Goal: Task Accomplishment & Management: Manage account settings

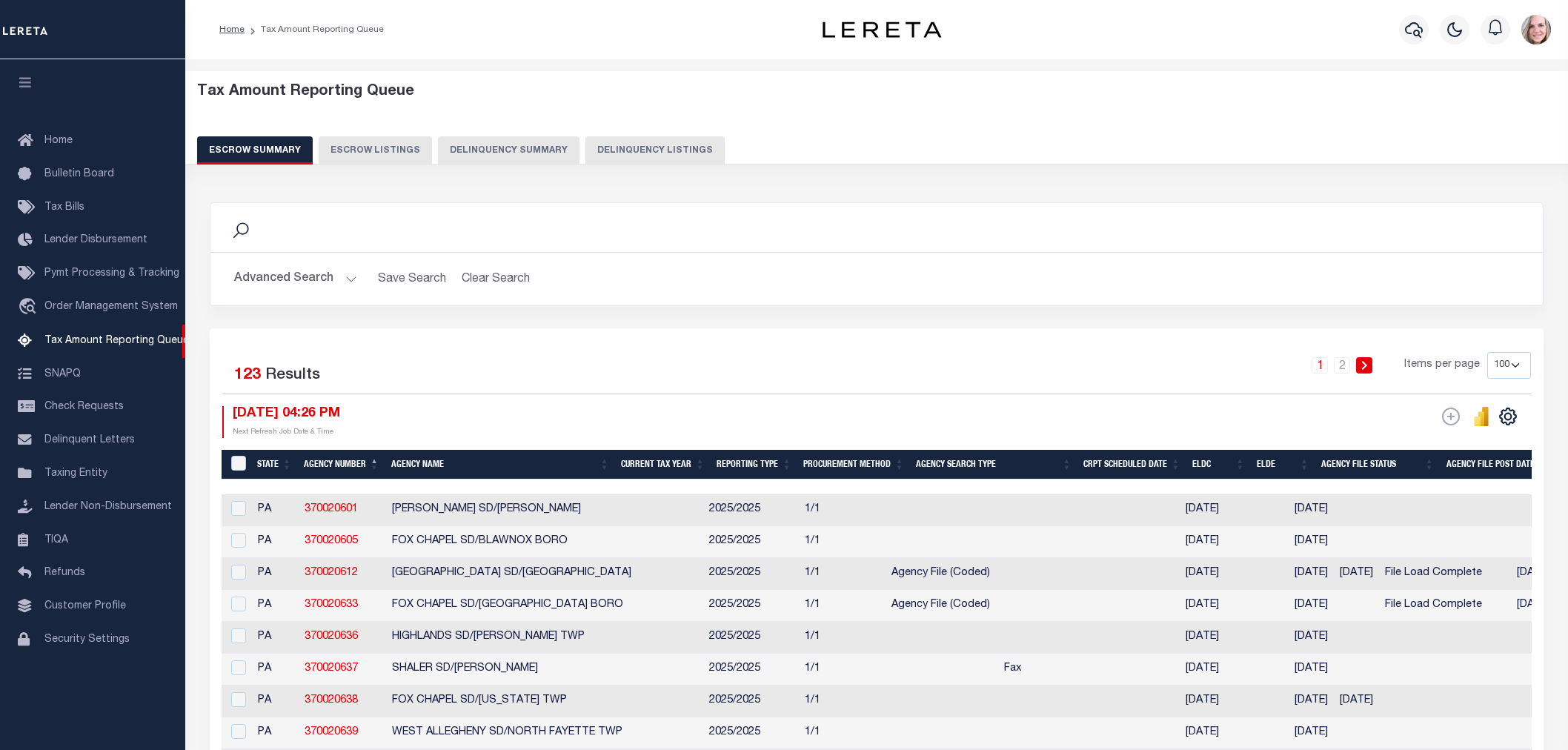
select select "100"
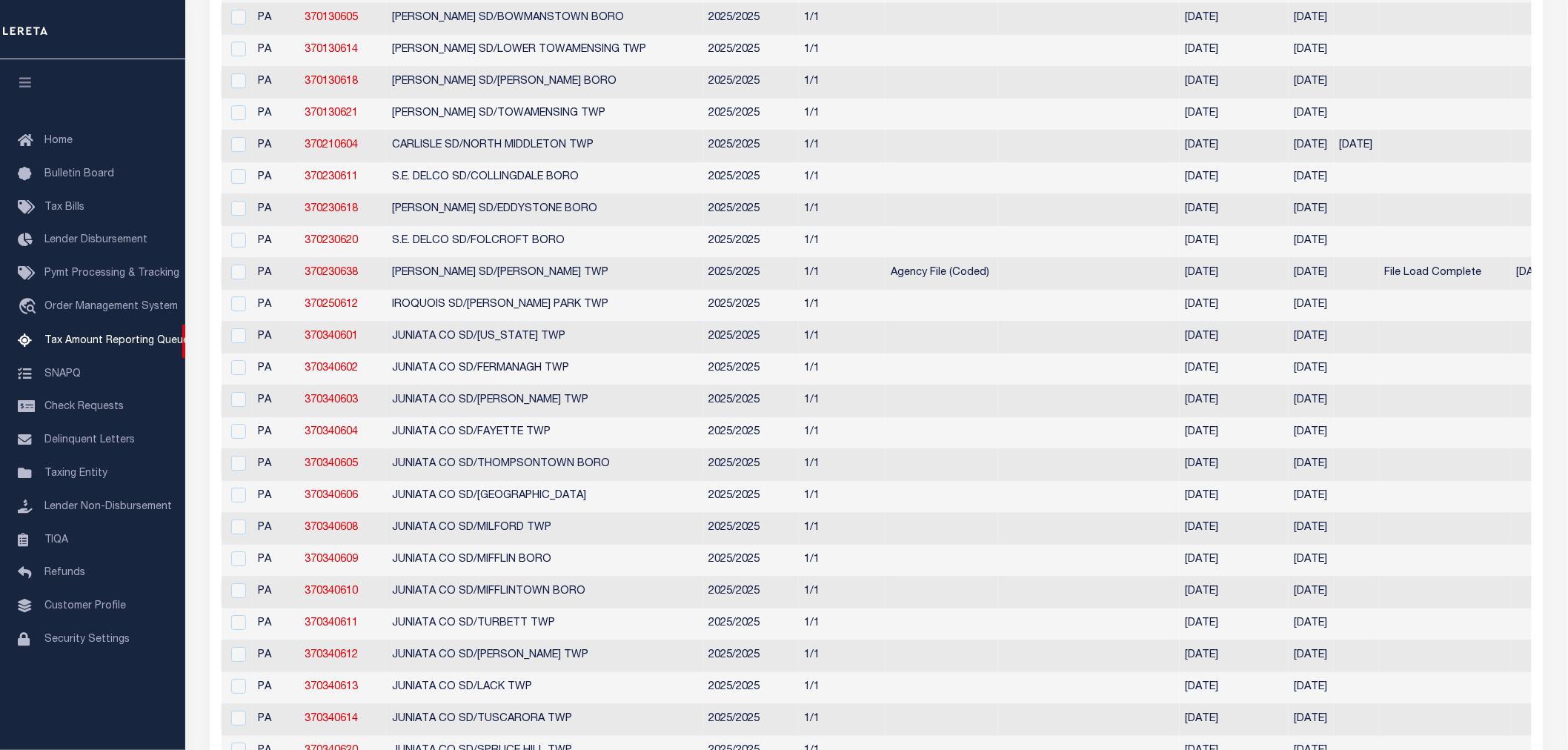
scroll to position [1894, 0]
click at [109, 705] on div "Home Bulletin Board Tax Bills Lender Disbursement Pymt Processing & Tracking tr…" at bounding box center [92, 411] width 185 height 602
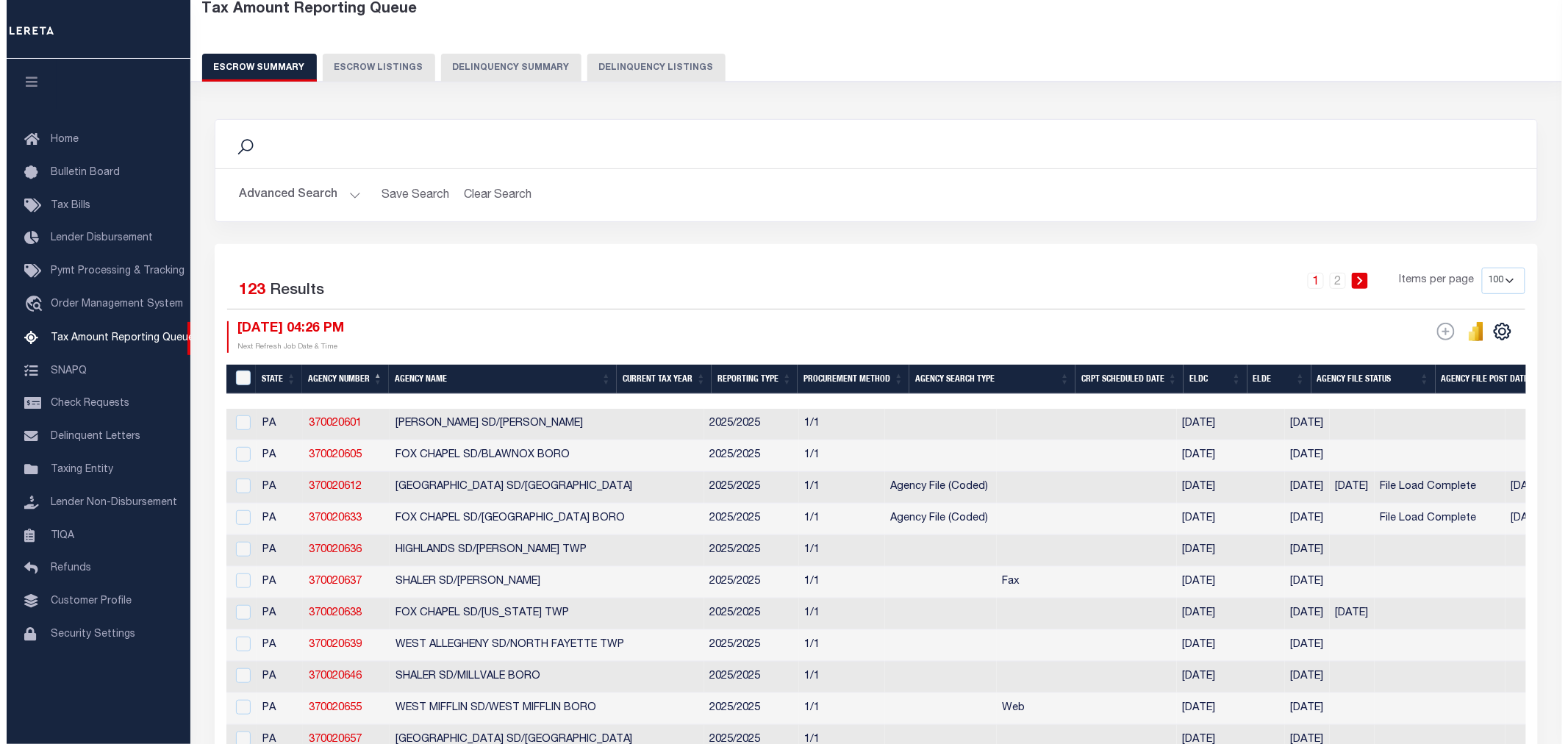
scroll to position [0, 0]
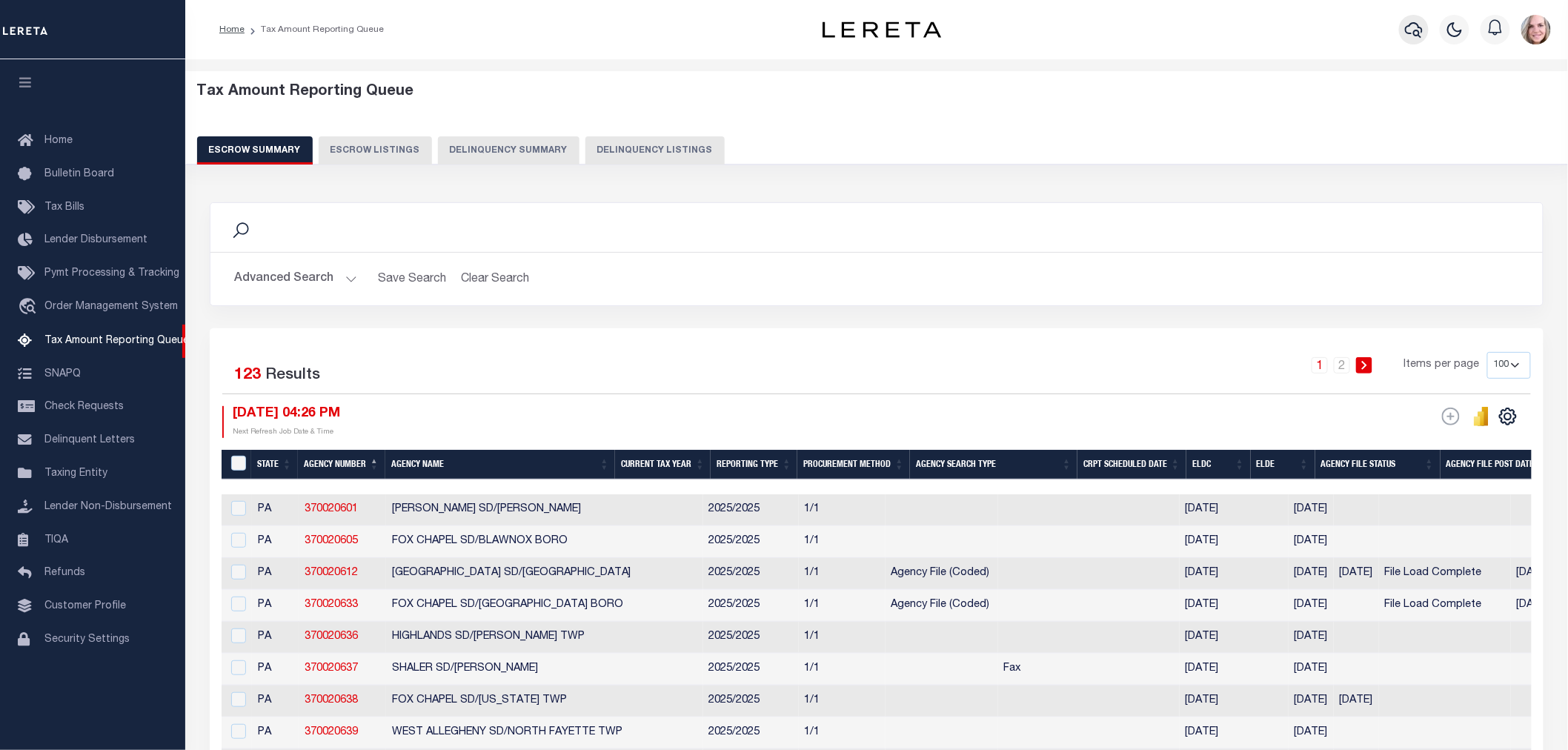
click at [1402, 29] on button "button" at bounding box center [1414, 29] width 29 height 29
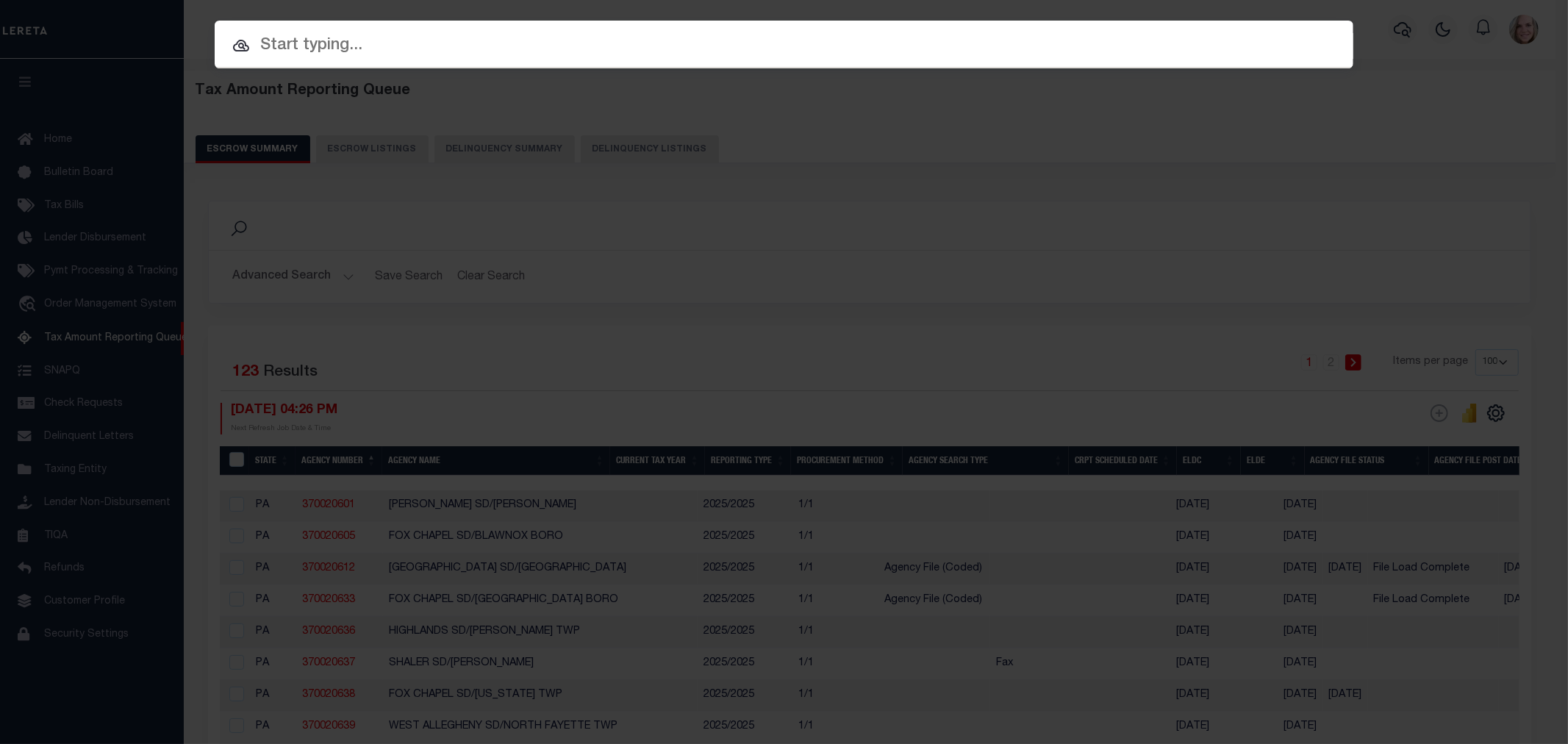
click at [369, 50] on input "text" at bounding box center [784, 46] width 1139 height 26
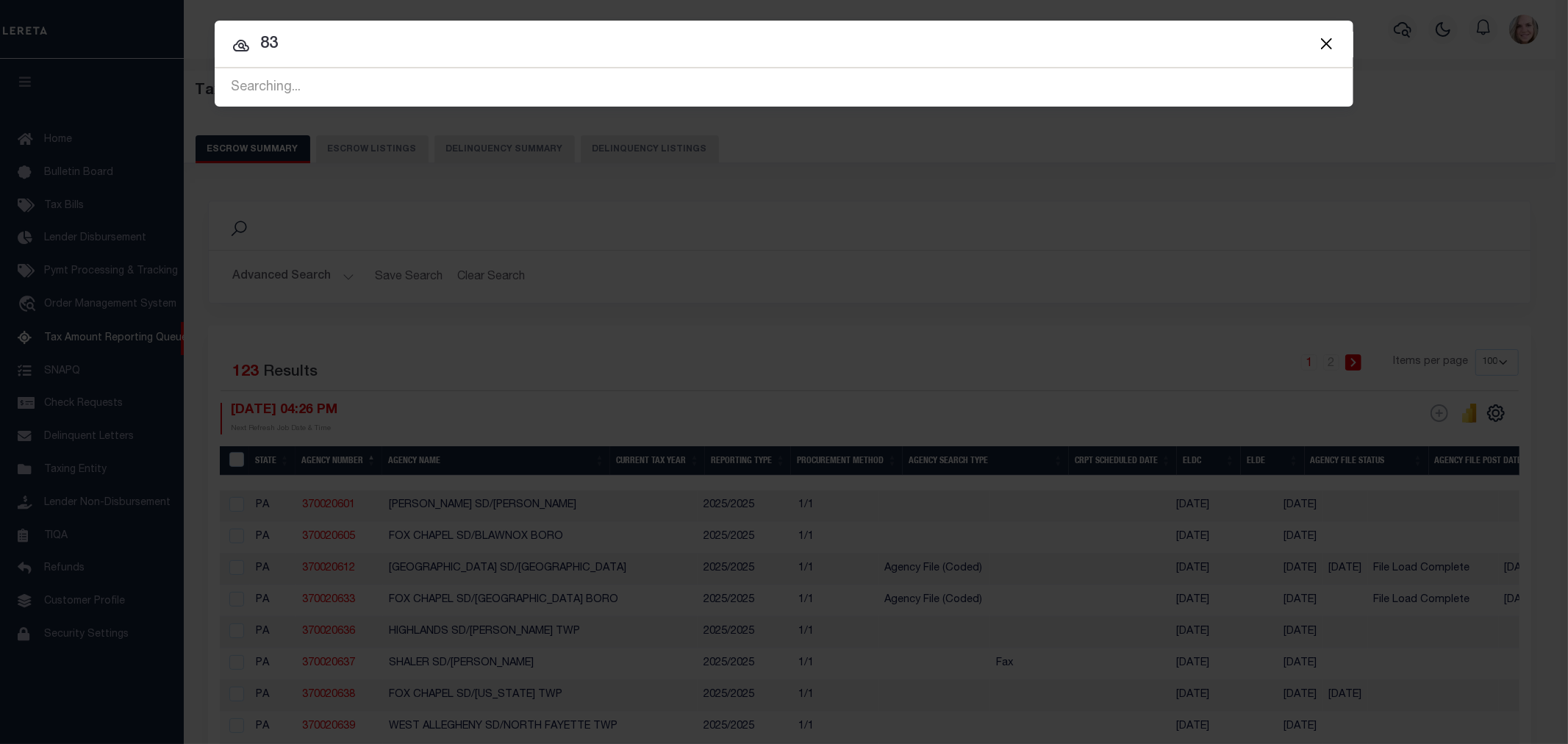
type input "8"
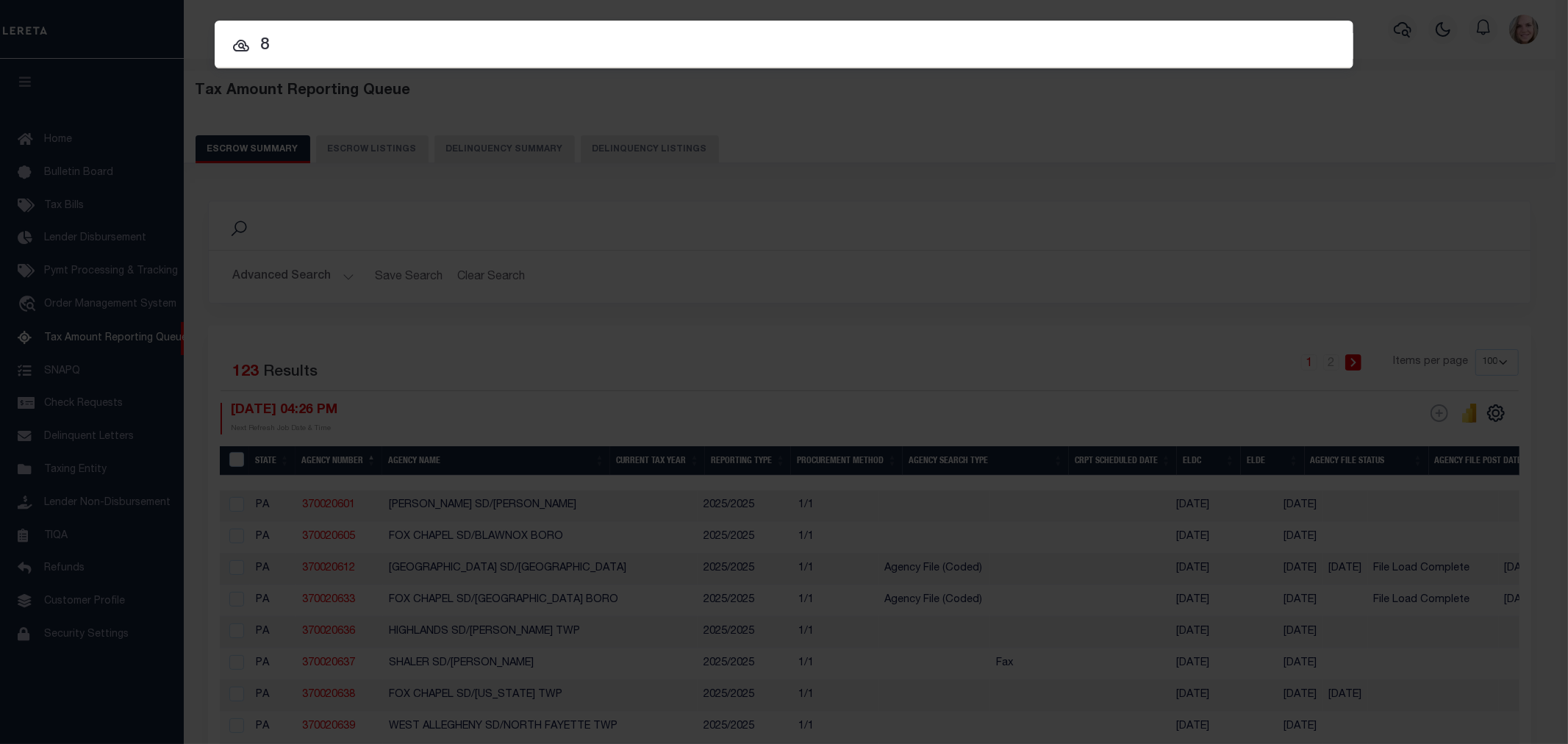
type input "8"
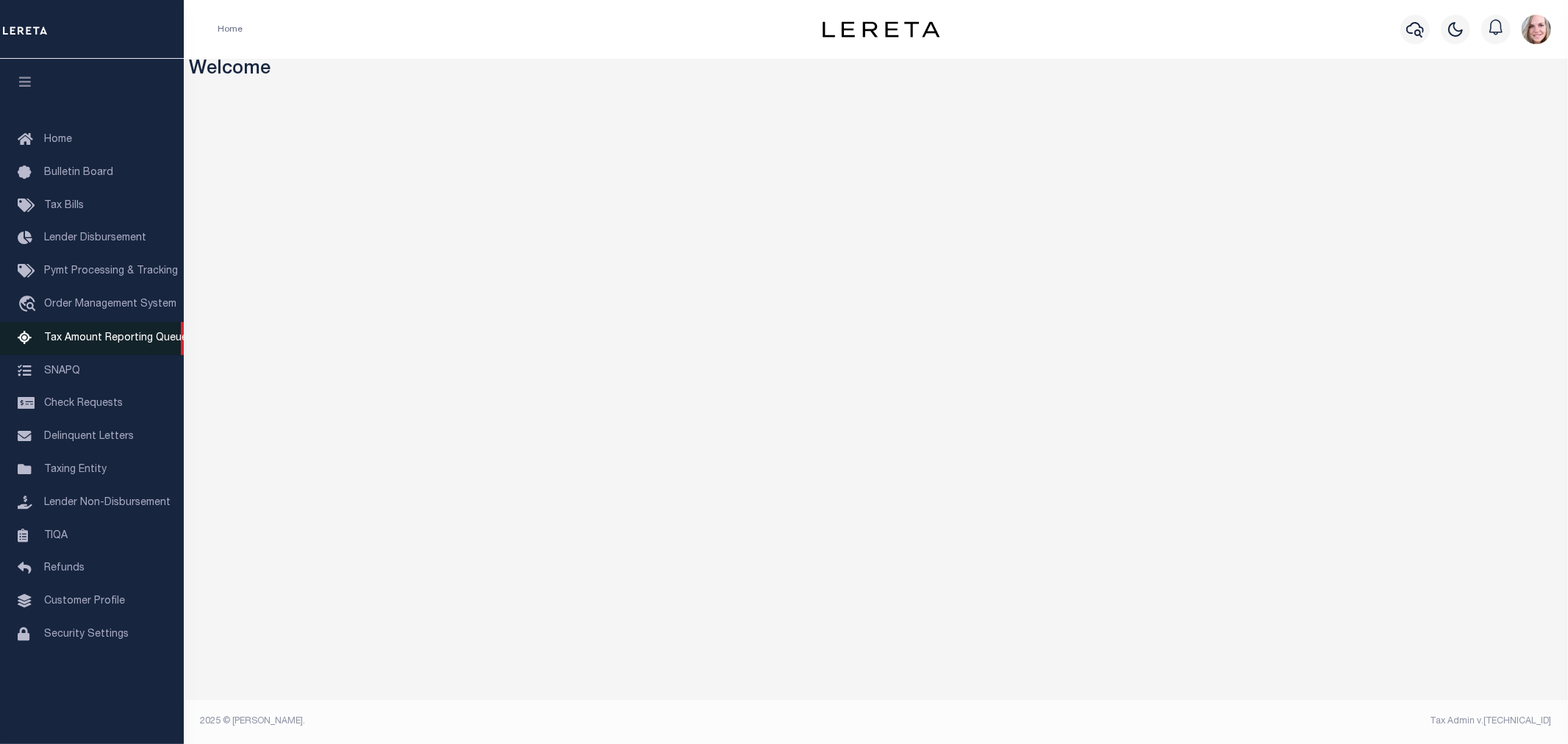
click at [107, 338] on span "Tax Amount Reporting Queue" at bounding box center [116, 338] width 143 height 11
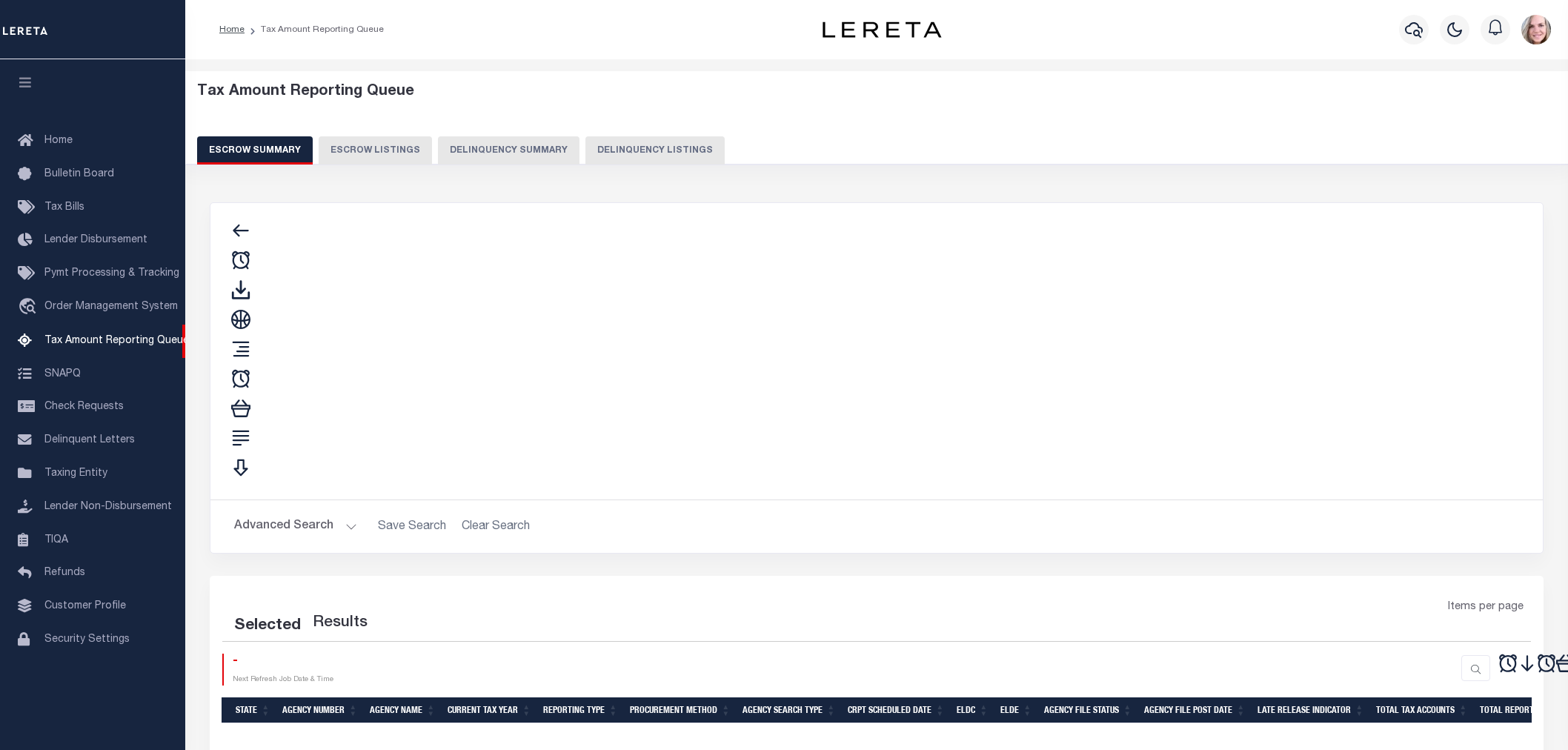
select select "100"
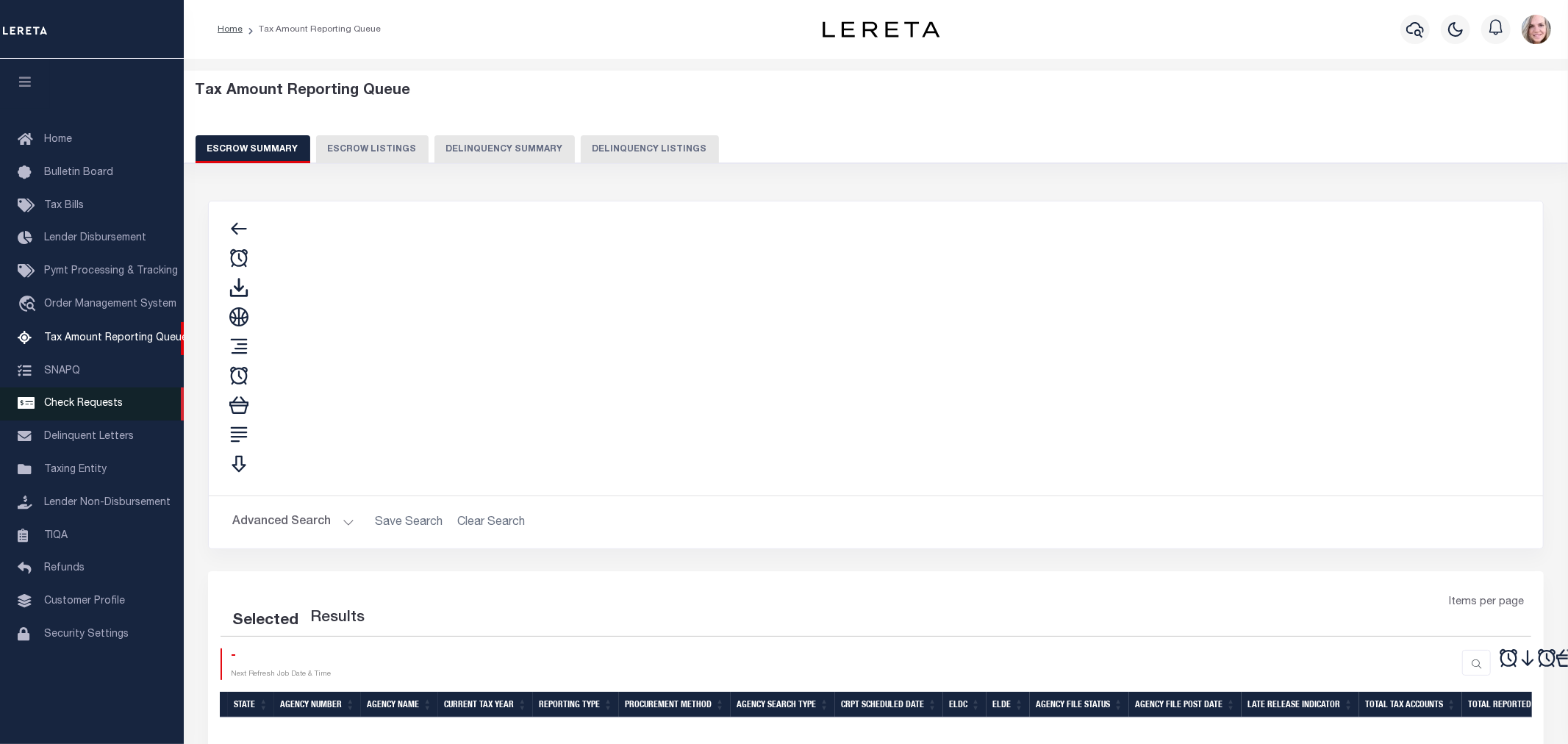
select select "100"
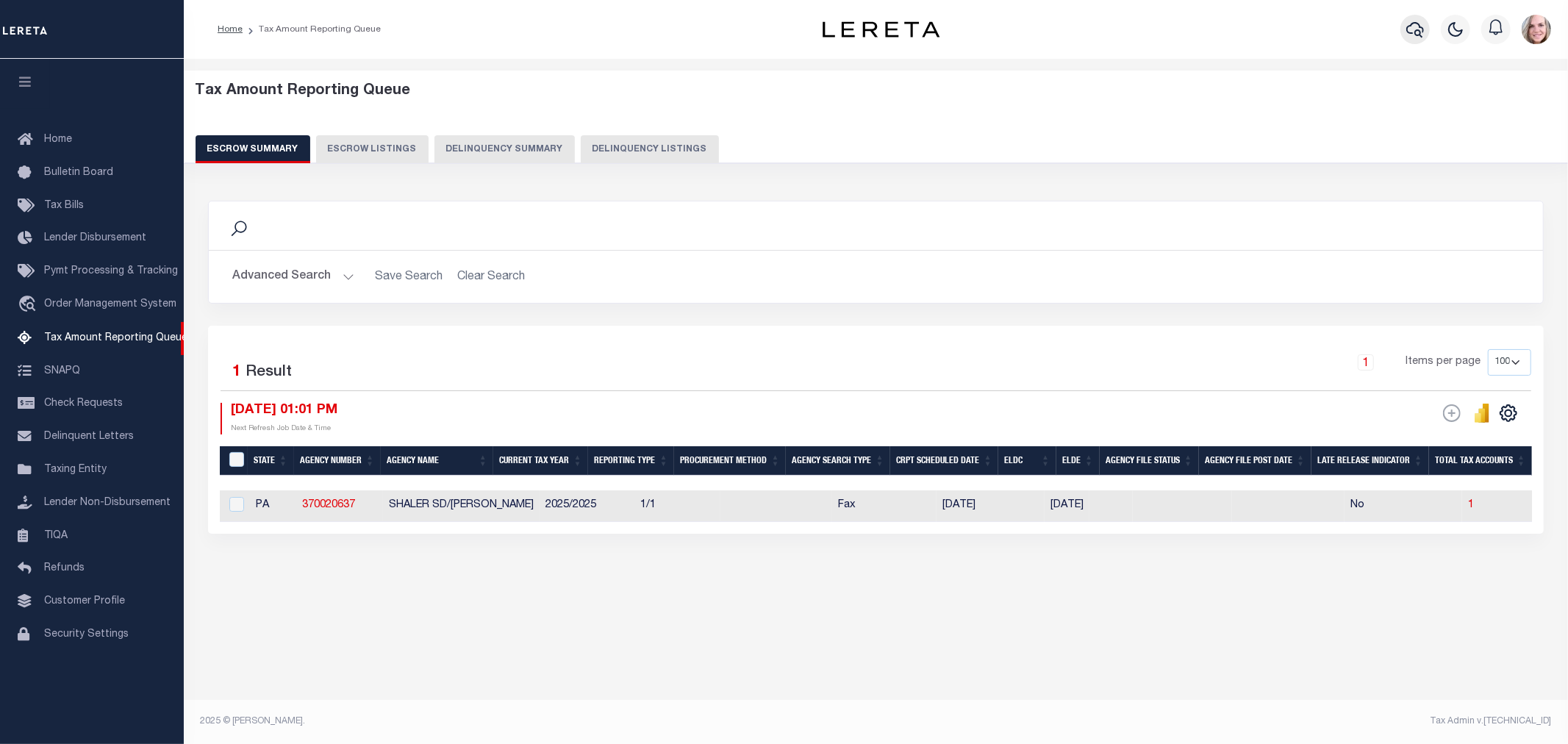
click at [1420, 28] on icon "button" at bounding box center [1416, 29] width 18 height 18
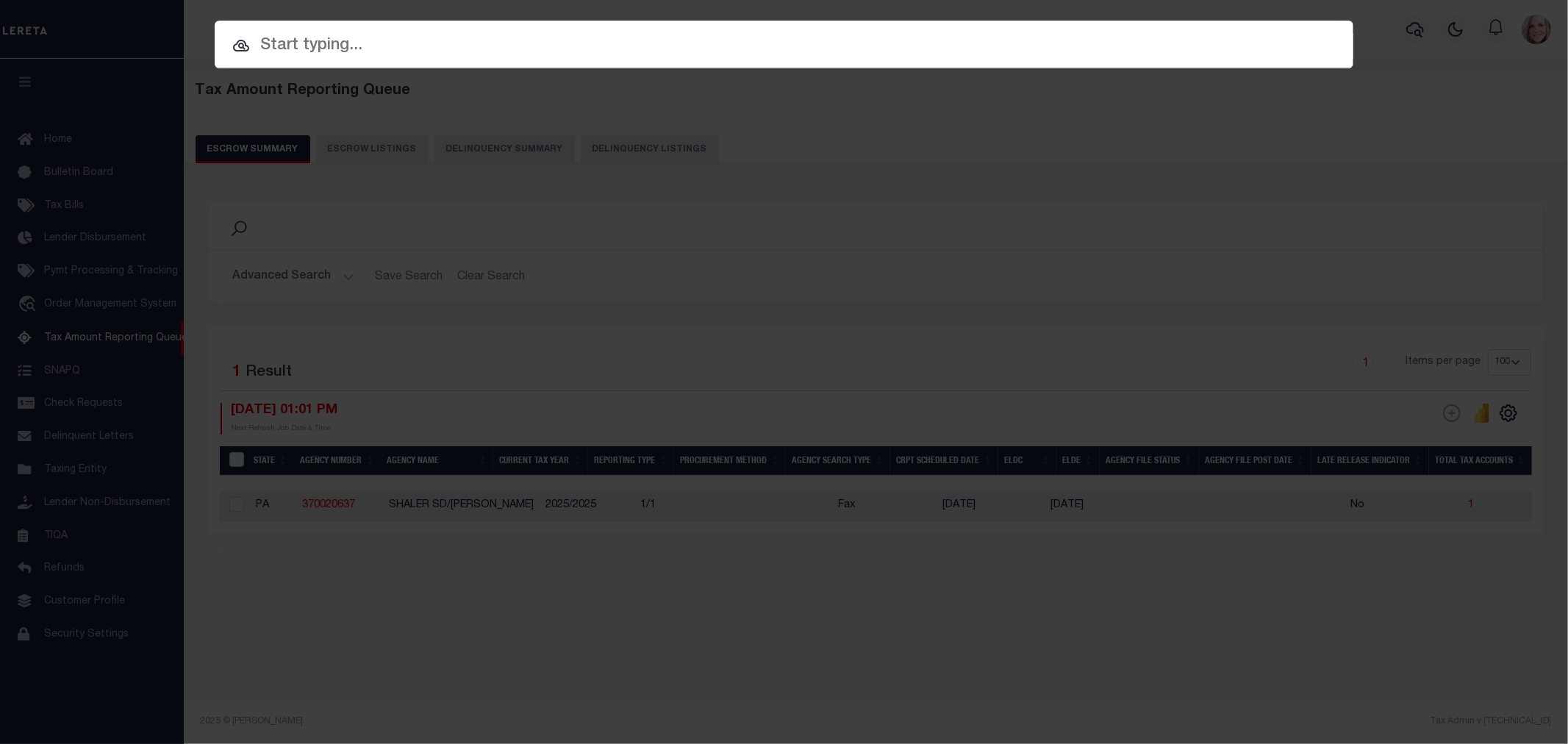
click at [376, 59] on div at bounding box center [784, 44] width 1139 height 47
click at [368, 47] on input "text" at bounding box center [784, 46] width 1139 height 26
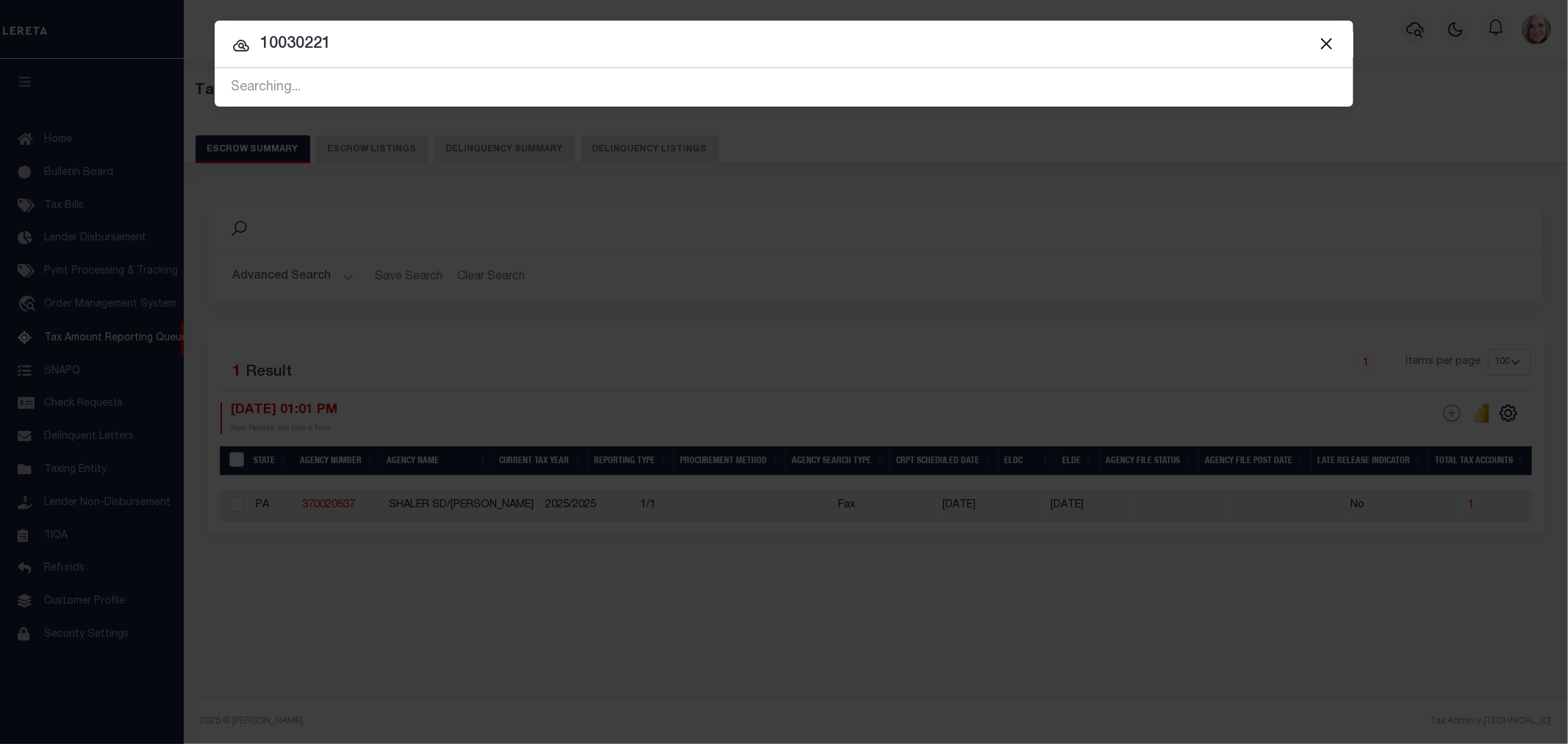
type input "10030221"
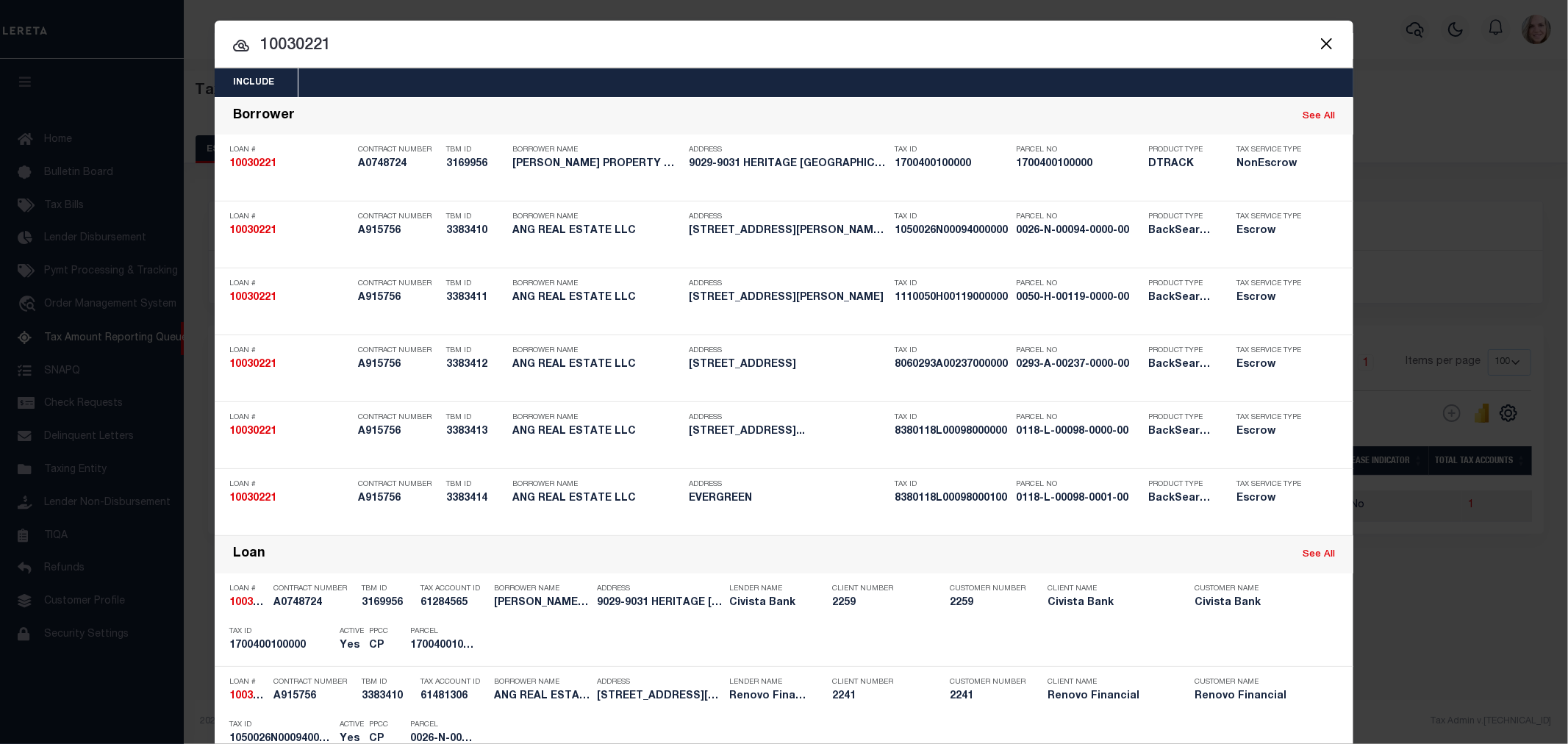
click at [1328, 45] on button "Close" at bounding box center [1327, 44] width 19 height 19
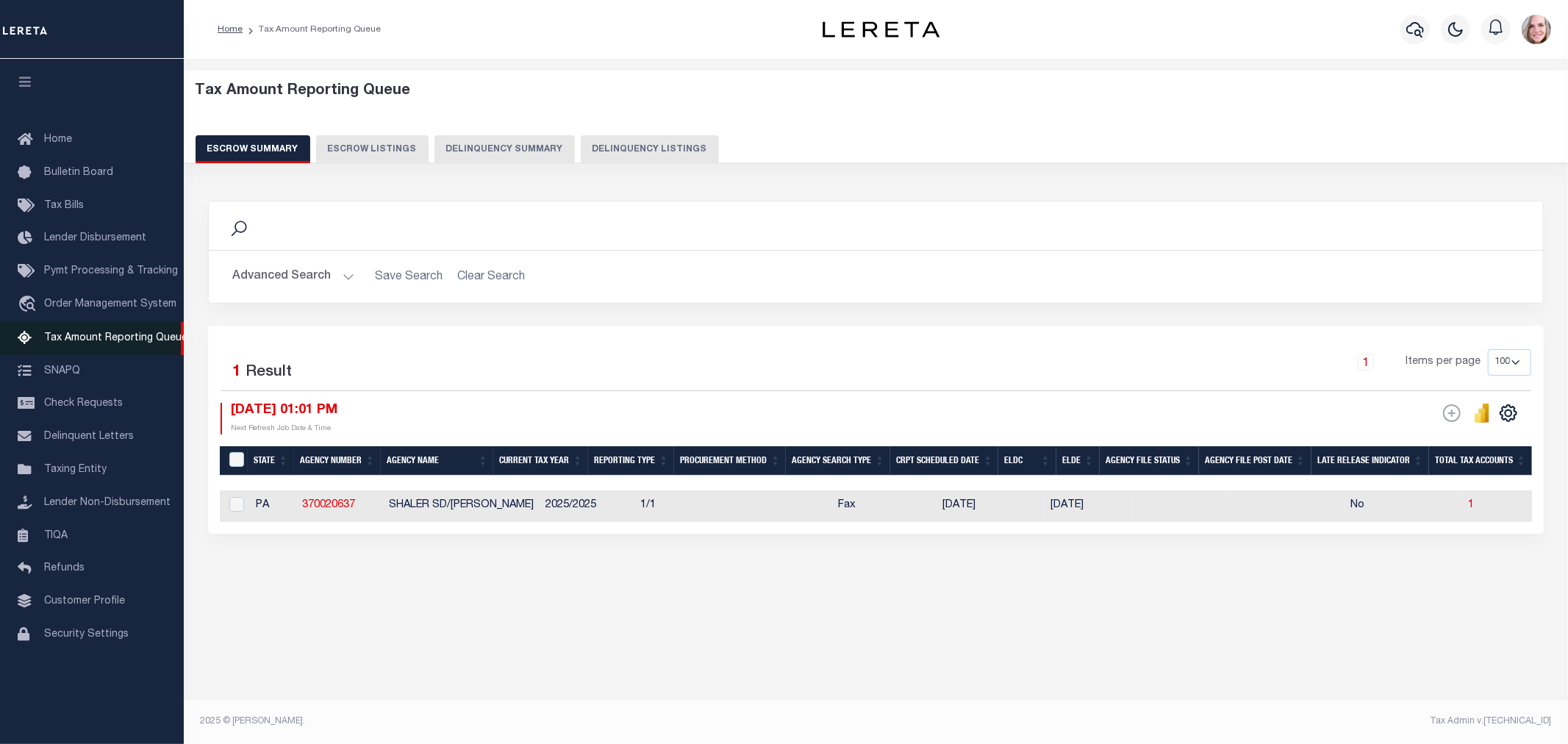
click at [65, 343] on span "Tax Amount Reporting Queue" at bounding box center [116, 338] width 143 height 11
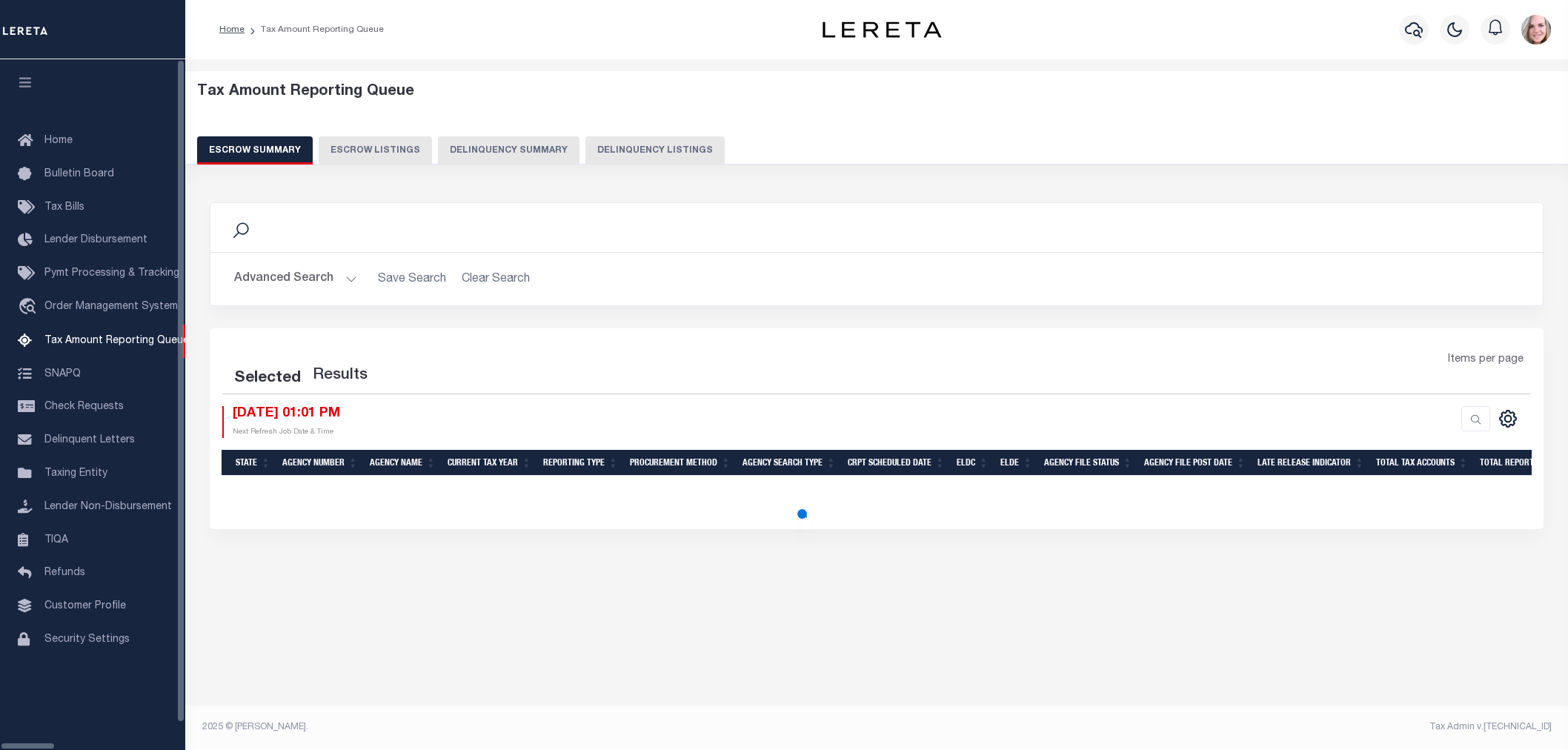
select select
select select "100"
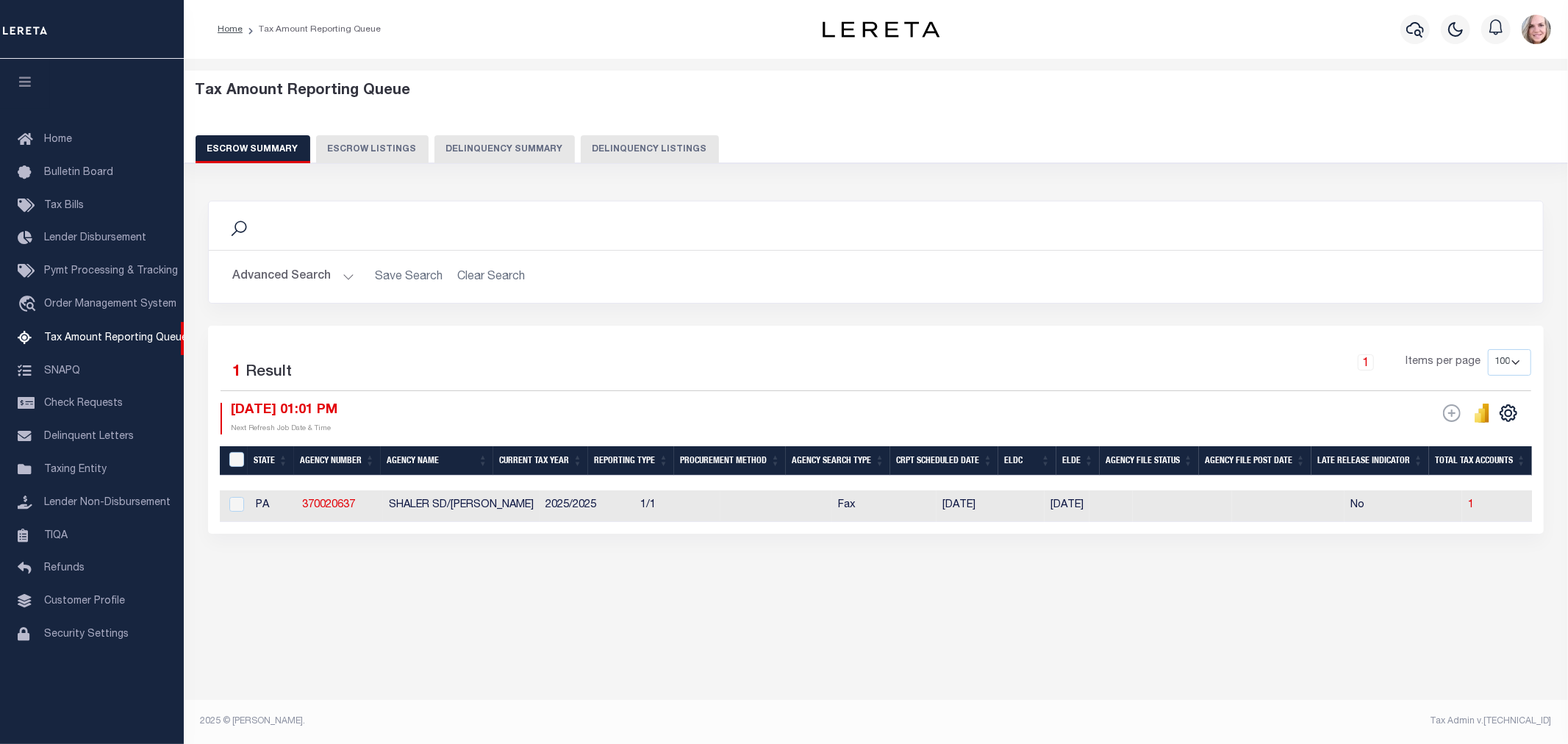
click at [341, 259] on div "Advanced Search Save Search Clear Search EscrowSummaryGridWrapper_dynamictable_…" at bounding box center [876, 277] width 1335 height 52
click at [303, 273] on button "Advanced Search" at bounding box center [293, 276] width 122 height 28
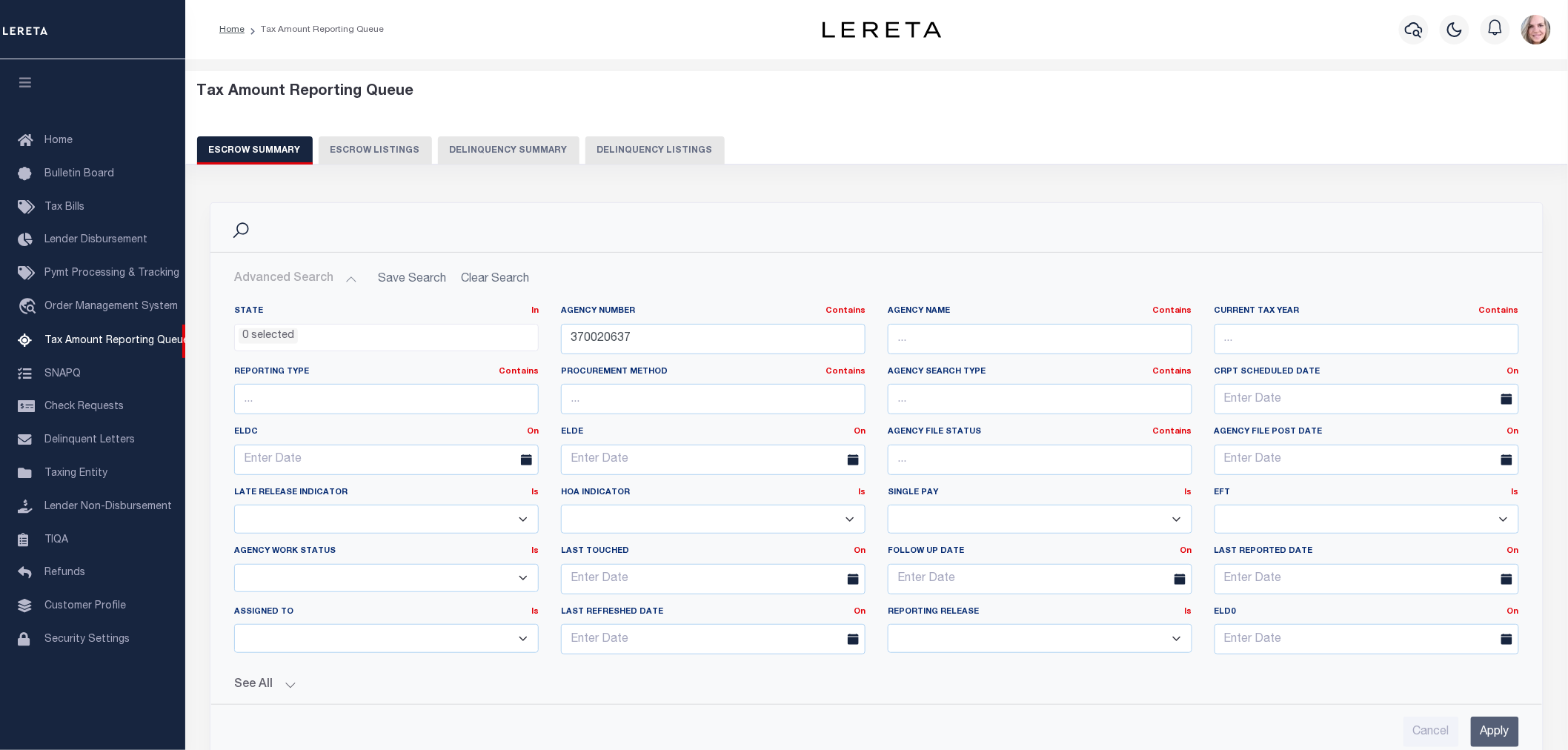
click at [323, 334] on ul "0 selected" at bounding box center [387, 335] width 303 height 20
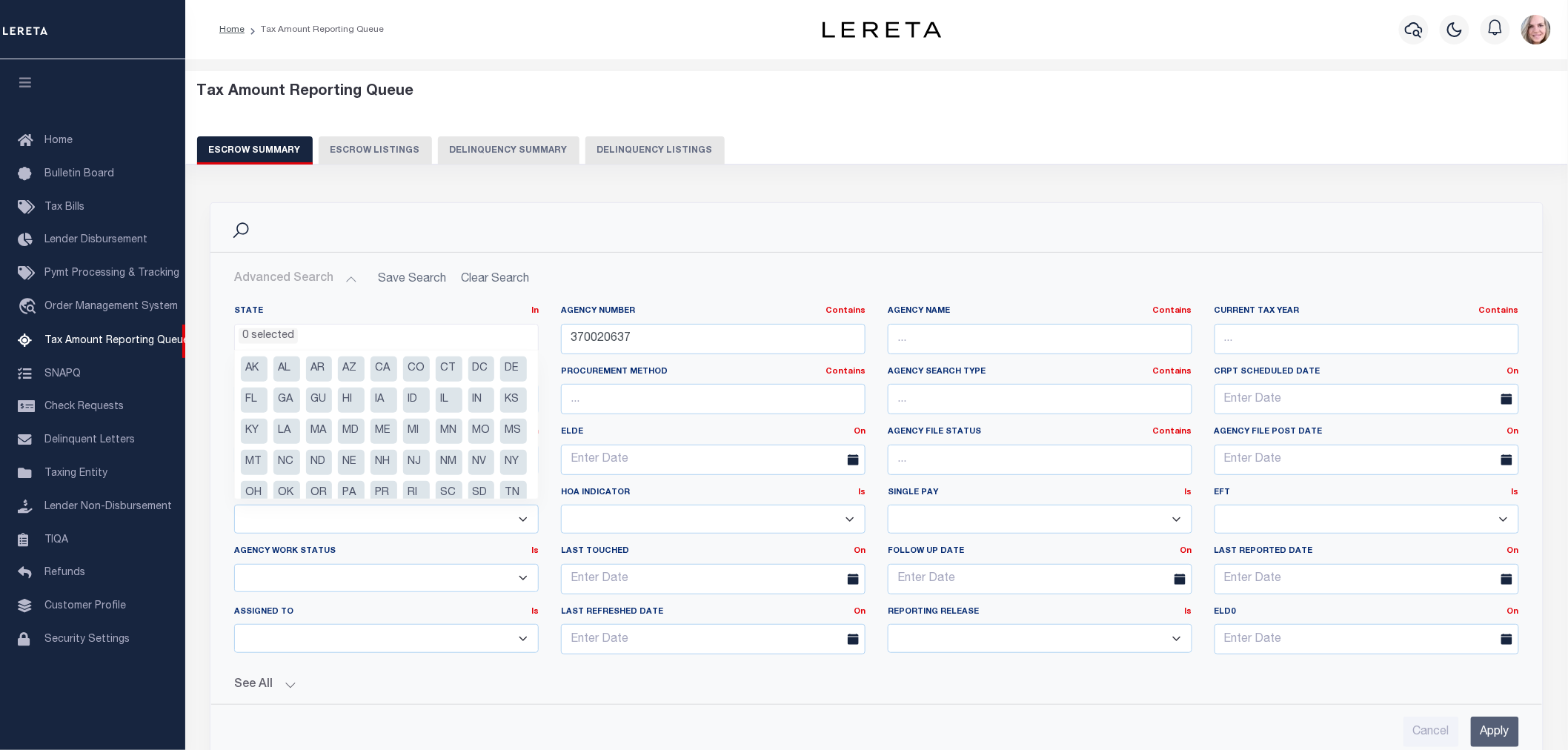
click at [302, 339] on ul "0 selected" at bounding box center [387, 335] width 303 height 20
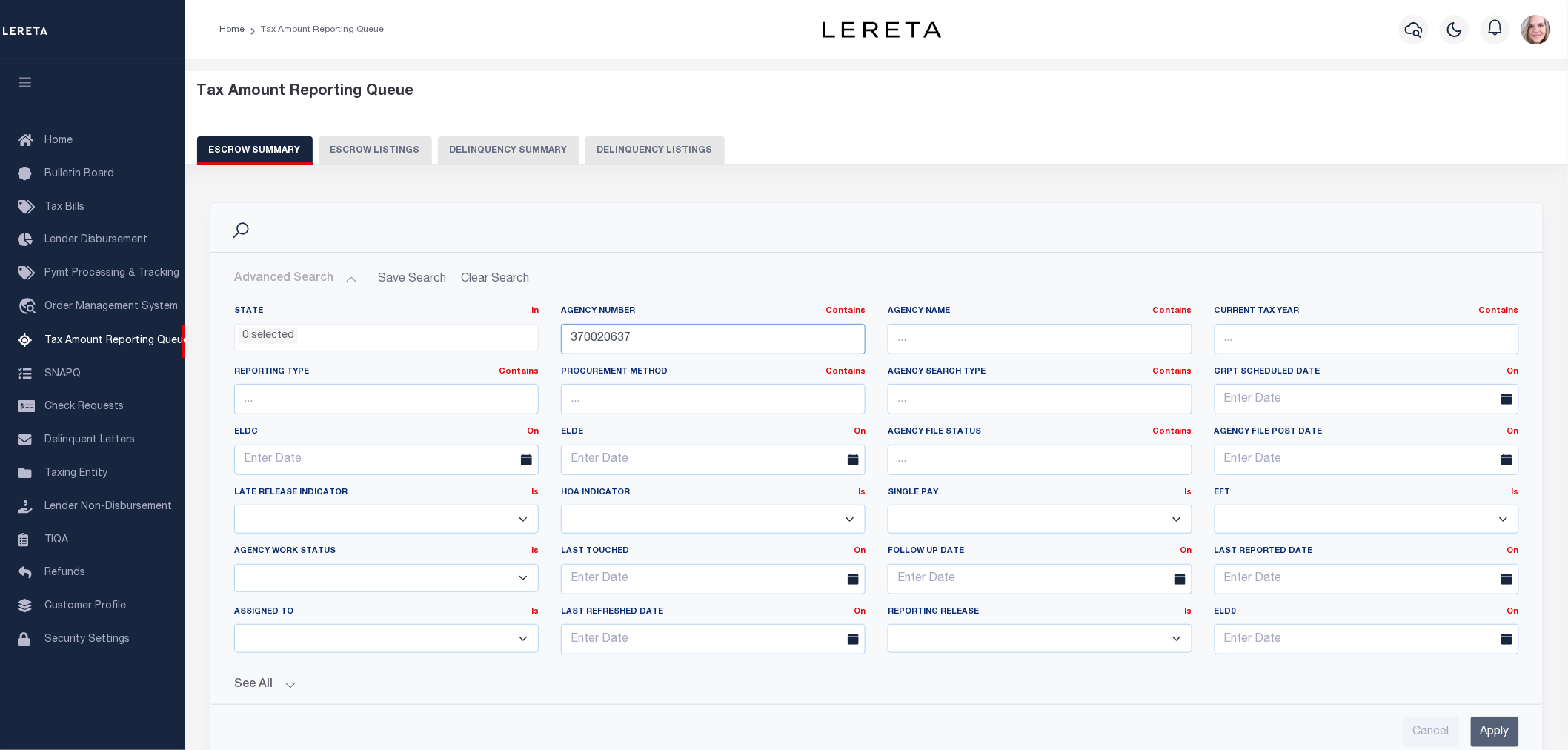
click at [752, 344] on input "370020637" at bounding box center [713, 339] width 304 height 30
click at [345, 322] on div "State In In AK AL AR AZ CA CO CT DC DE FL GA GU HI IA ID IL IN KS KY LA MA MD M…" at bounding box center [386, 328] width 304 height 46
click at [332, 344] on ul "0 selected" at bounding box center [387, 335] width 303 height 20
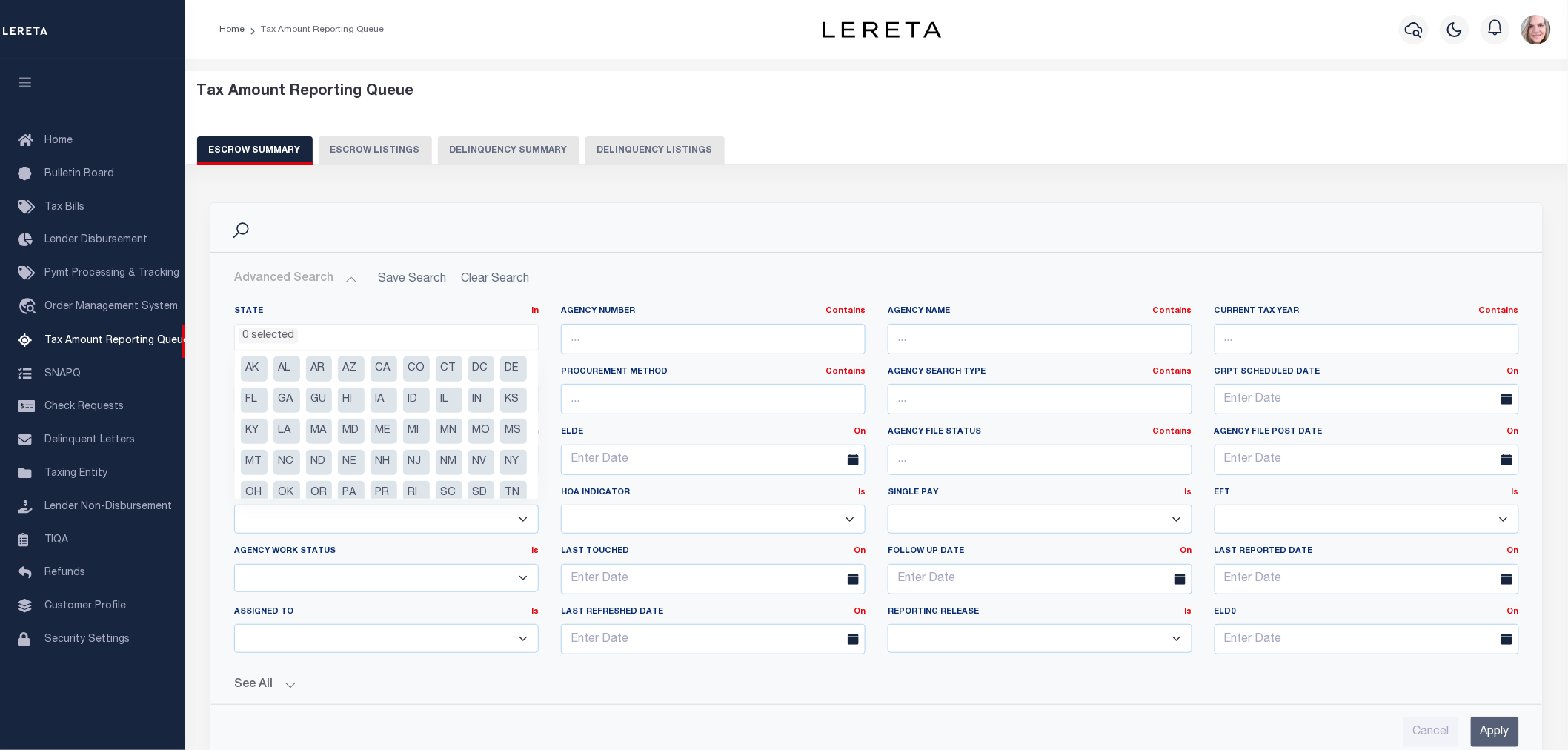
click at [334, 344] on ul "0 selected" at bounding box center [387, 335] width 303 height 20
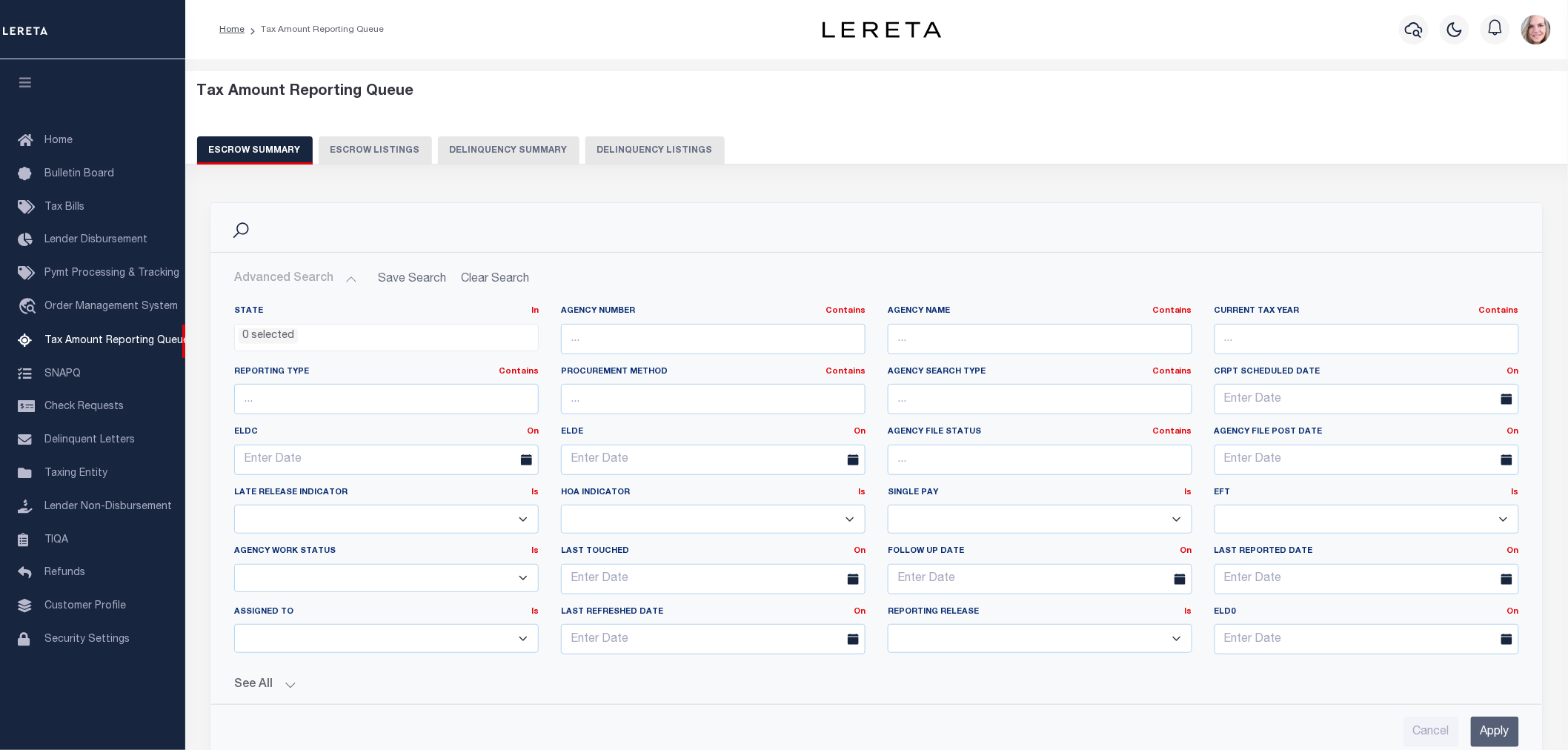
click at [334, 344] on ul "0 selected" at bounding box center [387, 335] width 303 height 20
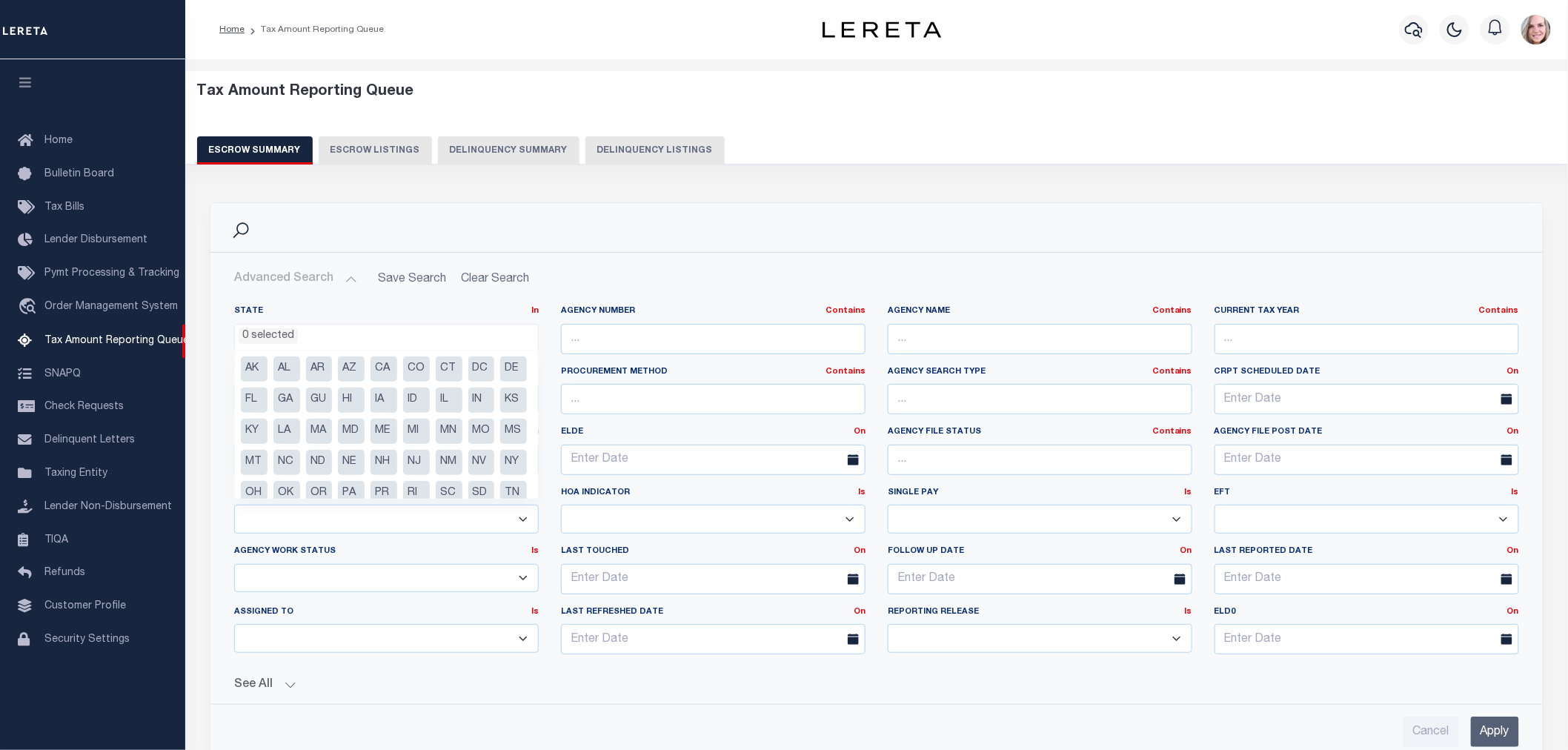
scroll to position [75, 0]
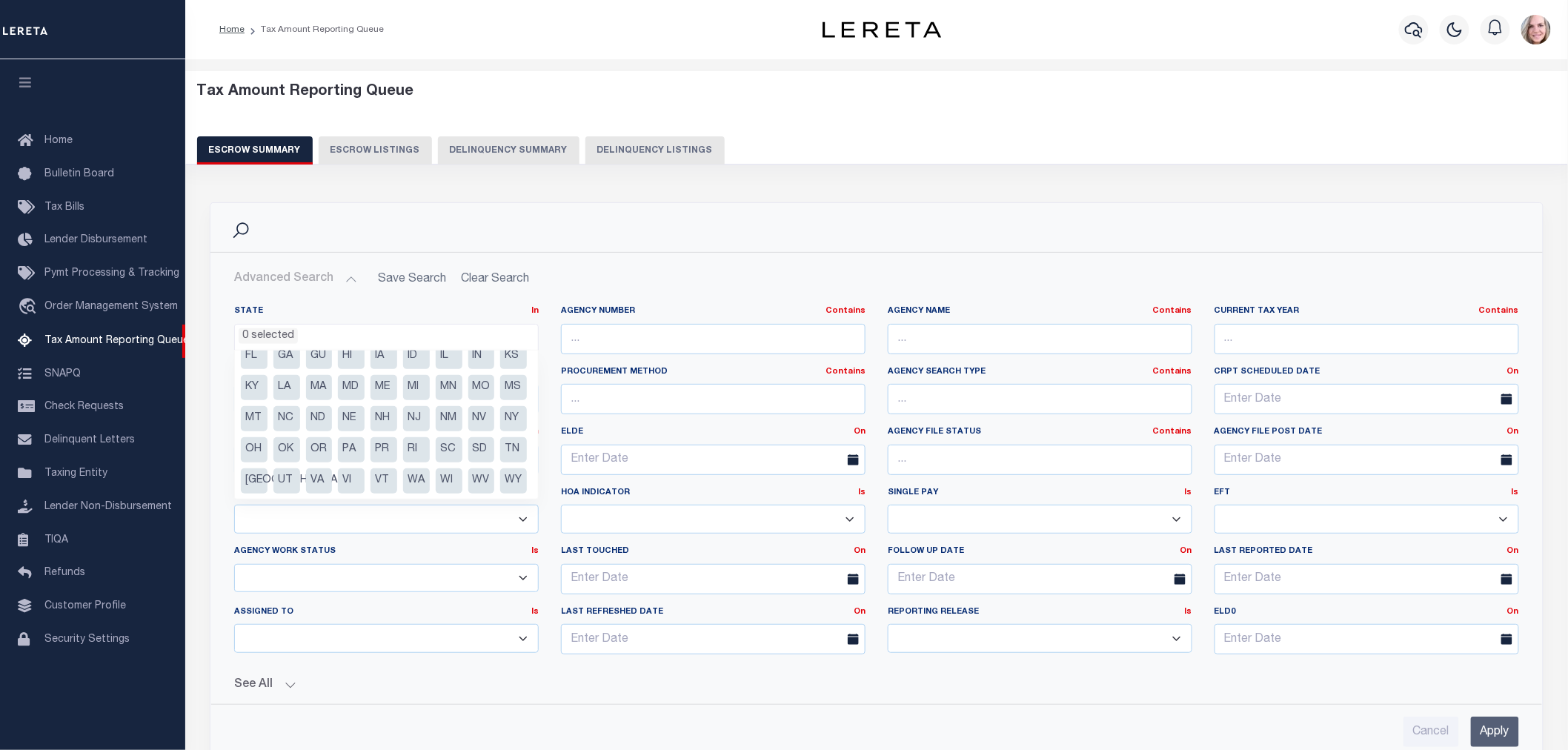
click at [403, 413] on li "NJ" at bounding box center [416, 419] width 27 height 25
select select "NJ"
click at [856, 715] on div "Cancel Apply" at bounding box center [877, 726] width 1309 height 42
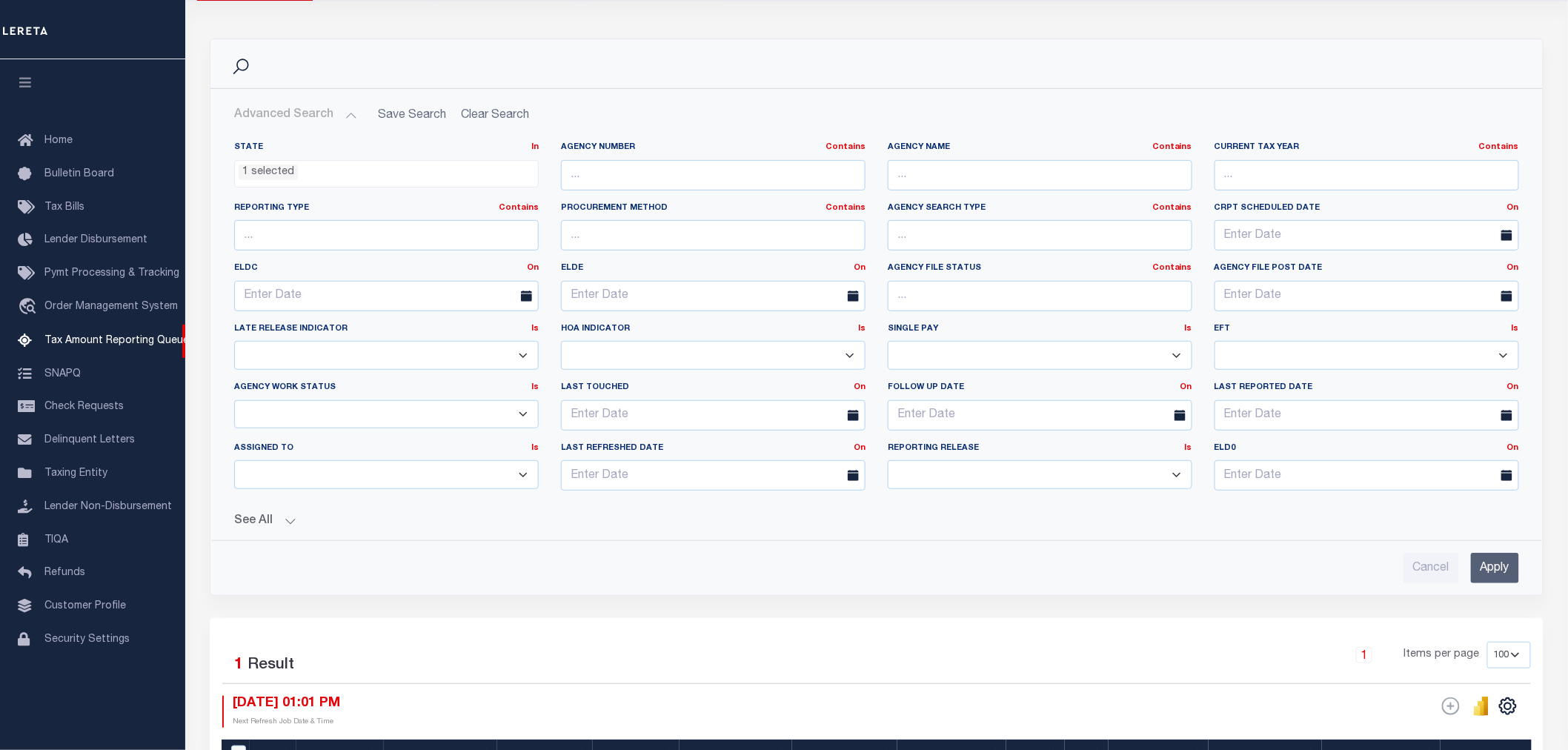
scroll to position [165, 0]
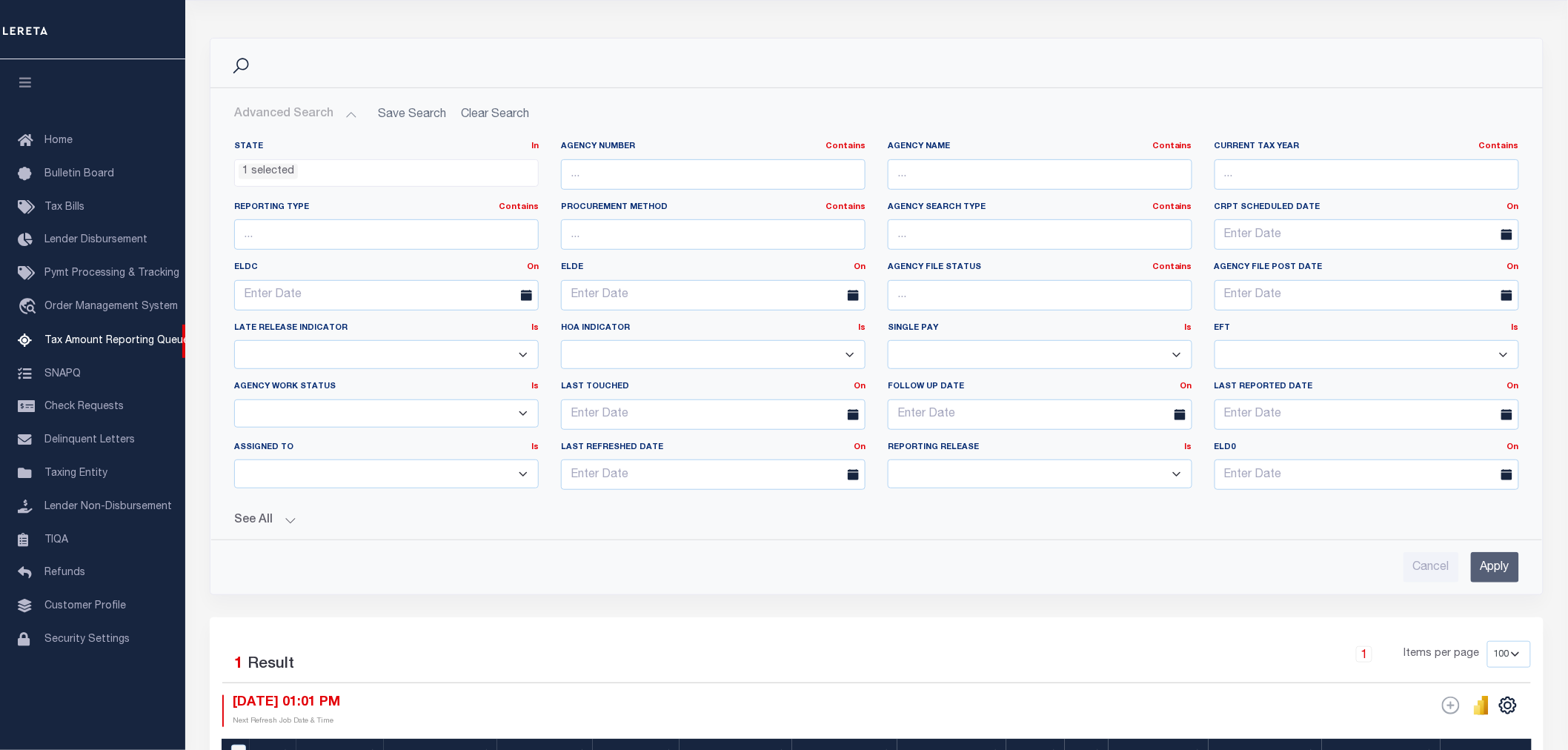
click at [1495, 561] on input "Apply" at bounding box center [1495, 567] width 48 height 30
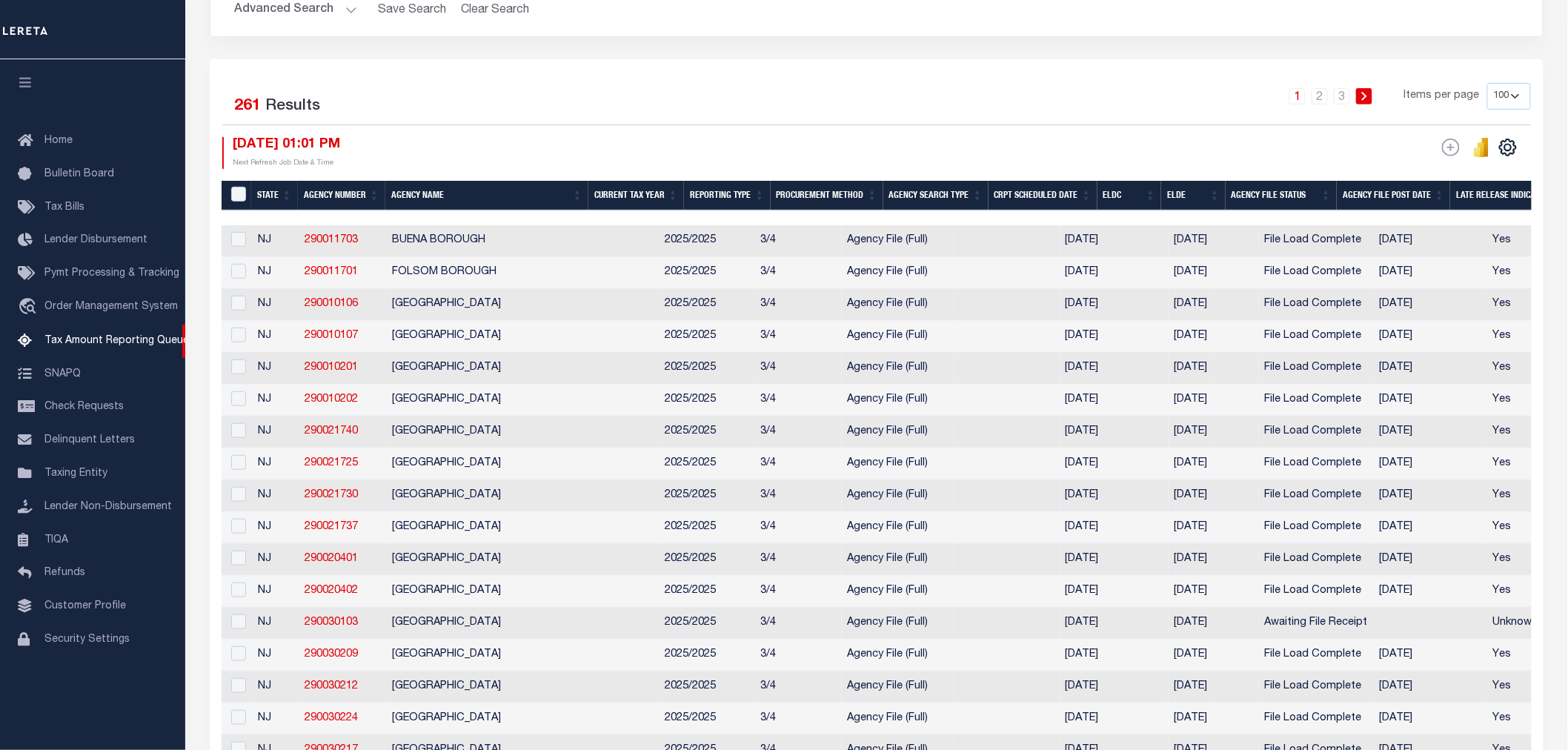
scroll to position [329, 0]
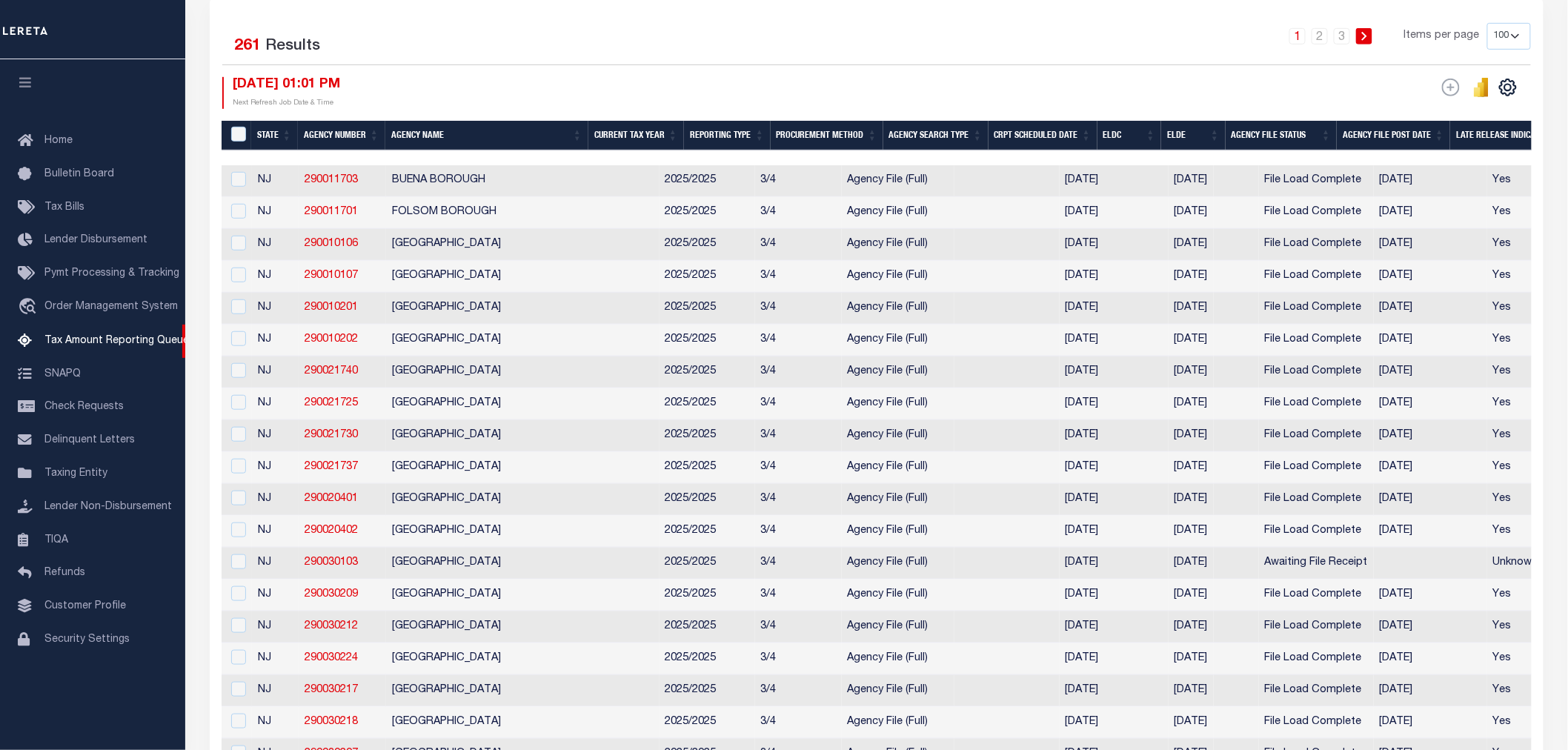
click at [421, 137] on th "Agency Name" at bounding box center [486, 135] width 203 height 30
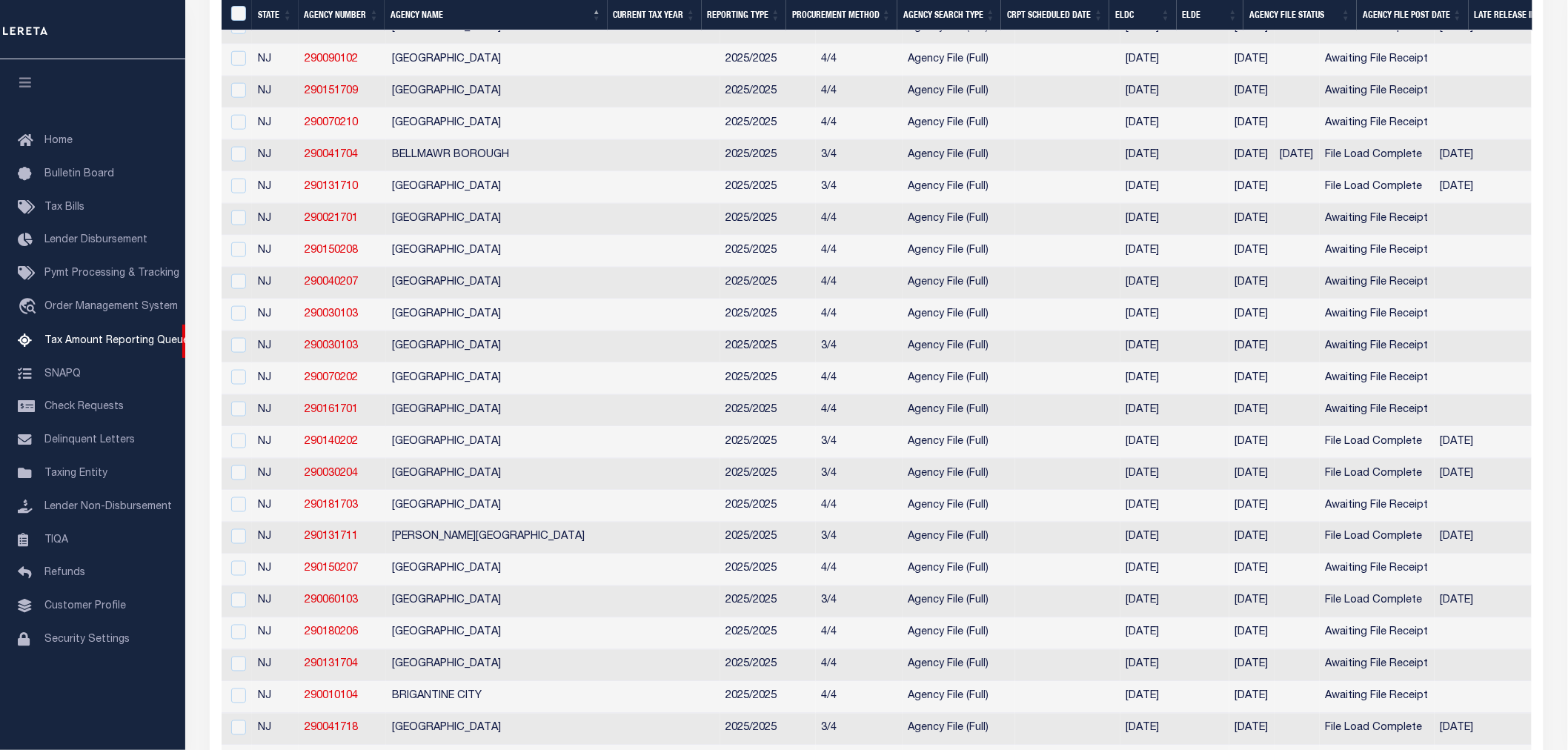
scroll to position [82, 0]
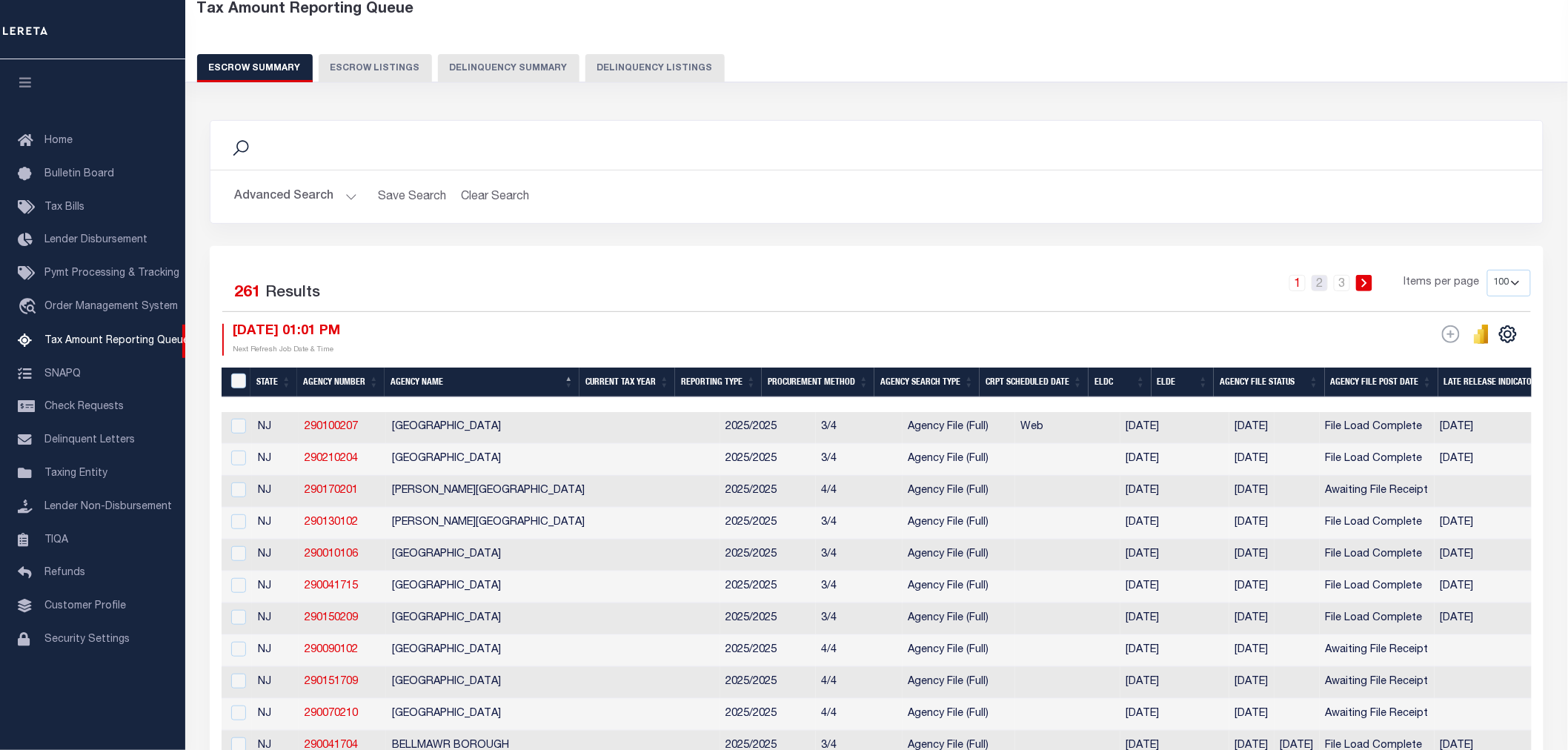
drag, startPoint x: 1320, startPoint y: 285, endPoint x: 1307, endPoint y: 293, distance: 15.3
click at [1320, 285] on link "2" at bounding box center [1320, 283] width 16 height 16
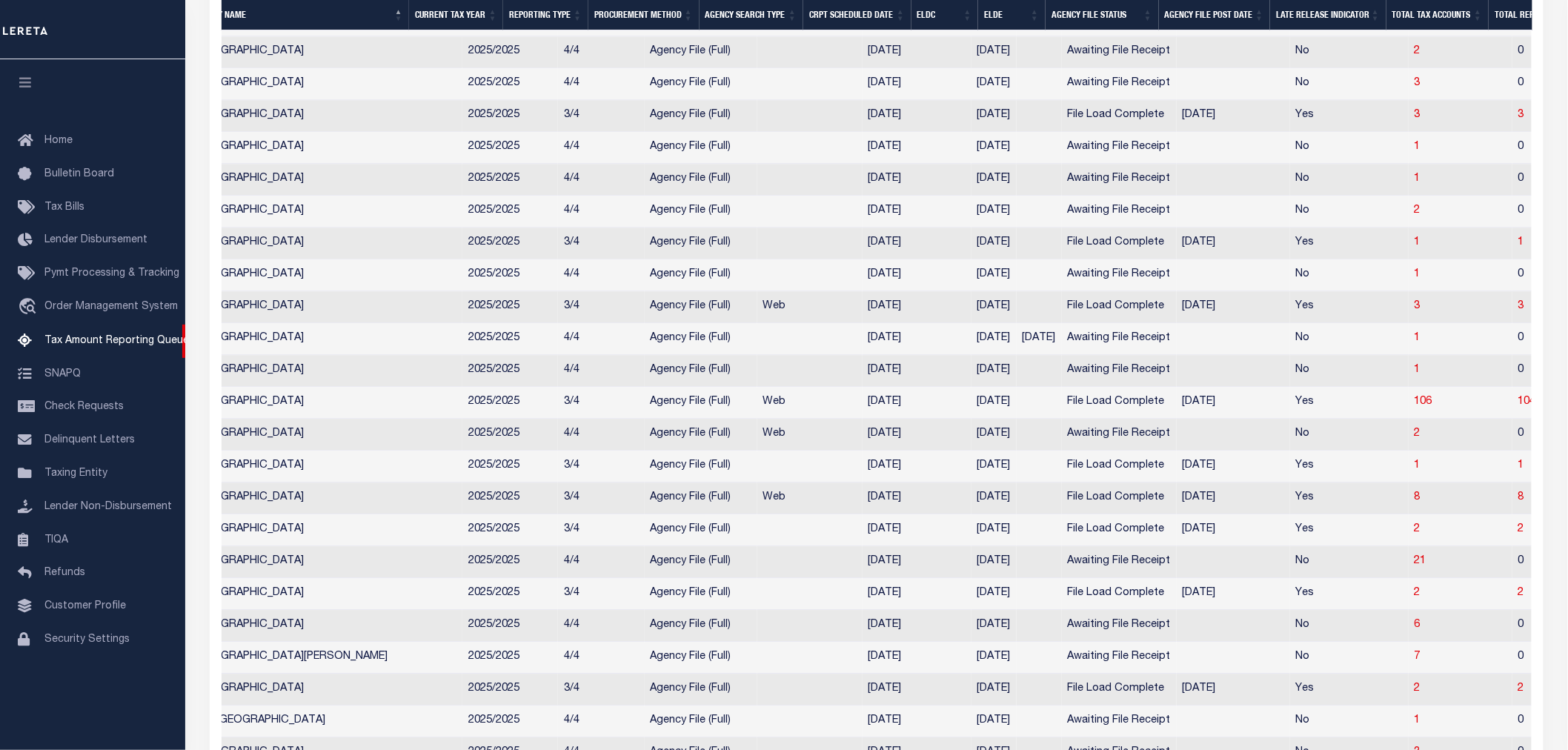
scroll to position [0, 0]
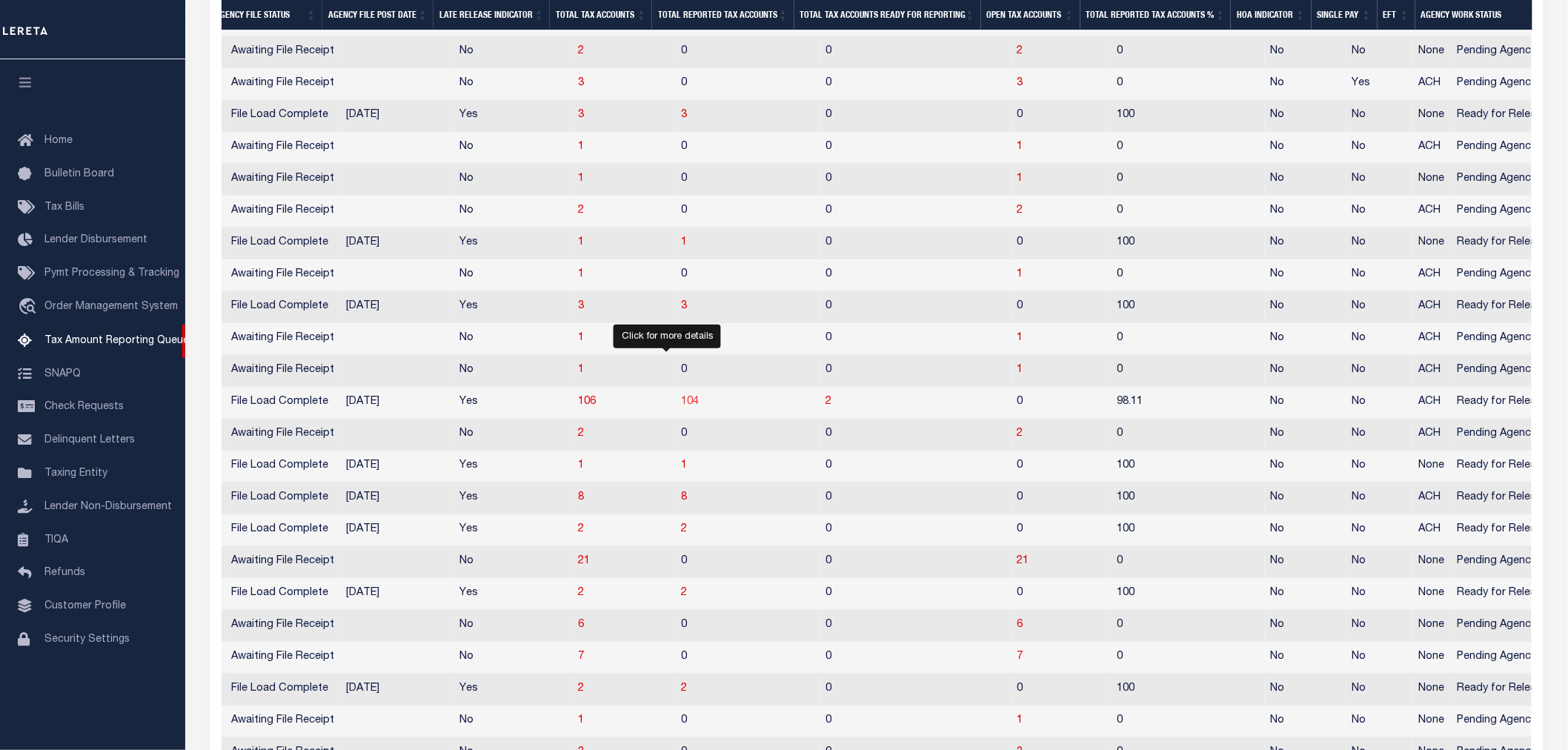
click at [682, 407] on span "104" at bounding box center [691, 402] width 18 height 11
select select "100"
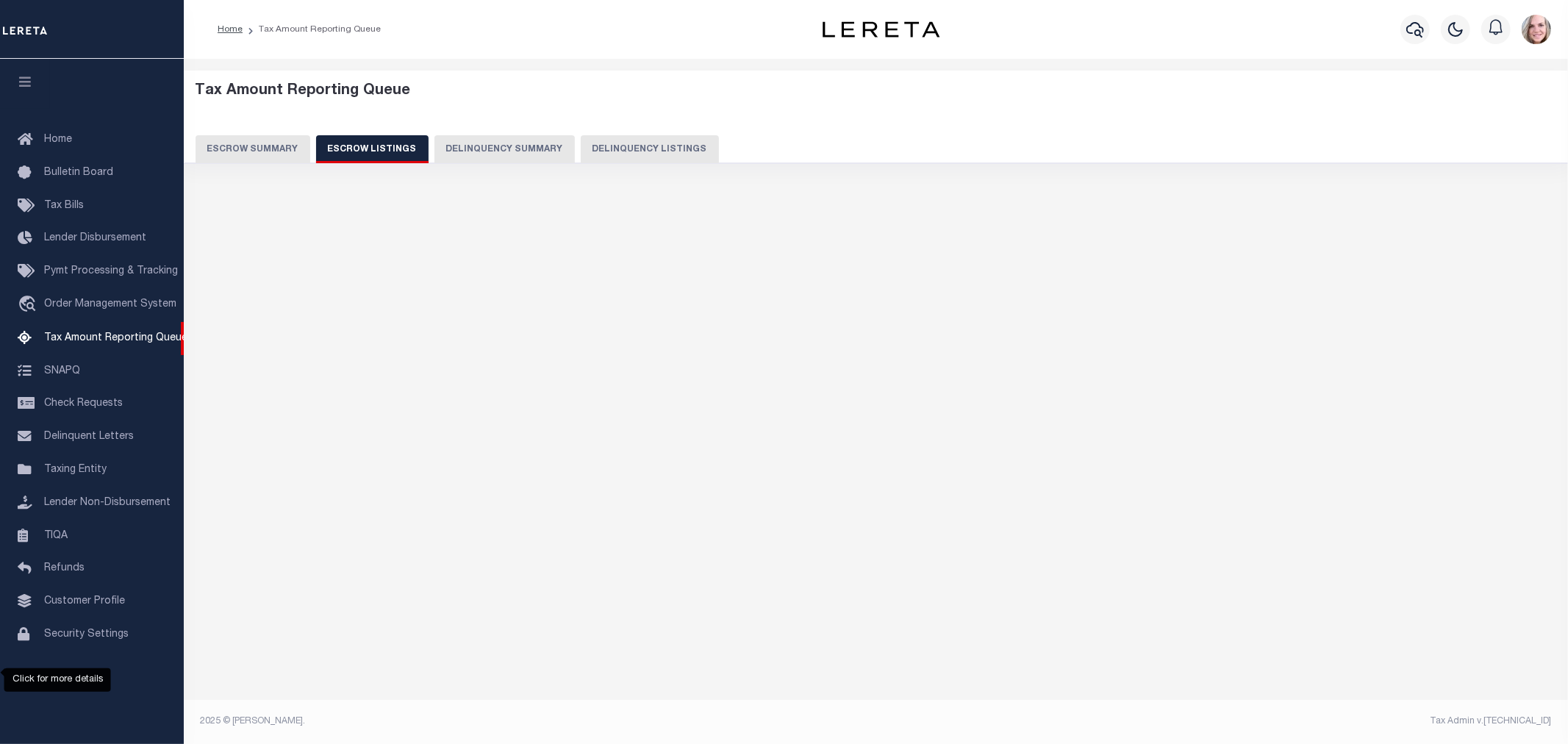
select select "100"
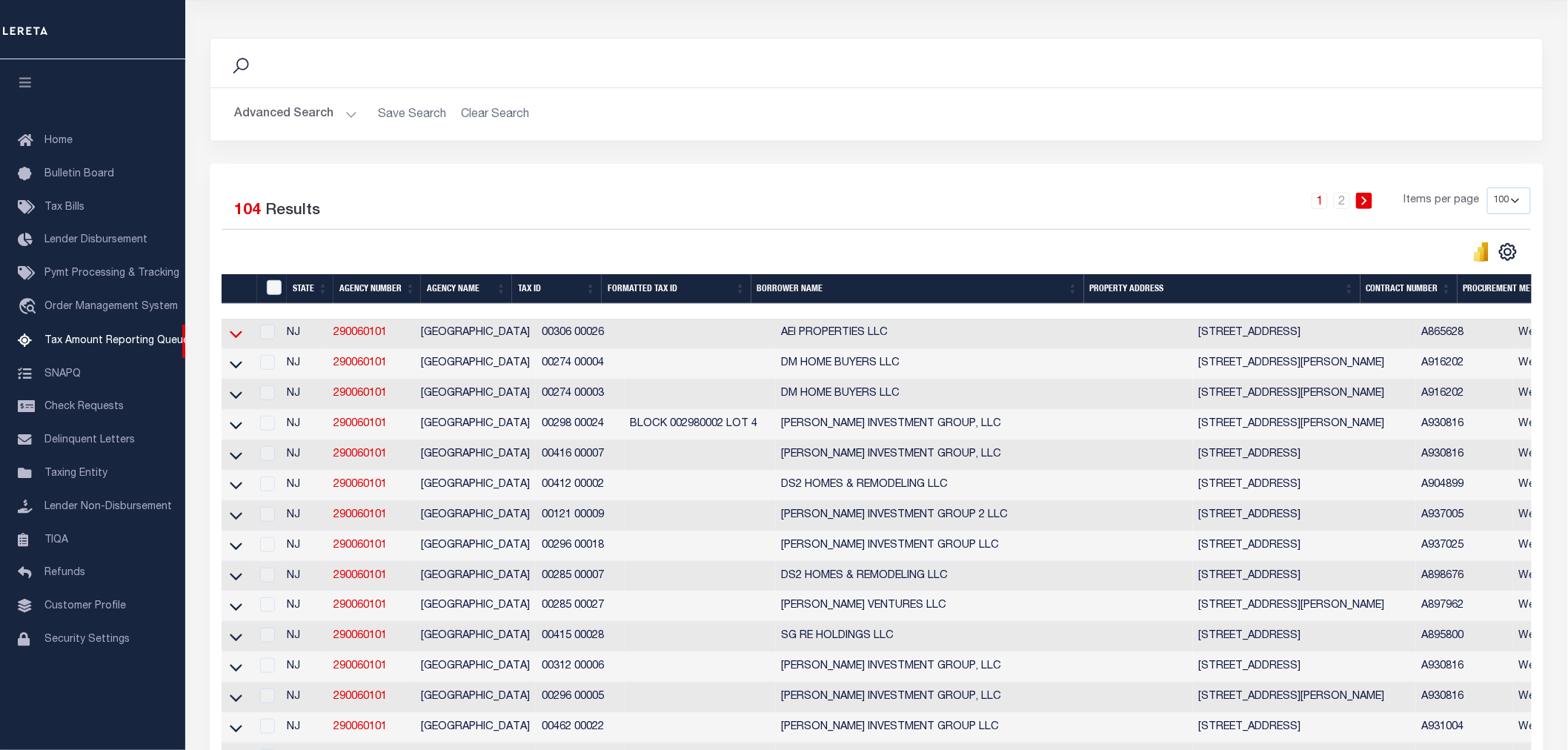
click at [237, 335] on icon at bounding box center [236, 334] width 12 height 16
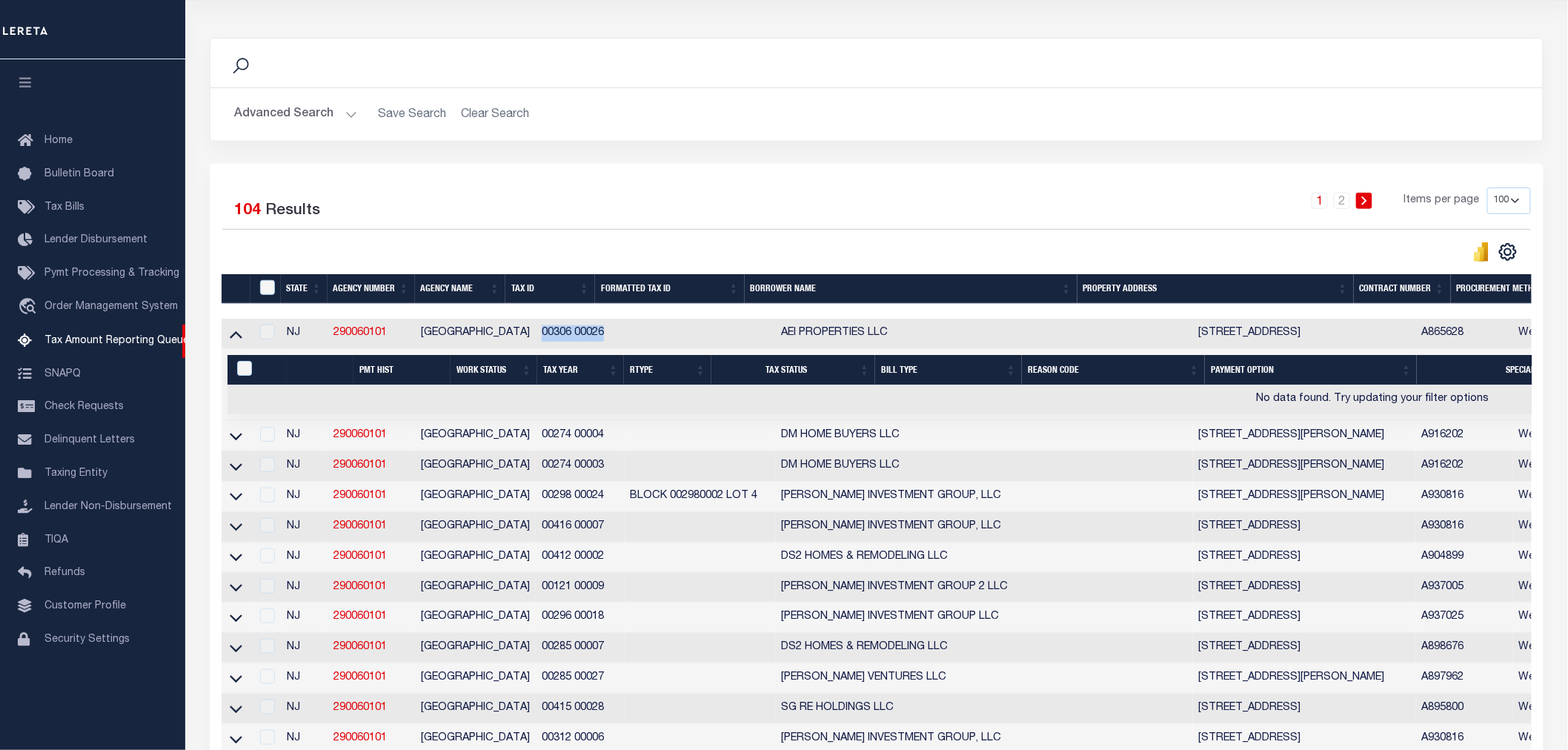
drag, startPoint x: 509, startPoint y: 335, endPoint x: 574, endPoint y: 335, distance: 65.0
click at [574, 335] on td "00306 00026" at bounding box center [580, 334] width 89 height 30
copy td "00306 00026"
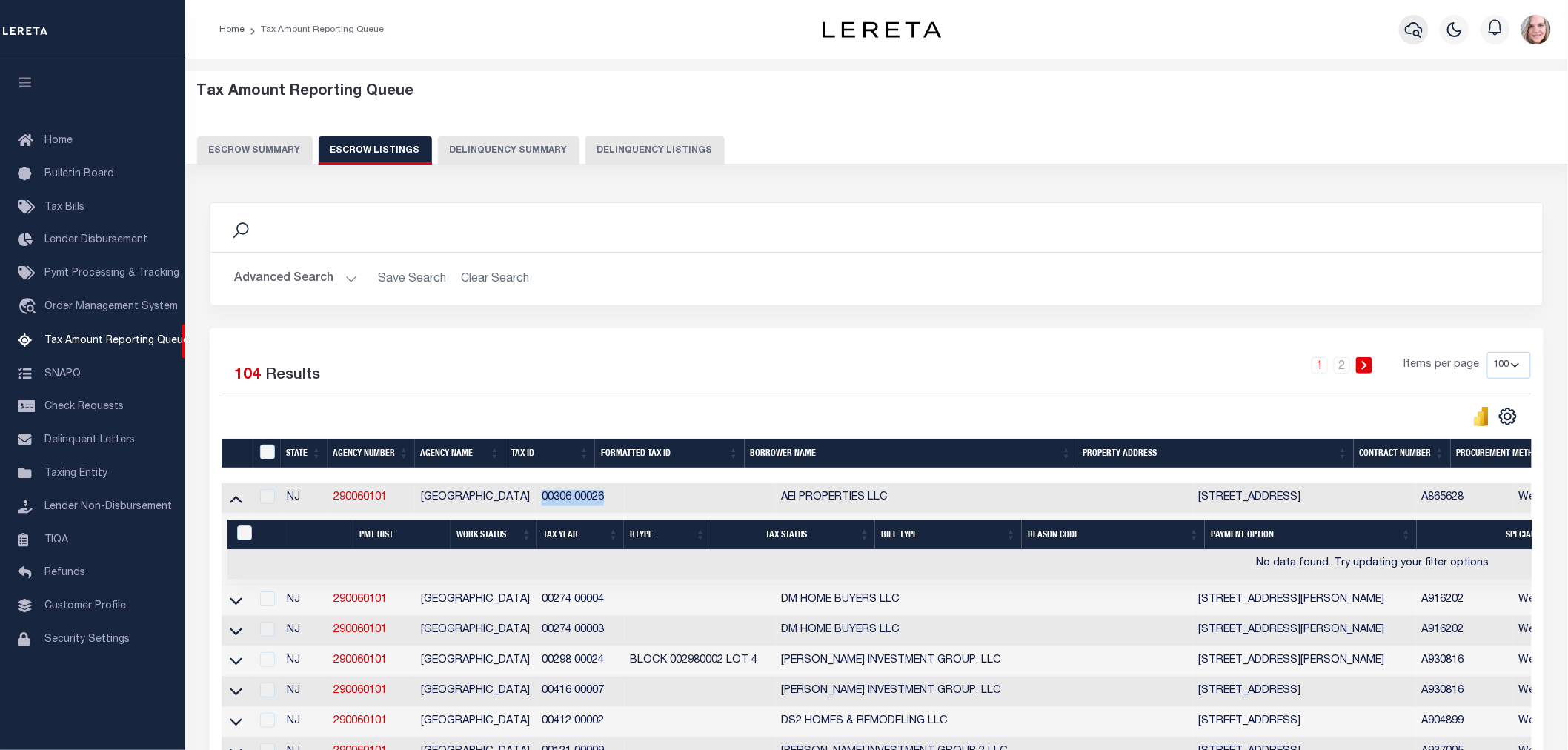
click at [1420, 28] on icon "button" at bounding box center [1414, 29] width 18 height 16
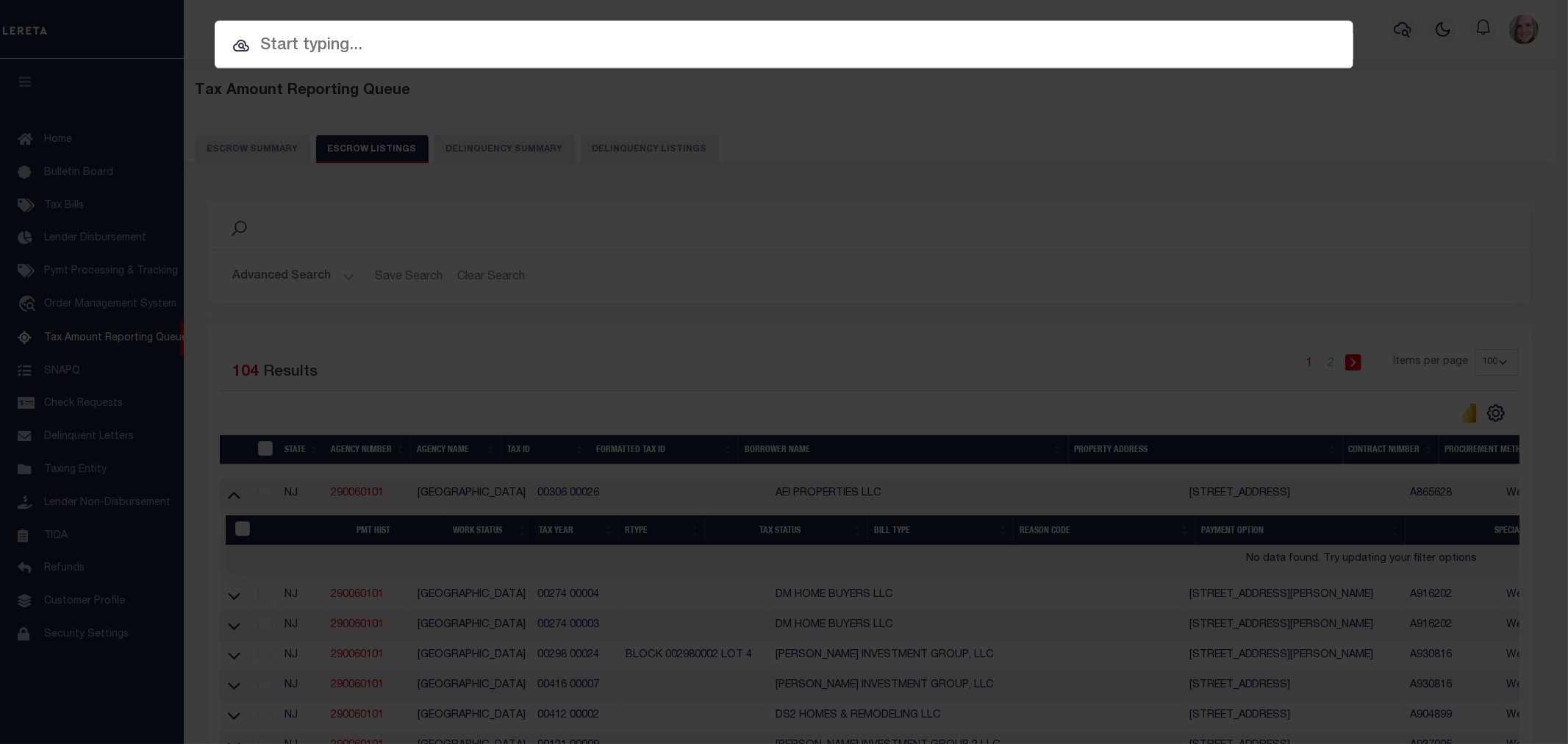
paste input "00306 00026"
type input "00306 00026"
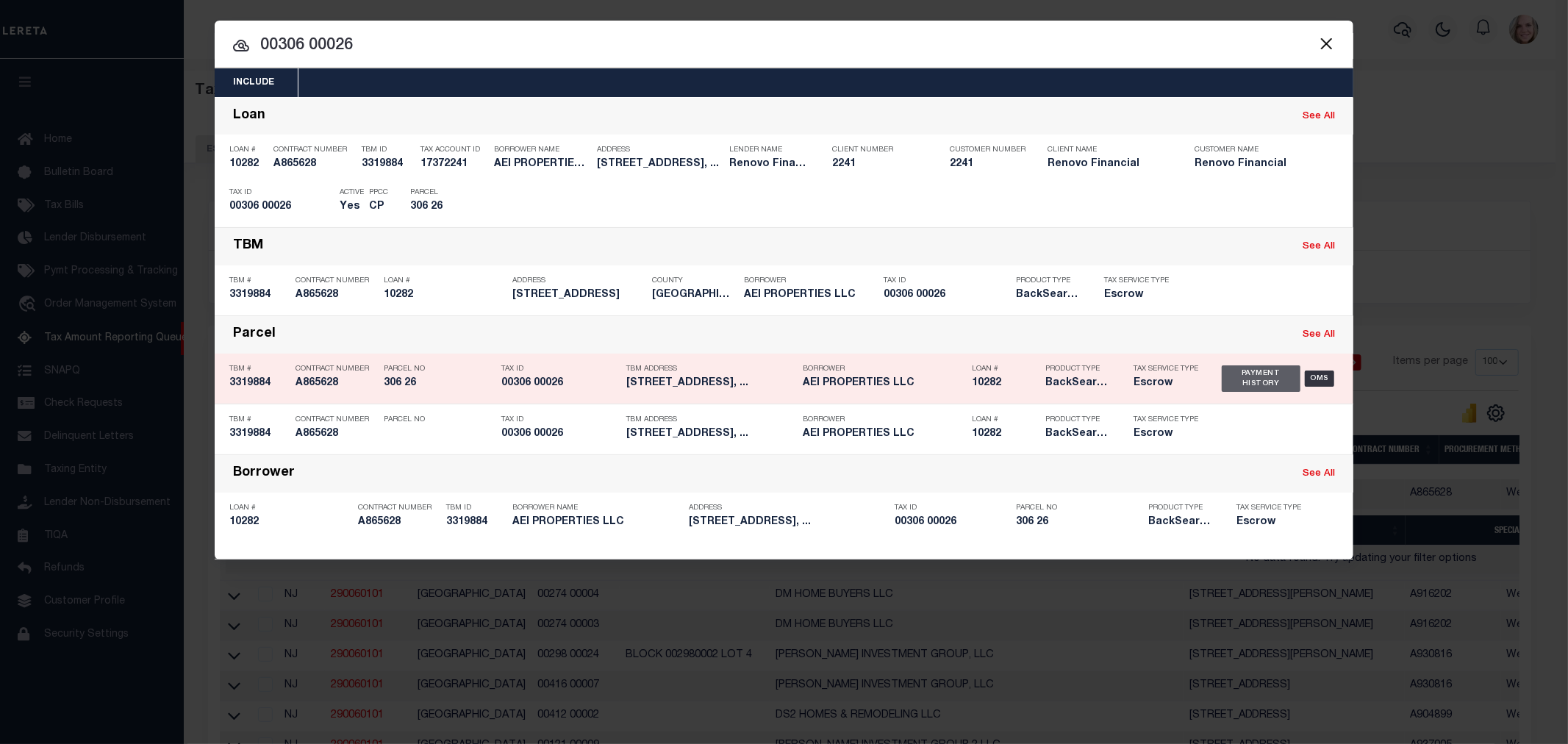
click at [1247, 369] on div "Payment History" at bounding box center [1261, 378] width 79 height 27
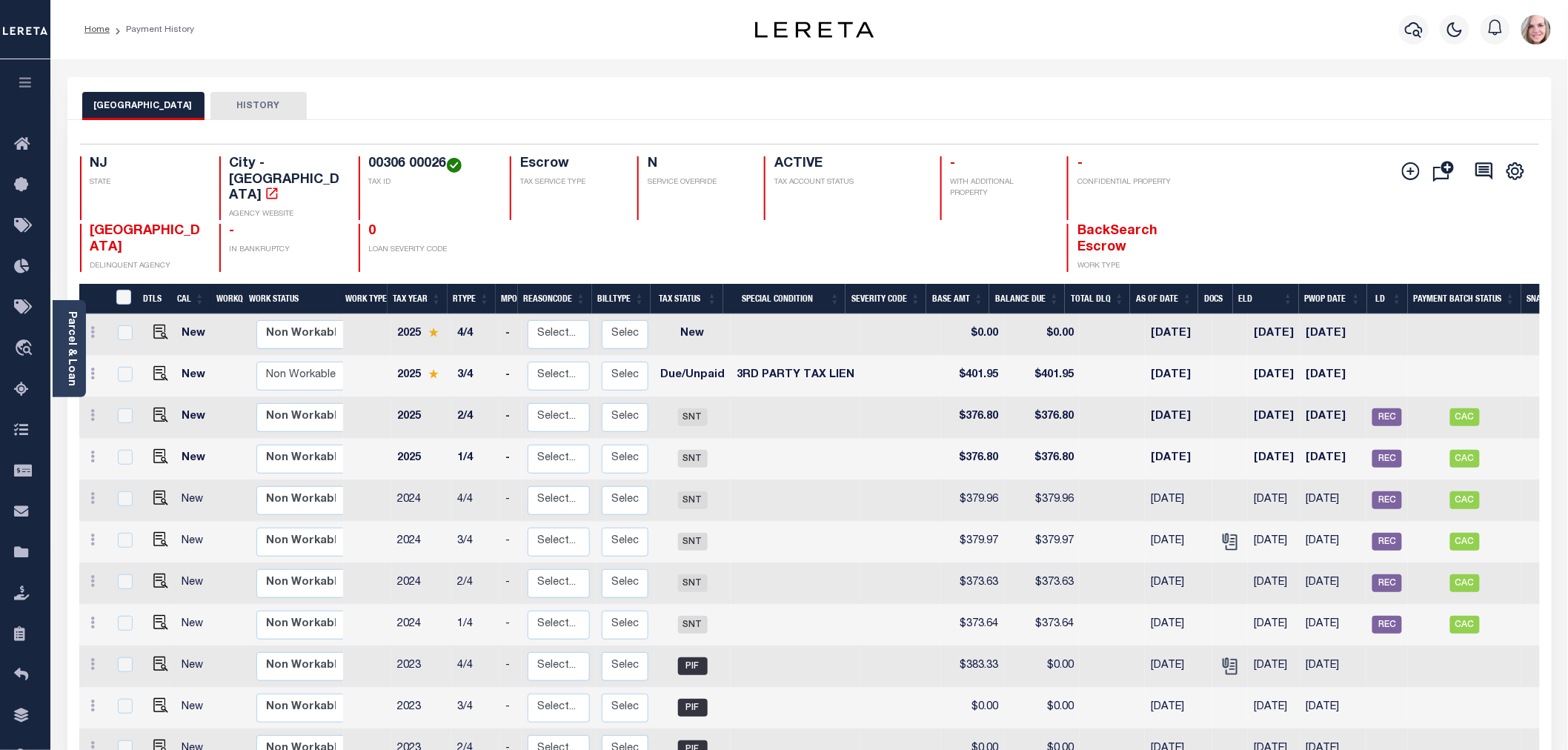
click at [660, 229] on div at bounding box center [692, 247] width 109 height 48
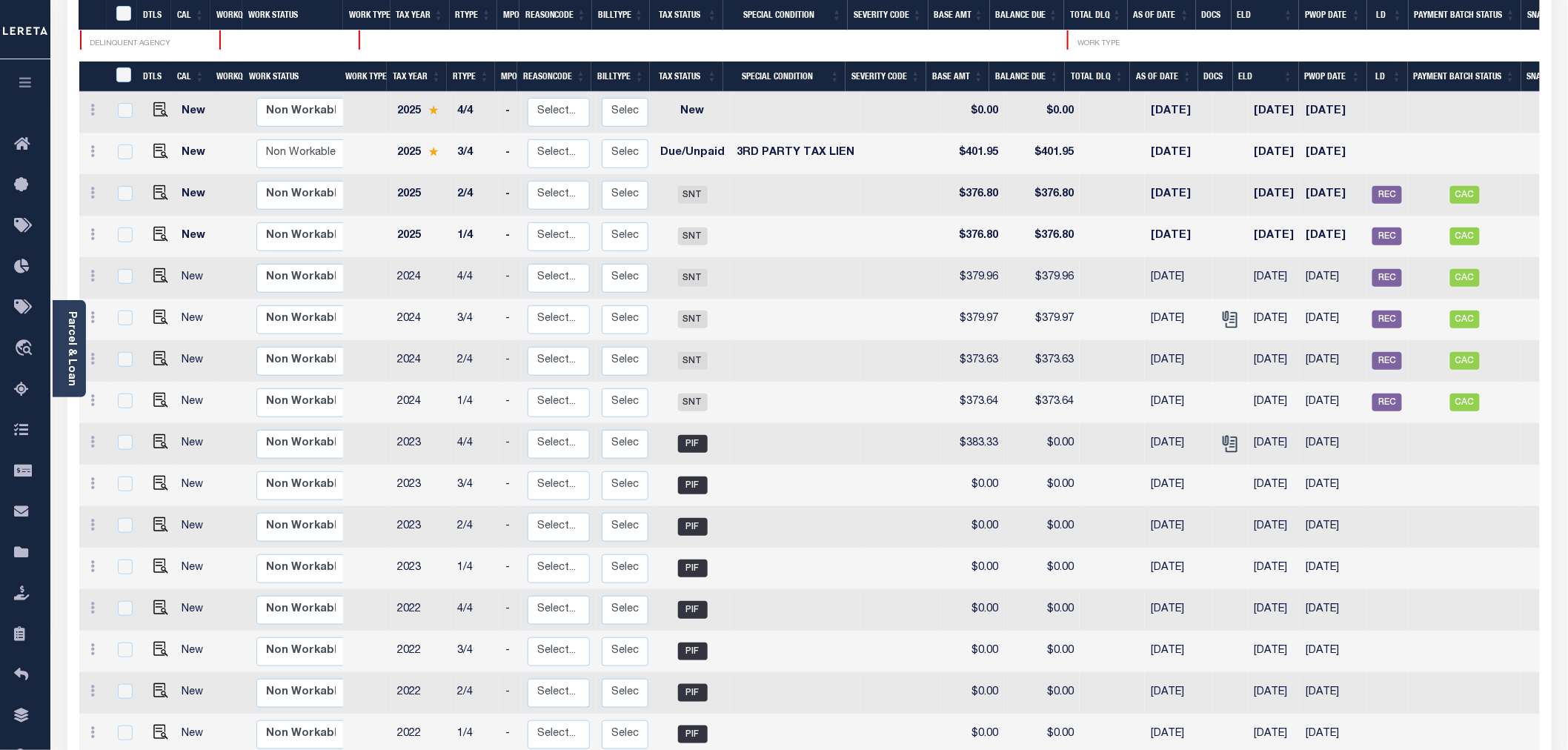
scroll to position [91, 0]
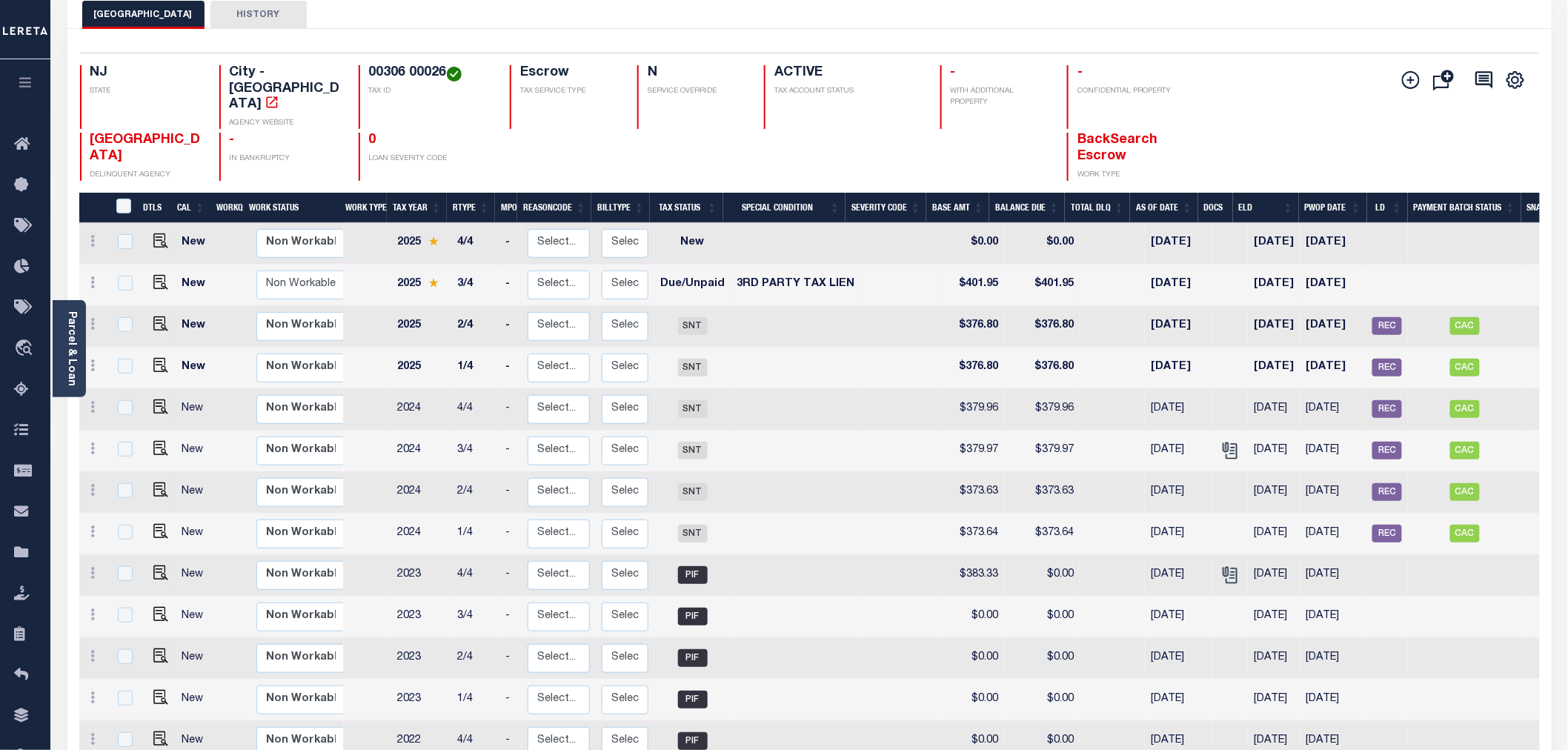
click at [1356, 264] on td "08/01/2025" at bounding box center [1333, 285] width 67 height 42
checkbox input "true"
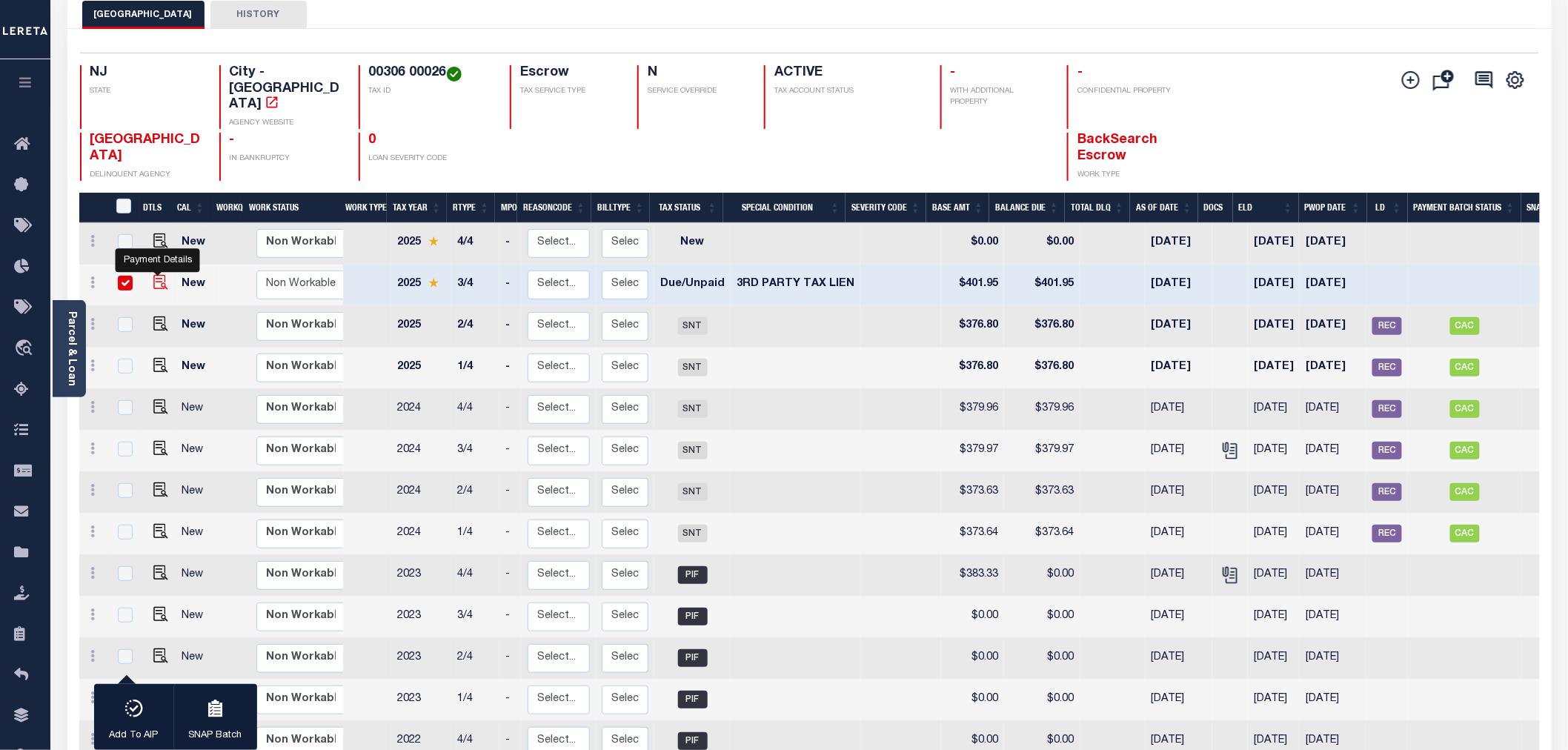
click at [158, 275] on img "" at bounding box center [161, 282] width 15 height 15
checkbox input "false"
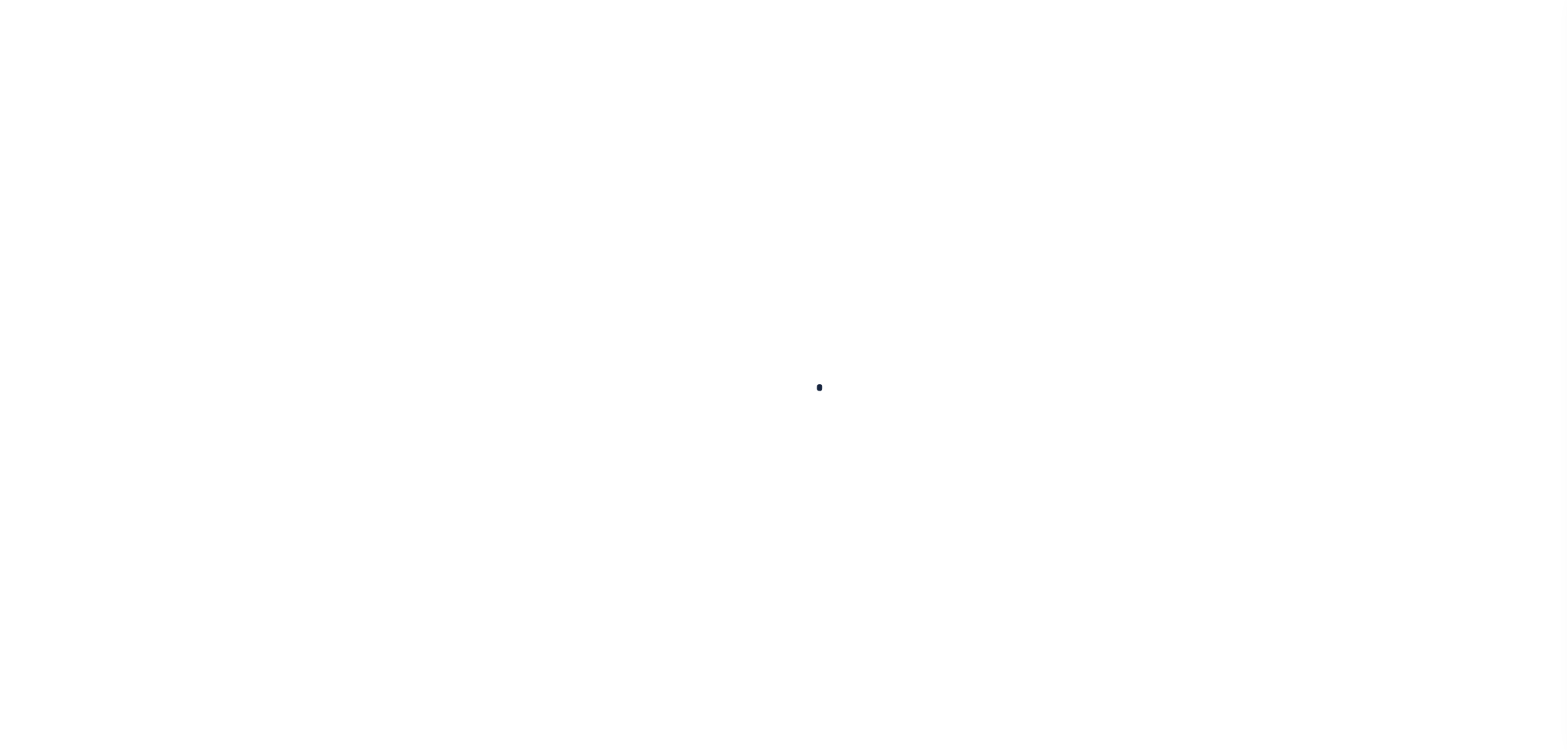
checkbox input "false"
type input "00005701"
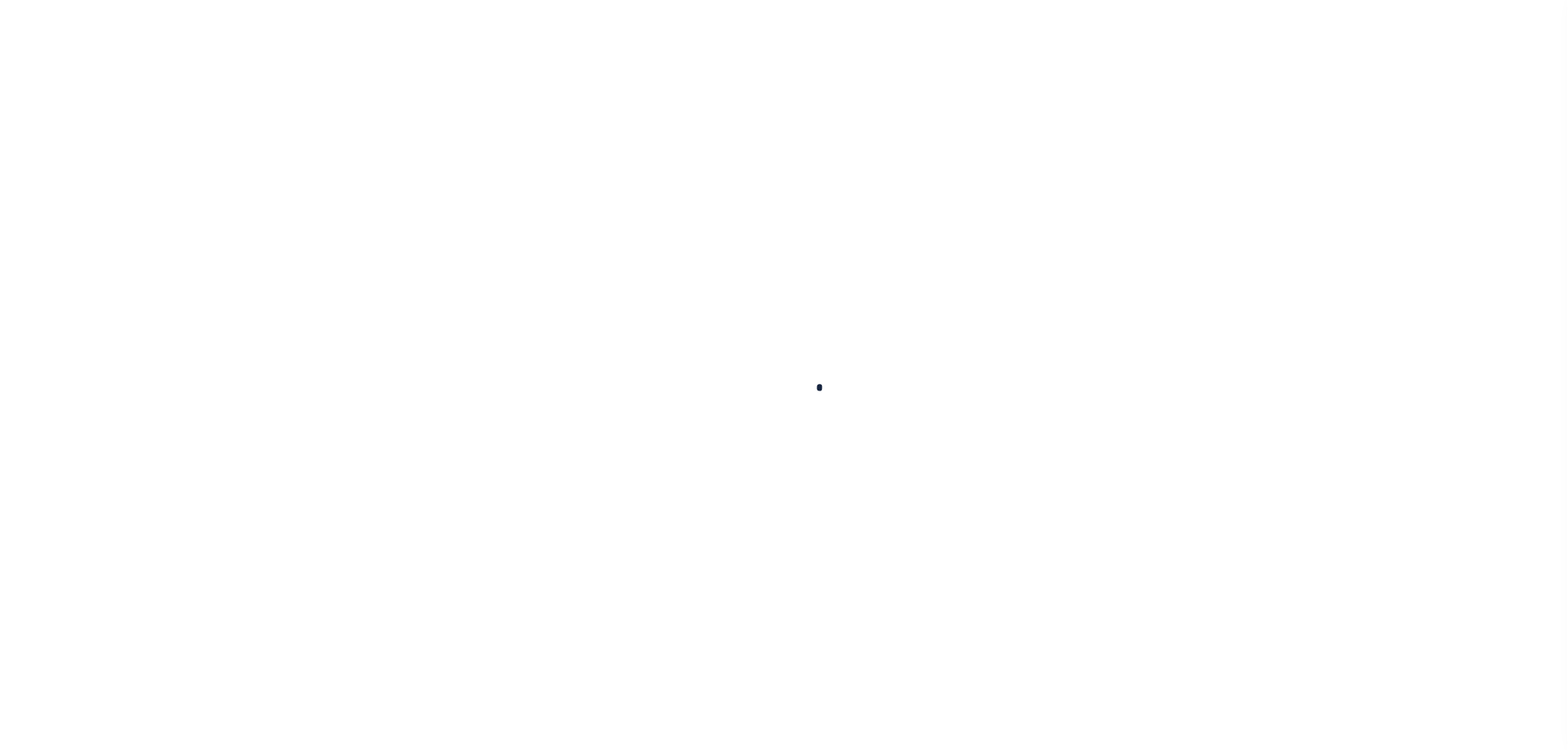
type input "[DATE]"
select select "DUE"
select select "20"
type input "0"
type input "$401.95"
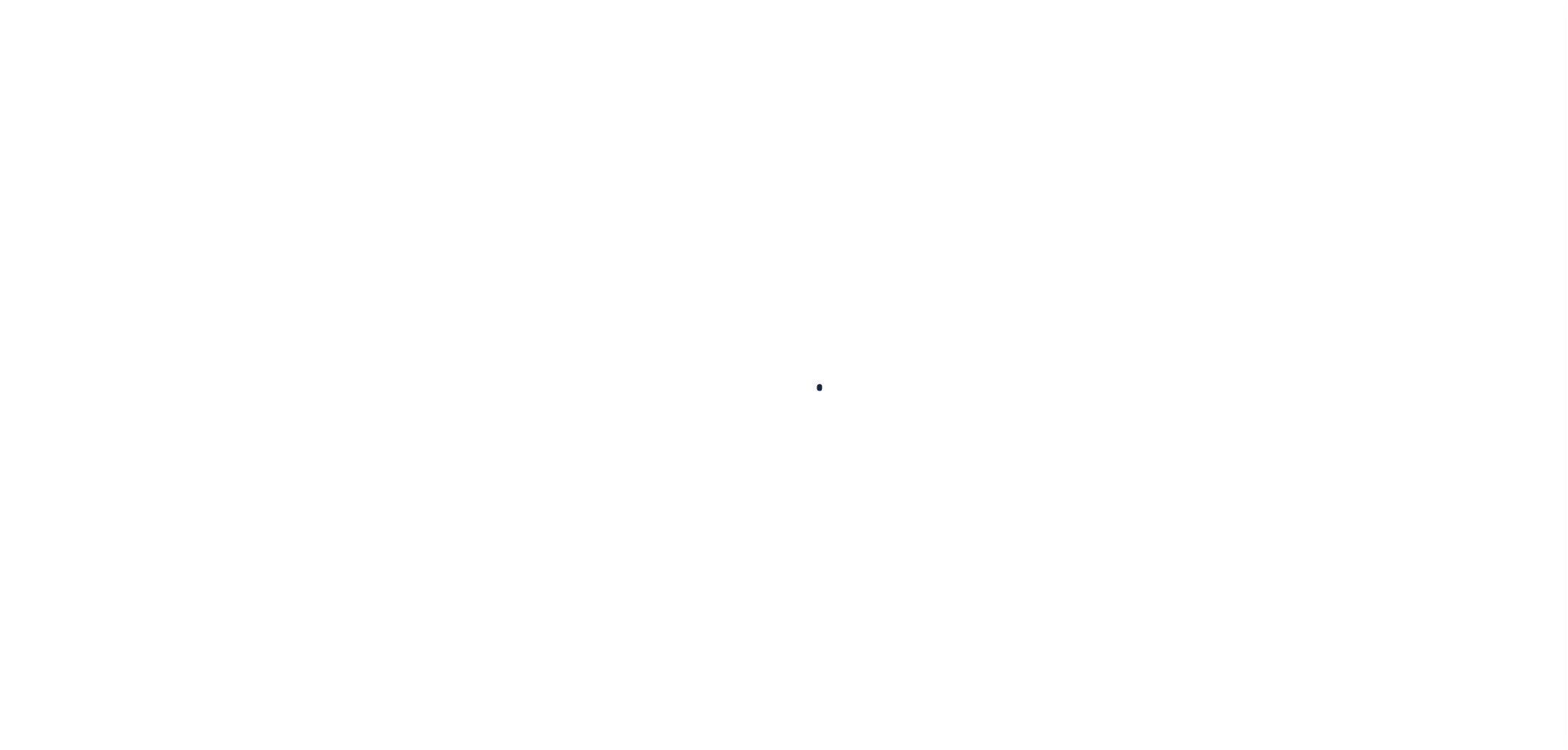
type input "$401.95"
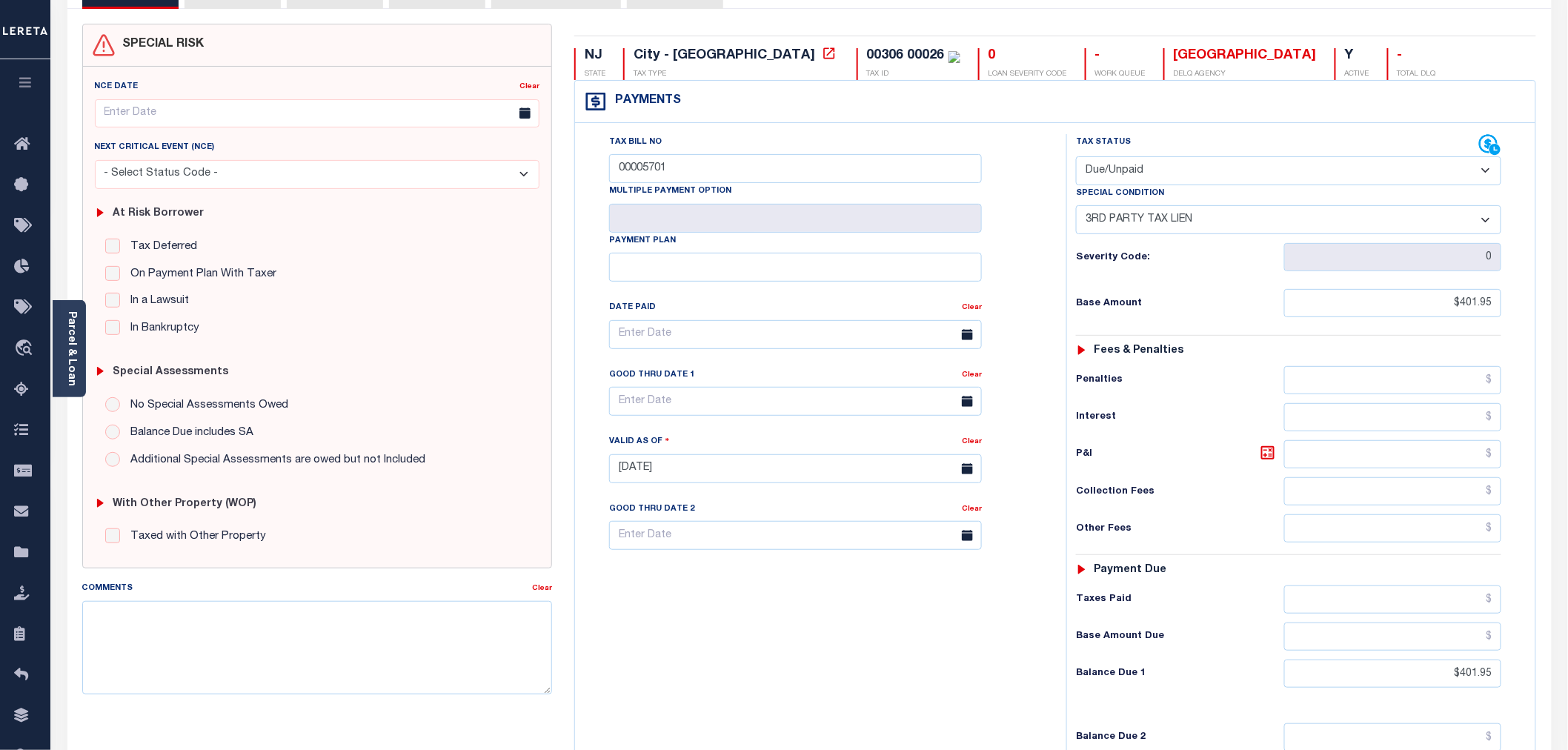
scroll to position [343, 0]
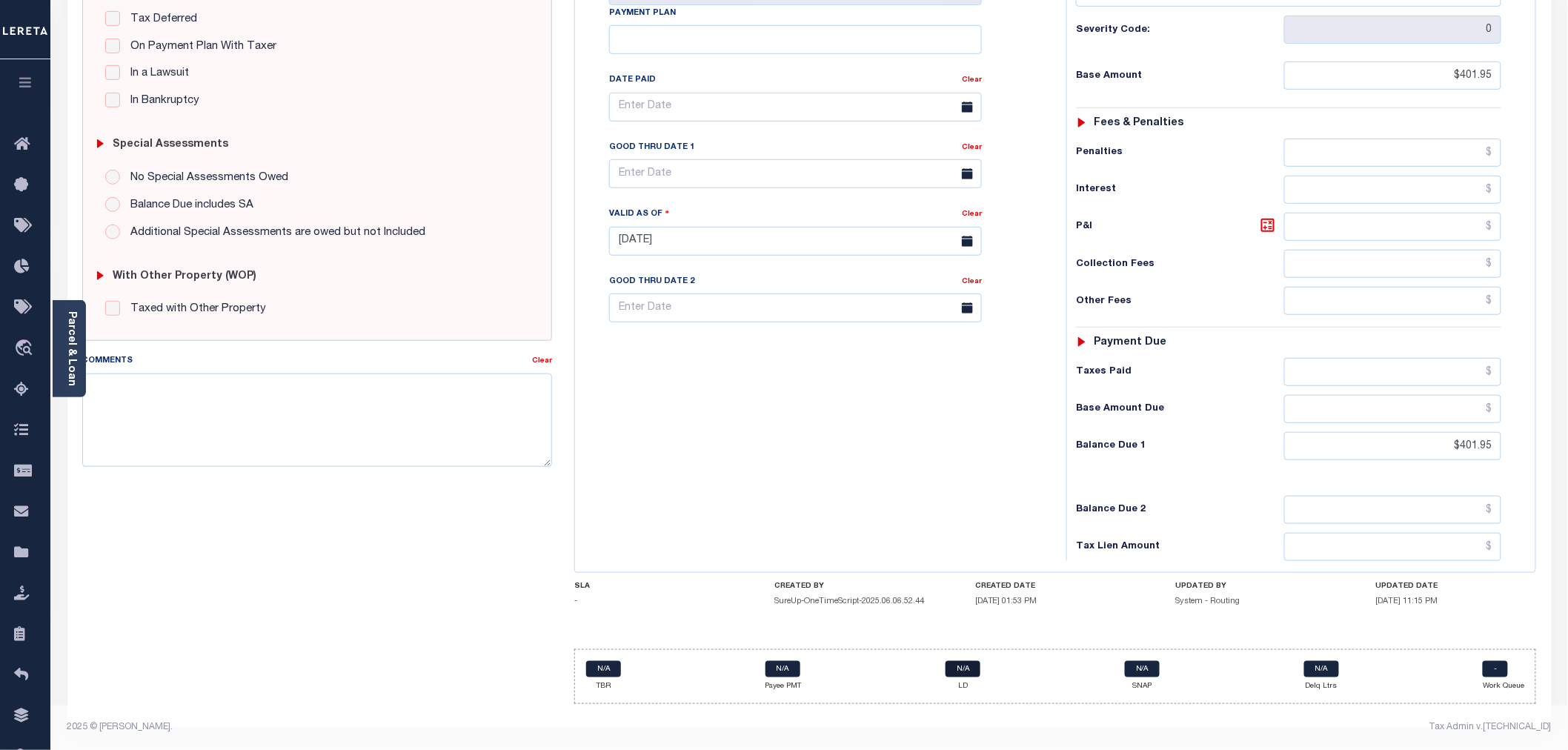
click at [972, 668] on link "N/A" at bounding box center [963, 669] width 35 height 16
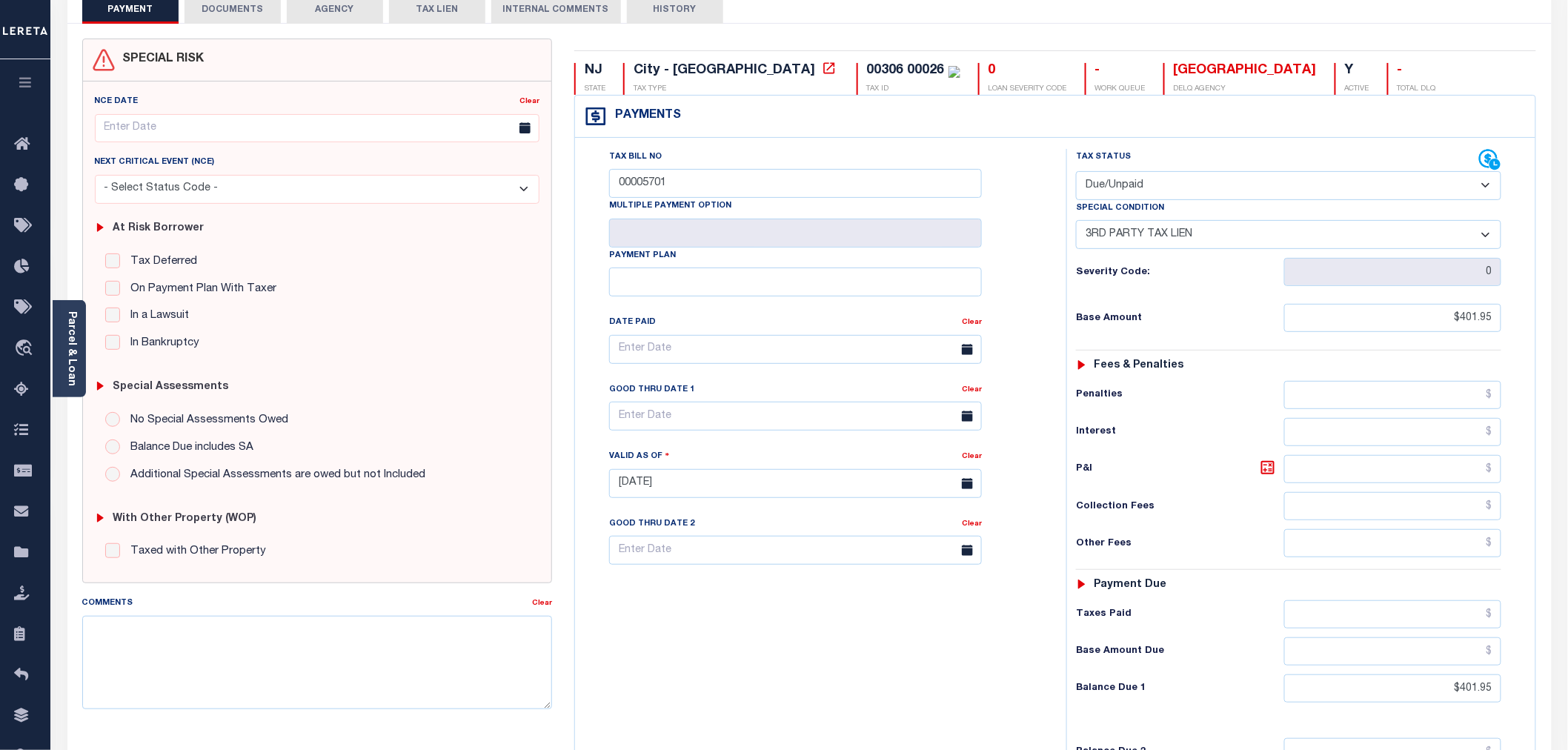
scroll to position [0, 0]
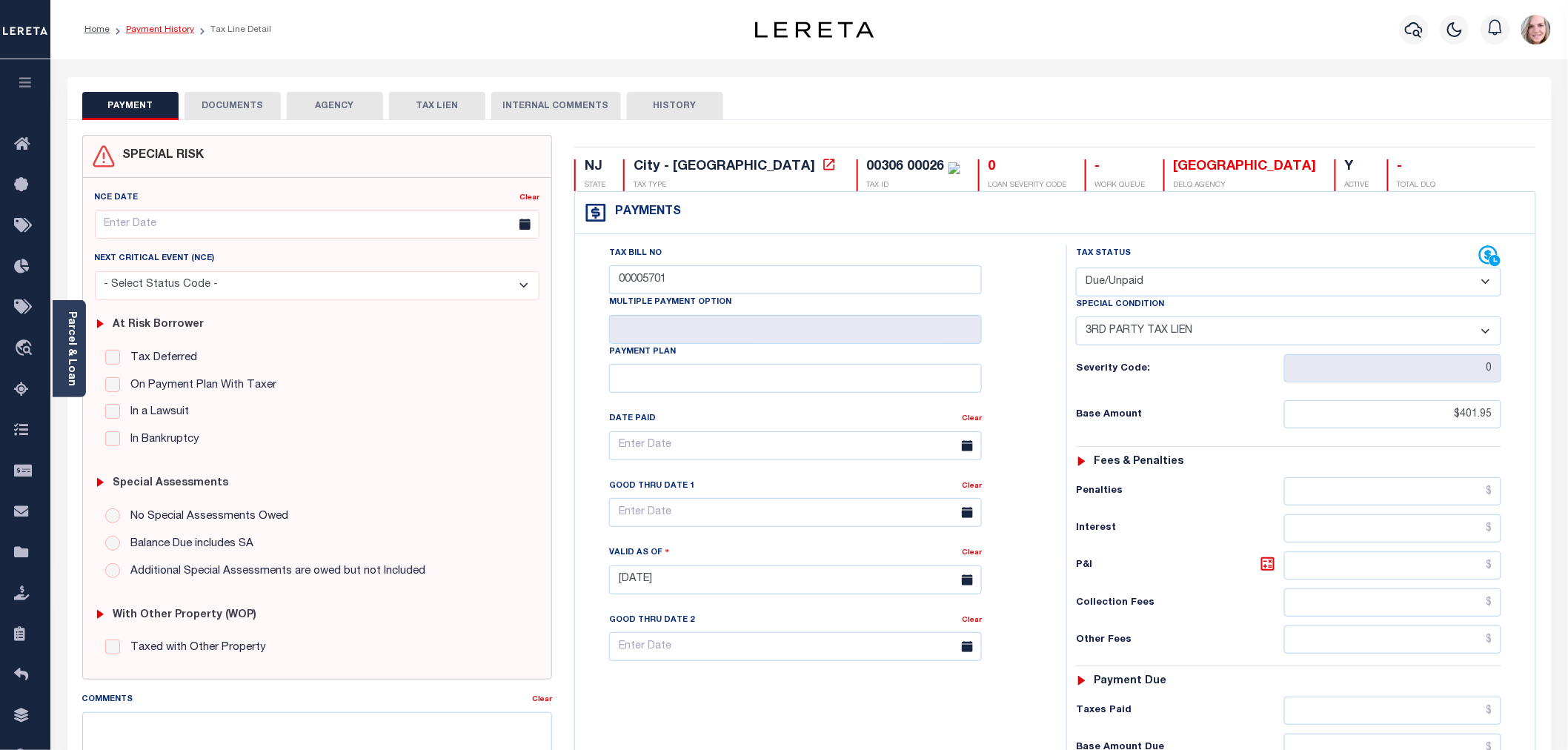
click at [182, 32] on link "Payment History" at bounding box center [160, 29] width 69 height 9
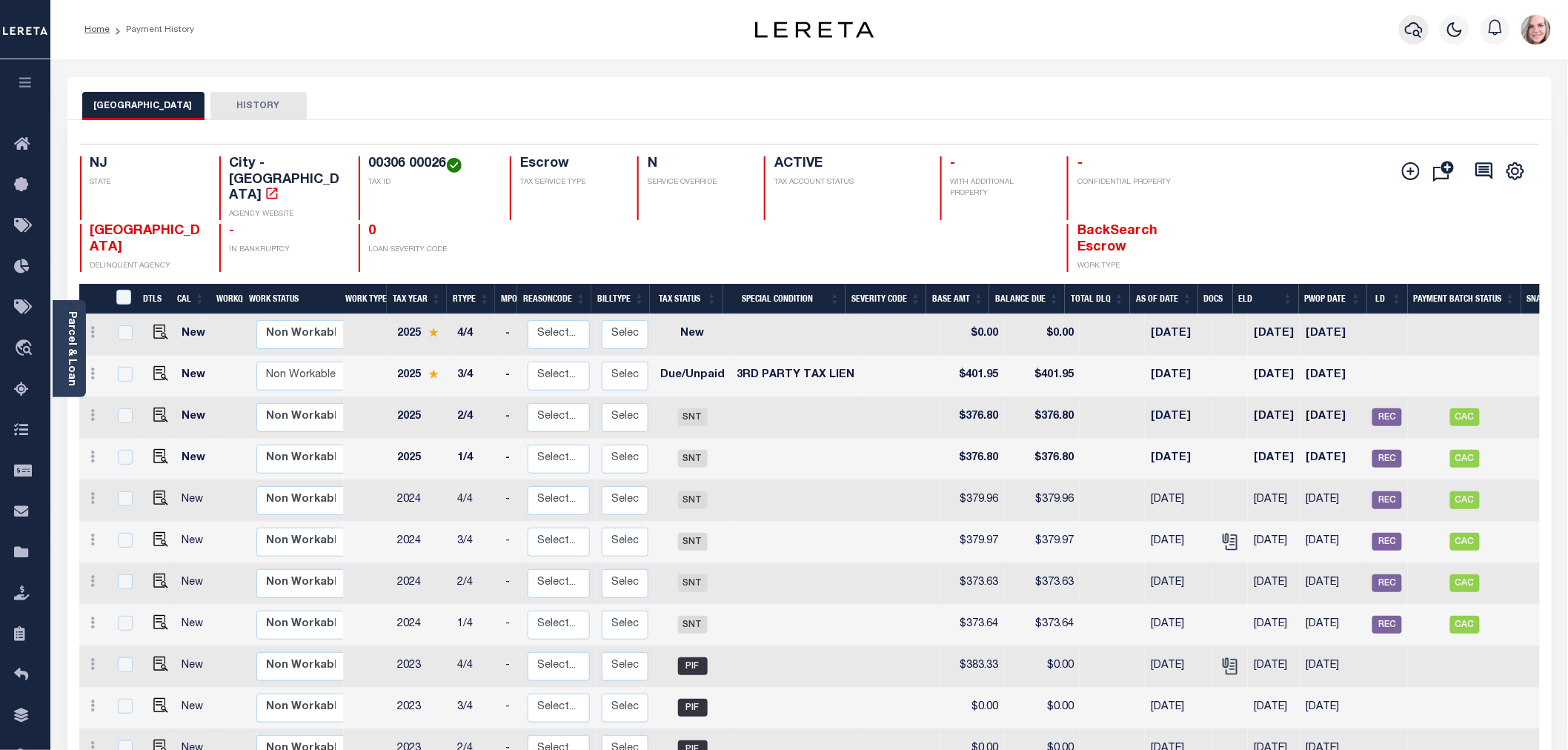
click at [1411, 36] on icon "button" at bounding box center [1414, 29] width 18 height 18
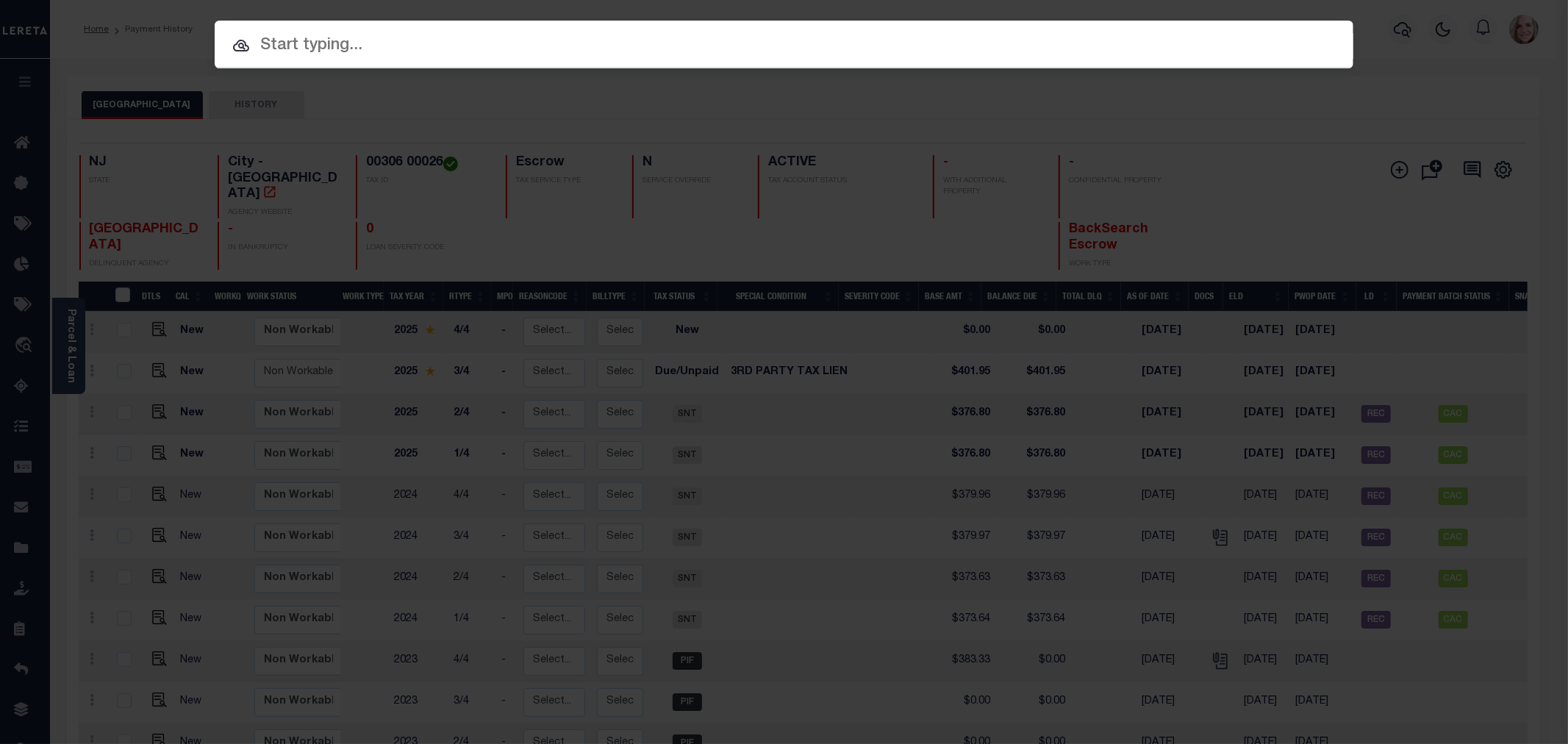
click at [398, 50] on input "text" at bounding box center [784, 46] width 1139 height 26
click at [719, 442] on div "Include Loans TBM Customers Borrowers Payments (Lender Non-Disb) Payments (Lend…" at bounding box center [784, 372] width 1568 height 744
click at [1495, 75] on div "Include Loans TBM Customers Borrowers Payments (Lender Non-Disb) Payments (Lend…" at bounding box center [784, 372] width 1568 height 744
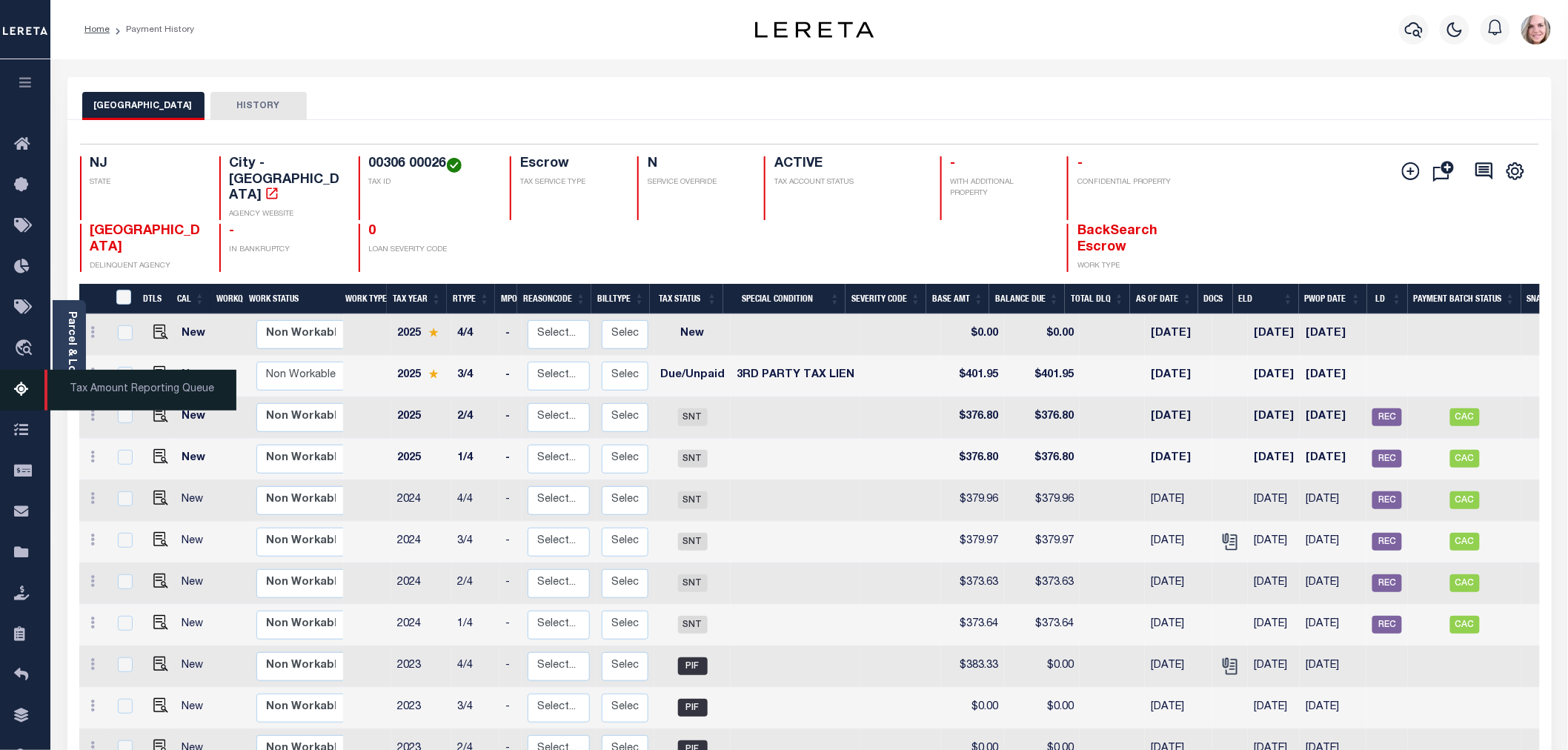
click at [92, 381] on span "Tax Amount Reporting Queue" at bounding box center [140, 390] width 192 height 41
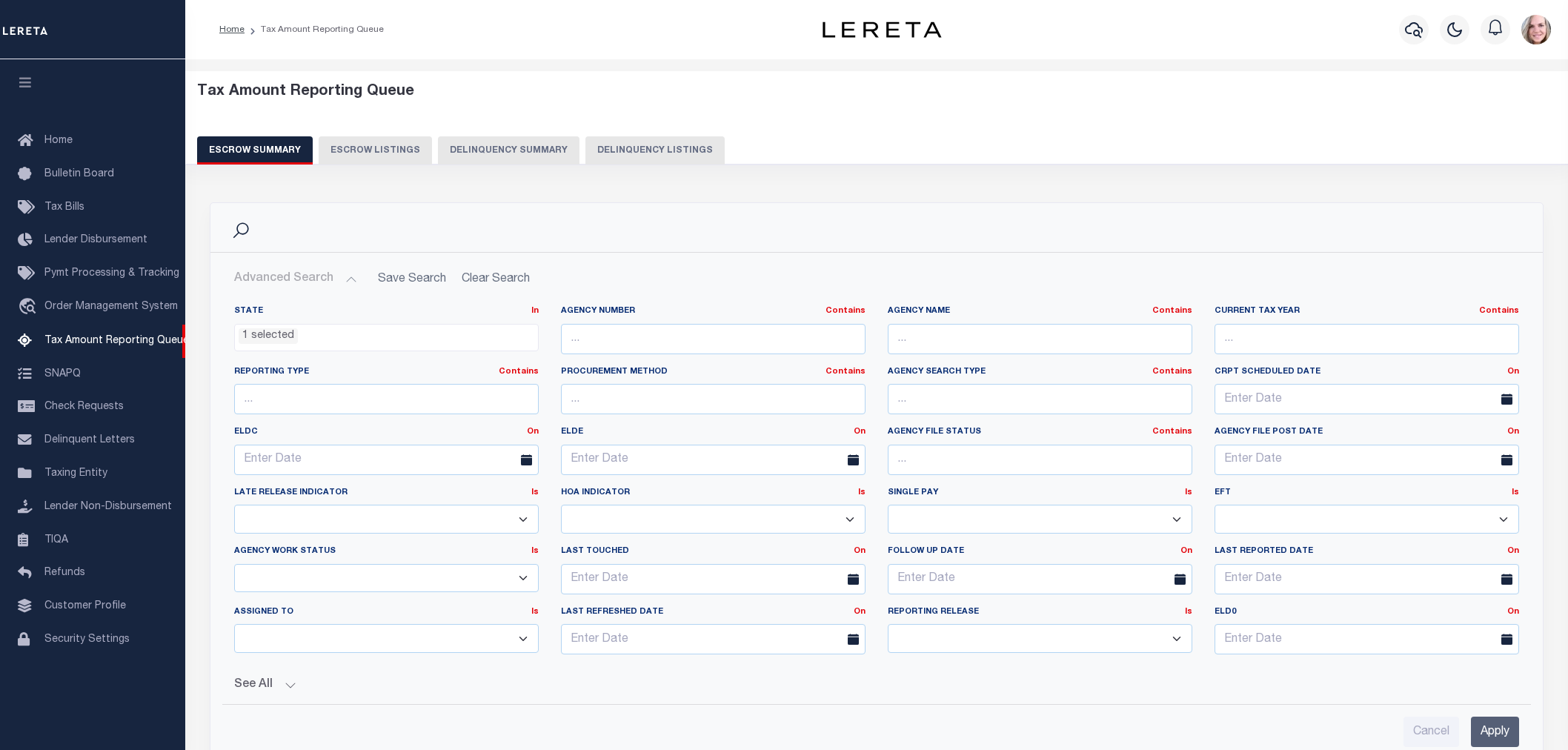
select select "NJ"
select select "100"
click at [963, 331] on input "text" at bounding box center [1039, 339] width 304 height 30
type input "shaler"
click at [1506, 739] on input "Apply" at bounding box center [1495, 731] width 48 height 30
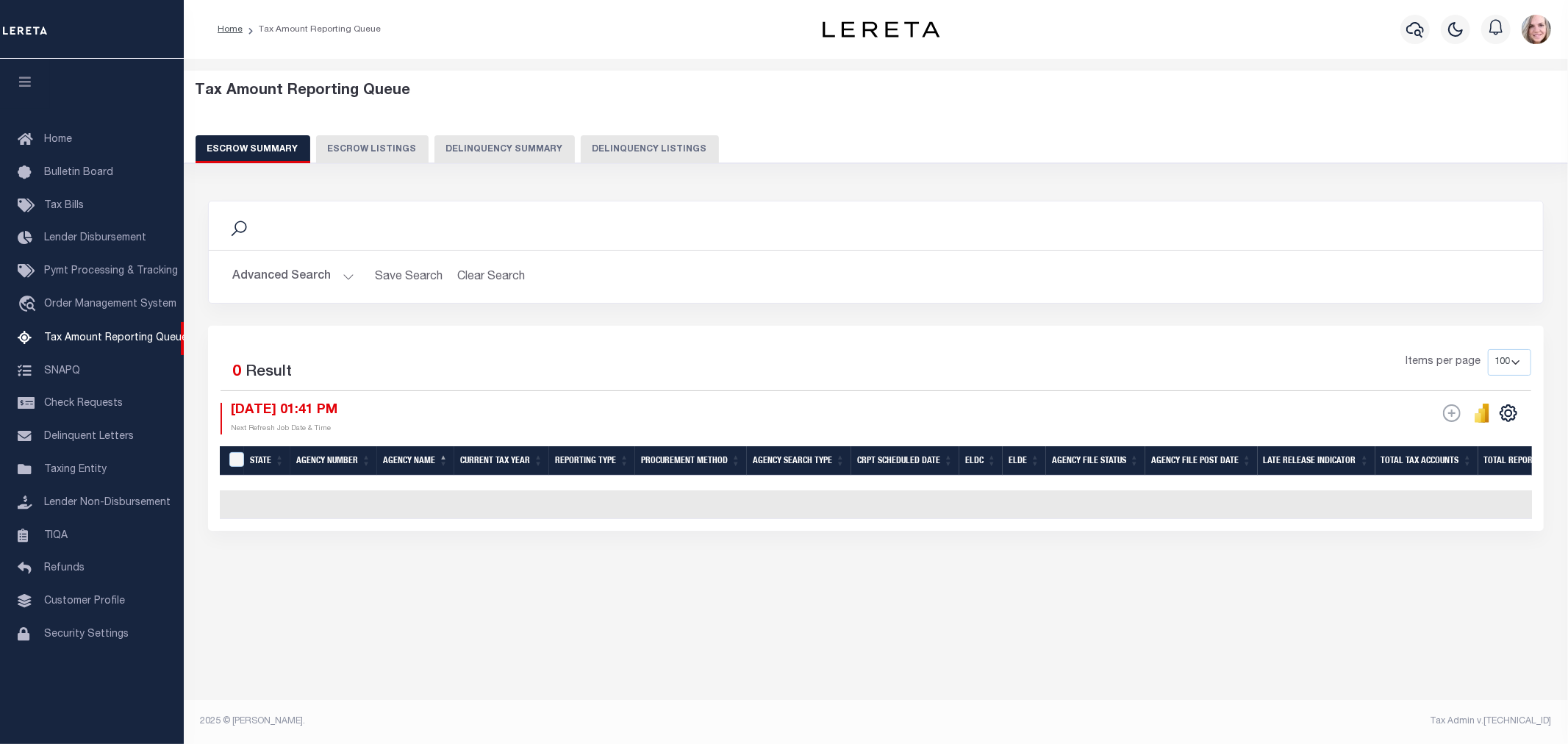
click at [317, 290] on button "Advanced Search" at bounding box center [293, 276] width 122 height 28
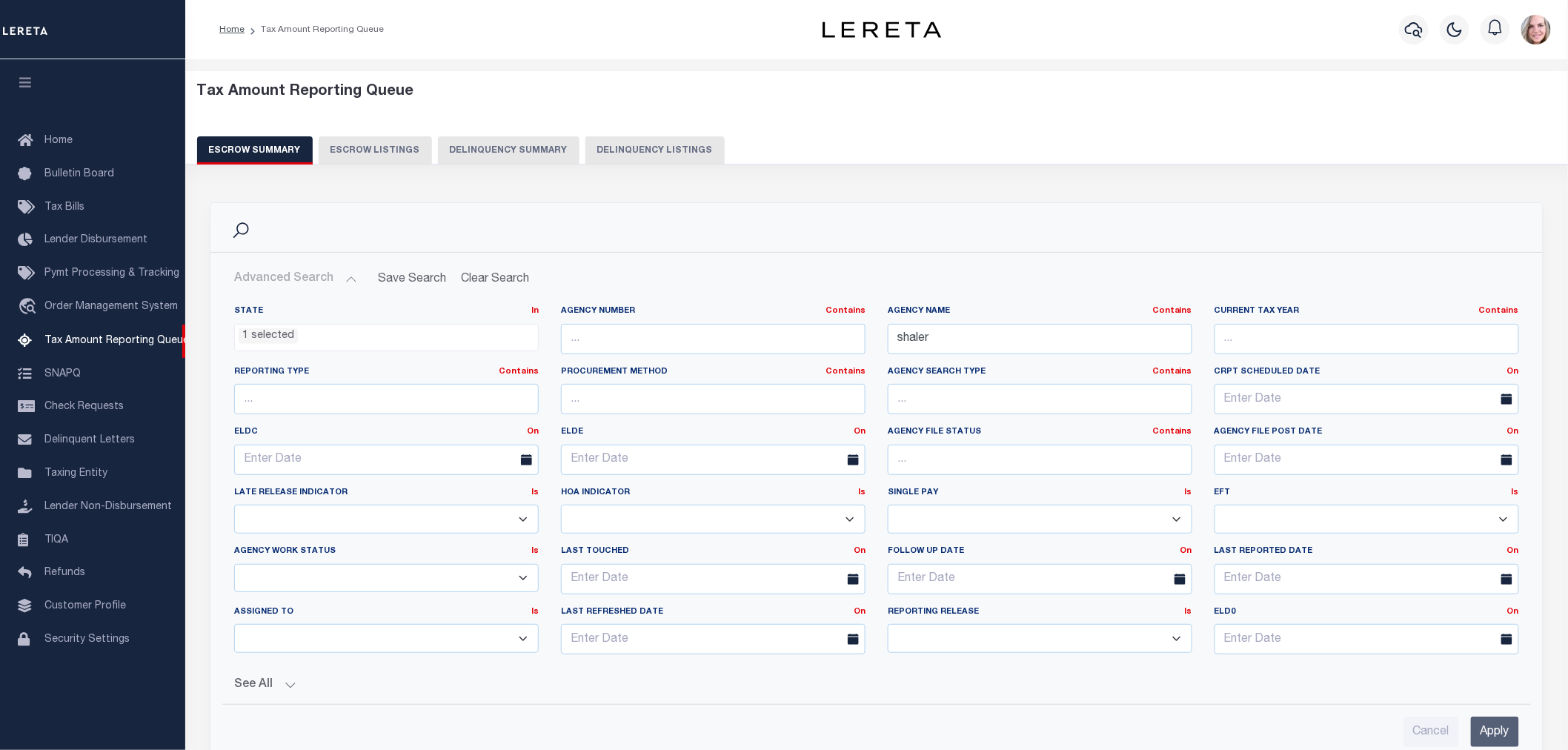
click at [308, 322] on div "State In In AK AL AR AZ CA CO CT DC DE FL GA GU HI IA ID IL IN KS KY LA MA MD M…" at bounding box center [386, 328] width 304 height 46
click at [308, 334] on ul "1 selected" at bounding box center [387, 335] width 303 height 20
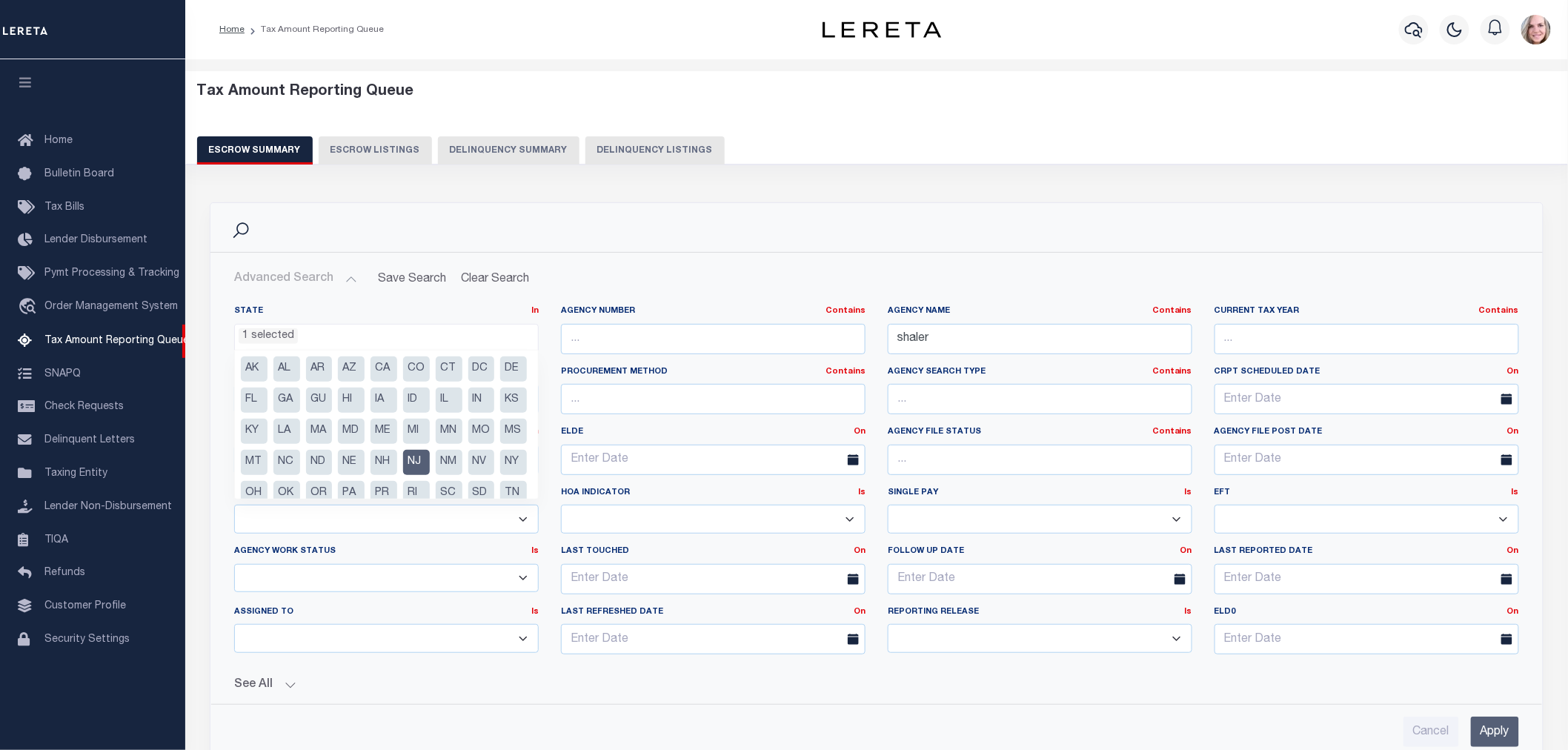
click at [403, 475] on li "NJ" at bounding box center [416, 462] width 27 height 25
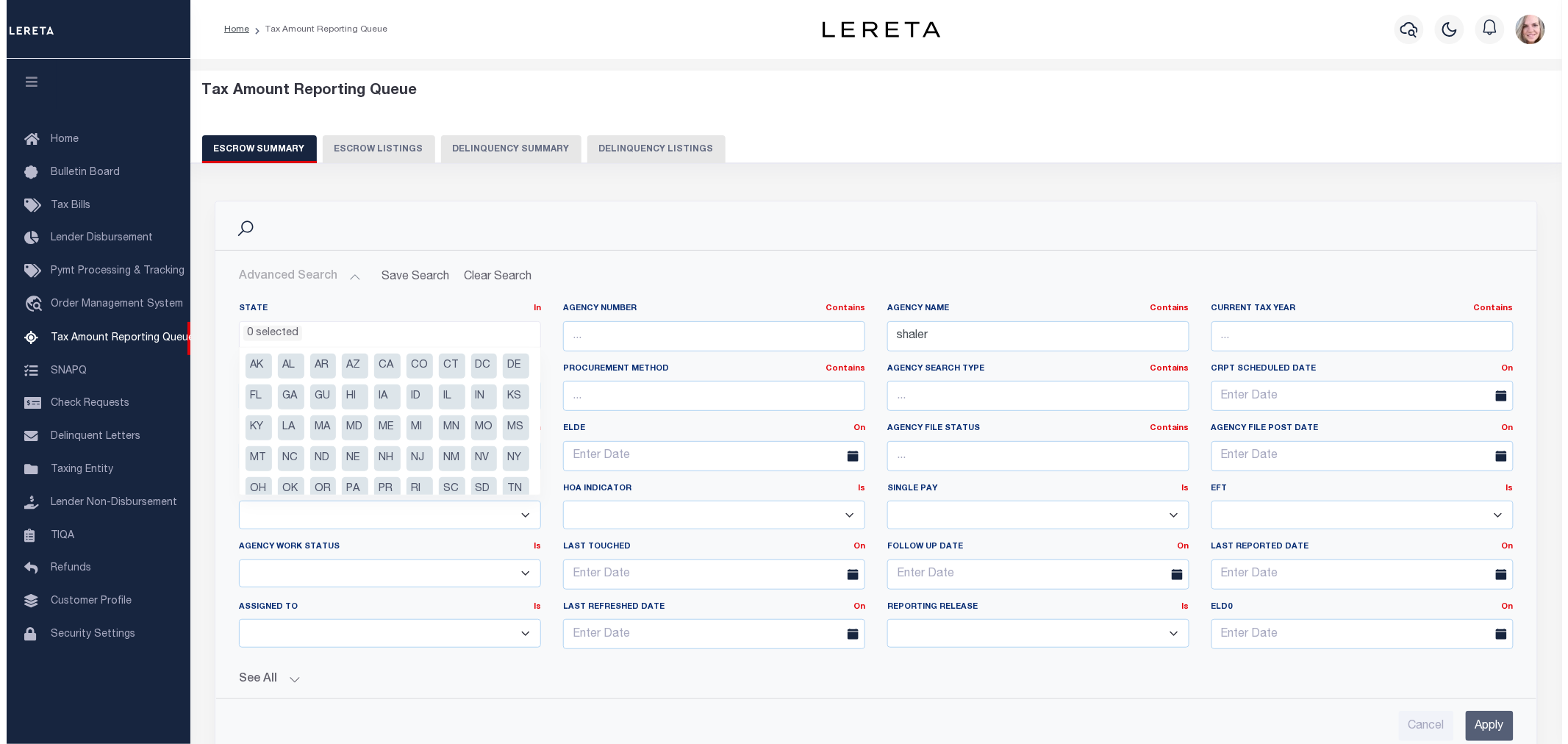
scroll to position [74, 0]
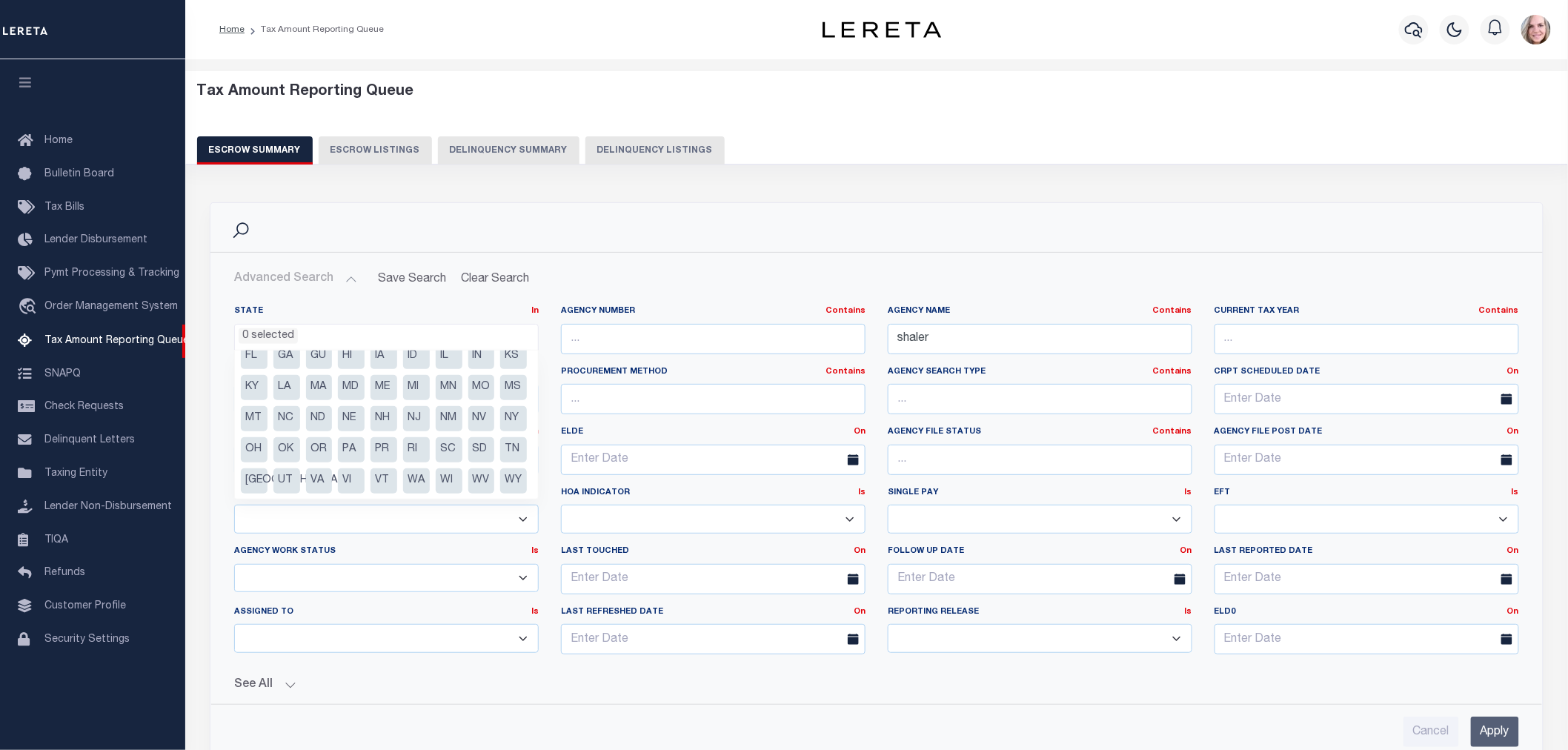
click at [365, 437] on li "PA" at bounding box center [351, 450] width 27 height 25
select select "PA"
click at [1498, 732] on input "Apply" at bounding box center [1495, 731] width 48 height 30
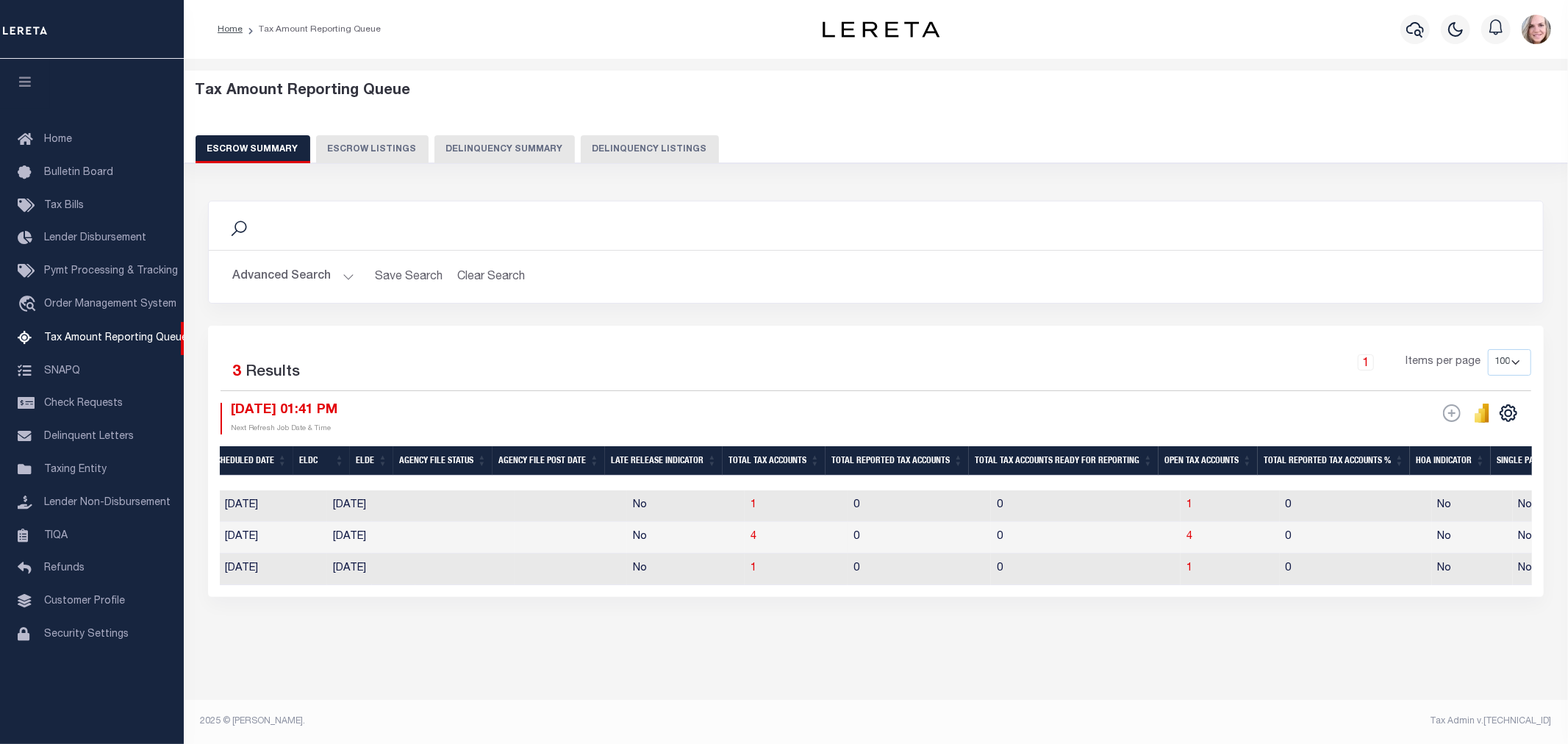
scroll to position [0, 0]
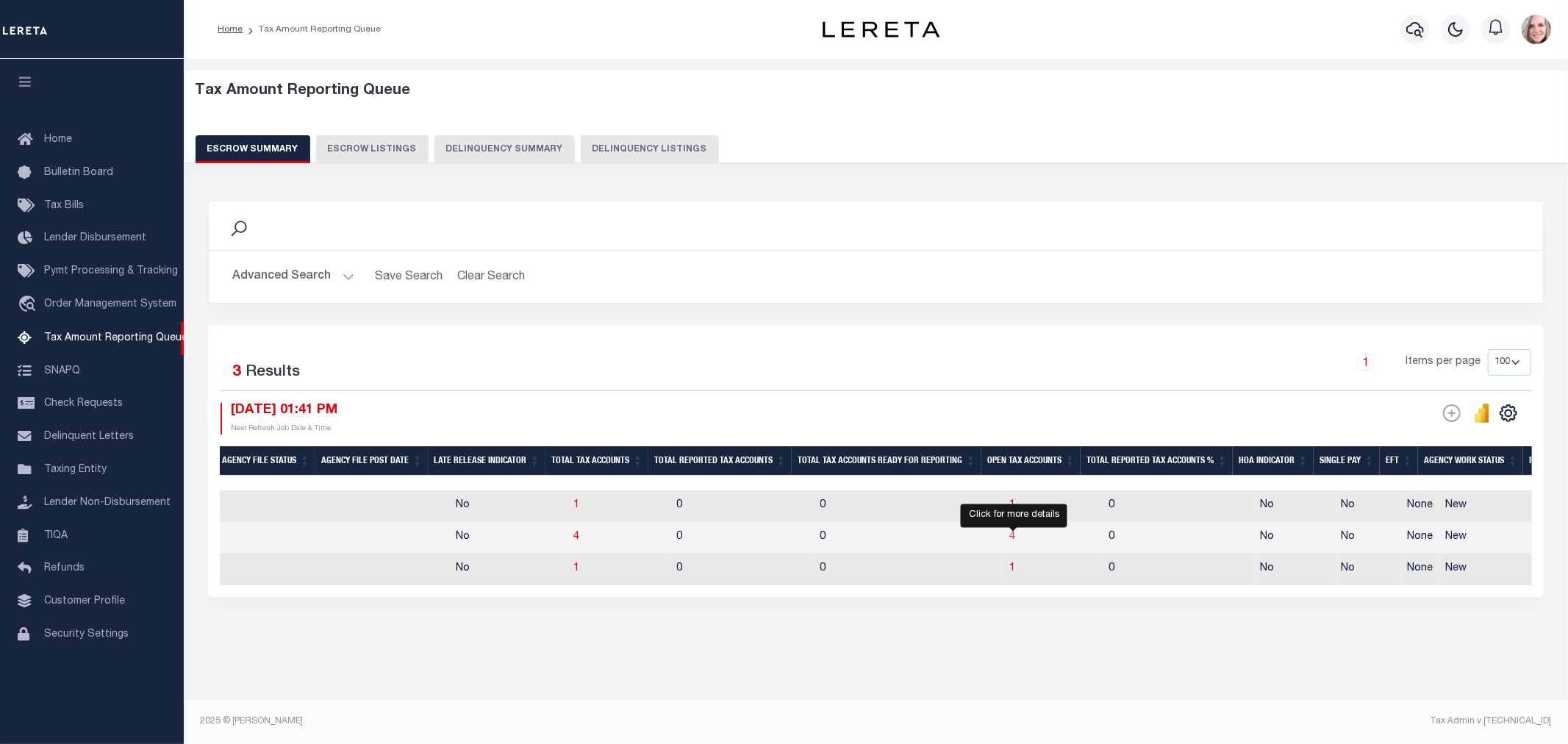
click at [1013, 538] on span "4" at bounding box center [1012, 537] width 6 height 11
select select "100"
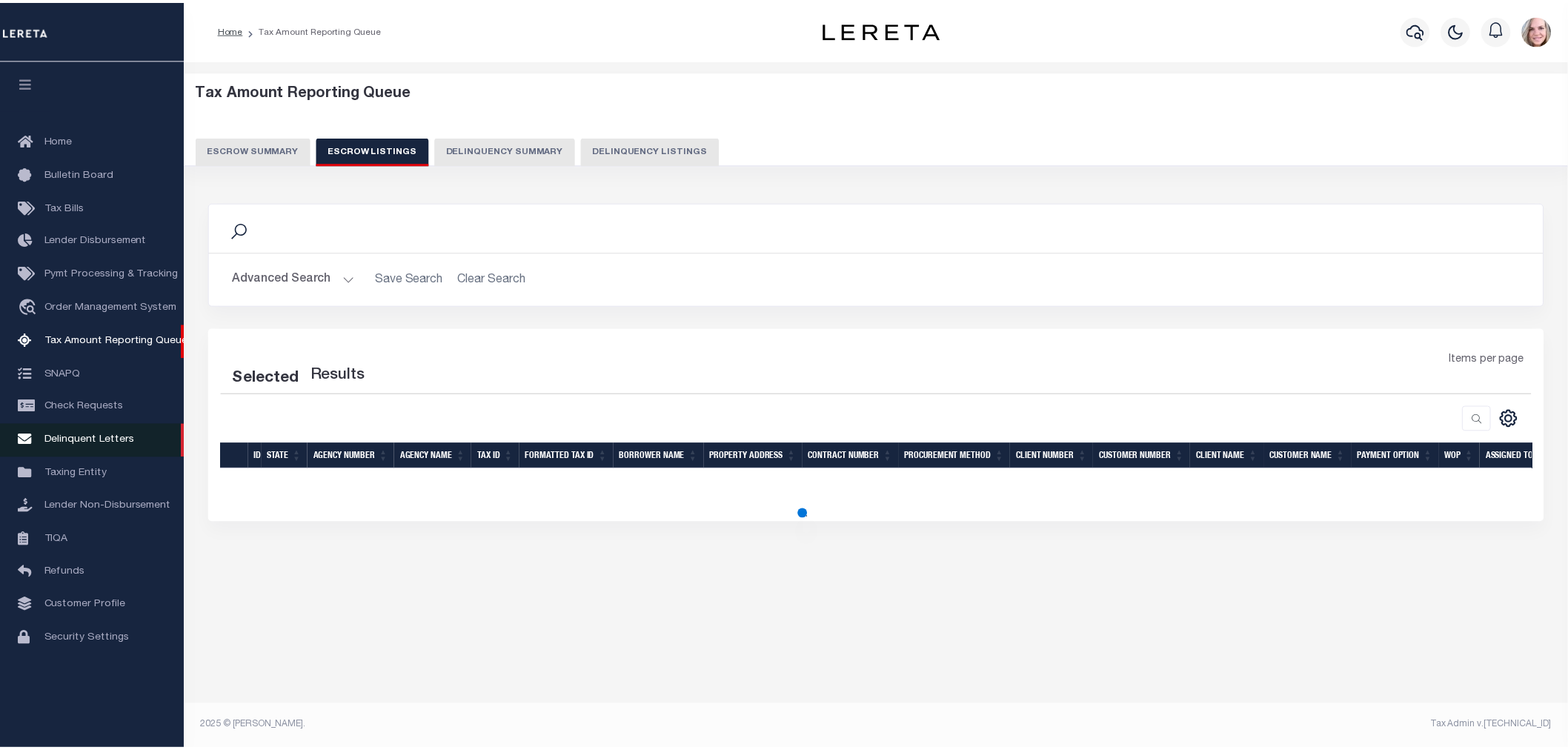
select select "100"
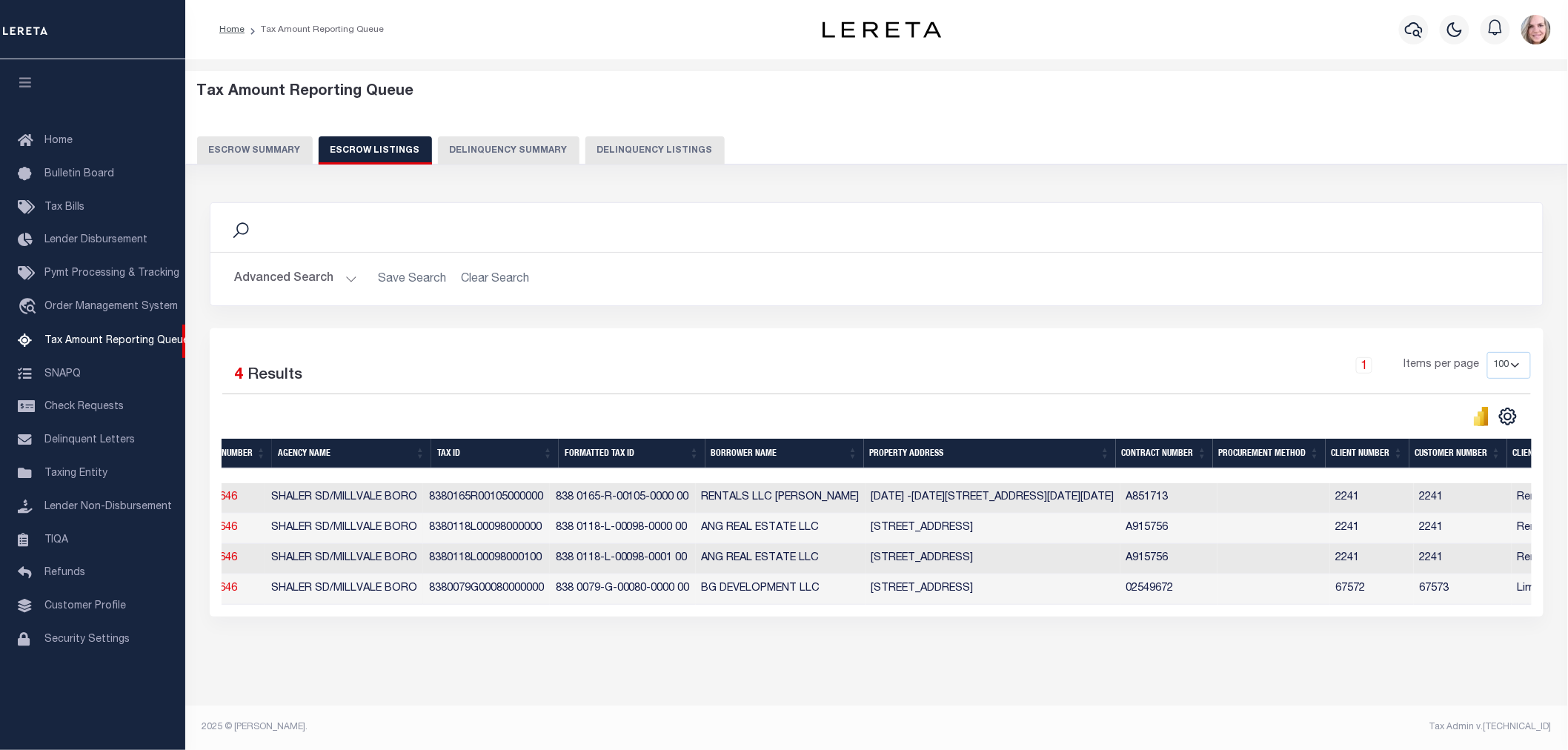
scroll to position [0, 202]
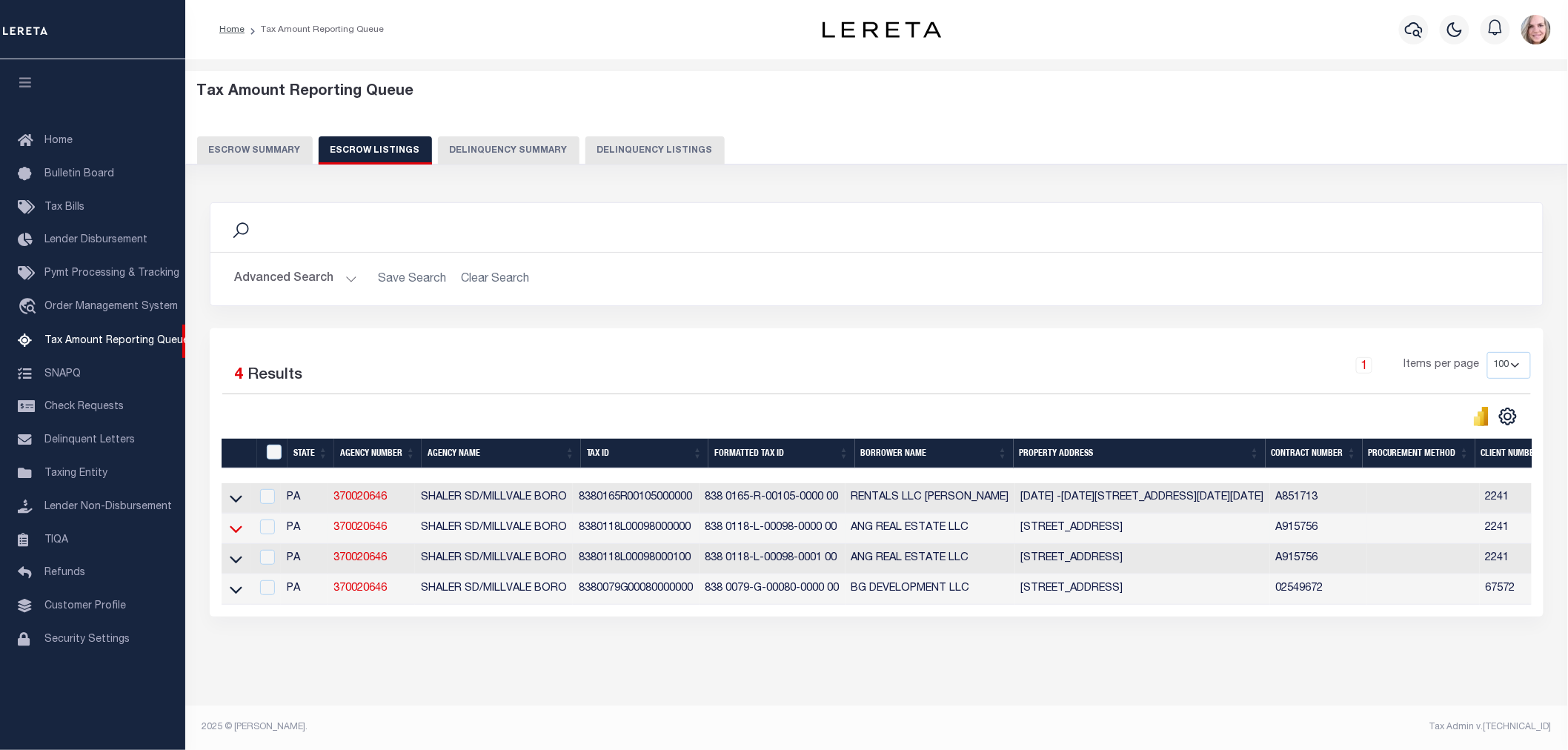
click at [239, 530] on icon at bounding box center [236, 529] width 12 height 16
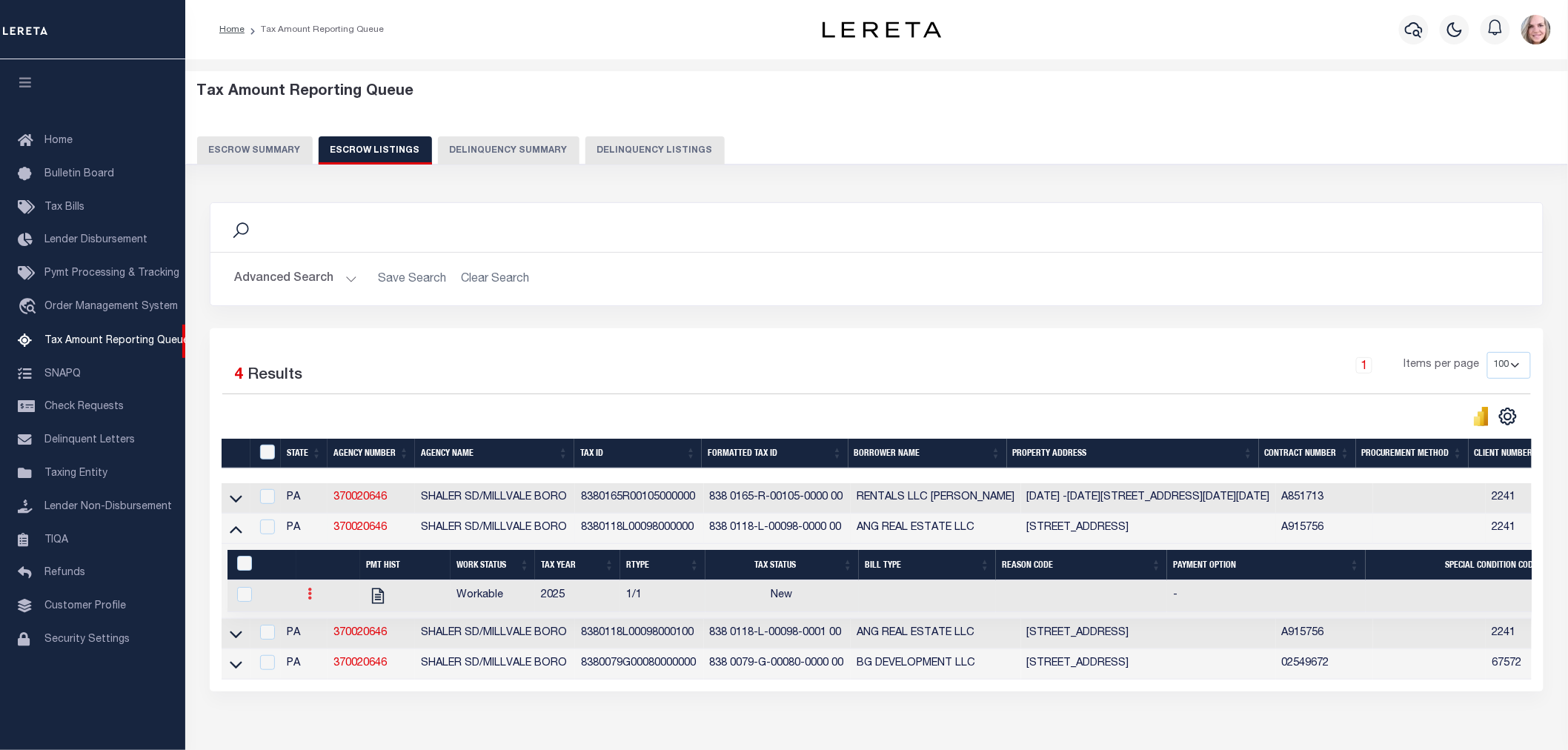
click at [313, 599] on link at bounding box center [311, 596] width 16 height 12
click at [328, 650] on img "" at bounding box center [328, 642] width 15 height 16
checkbox input "true"
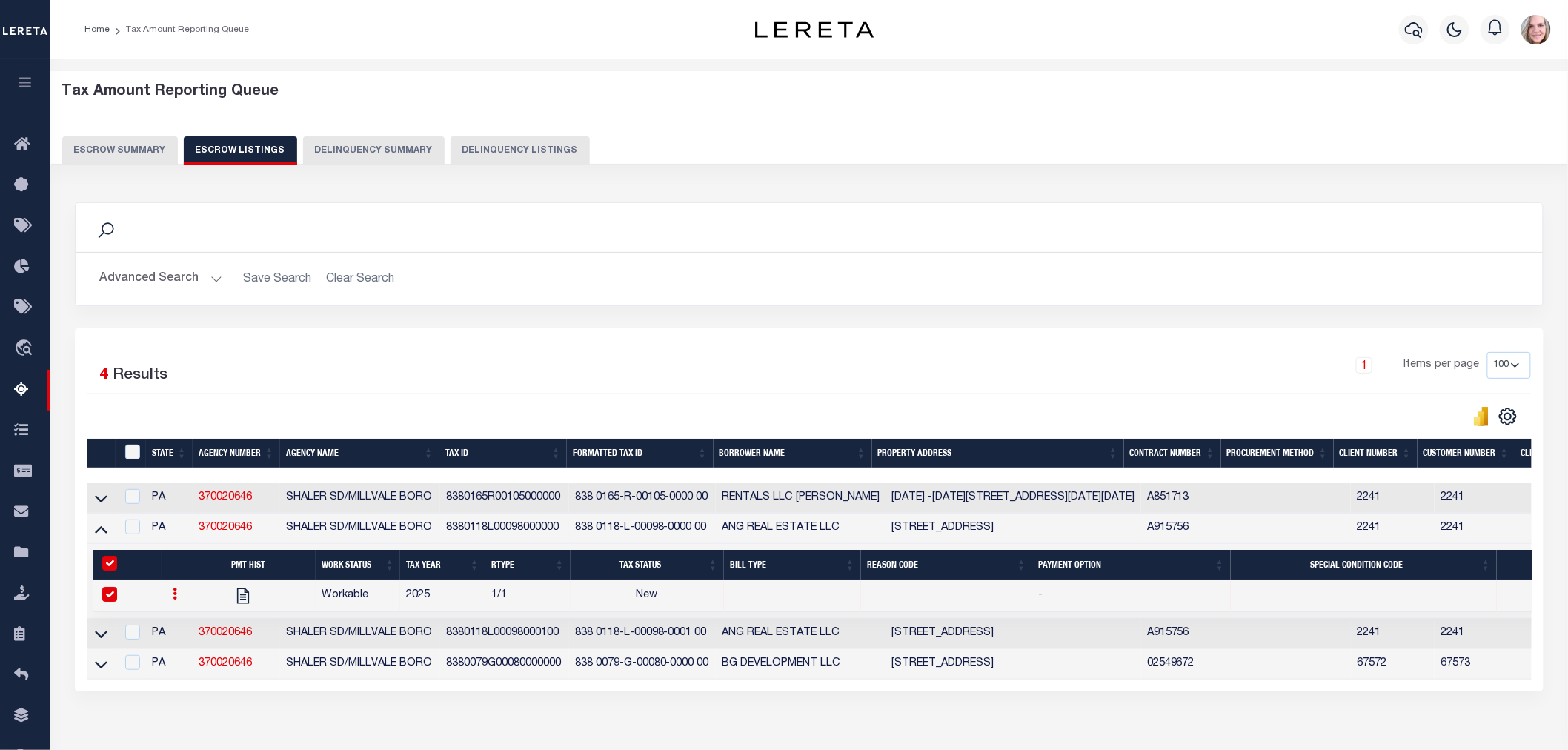
select select "NW2"
select select
type input "08/28/2025"
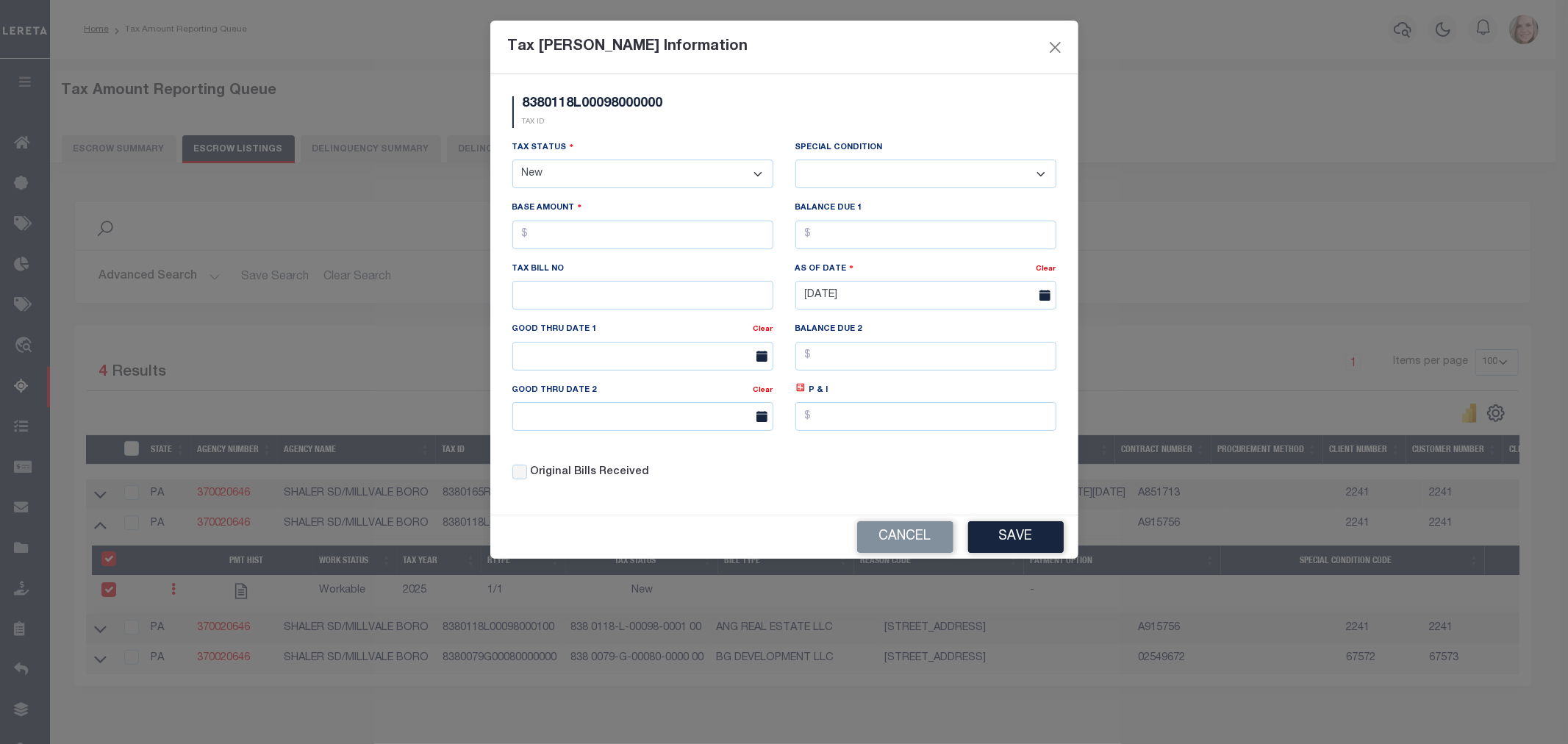
click at [597, 181] on select "- Select Status - Open Due/Unpaid Paid Incomplete No Tax Due Internal Refund Pr…" at bounding box center [643, 173] width 261 height 28
select select "DUE"
click at [512, 160] on select "- Select Status - Open Due/Unpaid Paid Incomplete No Tax Due Internal Refund Pr…" at bounding box center [643, 173] width 261 height 28
select select "0"
click at [580, 237] on input "text" at bounding box center [643, 235] width 261 height 28
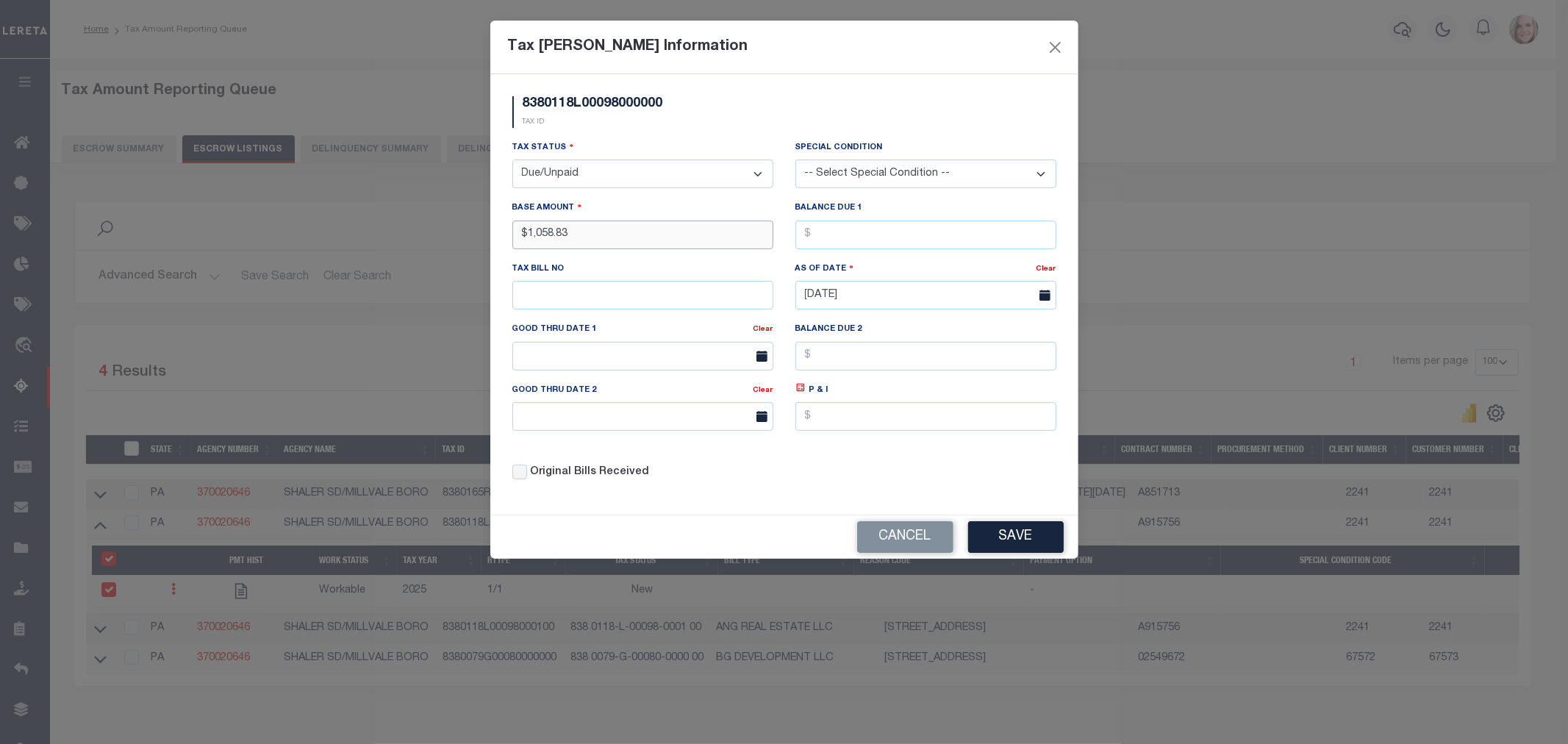
type input "$1,058.83"
click at [865, 232] on input "text" at bounding box center [926, 235] width 261 height 28
type input "$1,037.65"
click at [606, 315] on div "Tax Bill No" at bounding box center [643, 291] width 283 height 60
click at [598, 300] on input "text" at bounding box center [643, 295] width 261 height 28
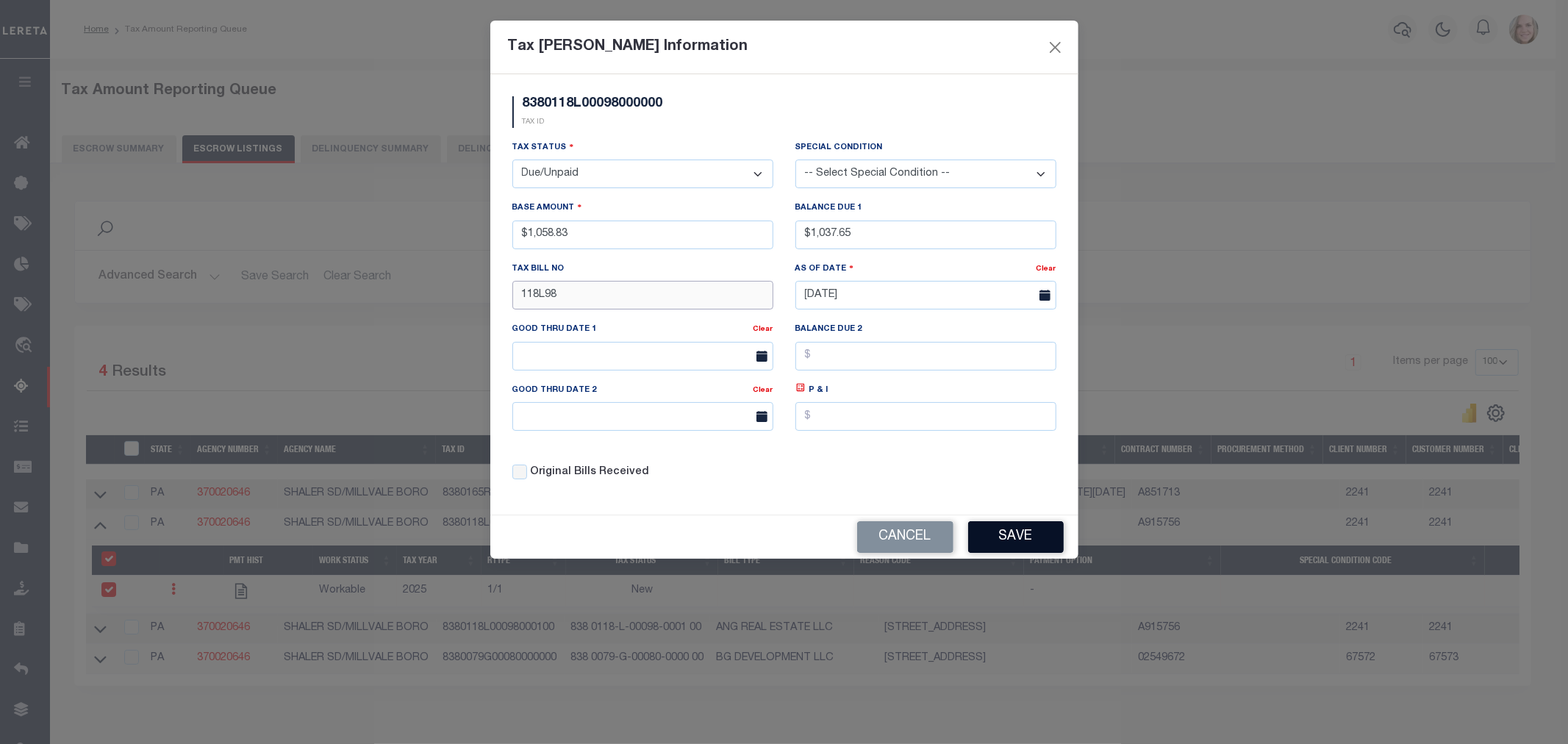
type input "118L98"
click at [1021, 542] on button "Save" at bounding box center [1016, 537] width 96 height 32
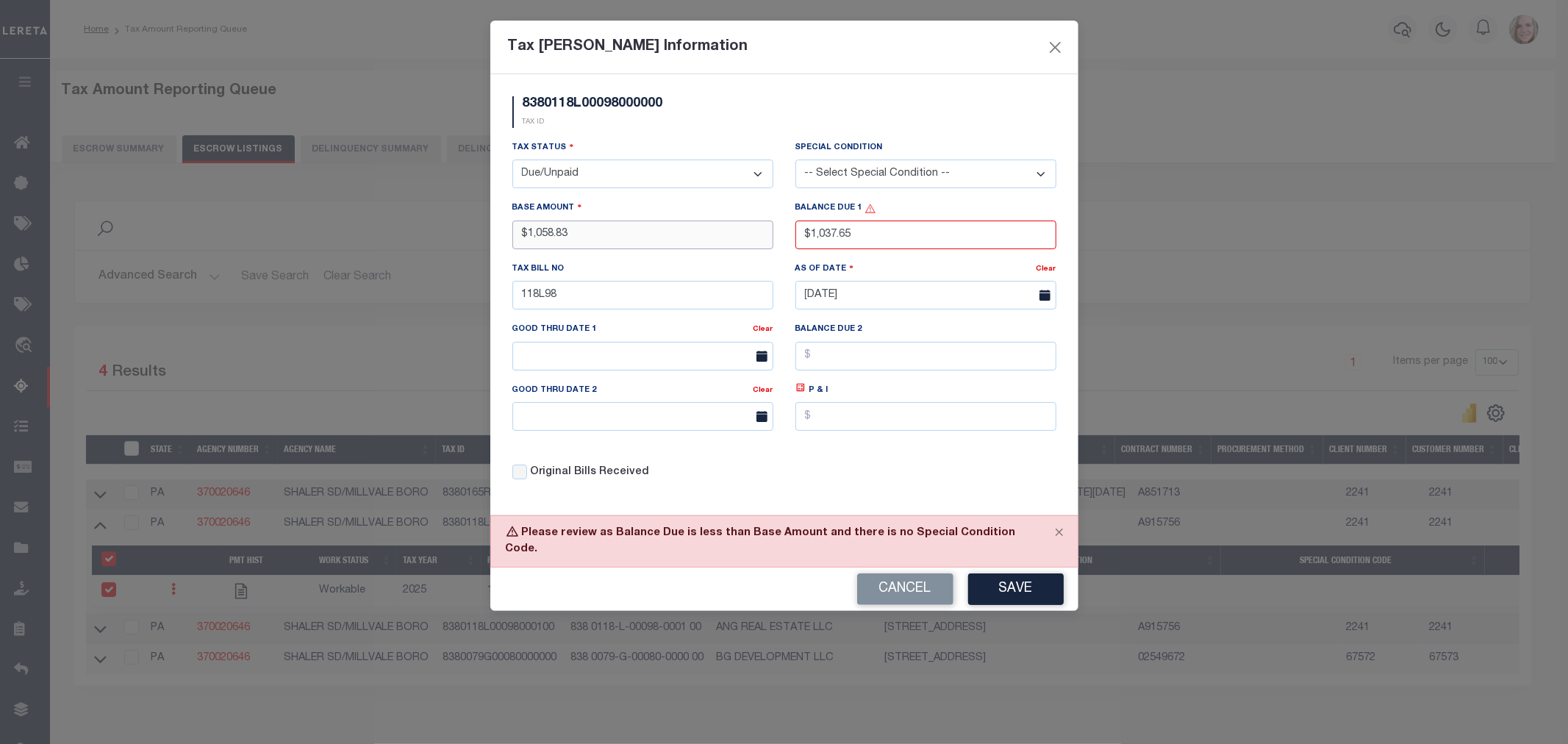
click at [622, 239] on input "$1,058.83" at bounding box center [643, 235] width 261 height 28
type input "$1,037.65"
click at [856, 231] on input "$1,037.65" at bounding box center [926, 235] width 261 height 28
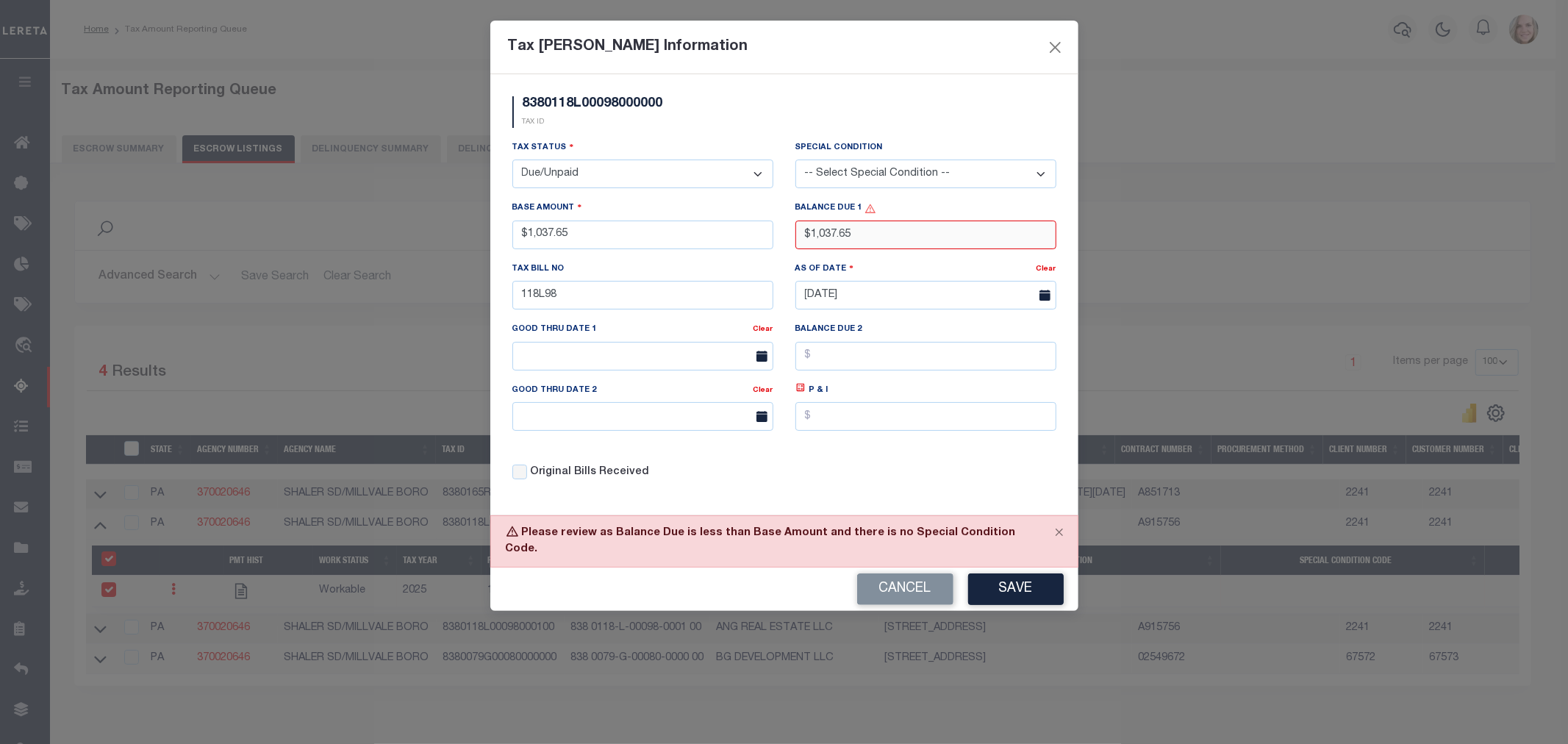
click at [862, 232] on input "$1,037.65" at bounding box center [926, 235] width 261 height 28
click at [839, 236] on input "$1,038.65" at bounding box center [926, 235] width 261 height 28
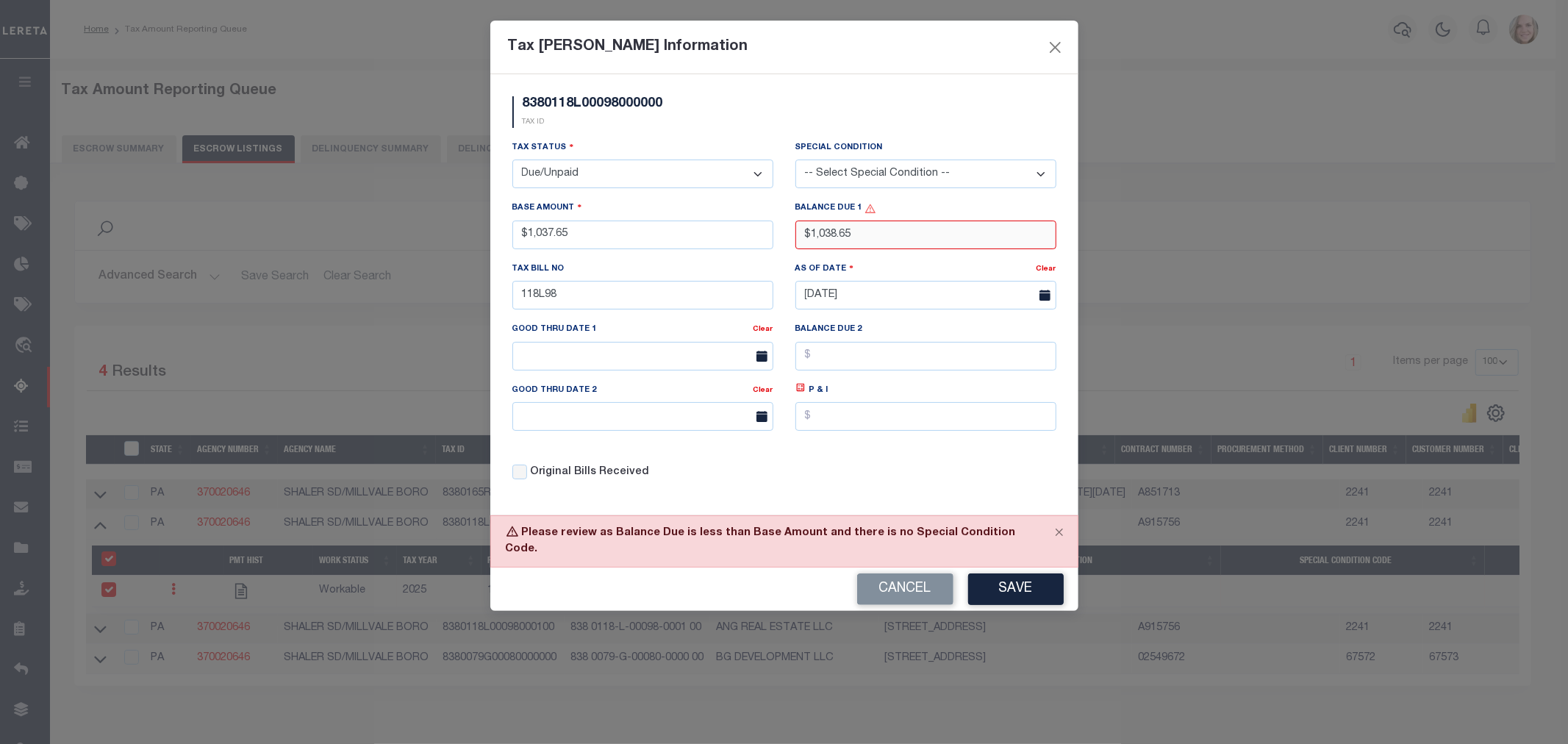
click at [839, 236] on input "$1,038.65" at bounding box center [926, 235] width 261 height 28
type input "$1,037.65"
click at [1005, 574] on button "Save" at bounding box center [1016, 589] width 96 height 32
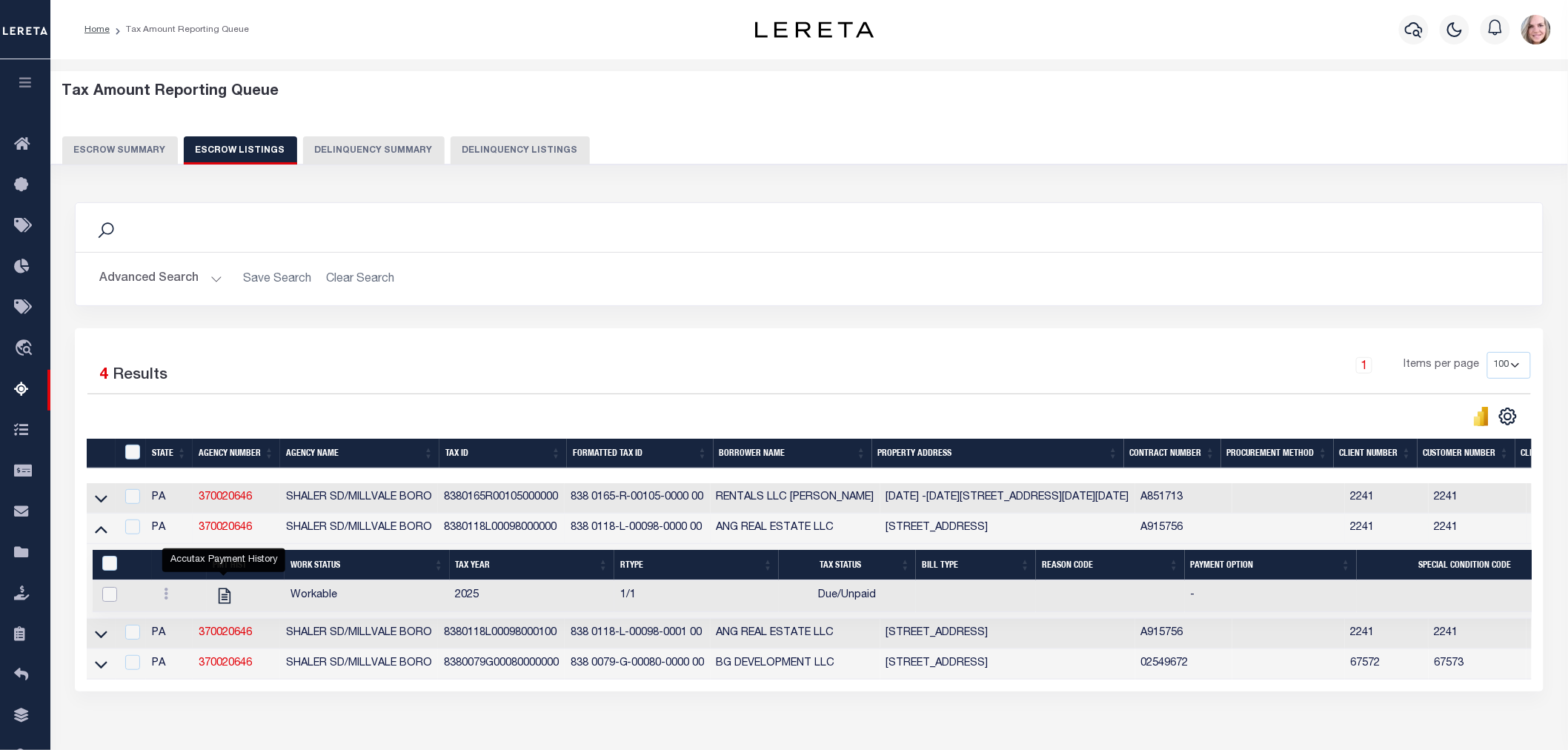
click at [115, 597] on input "checkbox" at bounding box center [109, 594] width 15 height 15
checkbox input "true"
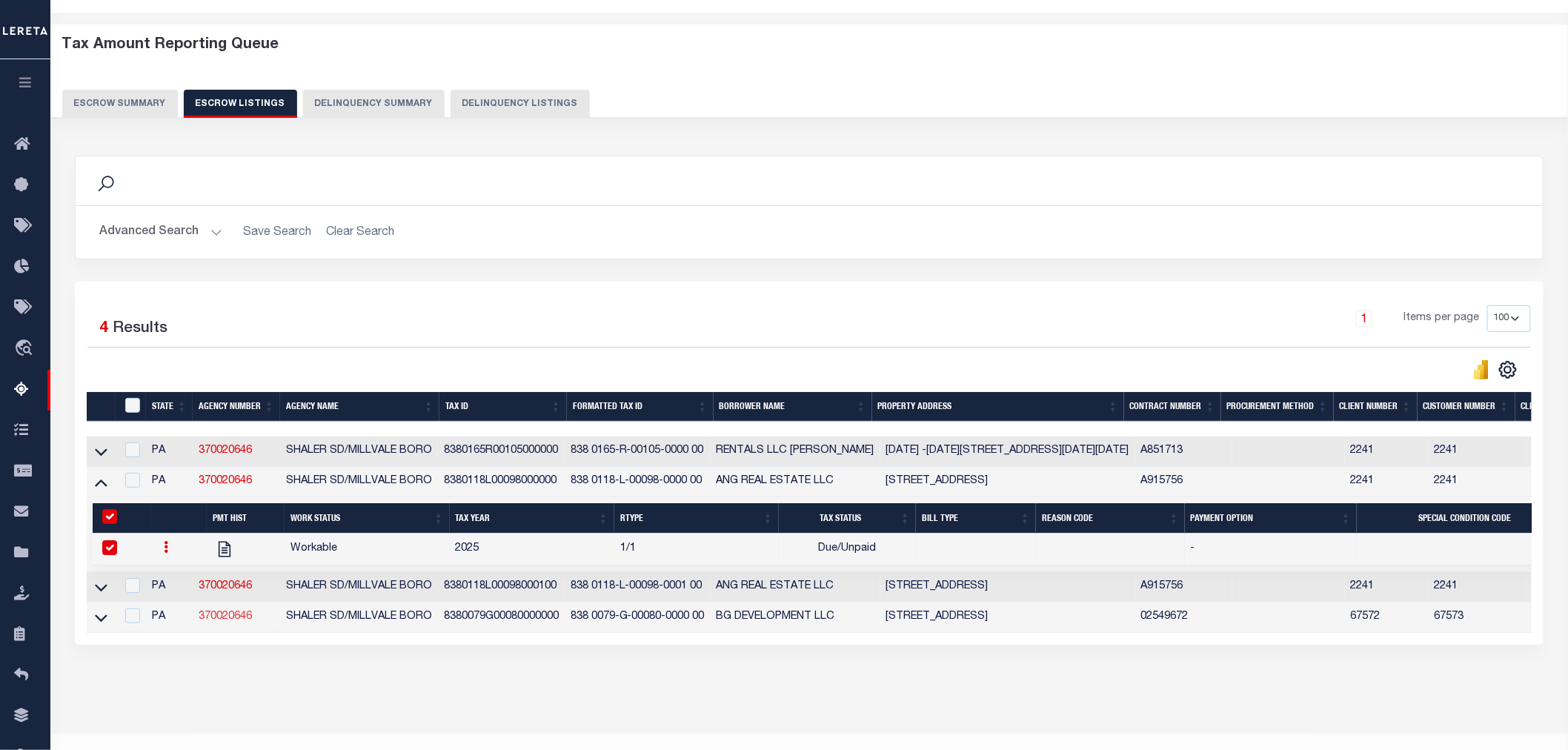
scroll to position [89, 0]
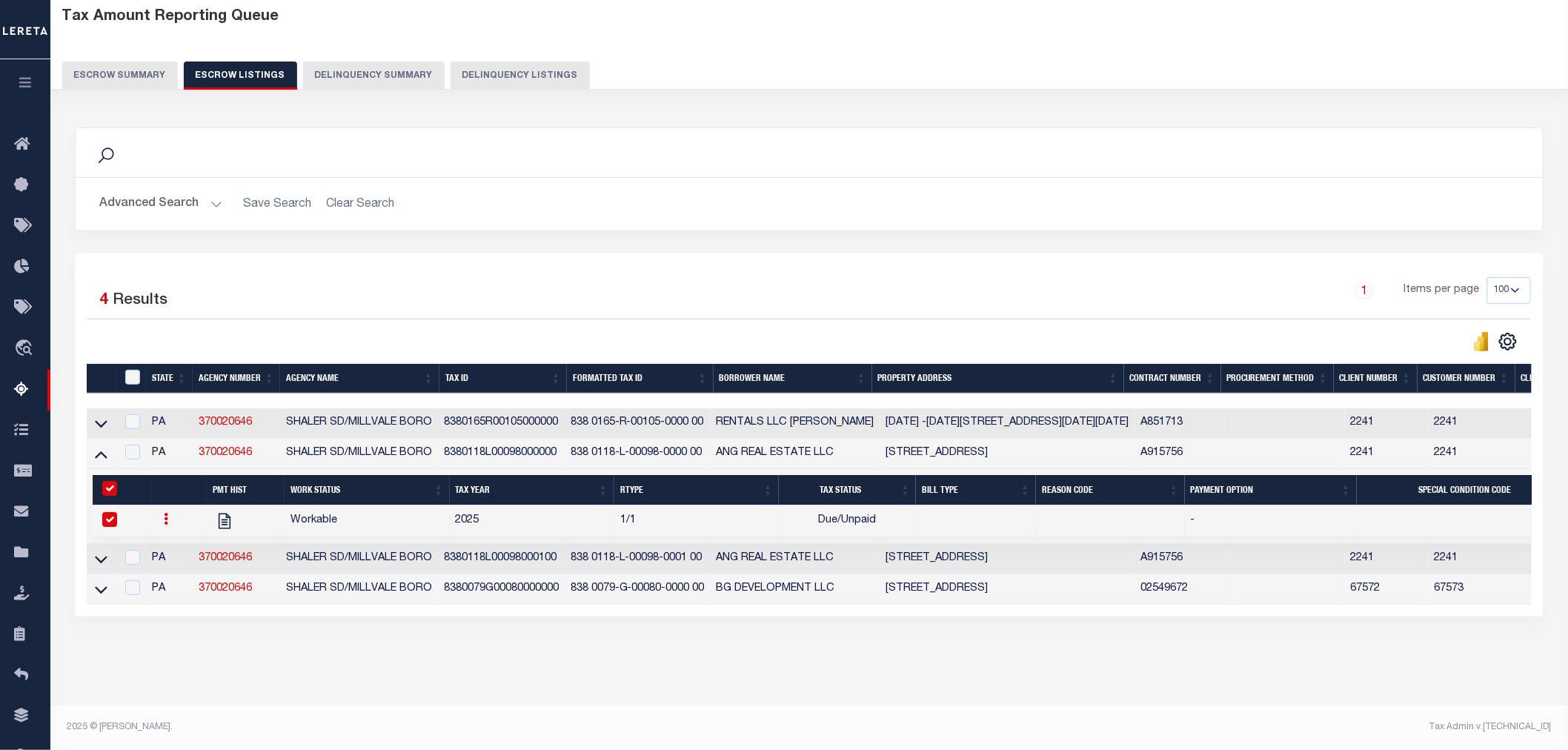
click at [135, 439] on td at bounding box center [131, 454] width 30 height 30
checkbox input "true"
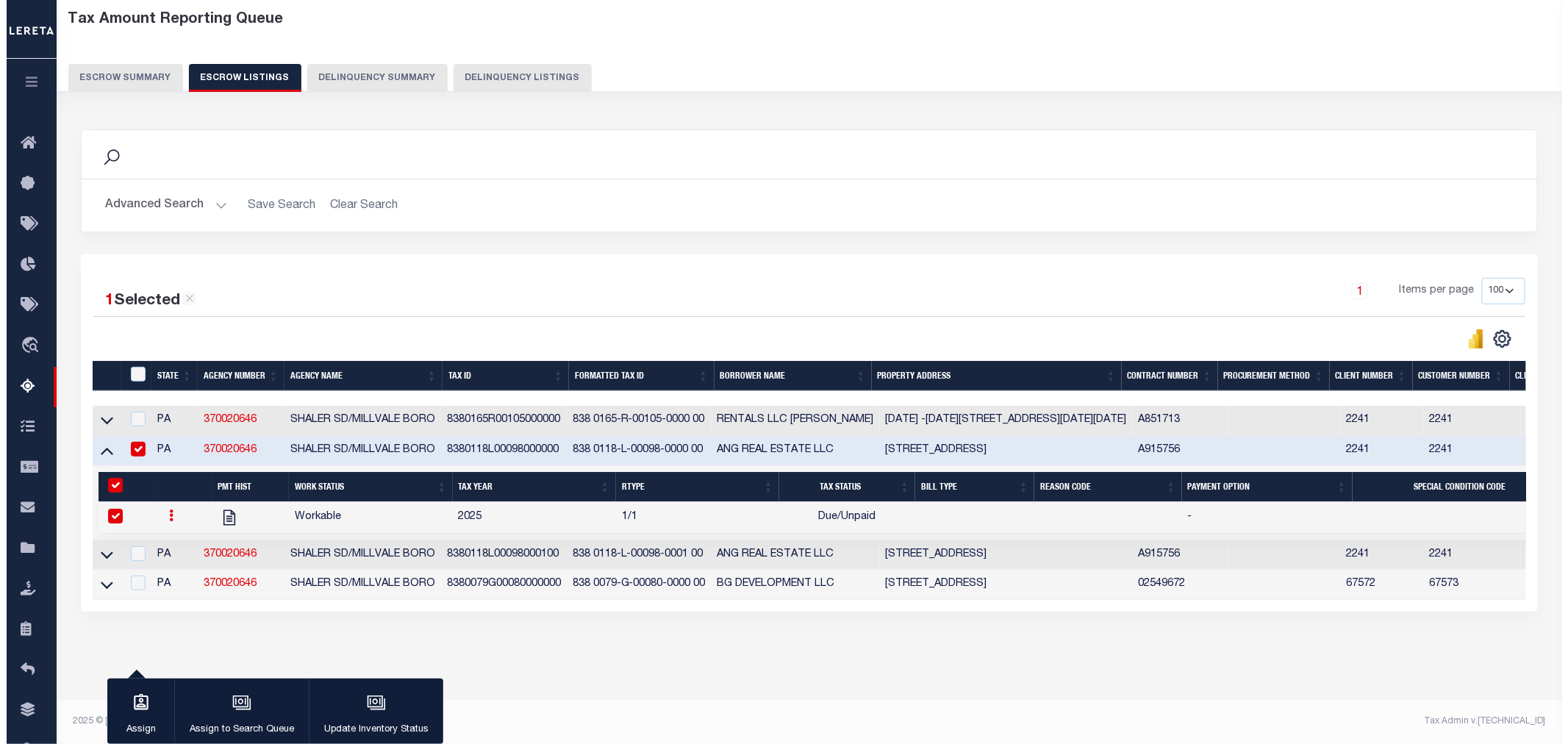
scroll to position [84, 0]
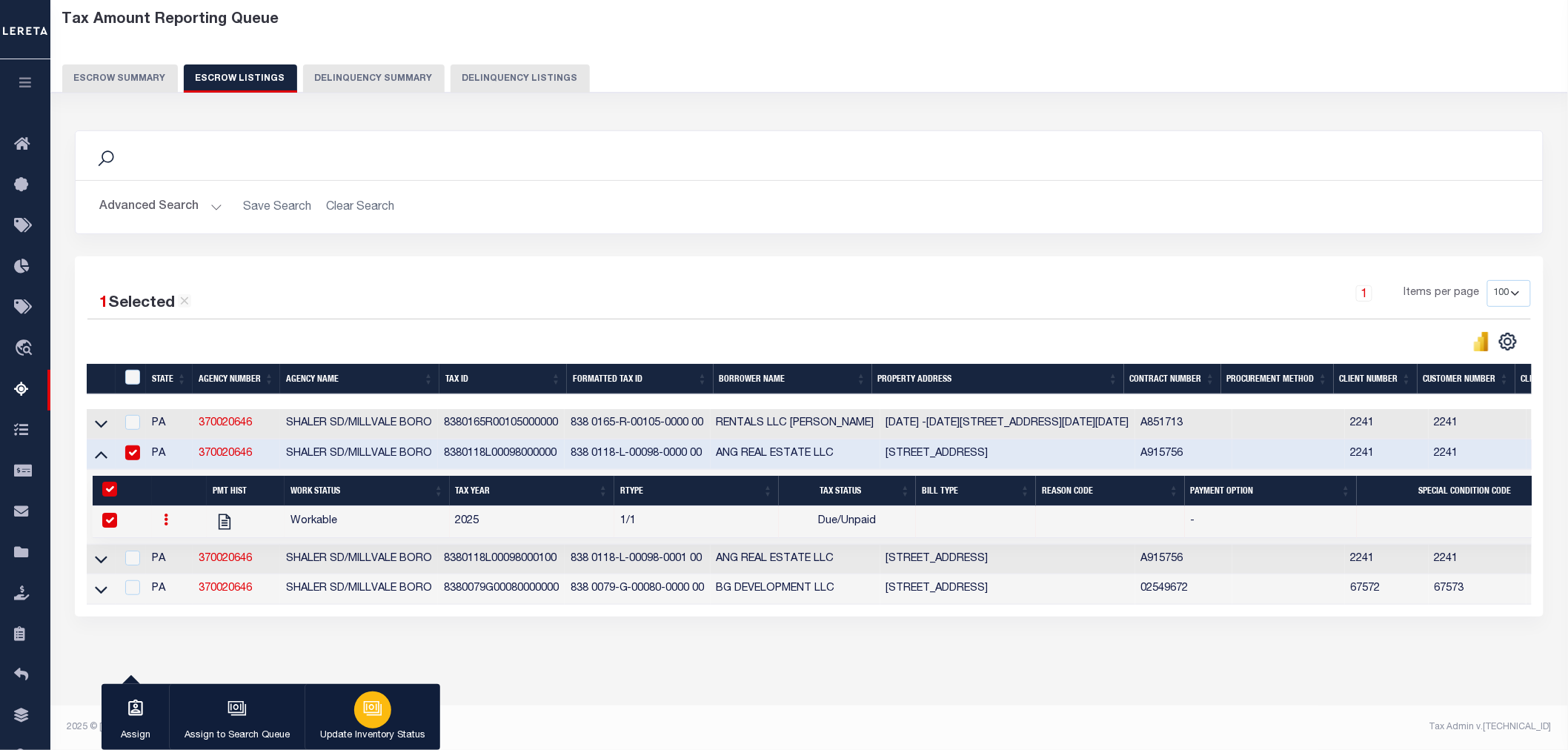
click at [359, 708] on div "button" at bounding box center [372, 709] width 37 height 37
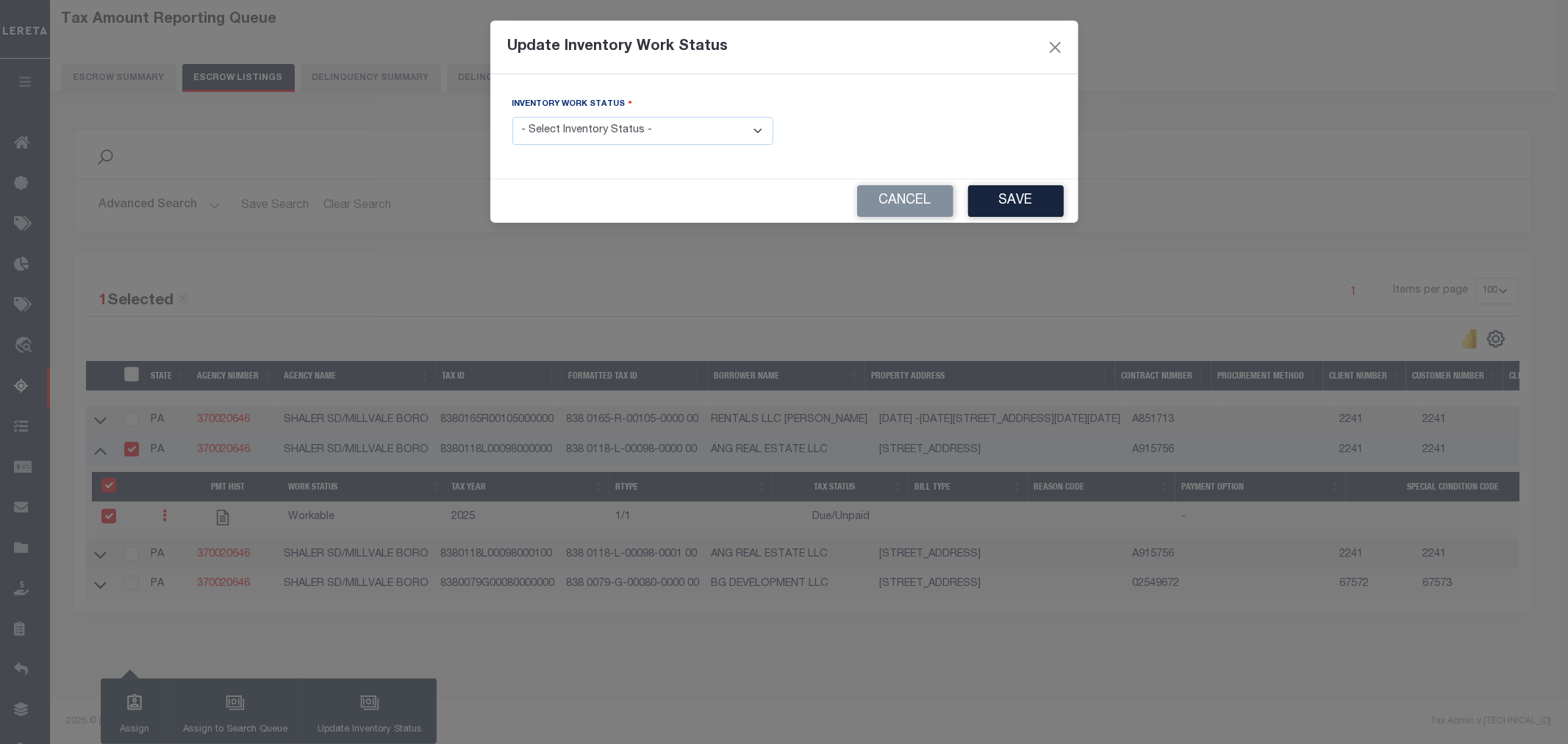
click at [603, 118] on select "- Select Inventory Status - Manual - Exception Pended - Awaiting Search Late Ad…" at bounding box center [643, 130] width 261 height 28
select select "4"
click at [512, 117] on select "- Select Inventory Status - Manual - Exception Pended - Awaiting Search Late Ad…" at bounding box center [643, 130] width 261 height 28
click at [1055, 197] on button "Save" at bounding box center [1016, 201] width 96 height 32
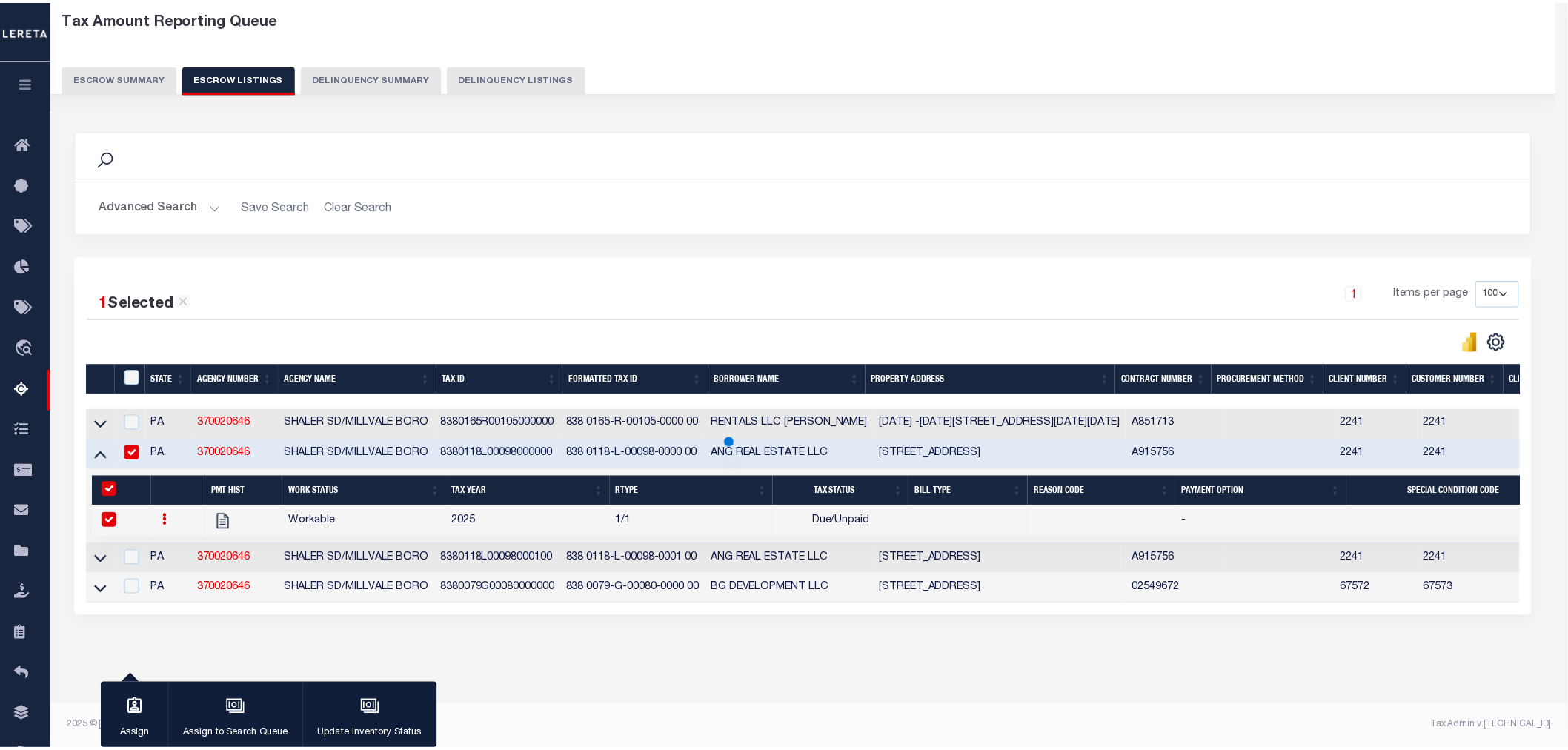
scroll to position [35, 0]
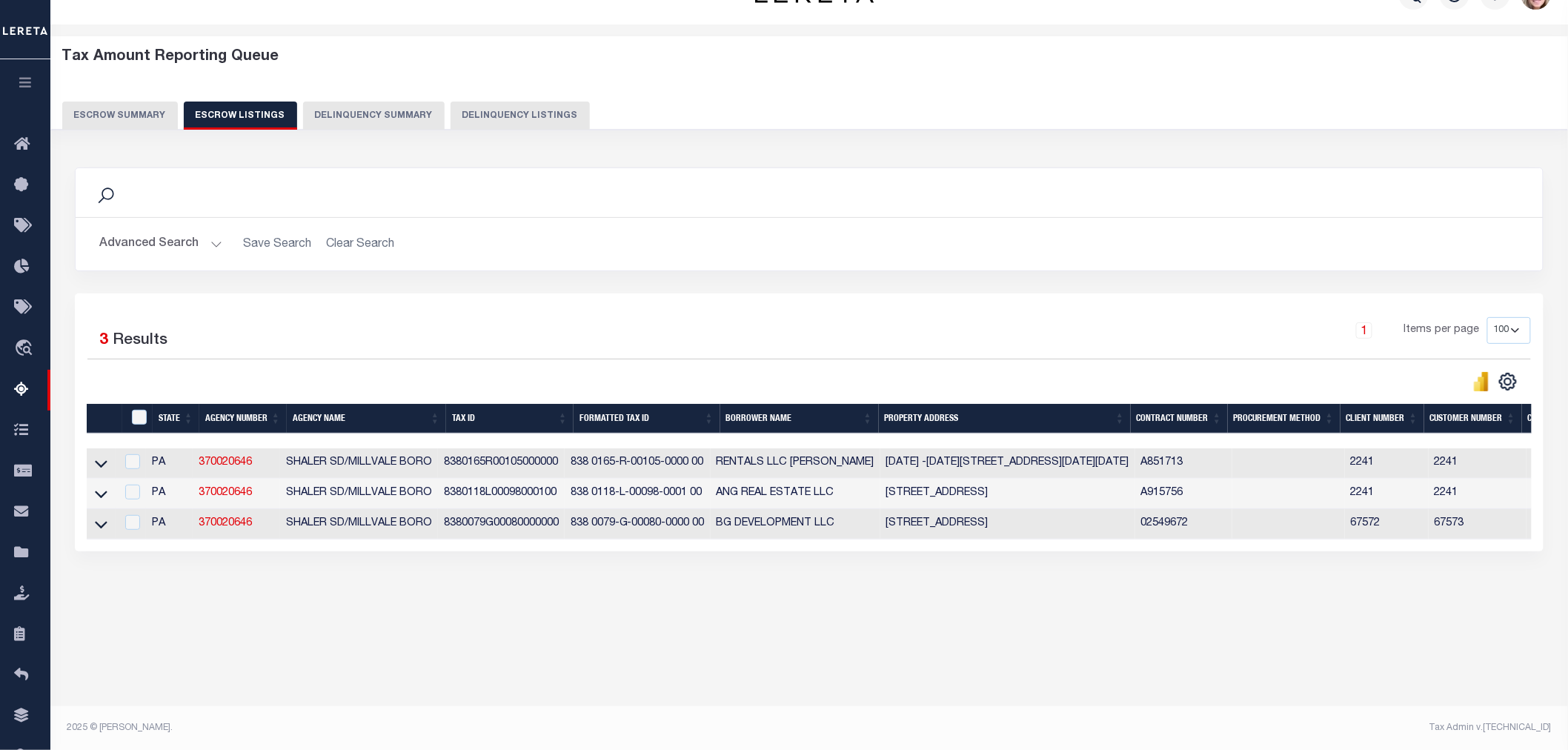
click at [123, 124] on button "Escrow Summary" at bounding box center [120, 115] width 116 height 29
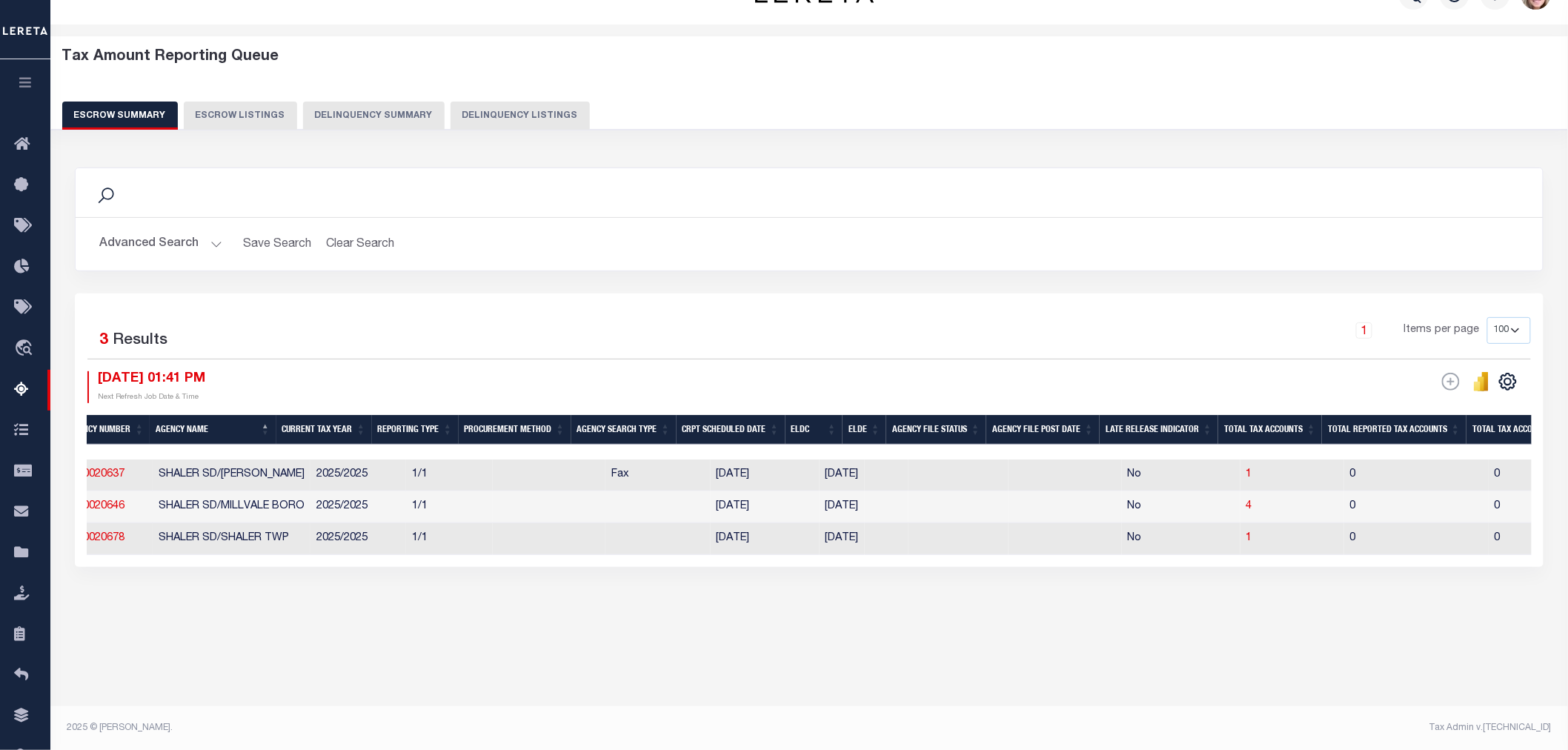
scroll to position [0, 0]
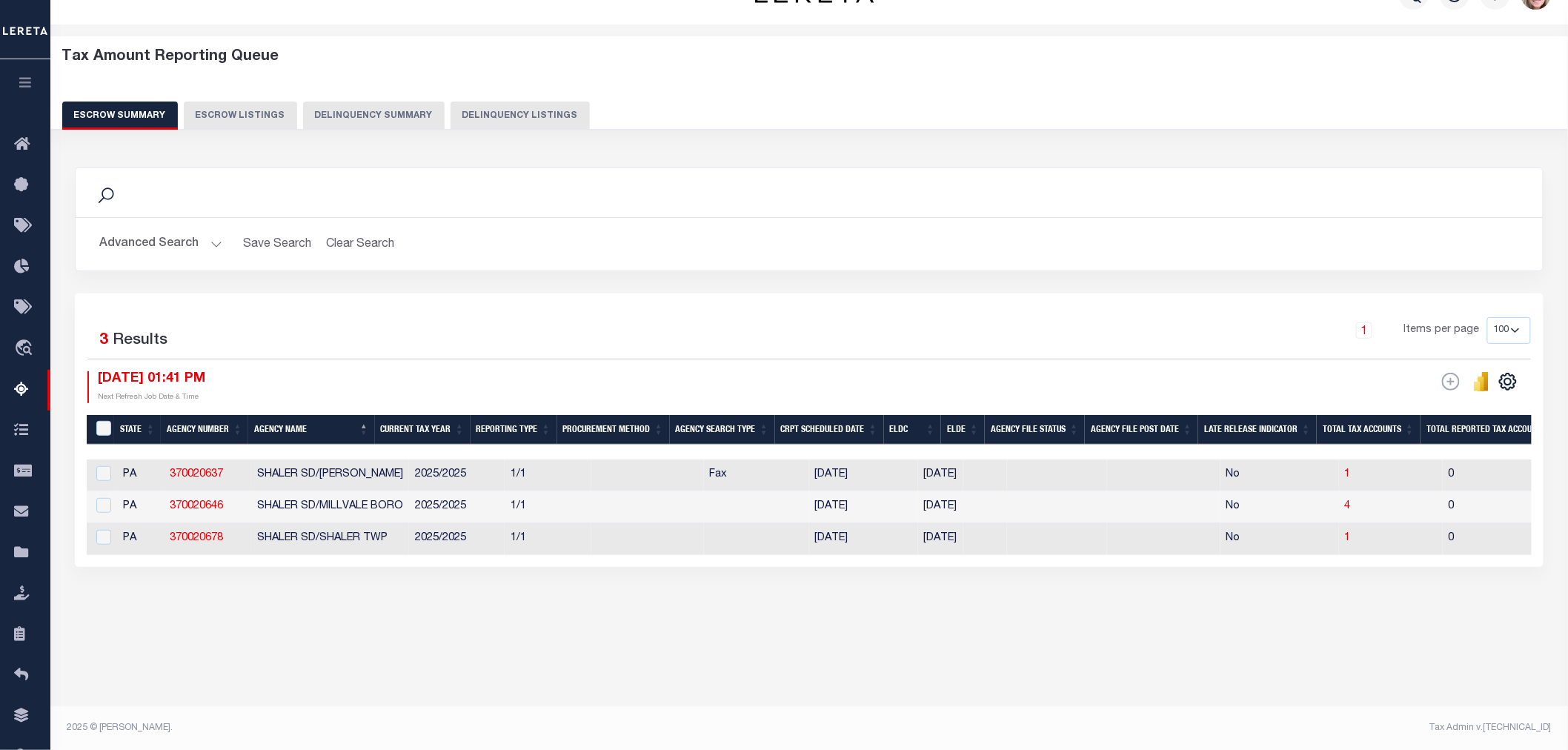
click at [182, 238] on button "Advanced Search" at bounding box center [161, 244] width 123 height 29
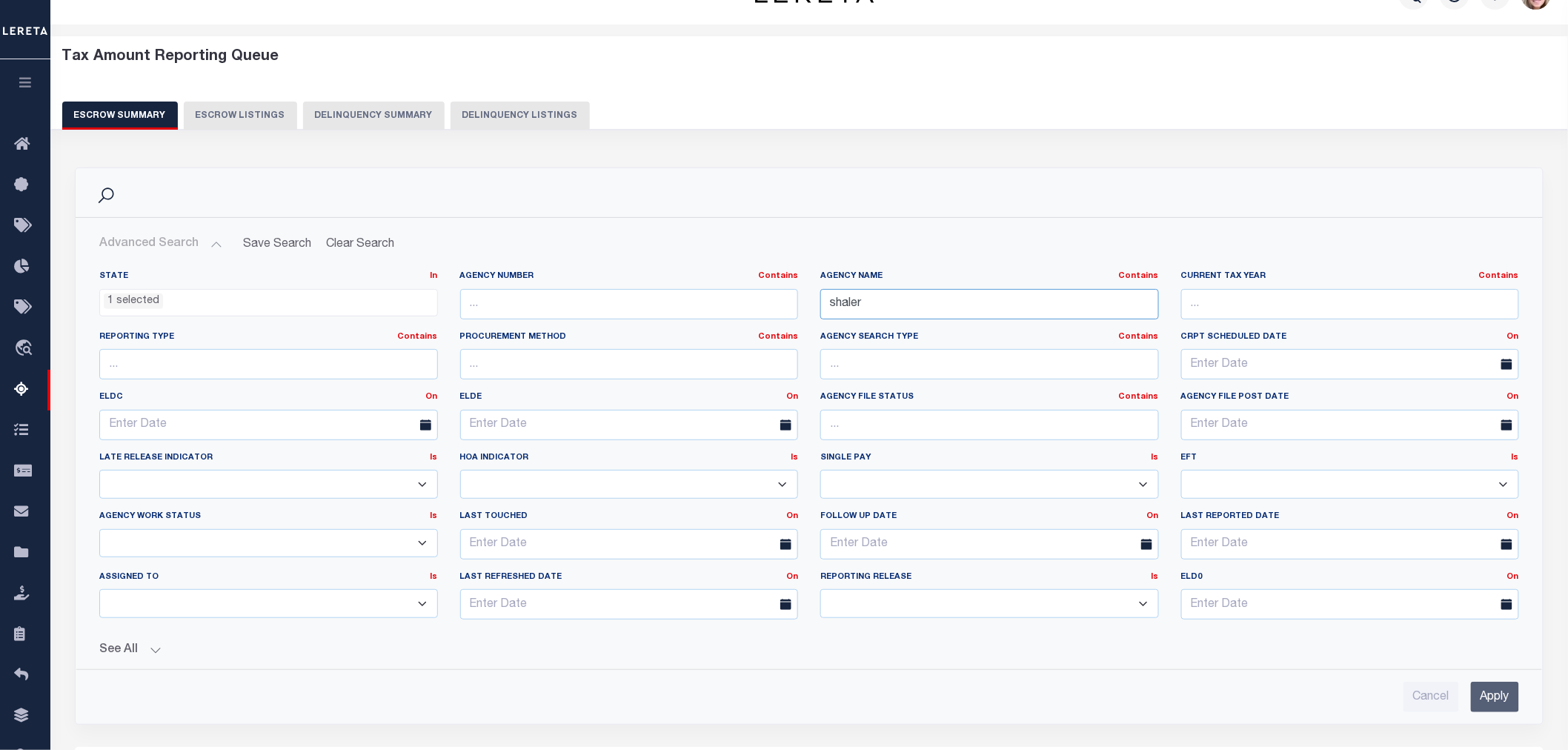
click at [924, 299] on input "shaler" at bounding box center [990, 304] width 339 height 30
type input "AMBRIDGE"
click at [1488, 693] on input "Apply" at bounding box center [1495, 697] width 48 height 30
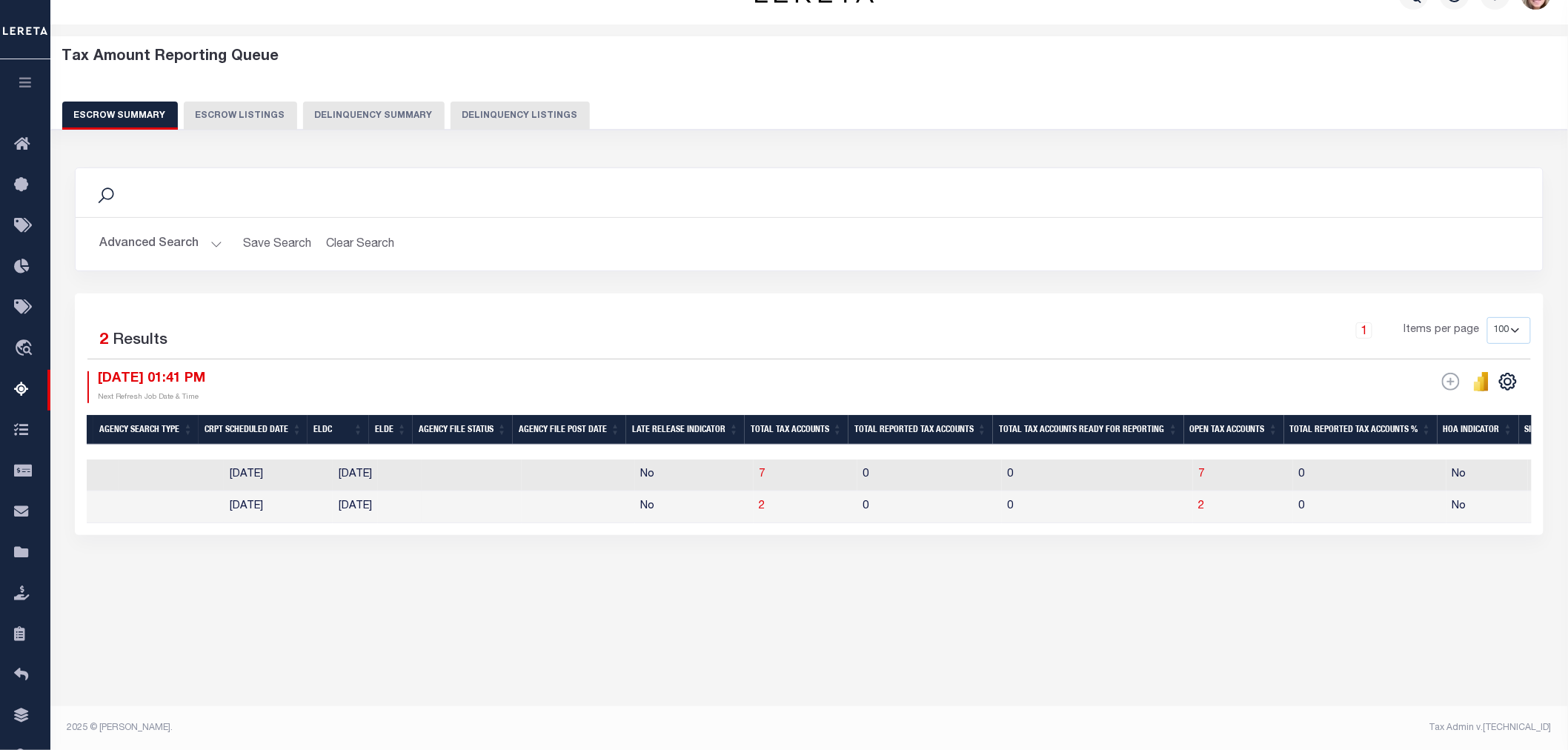
scroll to position [0, 953]
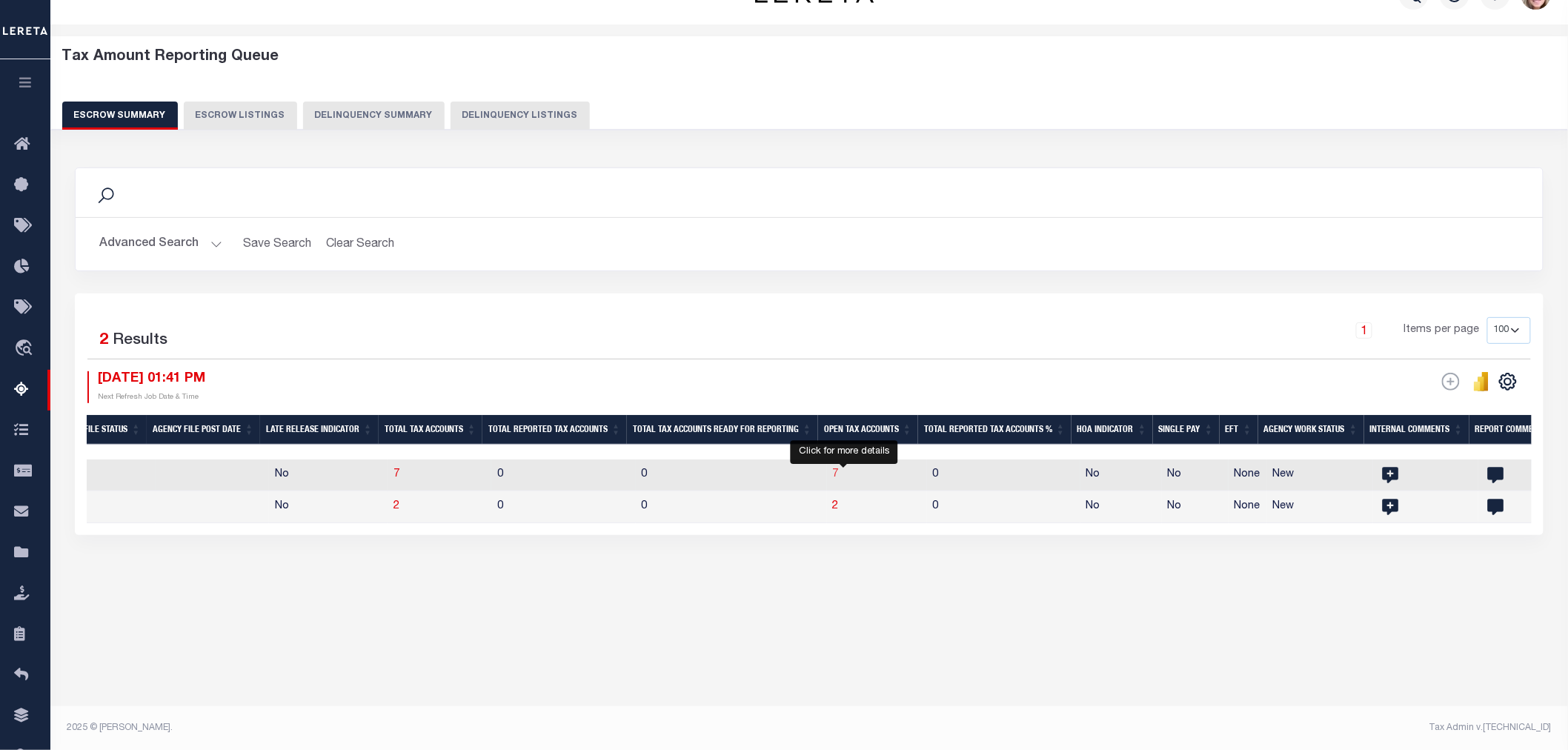
click at [839, 476] on span "7" at bounding box center [835, 474] width 6 height 11
select select "100"
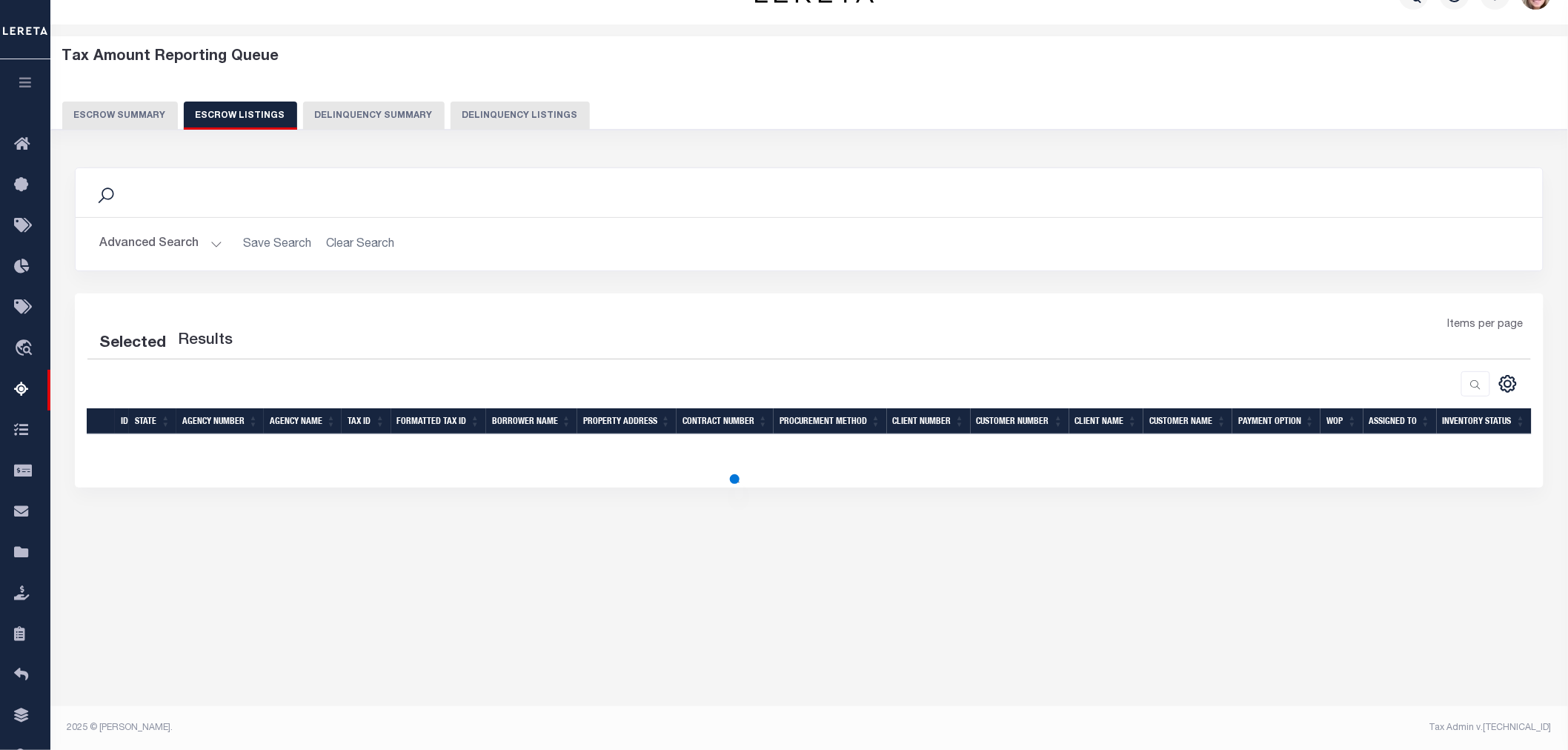
select select "100"
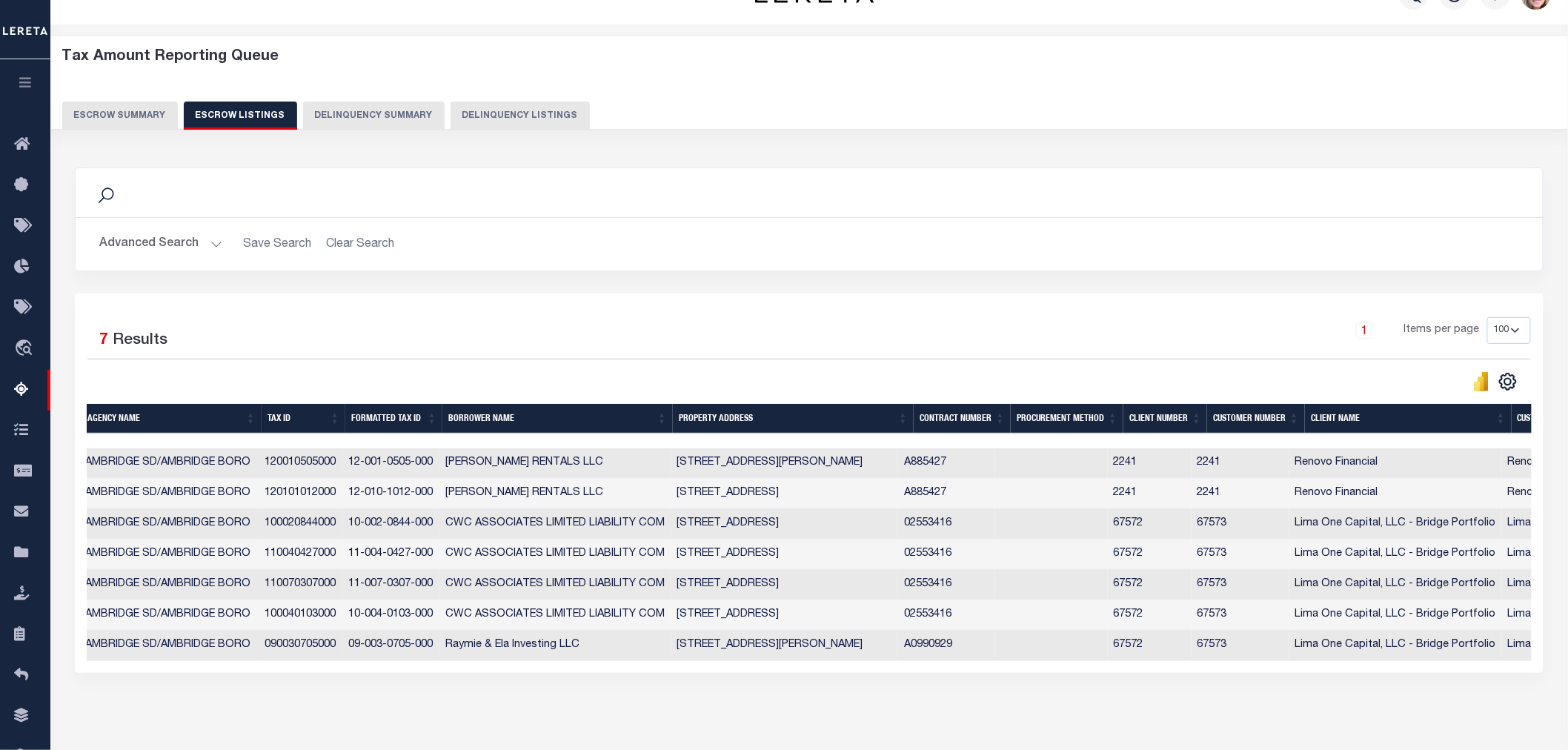
scroll to position [0, 0]
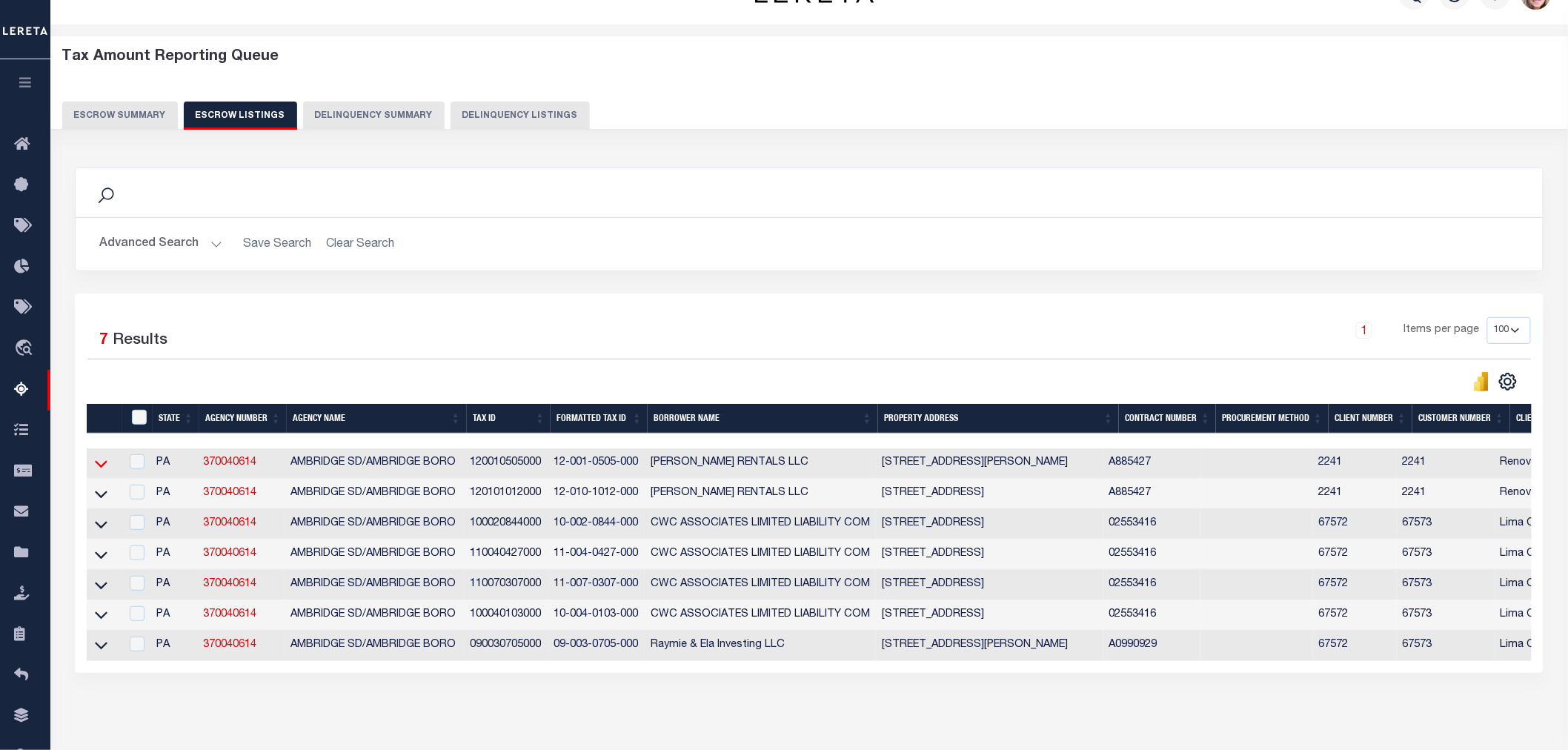
click at [98, 462] on icon at bounding box center [100, 464] width 12 height 16
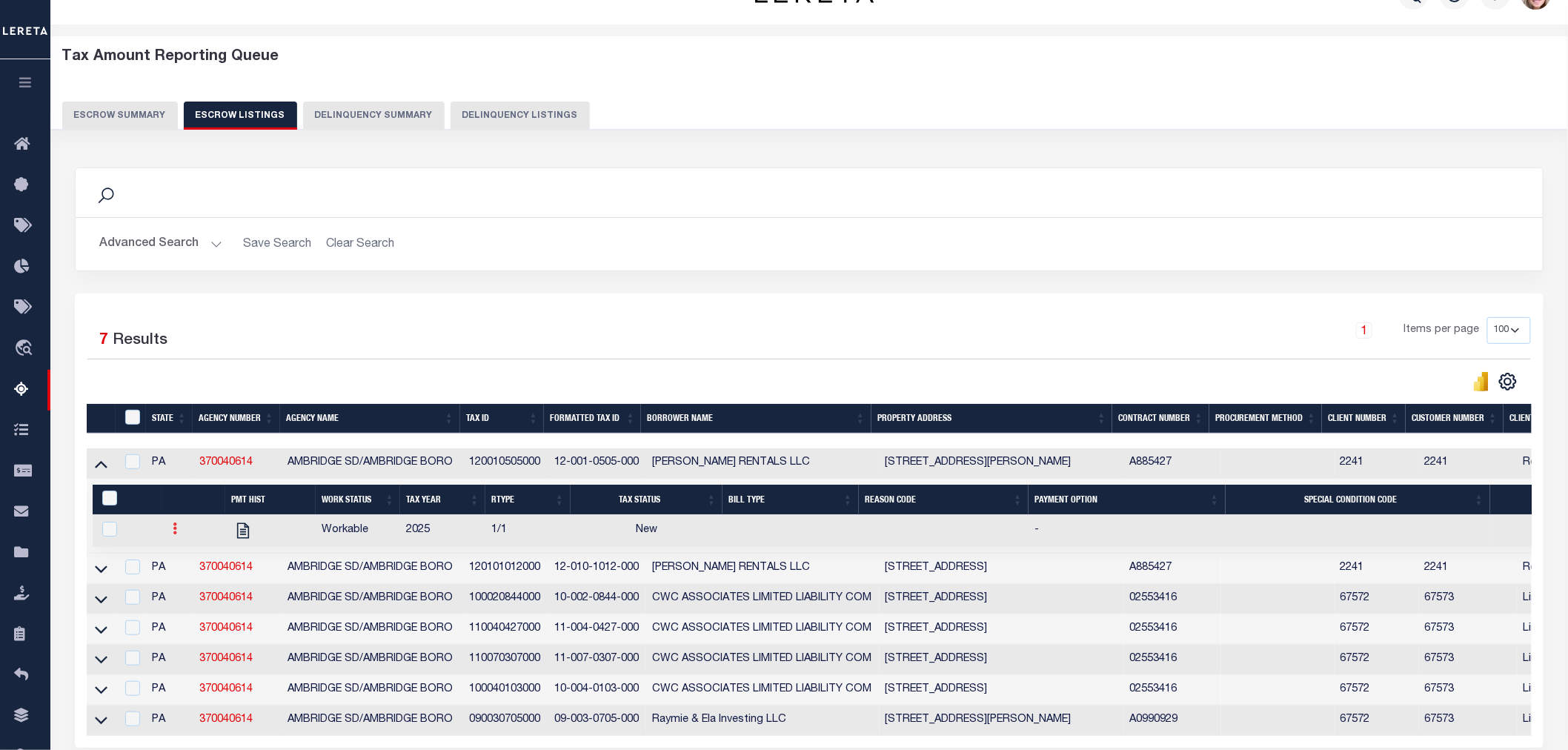
click at [174, 535] on icon at bounding box center [175, 528] width 4 height 12
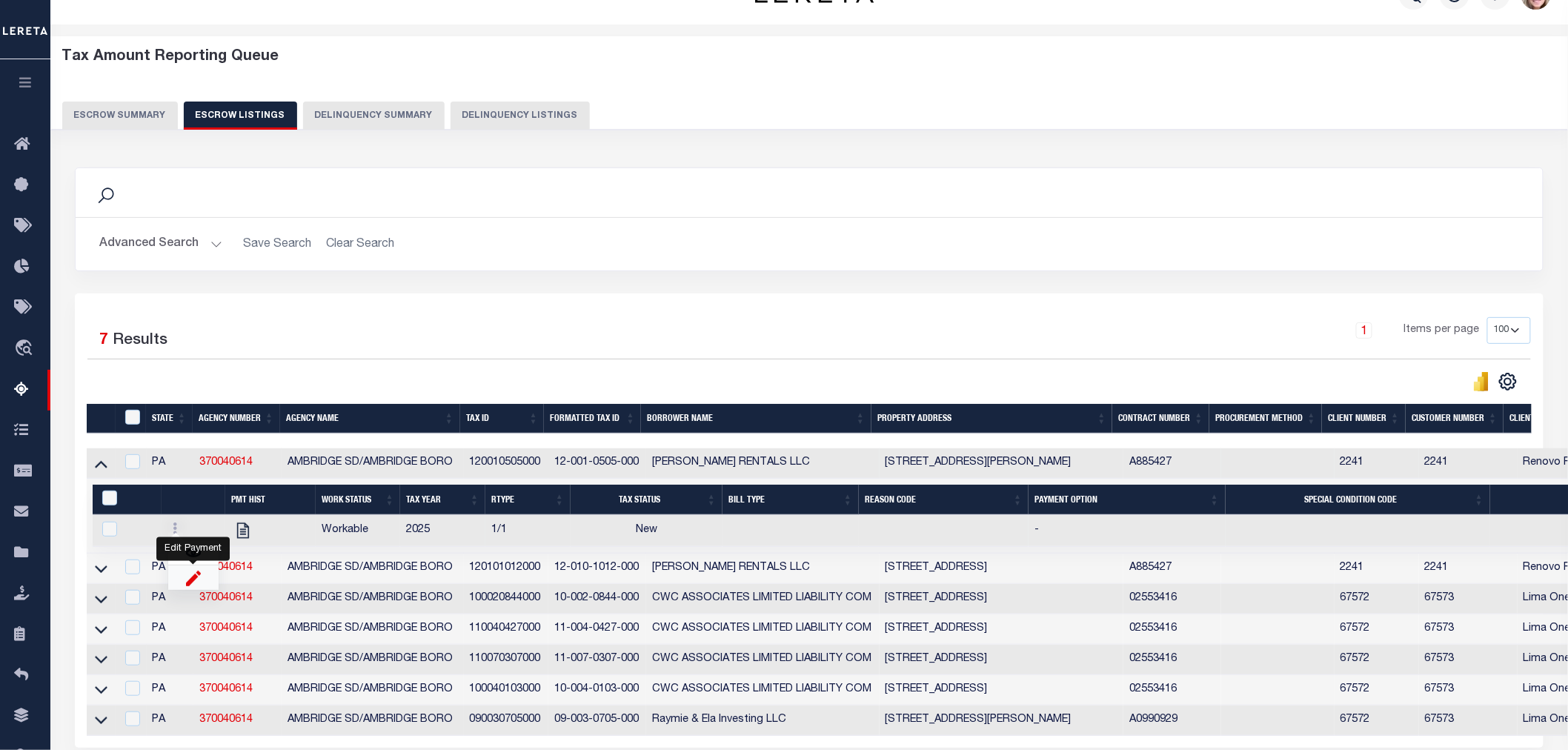
click at [193, 584] on img "" at bounding box center [193, 578] width 15 height 16
checkbox input "true"
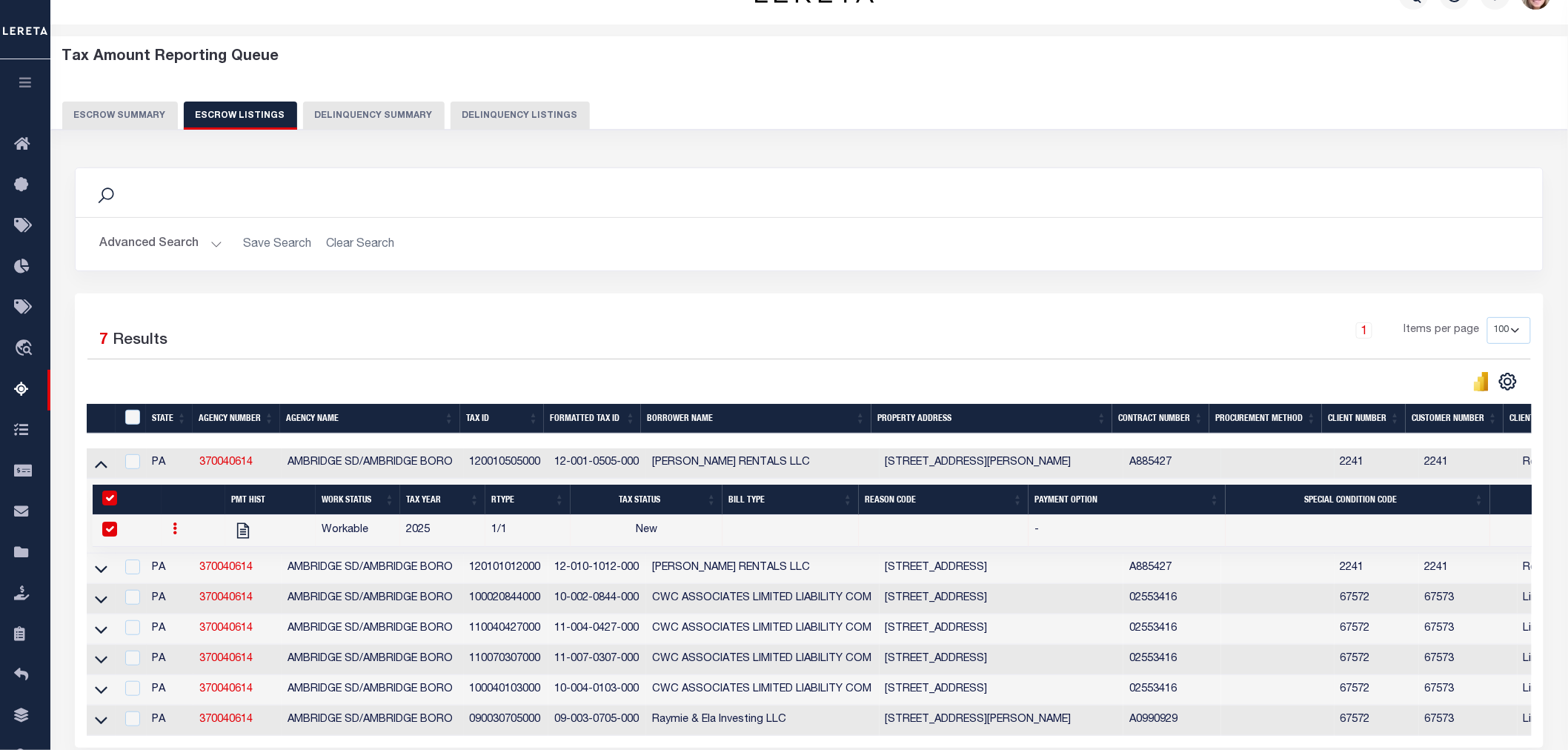
select select
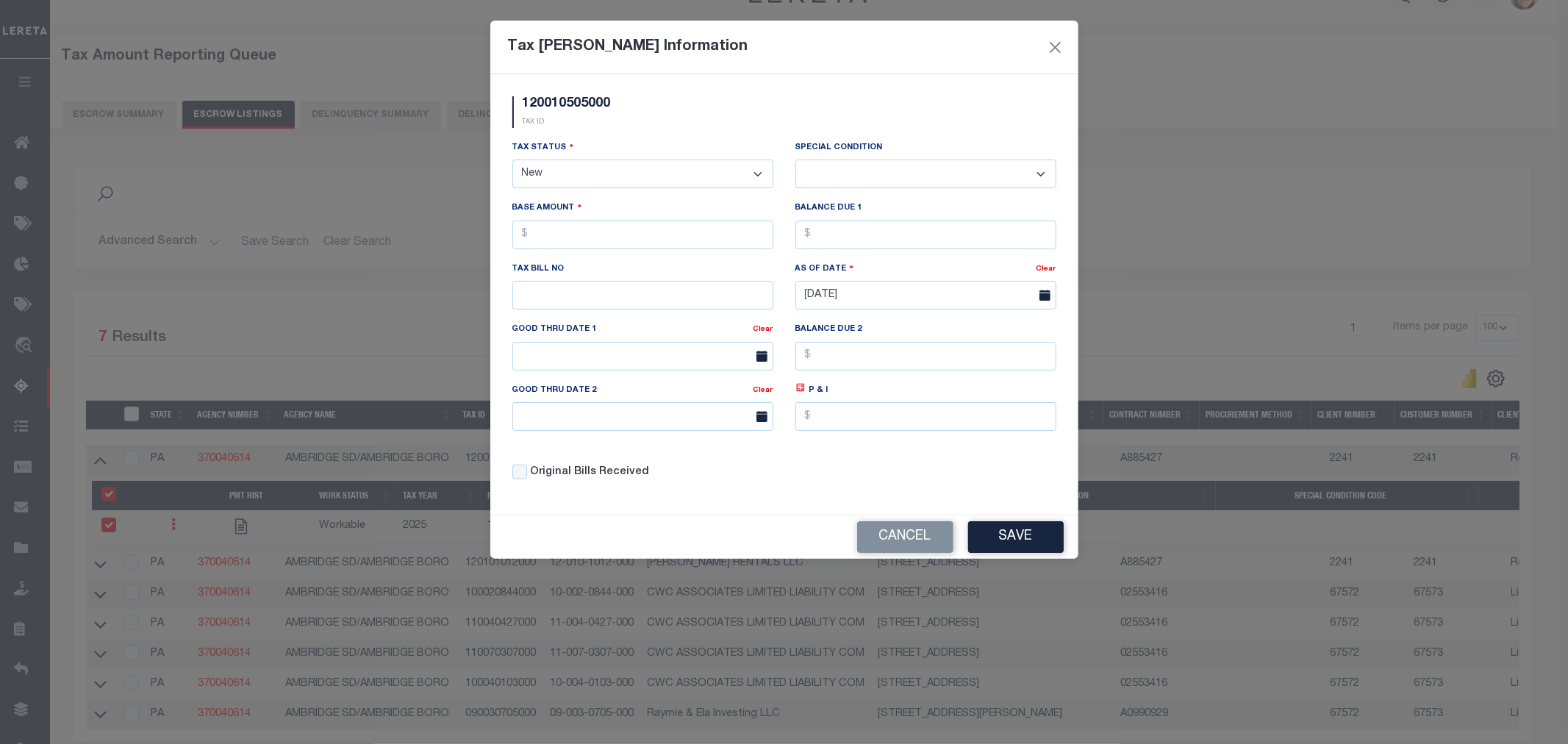
click at [627, 172] on select "- Select Status - Open Due/Unpaid Paid Incomplete No Tax Due Internal Refund Pr…" at bounding box center [643, 173] width 261 height 28
select select "DUE"
click at [512, 160] on select "- Select Status - Open Due/Unpaid Paid Incomplete No Tax Due Internal Refund Pr…" at bounding box center [643, 173] width 261 height 28
select select "0"
click at [606, 232] on input "text" at bounding box center [643, 235] width 261 height 28
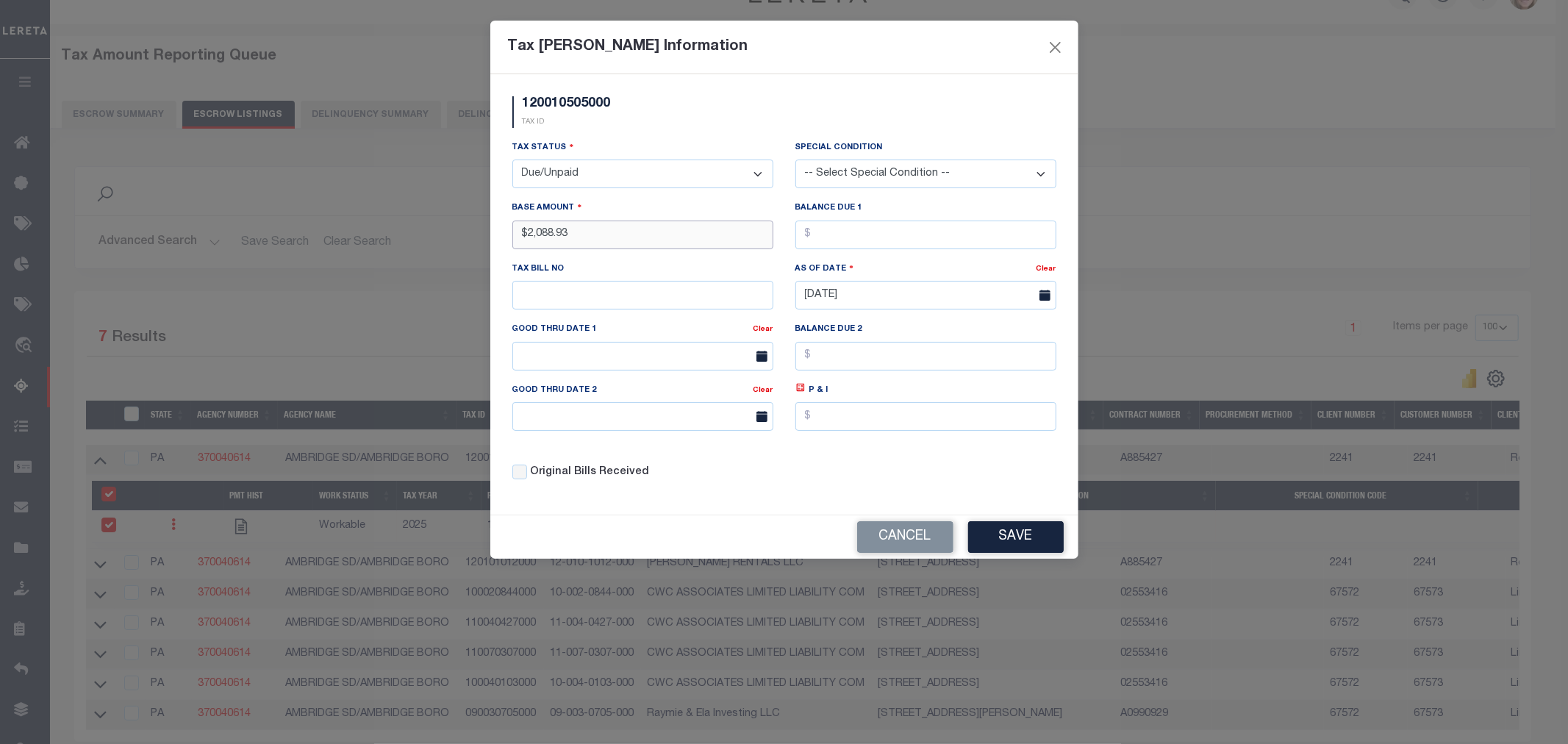
type input "$2,088.93"
click at [679, 419] on input "text" at bounding box center [643, 416] width 261 height 28
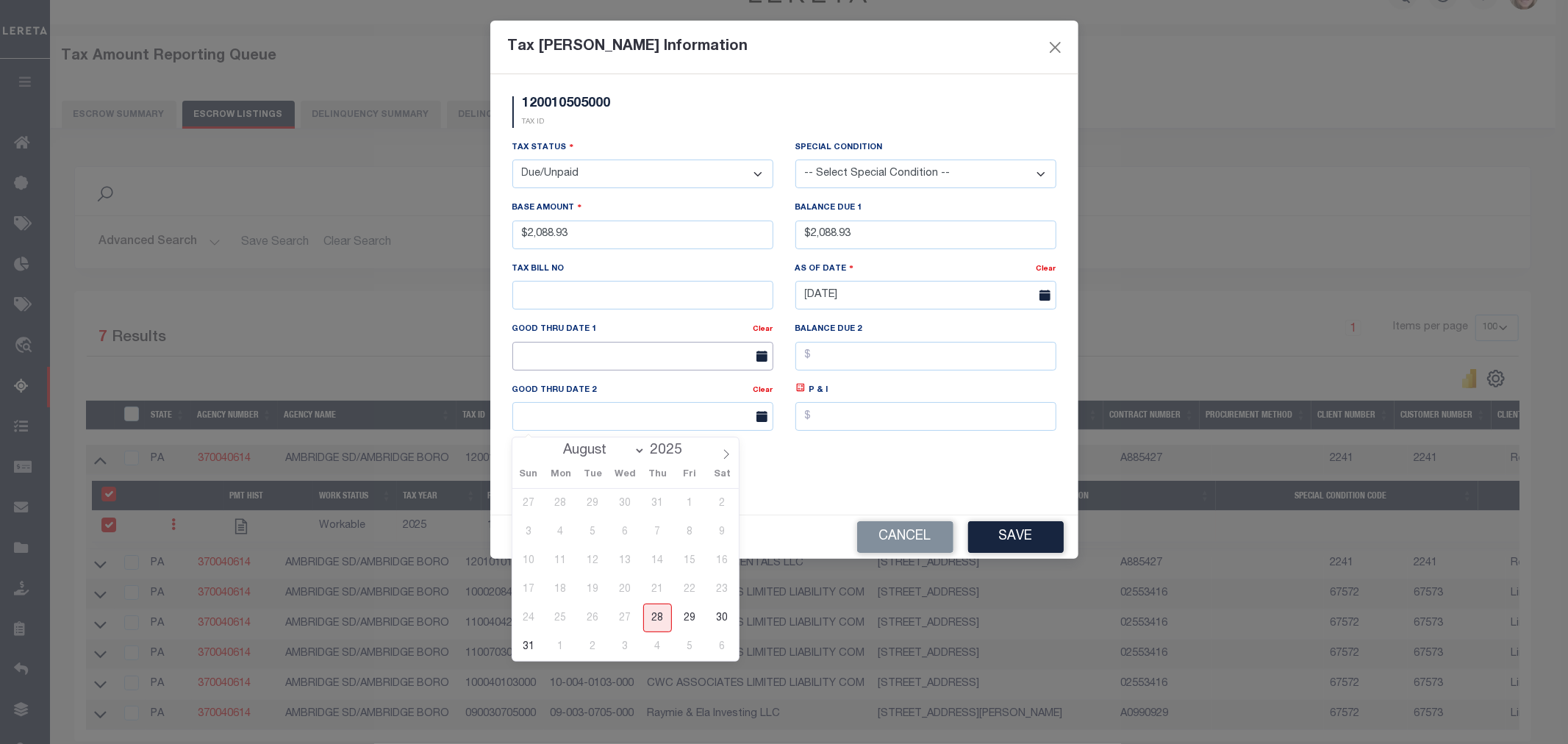
click at [652, 359] on input "text" at bounding box center [643, 355] width 261 height 28
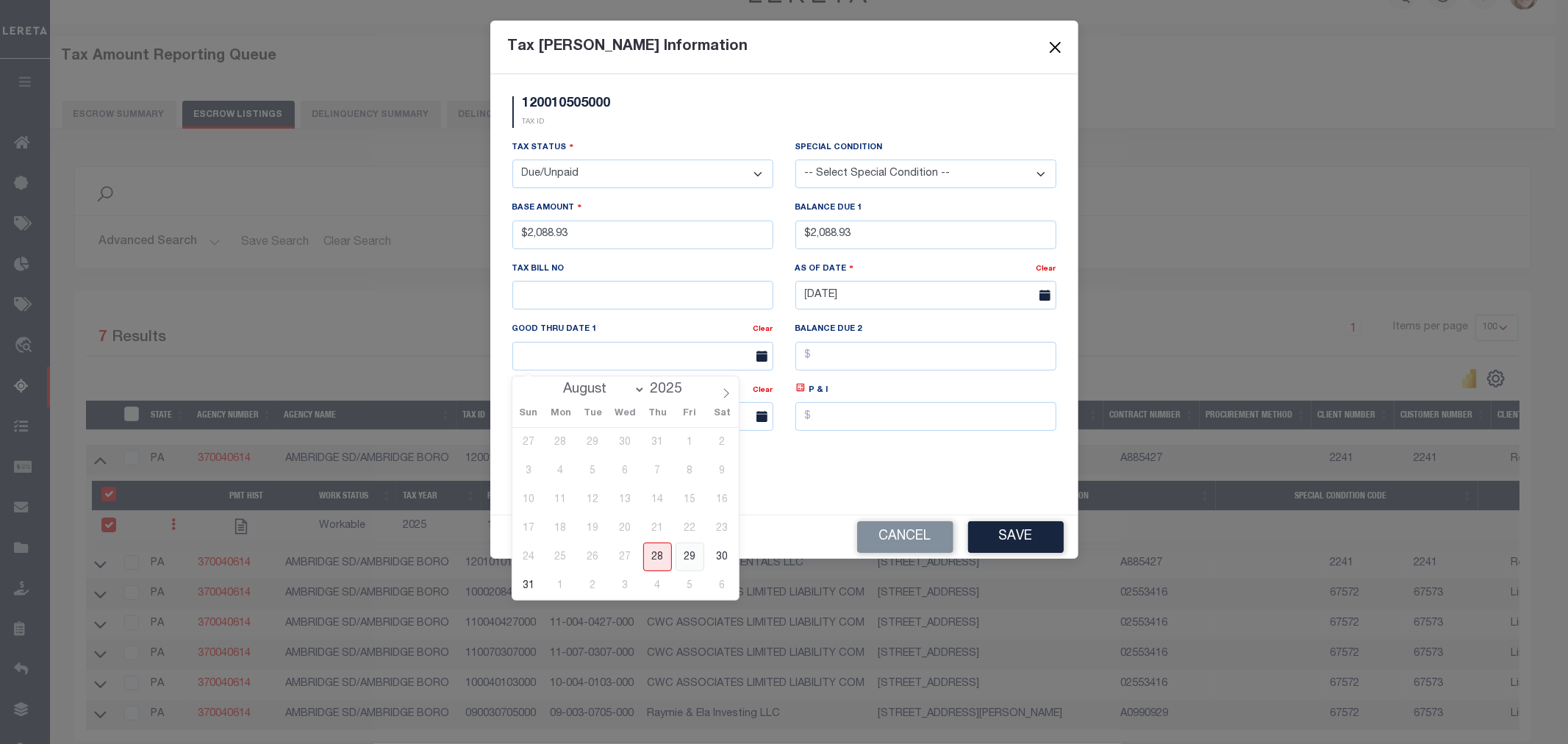
click at [695, 559] on span "29" at bounding box center [690, 556] width 28 height 28
type input "08/29/2025"
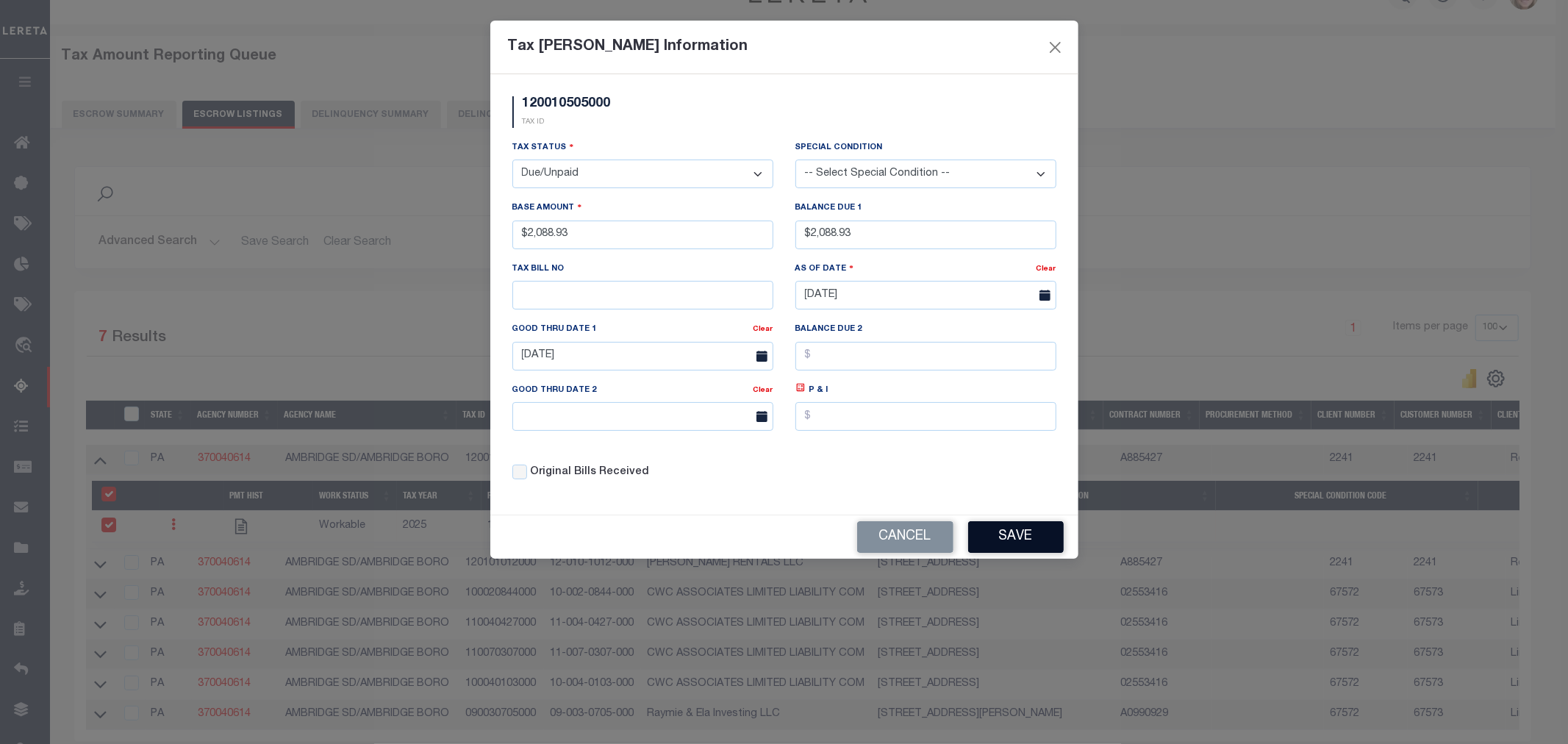
click at [1009, 541] on button "Save" at bounding box center [1016, 537] width 96 height 32
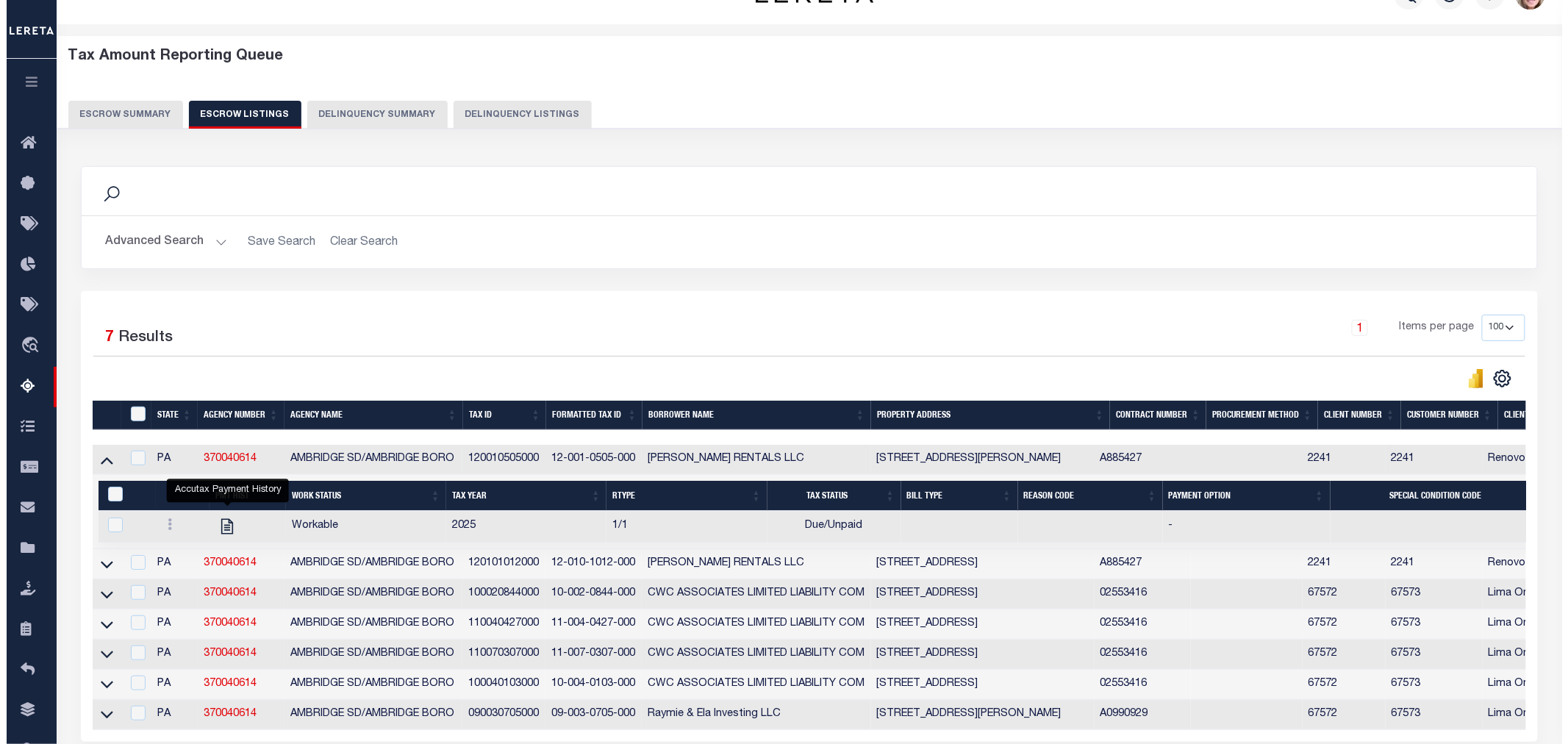
scroll to position [179, 0]
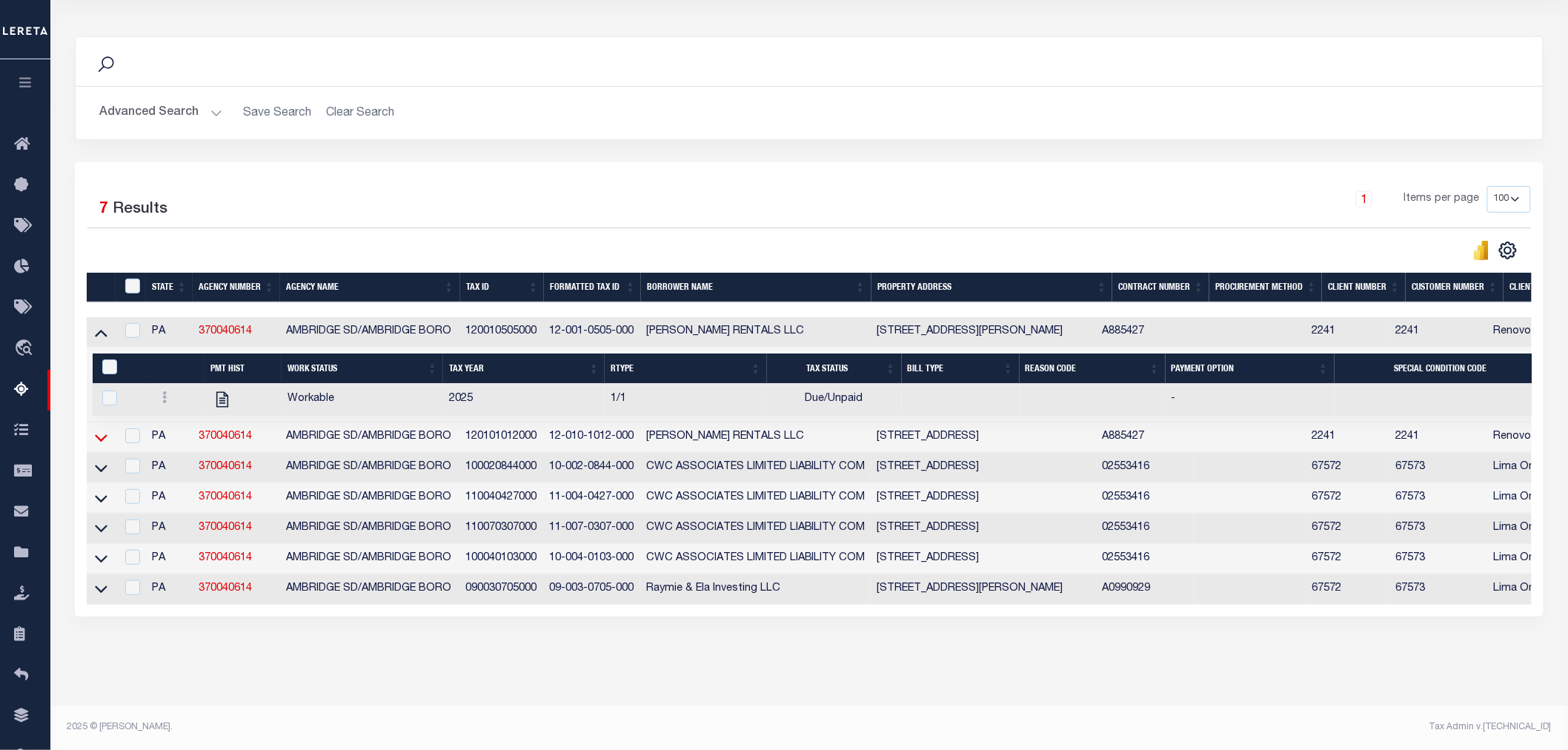
click at [101, 430] on icon at bounding box center [100, 437] width 12 height 16
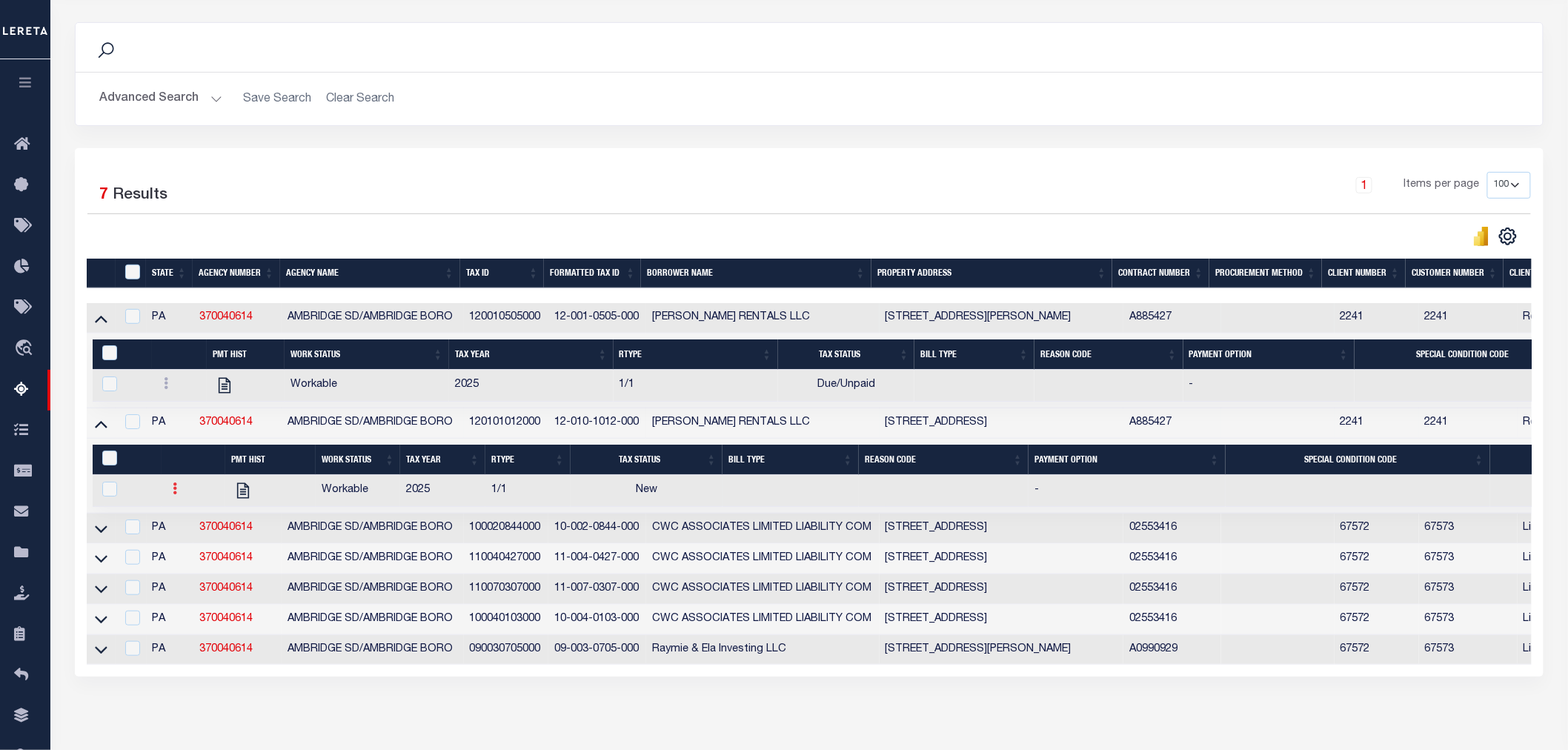
click at [175, 490] on icon at bounding box center [175, 488] width 4 height 12
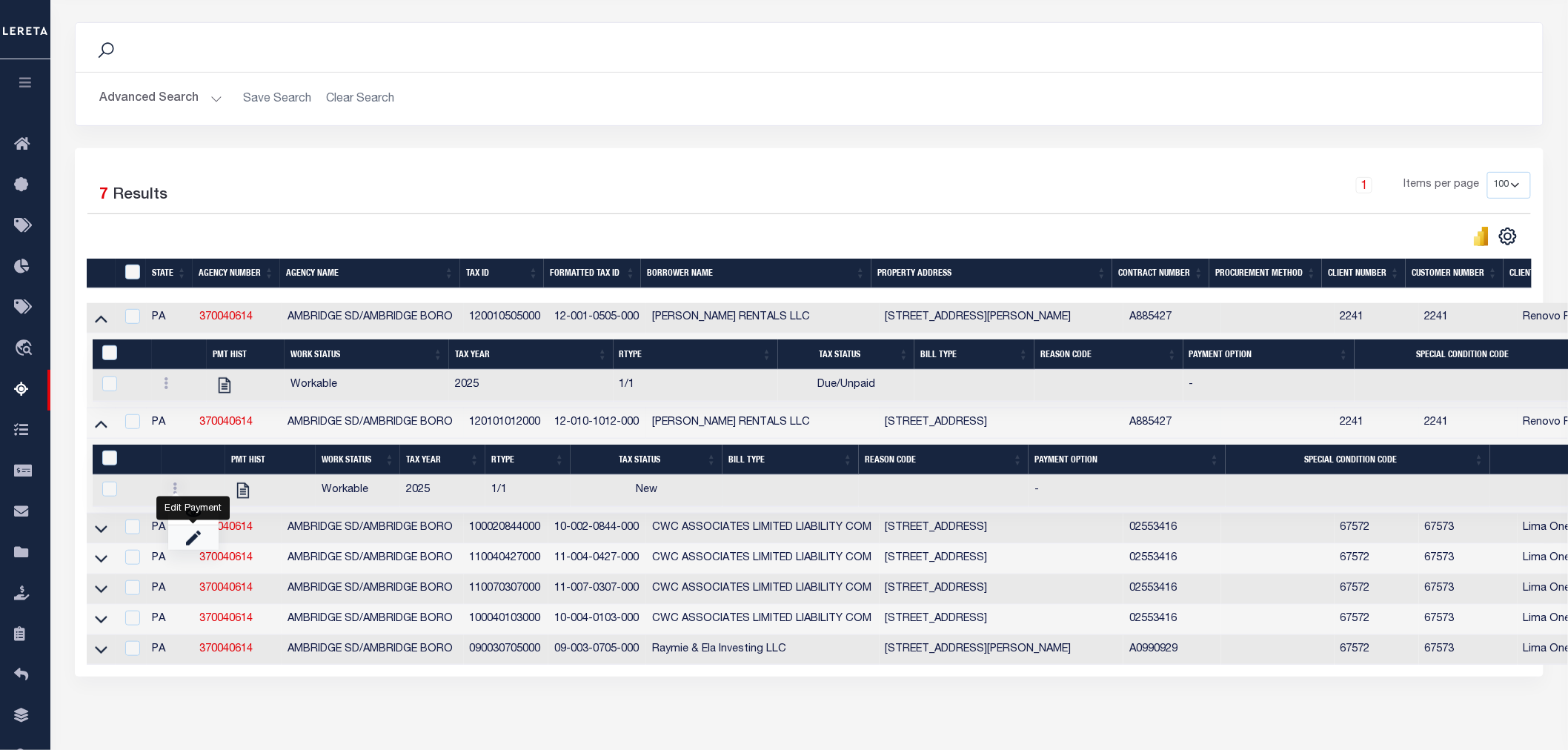
click at [205, 548] on link "" at bounding box center [193, 538] width 51 height 24
checkbox input "true"
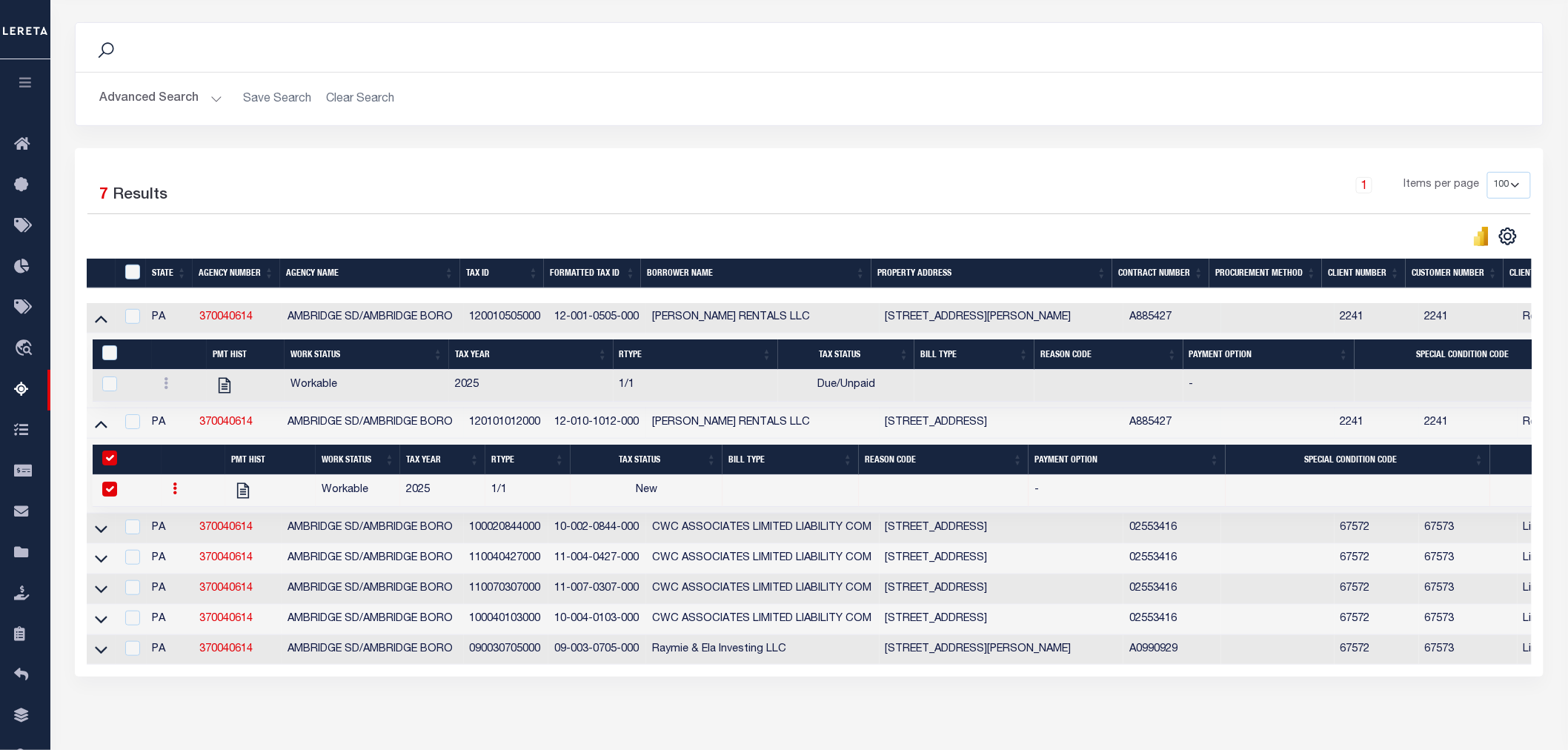
select select
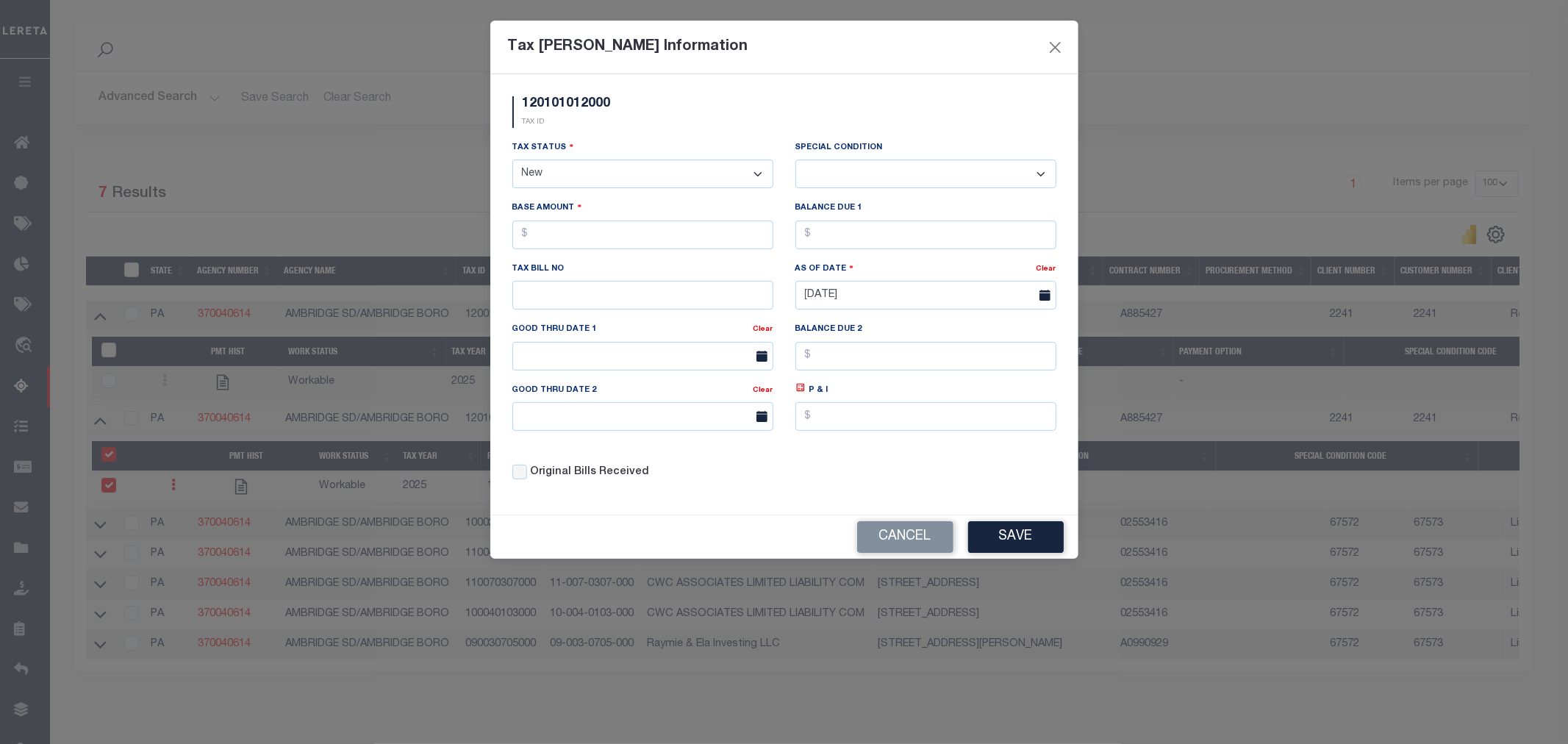
click at [614, 173] on select "- Select Status - Open Due/Unpaid Paid Incomplete No Tax Due Internal Refund Pr…" at bounding box center [643, 173] width 261 height 28
select select "DUE"
click at [512, 160] on select "- Select Status - Open Due/Unpaid Paid Incomplete No Tax Due Internal Refund Pr…" at bounding box center [643, 173] width 261 height 28
select select "0"
click at [589, 244] on input "text" at bounding box center [643, 235] width 261 height 28
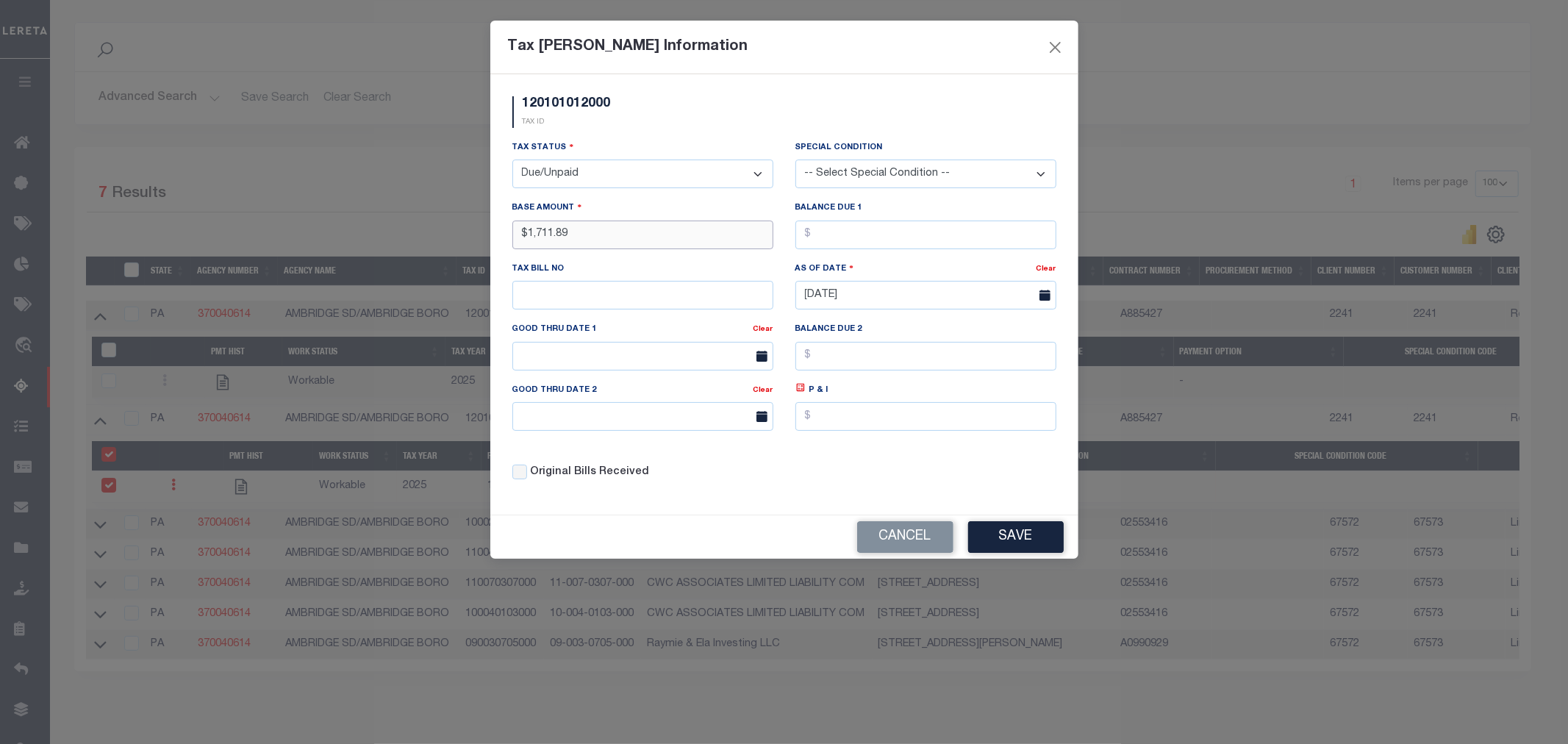
type input "$1,711.89"
click at [851, 230] on input "text" at bounding box center [926, 235] width 261 height 28
type input "$1,711.89"
click at [689, 453] on div "Original Bills Received" at bounding box center [643, 468] width 283 height 50
click at [589, 358] on input "text" at bounding box center [643, 355] width 261 height 28
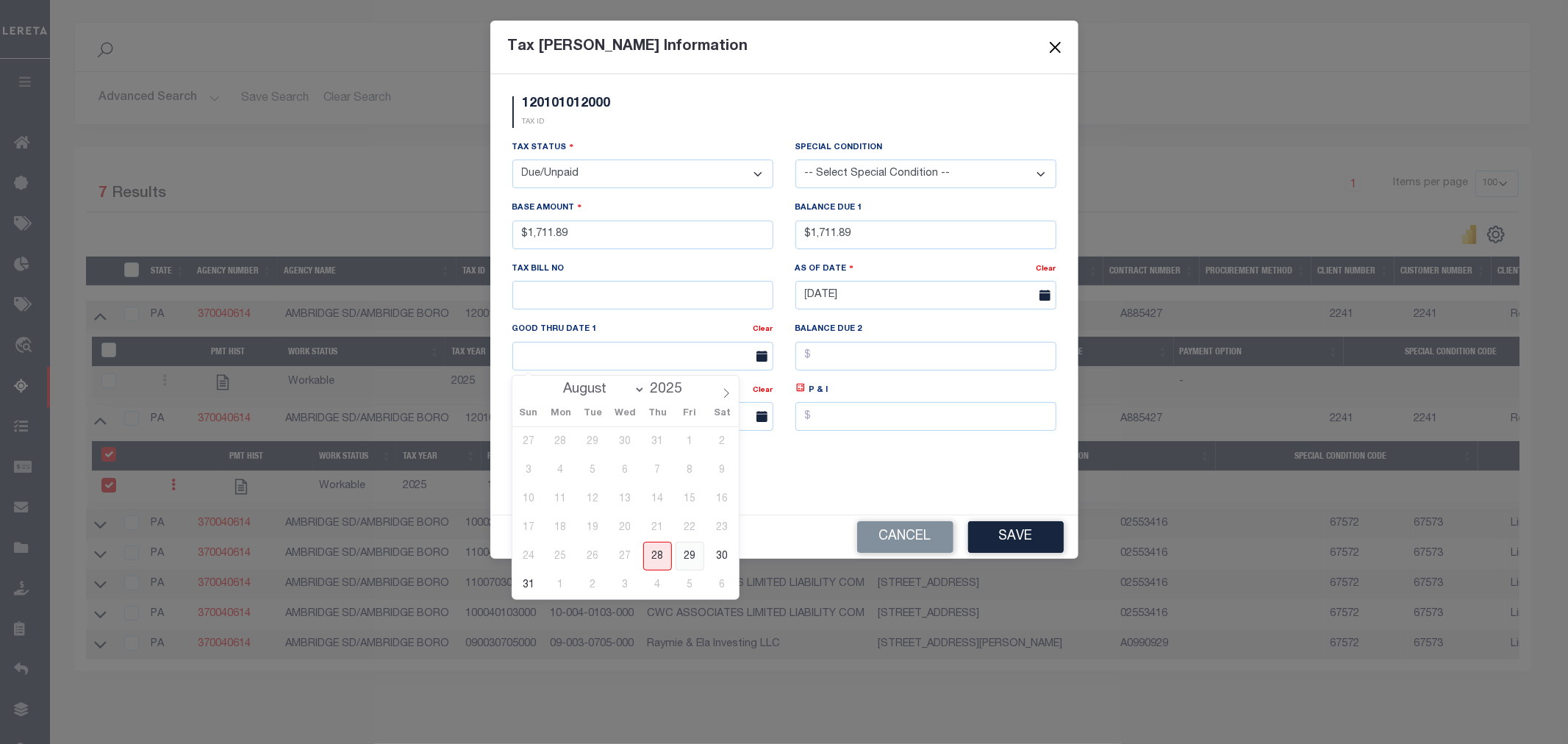
click at [693, 555] on span "29" at bounding box center [690, 555] width 28 height 28
type input "08/29/2025"
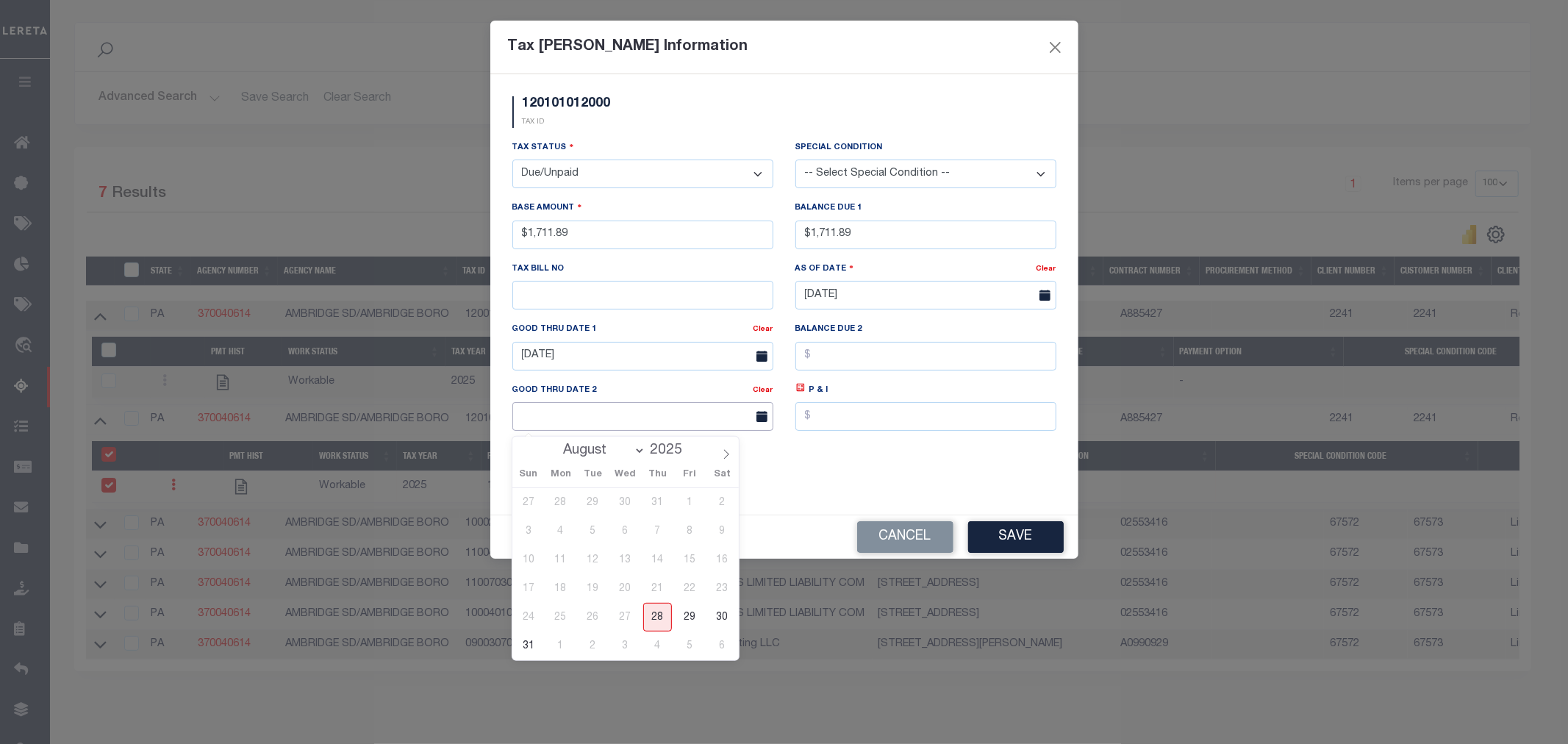
click at [605, 427] on input "text" at bounding box center [643, 416] width 261 height 28
click at [726, 453] on icon at bounding box center [726, 454] width 11 height 11
select select "9"
click at [695, 621] on span "31" at bounding box center [690, 617] width 28 height 28
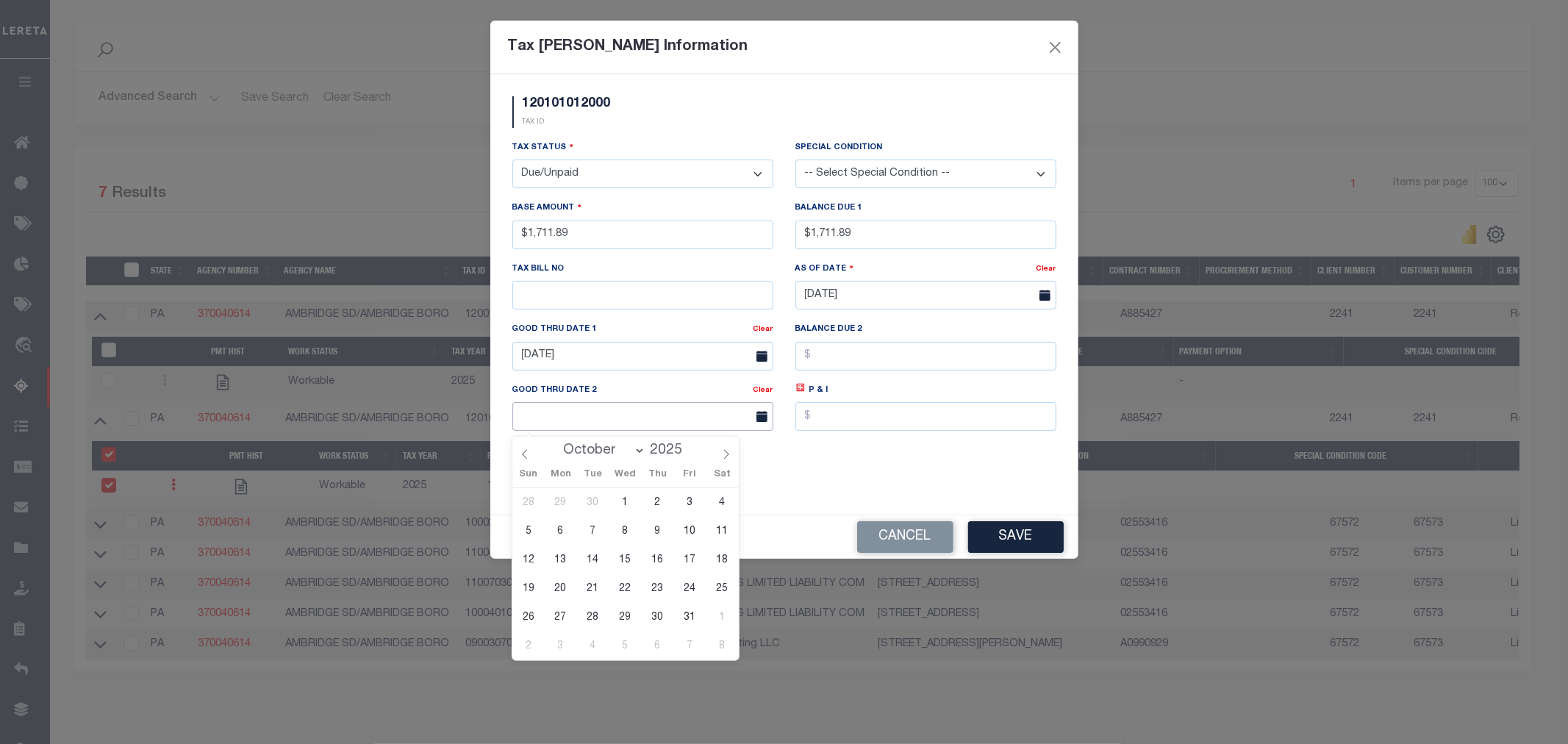
type input "10/31/2025"
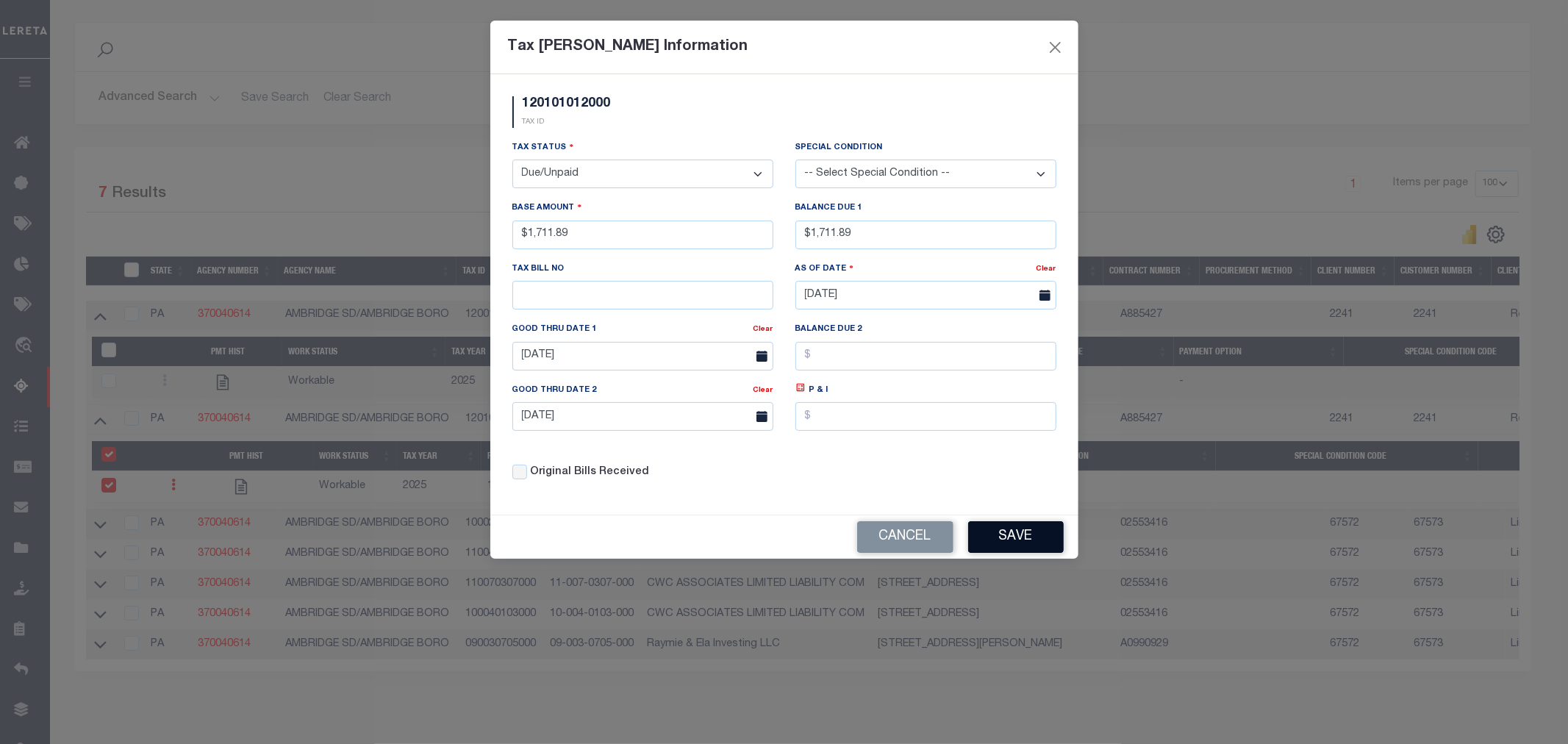
click at [1001, 547] on button "Save" at bounding box center [1016, 537] width 96 height 32
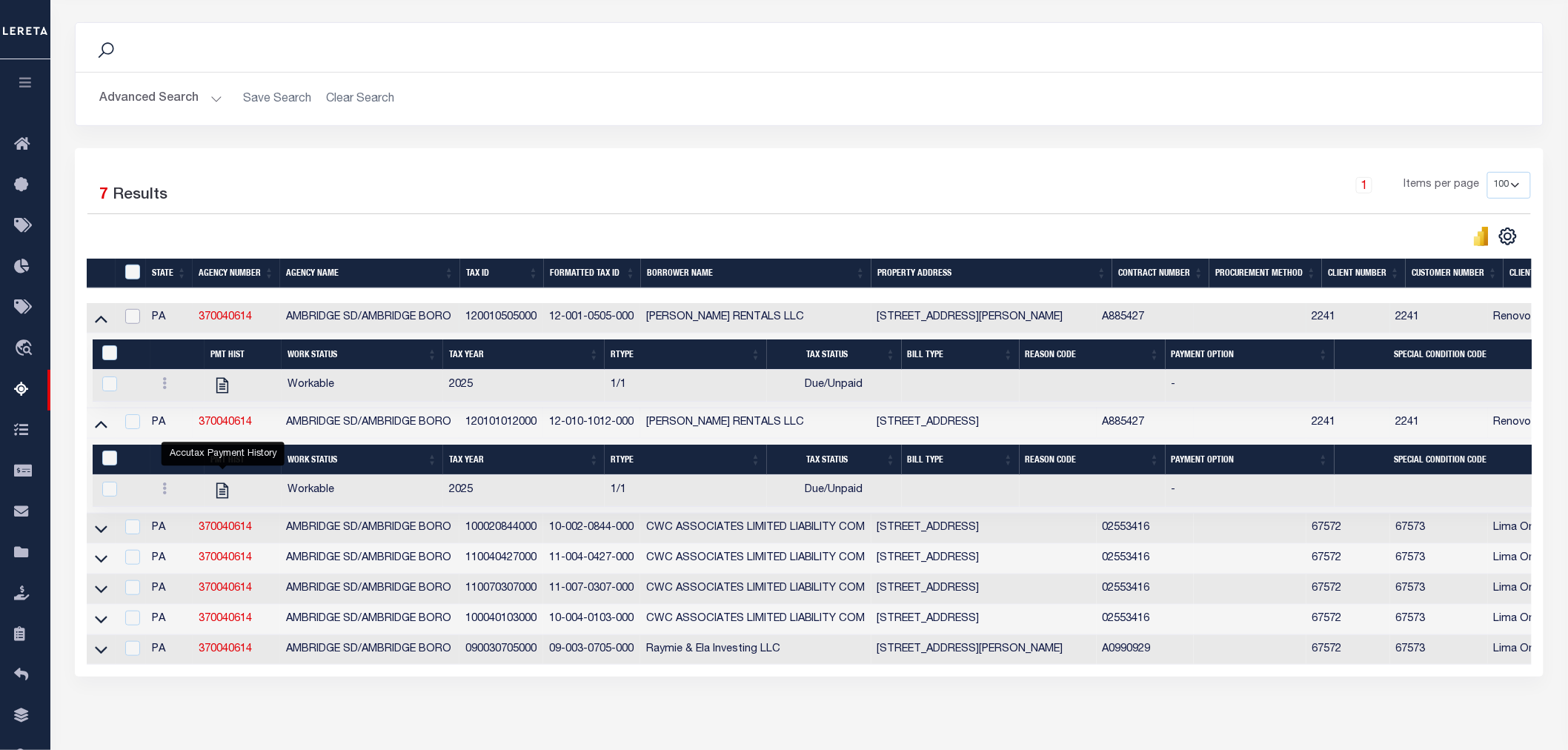
click at [126, 323] on input "checkbox" at bounding box center [133, 317] width 15 height 15
checkbox input "true"
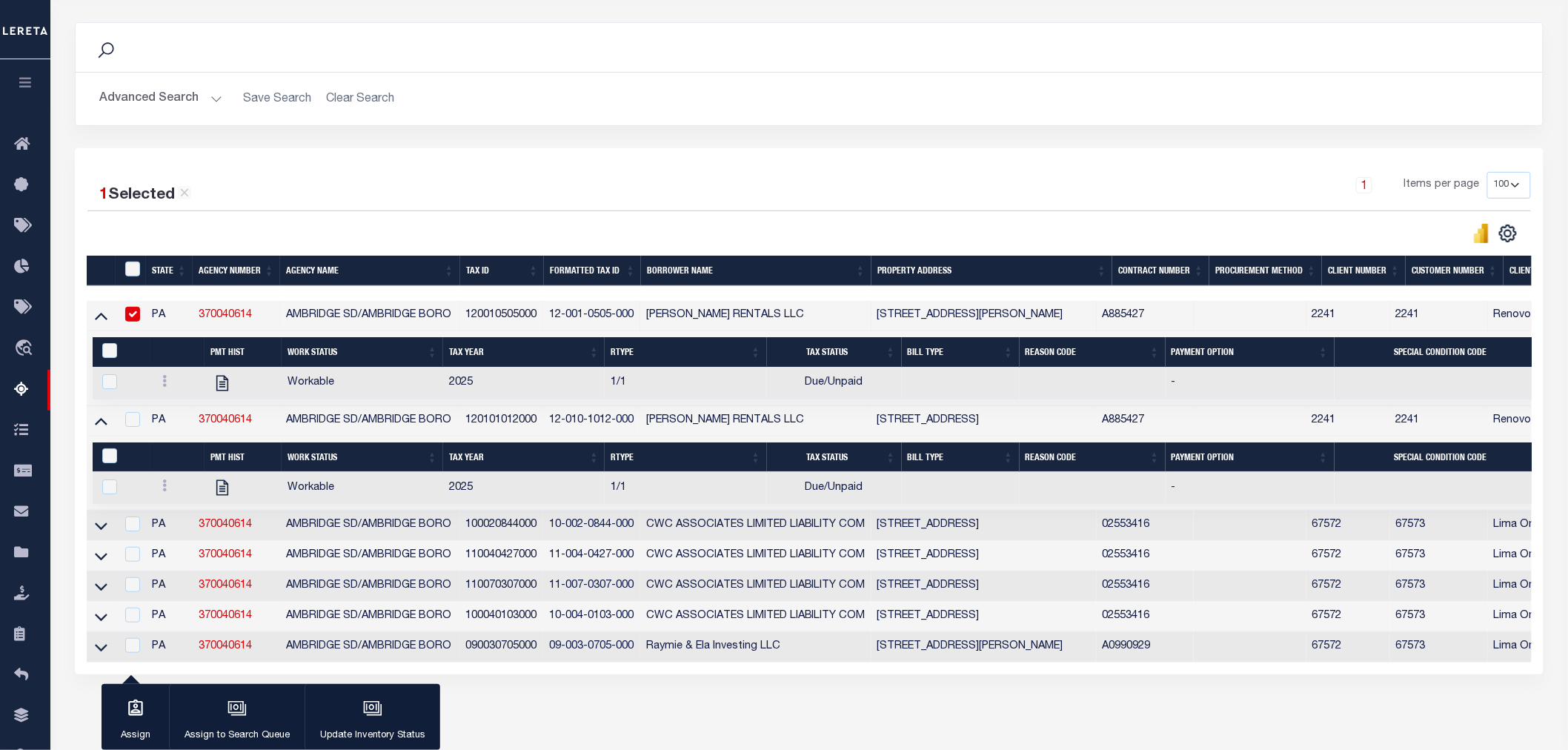
click at [135, 433] on td at bounding box center [131, 421] width 30 height 30
checkbox input "true"
click at [371, 710] on icon "button" at bounding box center [372, 708] width 11 height 7
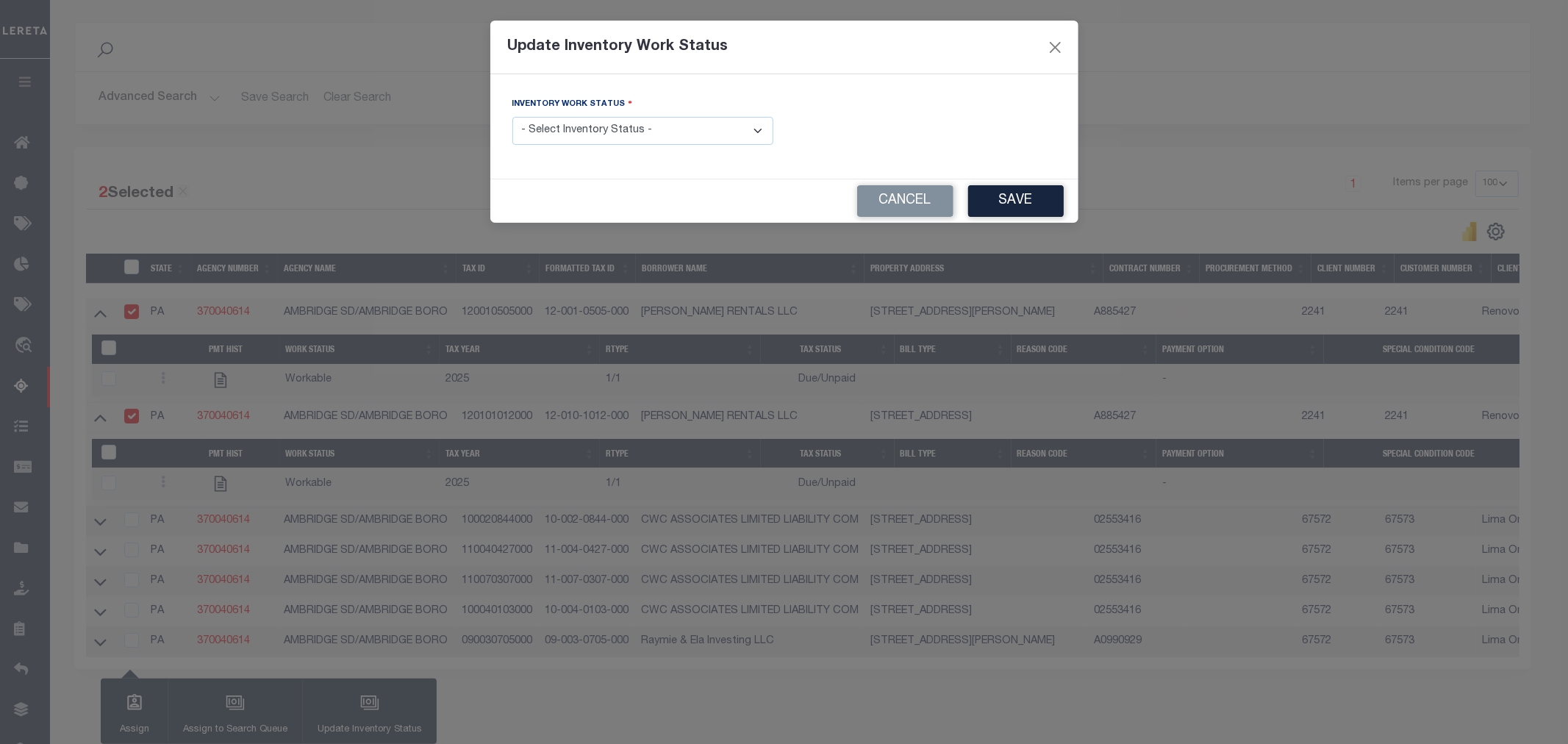
click at [614, 130] on select "- Select Inventory Status - Manual - Exception Pended - Awaiting Search Late Ad…" at bounding box center [643, 130] width 261 height 28
select select "4"
click at [512, 117] on select "- Select Inventory Status - Manual - Exception Pended - Awaiting Search Late Ad…" at bounding box center [643, 130] width 261 height 28
click at [1012, 197] on button "Save" at bounding box center [1016, 201] width 96 height 32
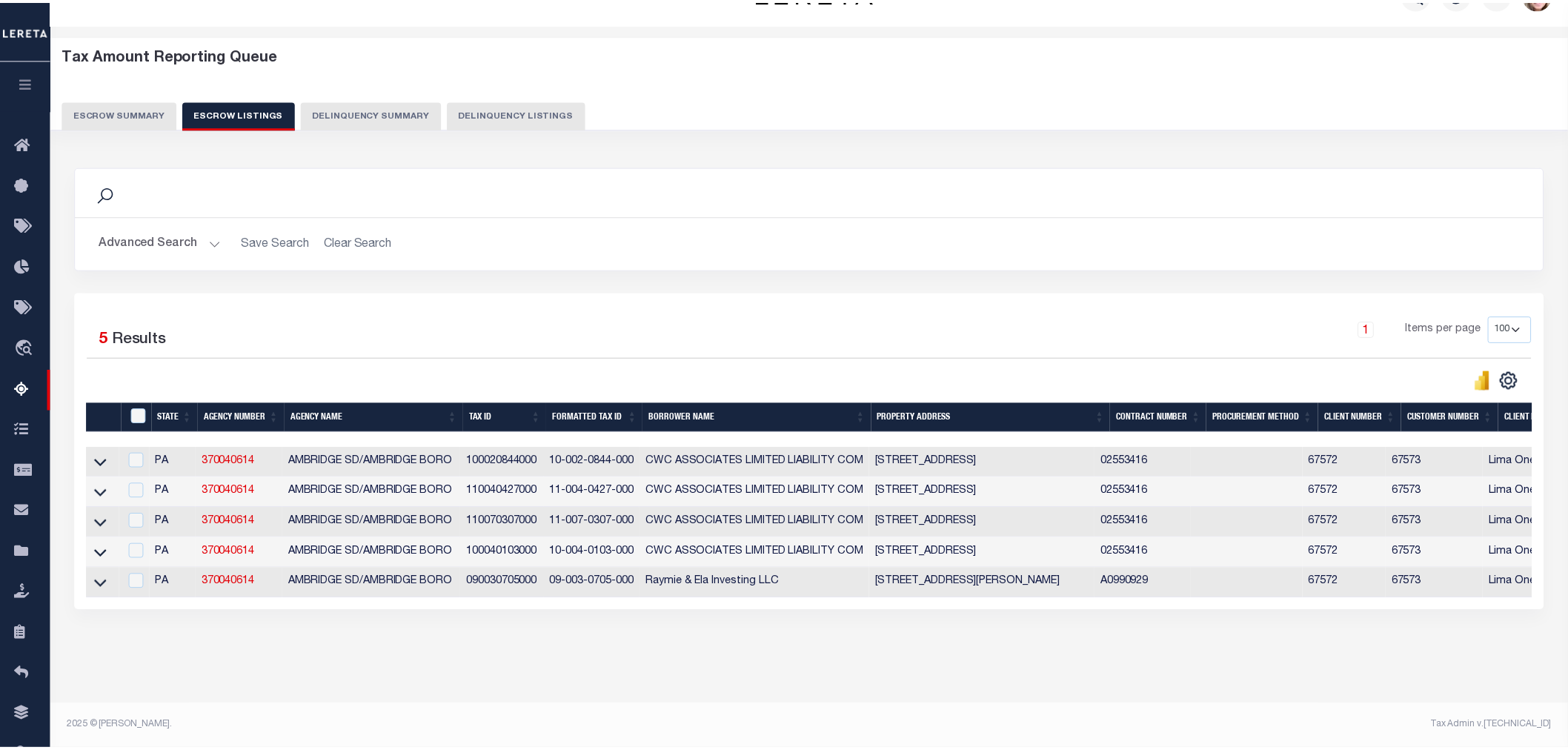
scroll to position [43, 0]
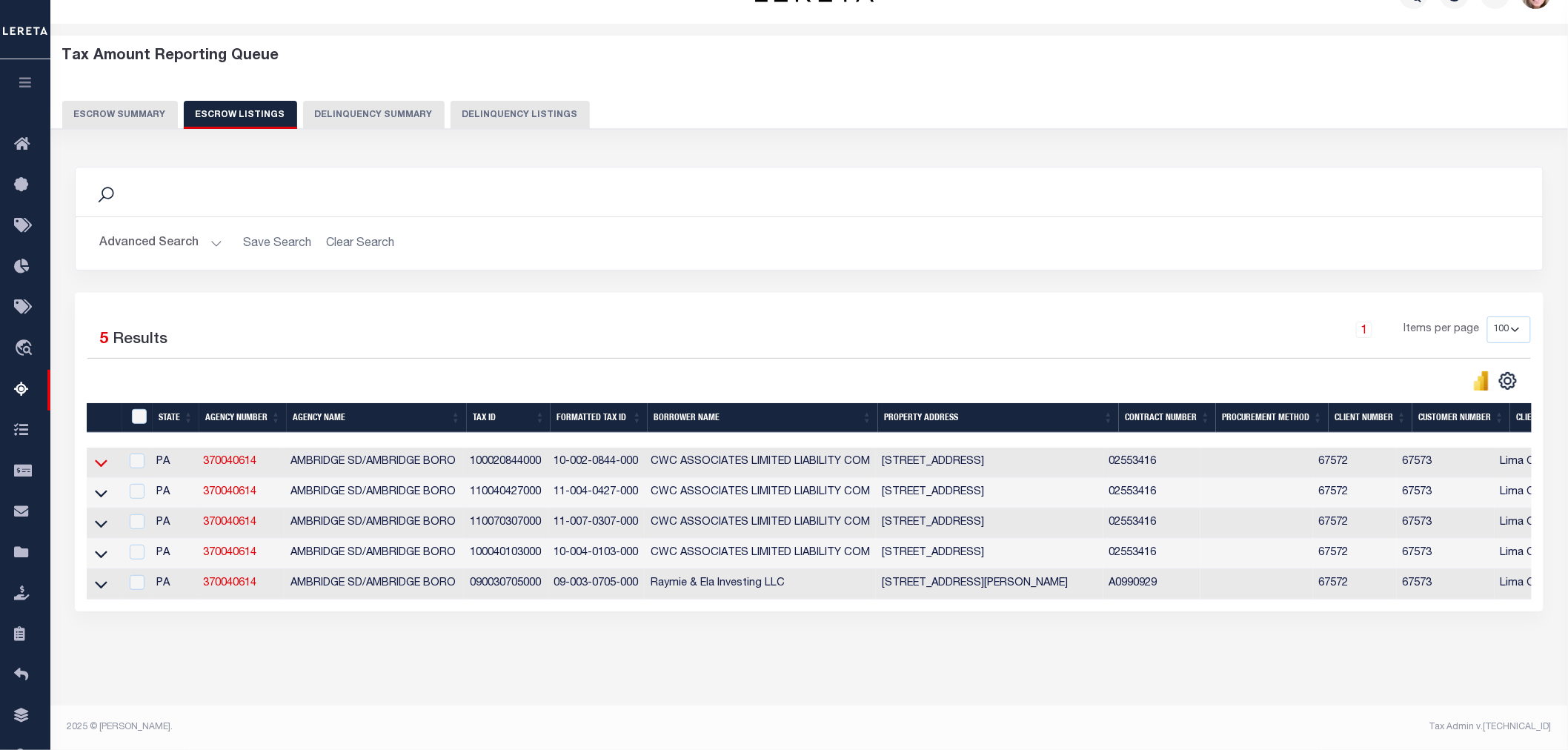
click at [100, 458] on icon at bounding box center [100, 463] width 12 height 16
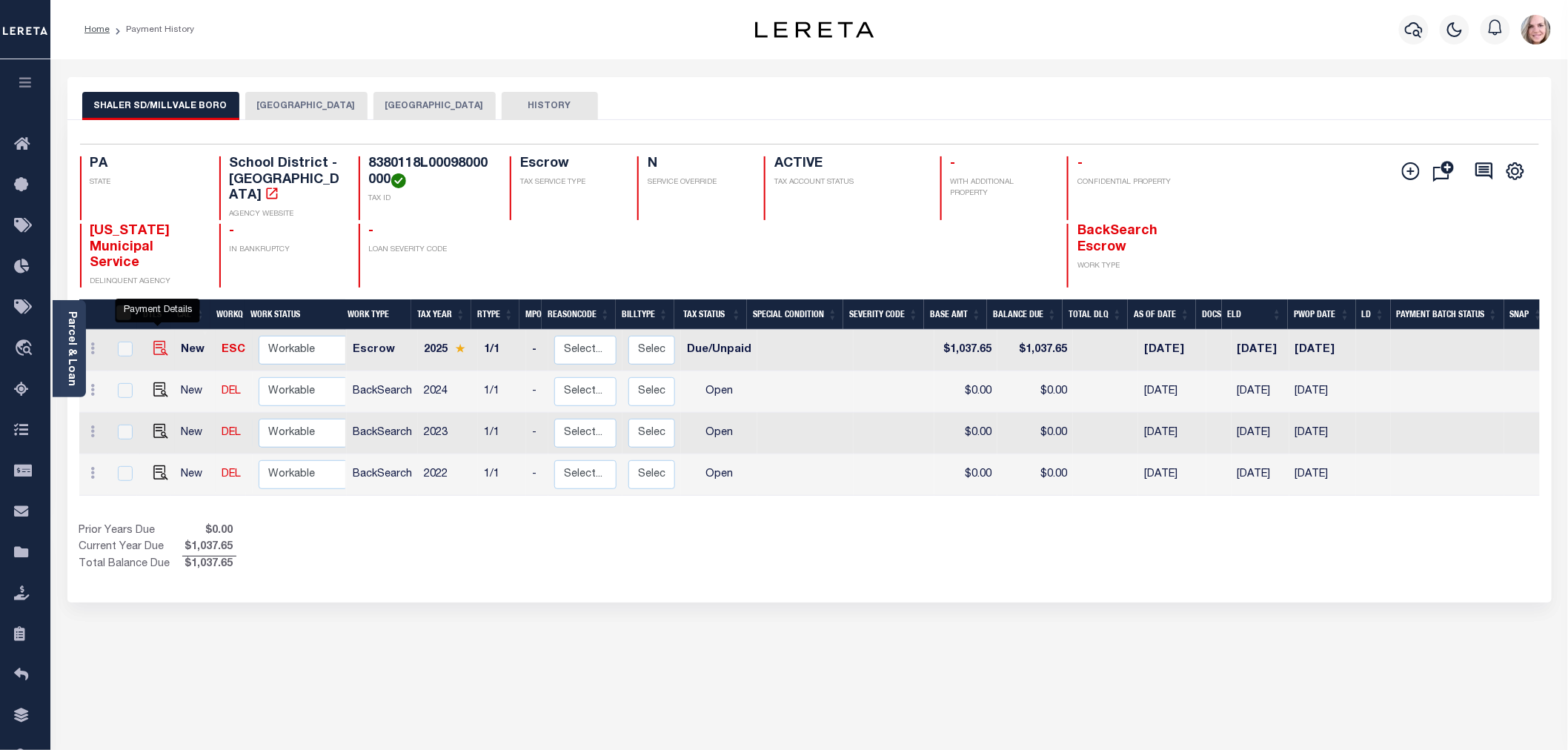
click at [160, 341] on img "" at bounding box center [161, 348] width 15 height 15
checkbox input "true"
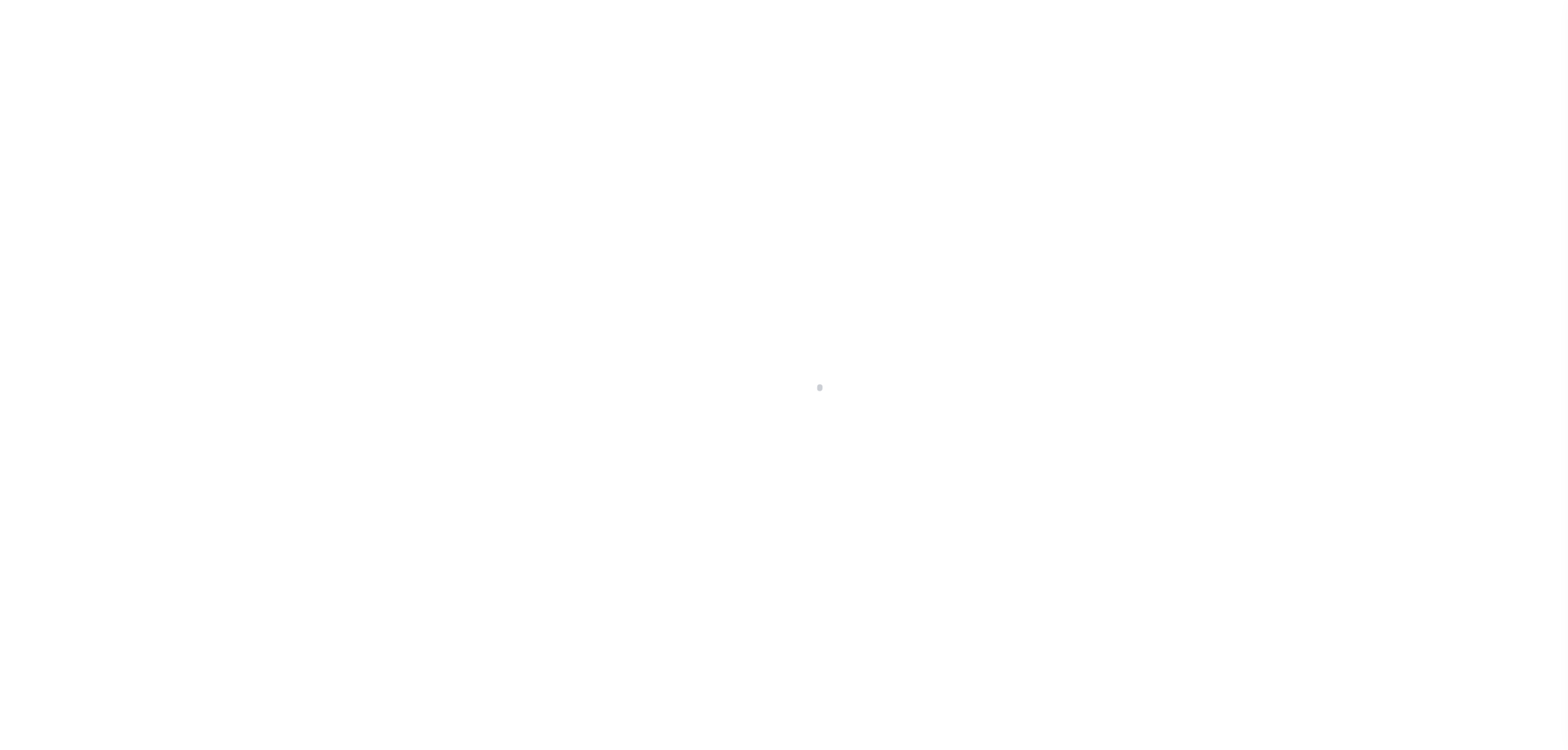
select select "DUE"
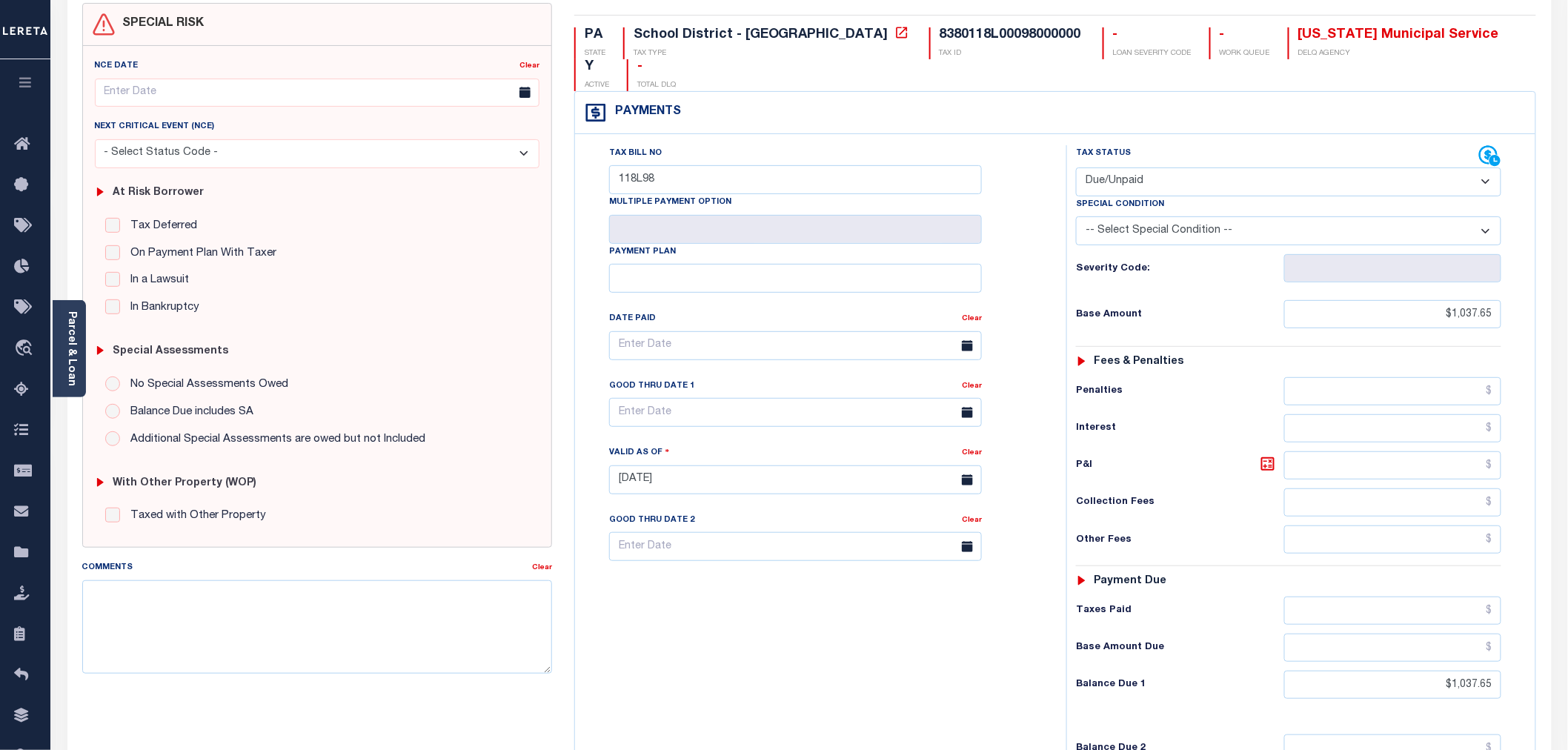
scroll to position [246, 0]
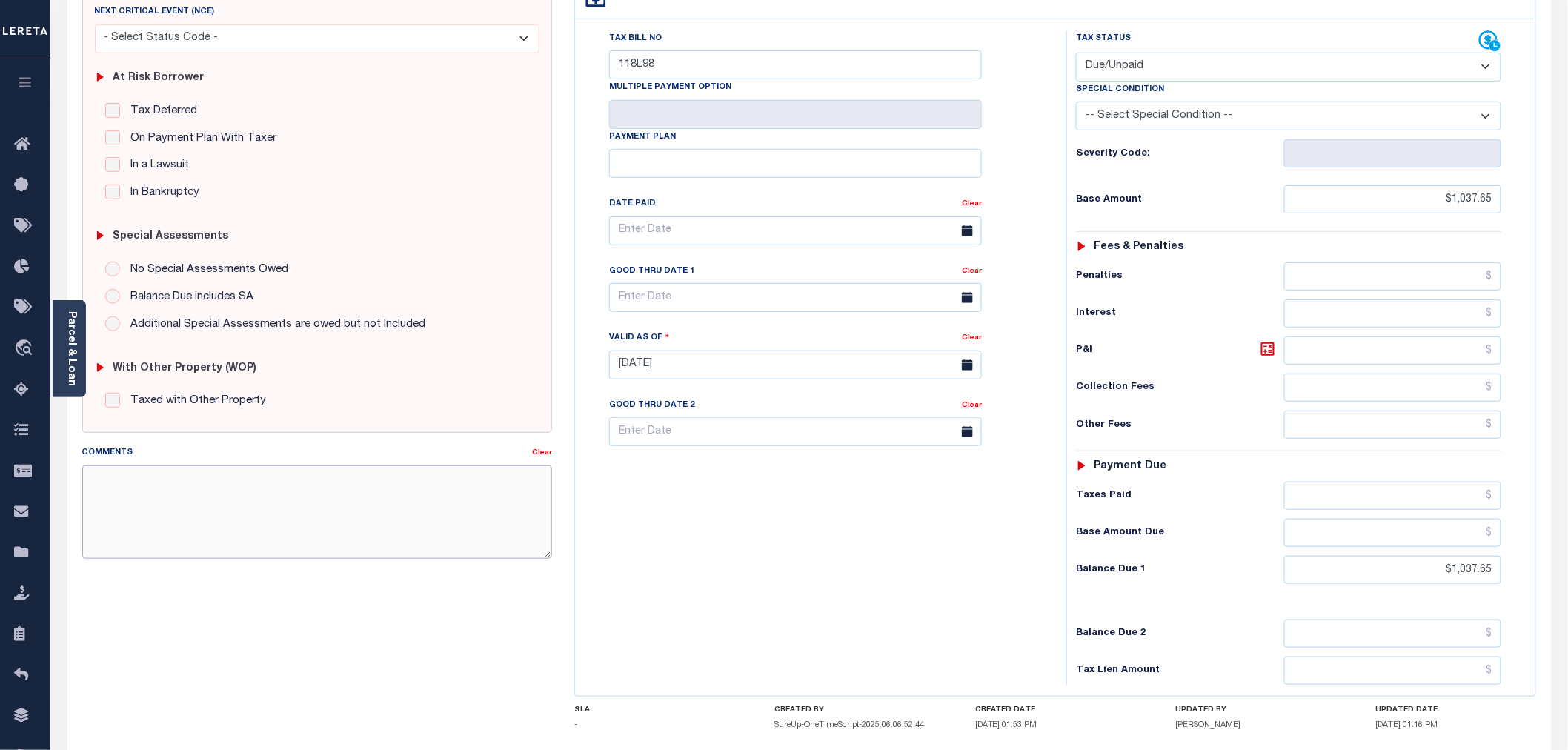
click at [175, 486] on textarea "Comments" at bounding box center [317, 512] width 470 height 93
type textarea "b"
type textarea "BASE AMOUNT 1058.83 DUE BY 10/31"
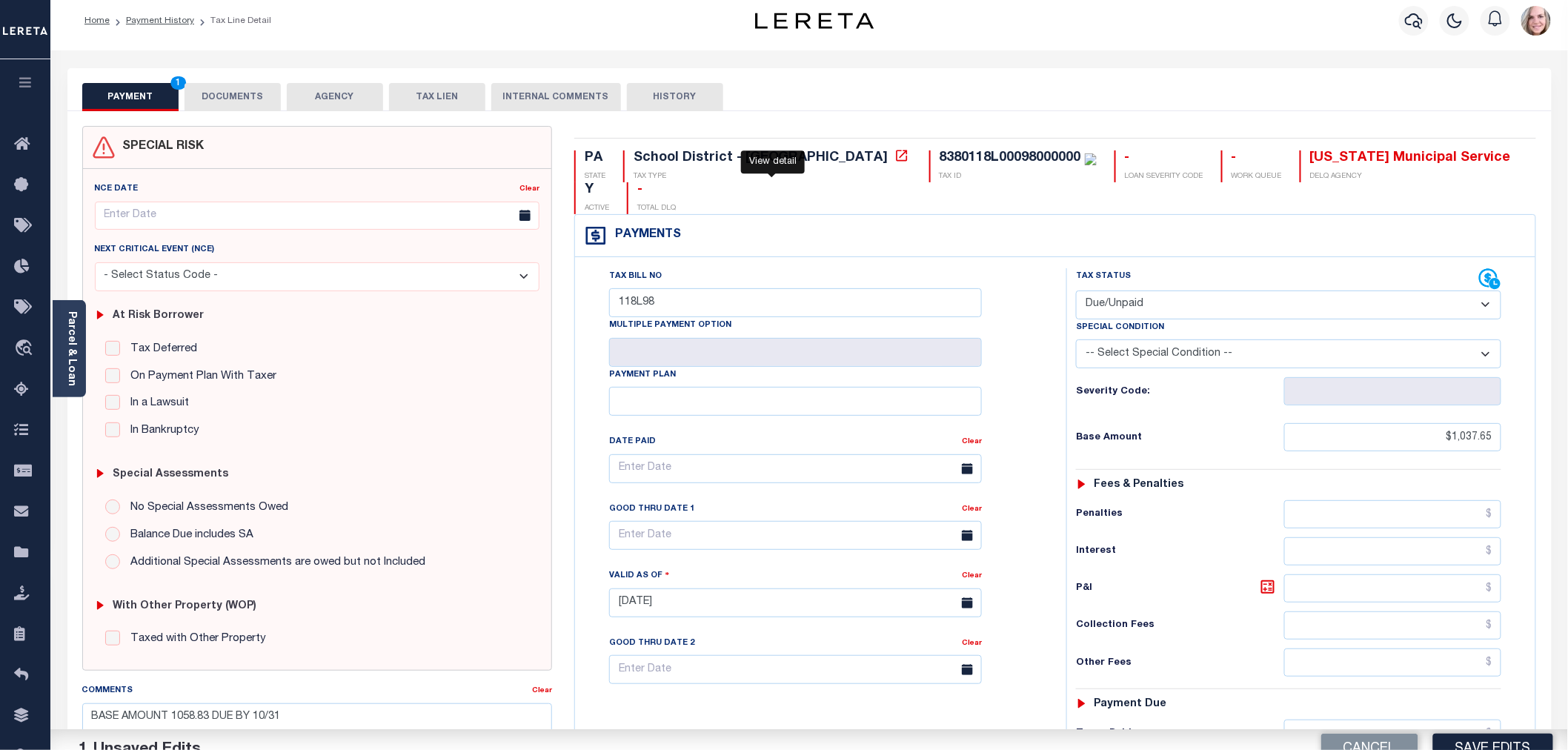
scroll to position [0, 0]
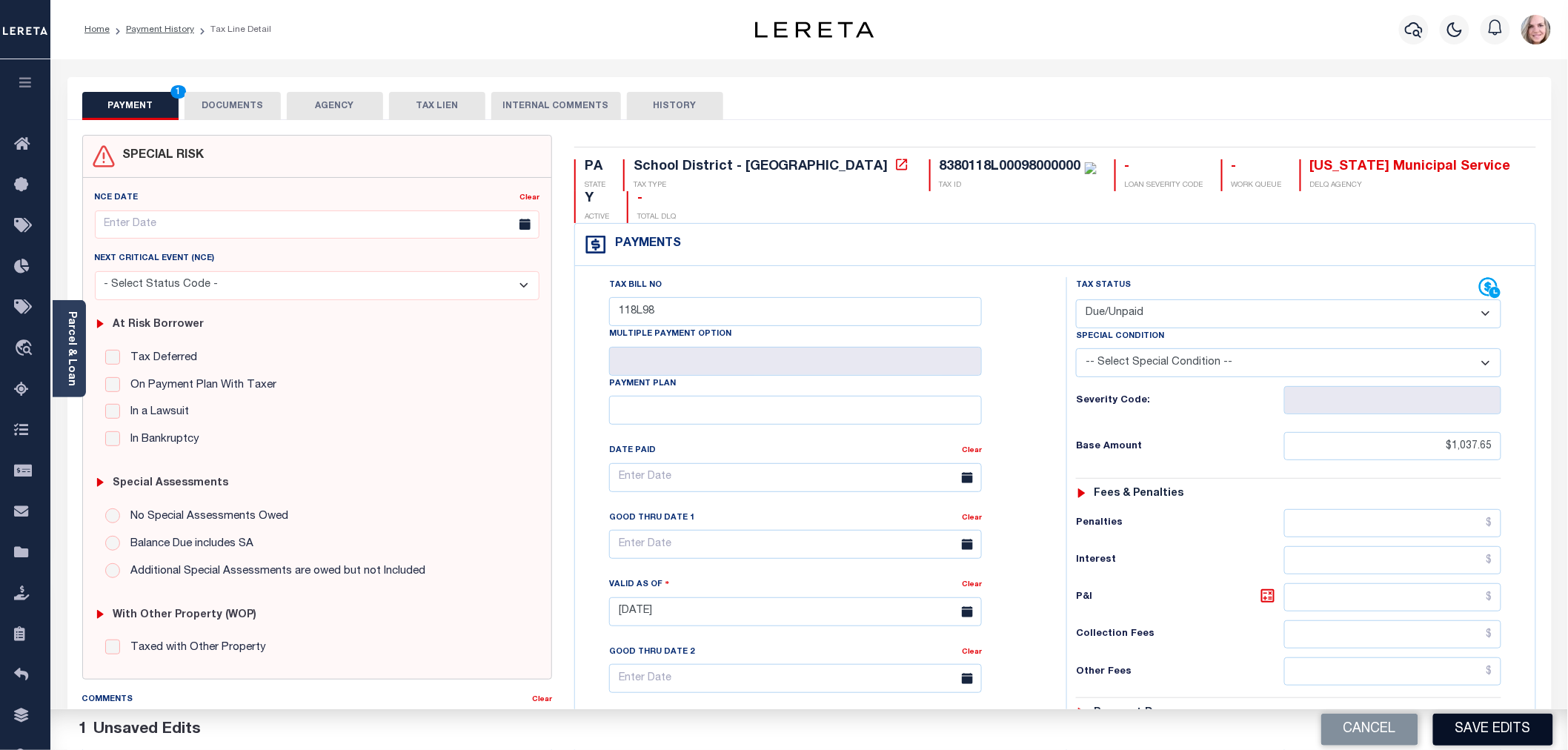
click at [1521, 736] on button "Save Edits" at bounding box center [1493, 730] width 120 height 32
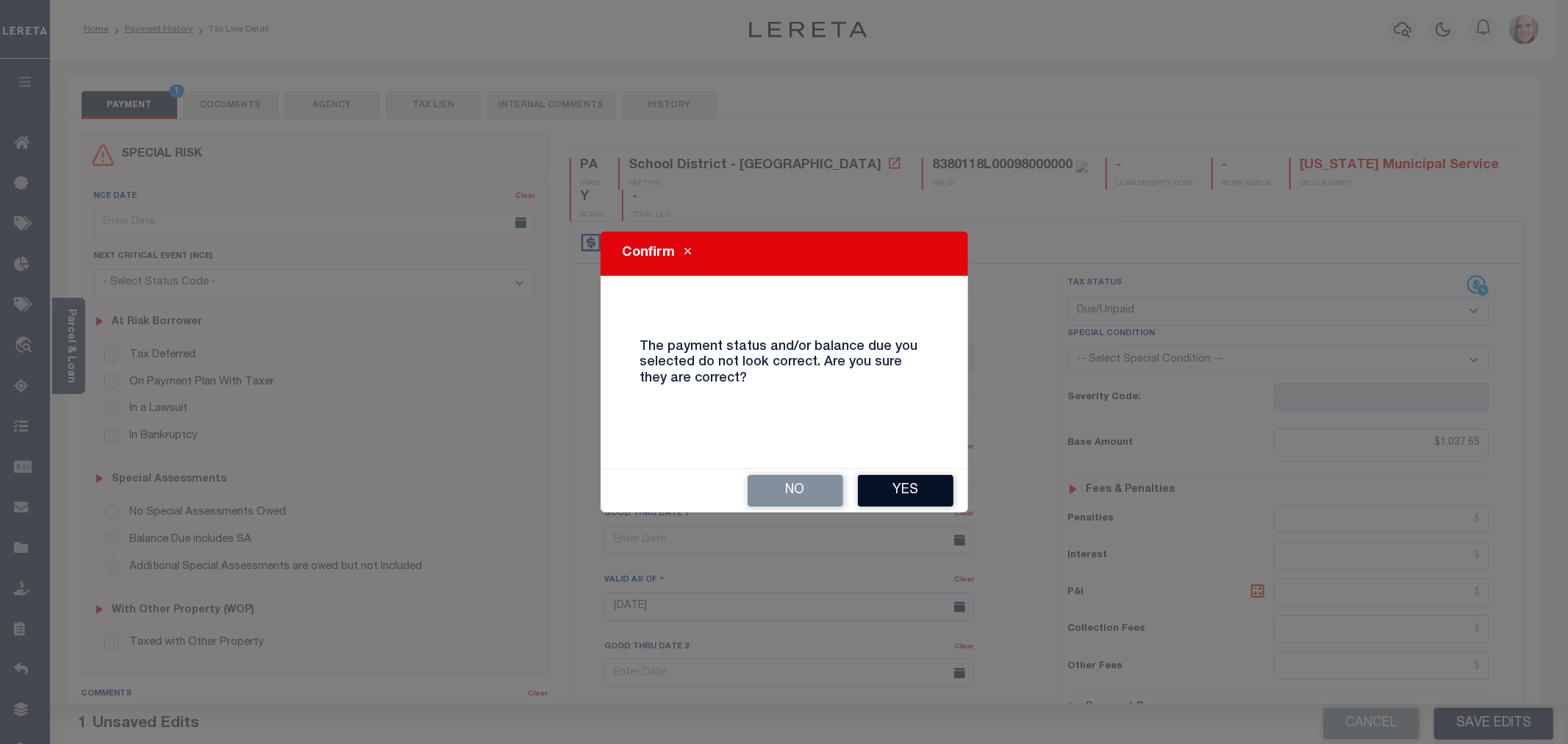
click at [911, 483] on button "Yes" at bounding box center [906, 491] width 96 height 32
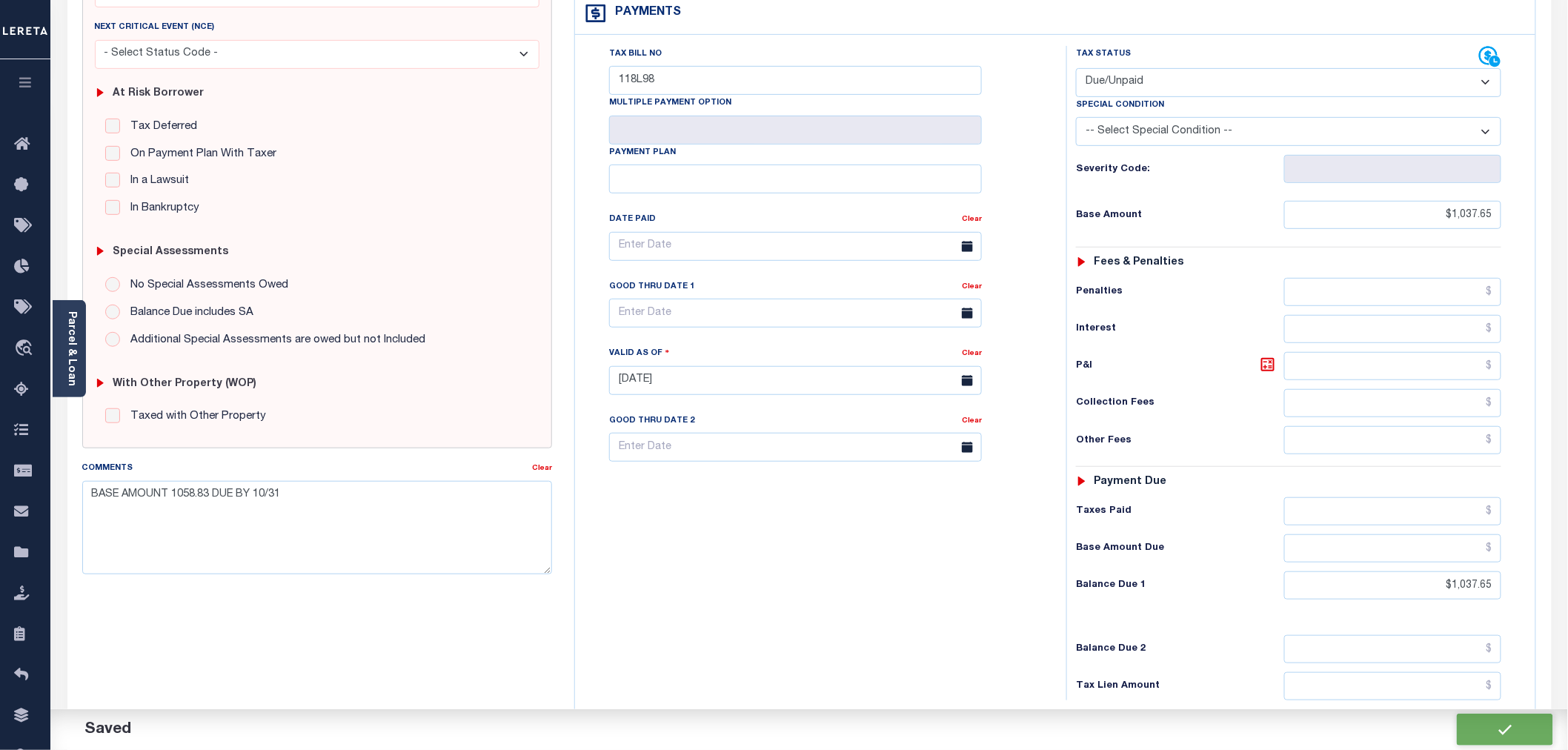
checkbox input "false"
type input "$1,037.65"
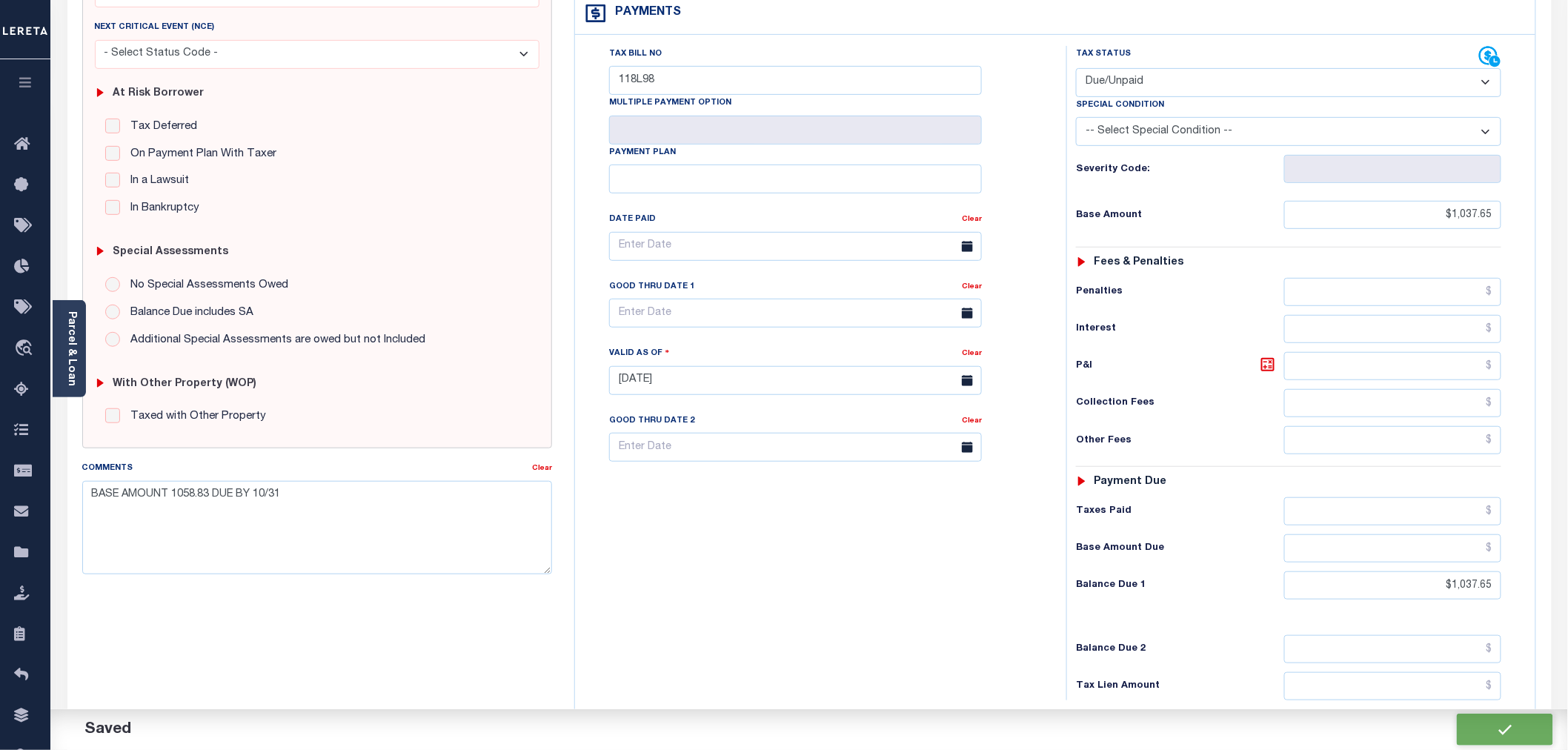
type input "$1,037.65"
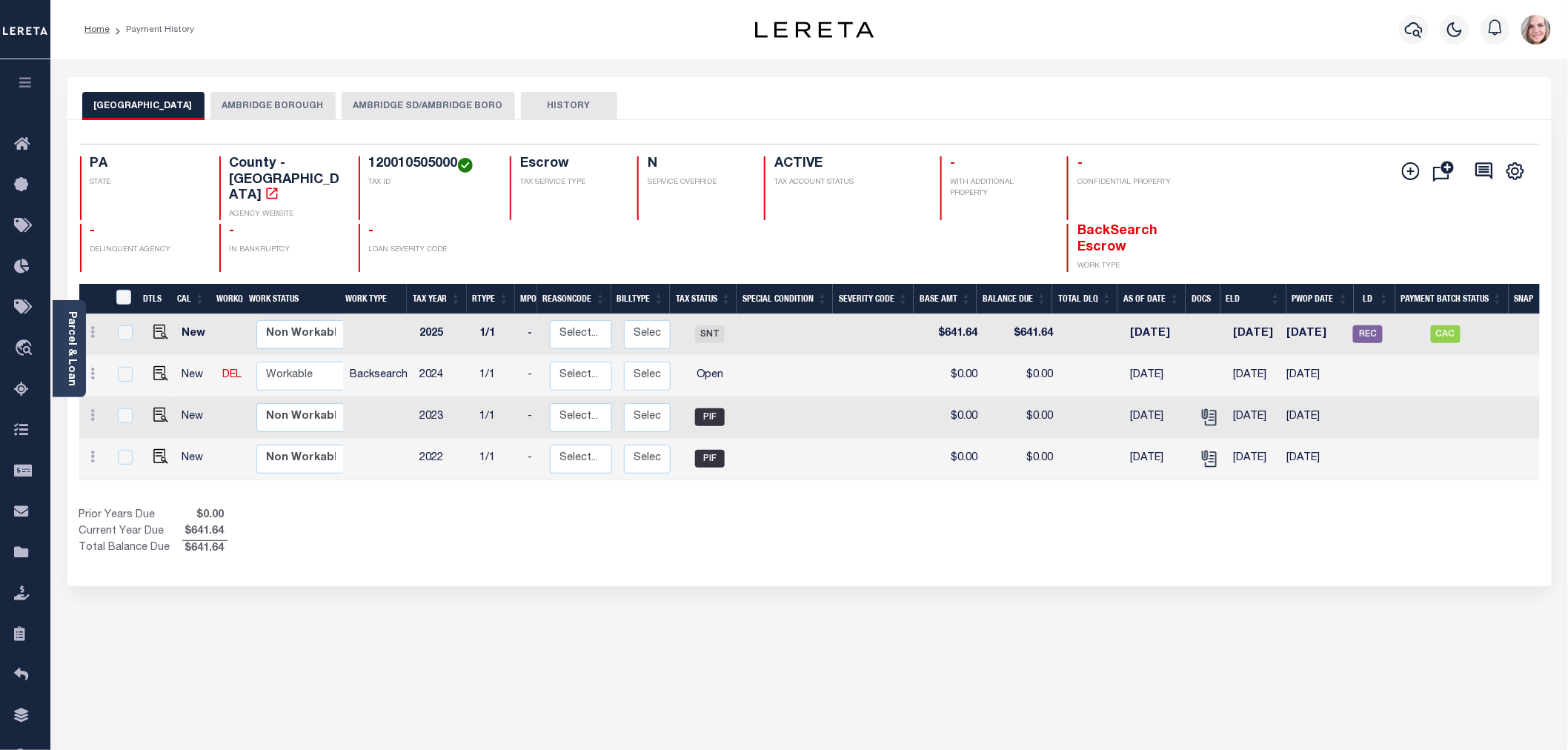
click at [363, 108] on button "AMBRIDGE SD/AMBRIDGE BORO" at bounding box center [428, 106] width 174 height 29
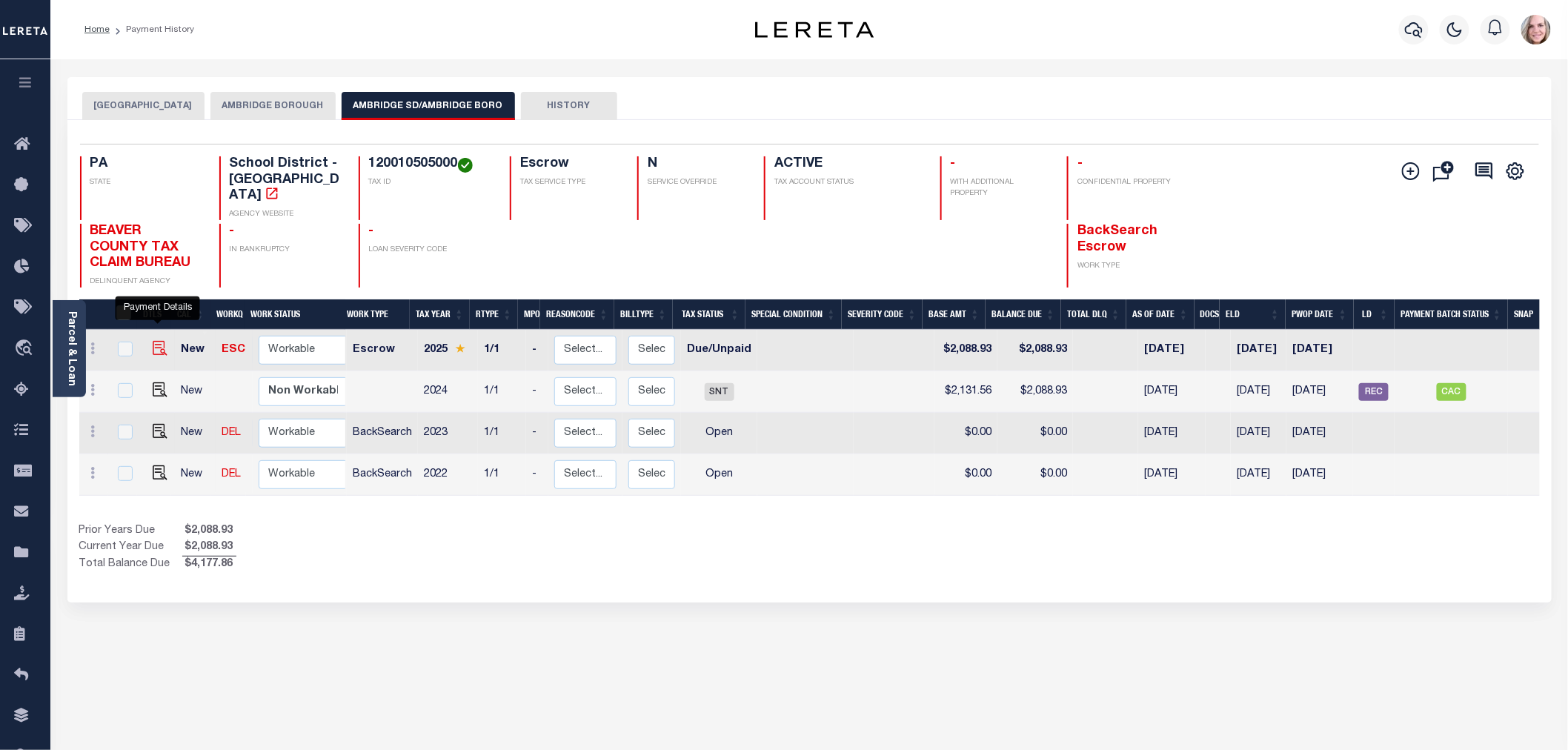
click at [157, 341] on img "" at bounding box center [160, 348] width 15 height 15
checkbox input "true"
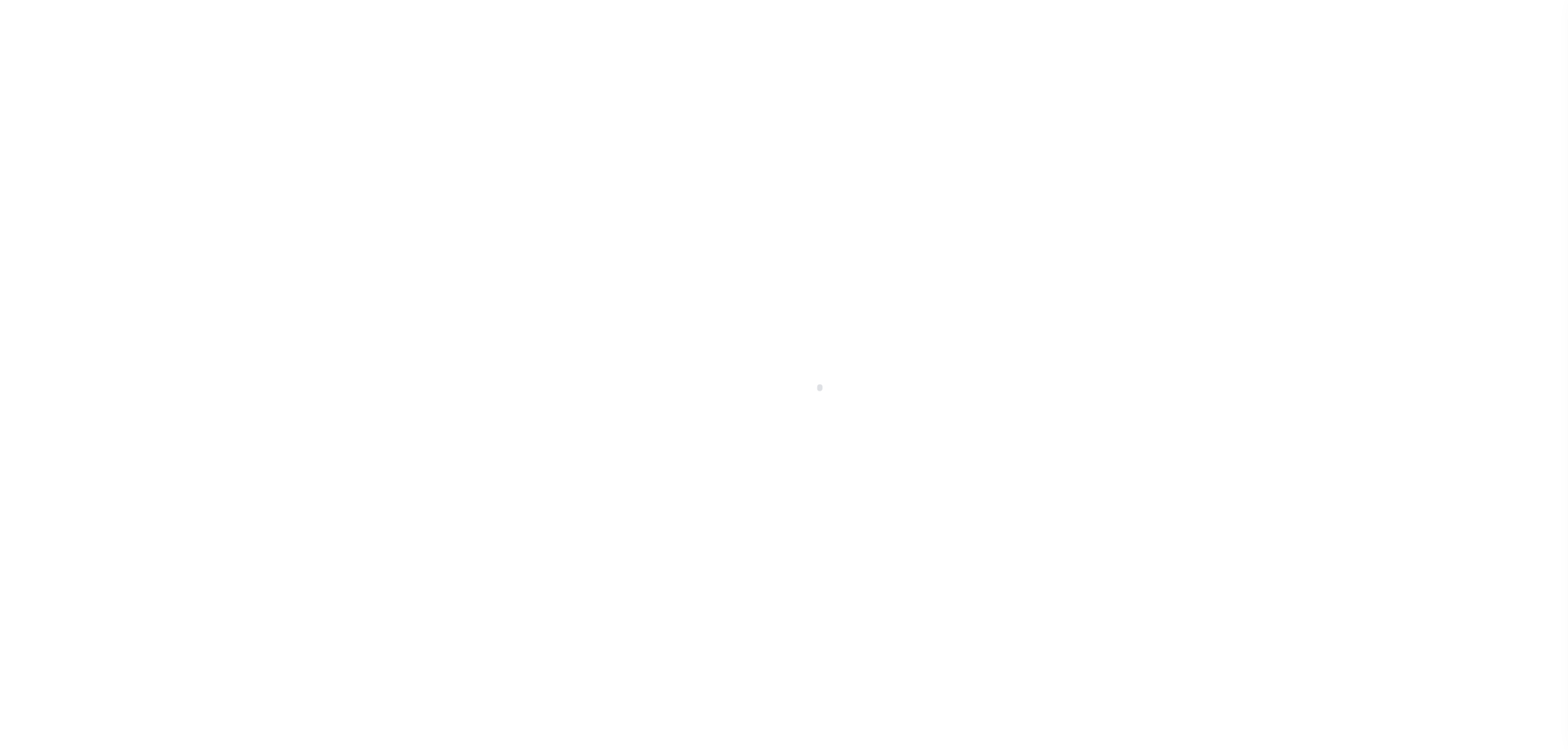
select select "DUE"
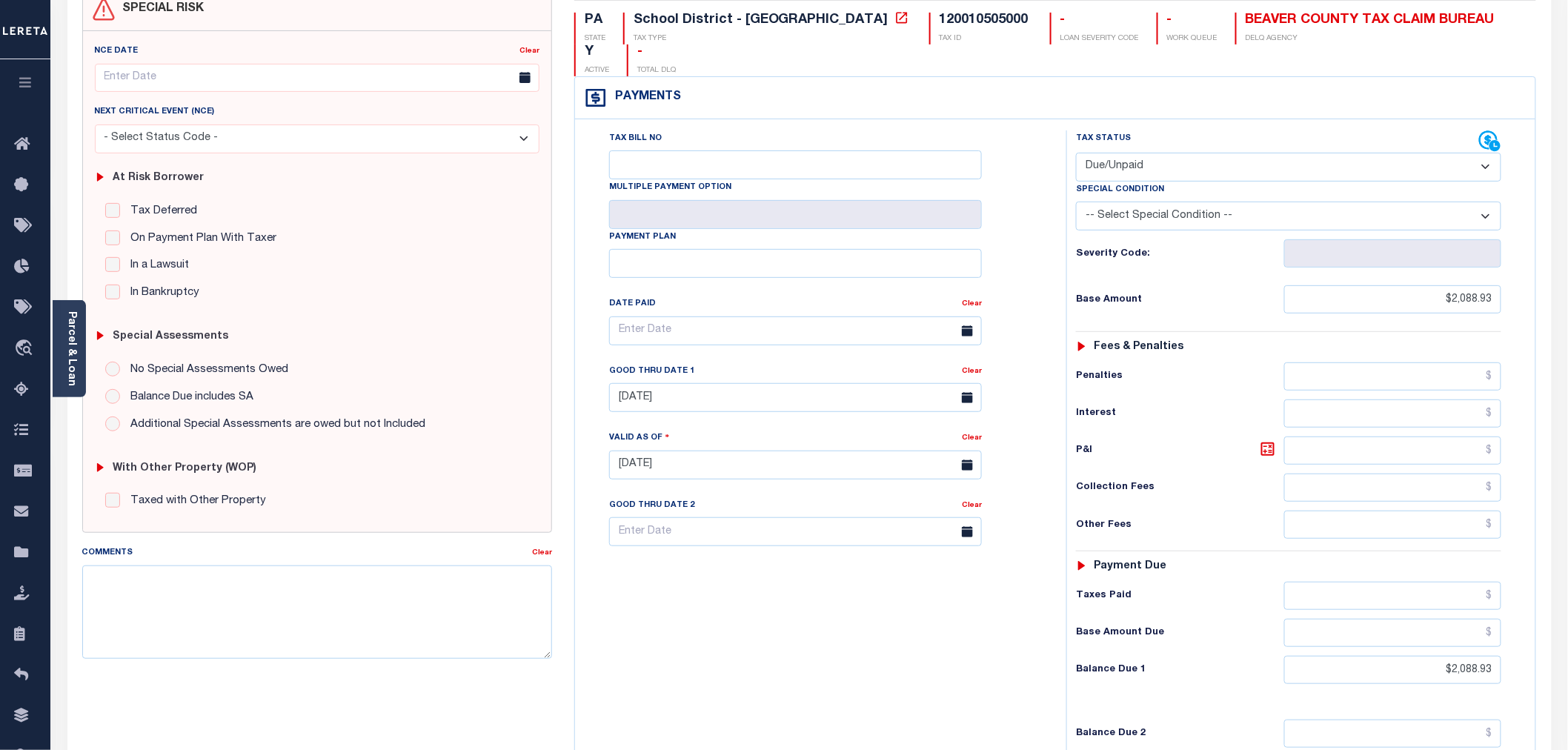
scroll to position [165, 0]
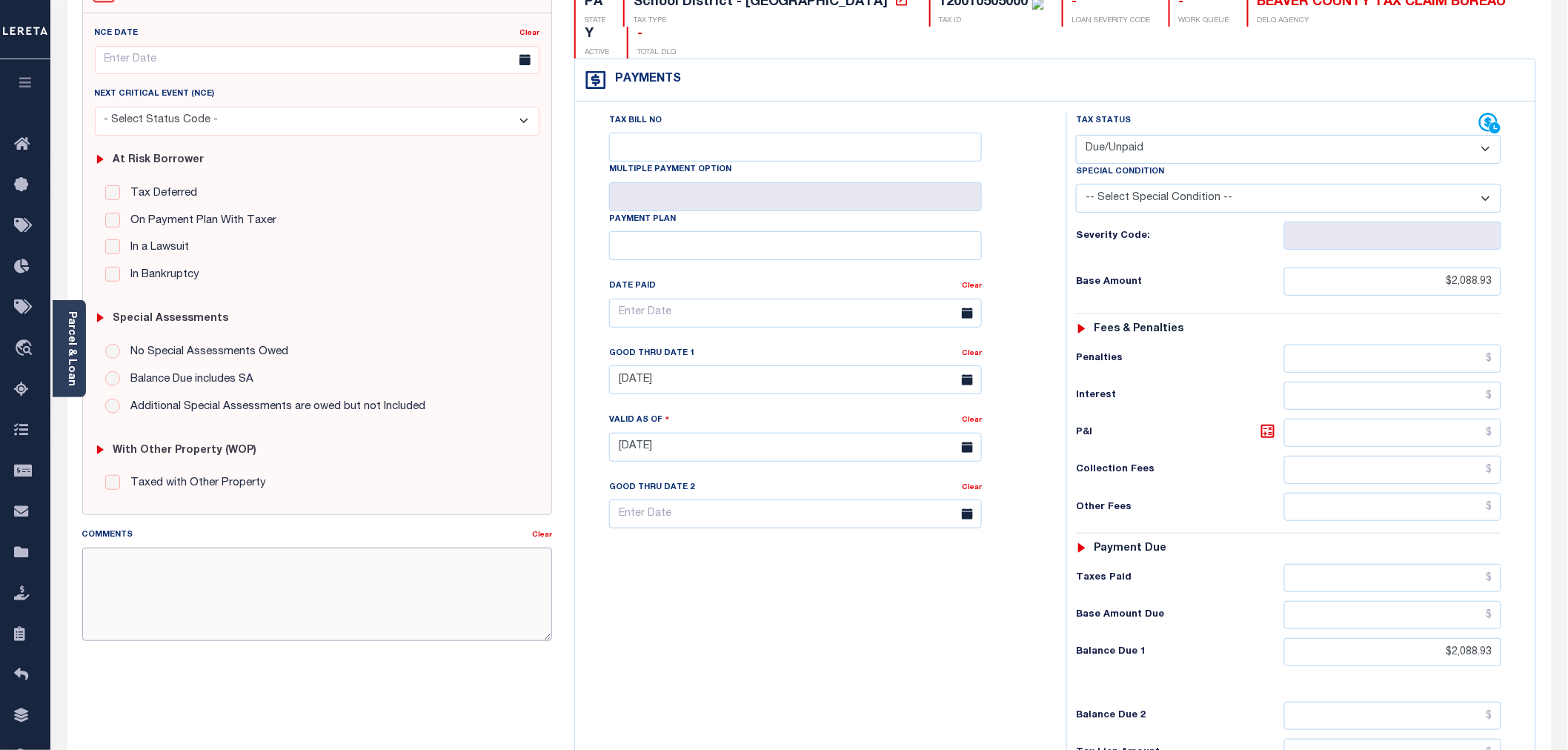
click at [165, 579] on textarea "Comments" at bounding box center [317, 594] width 470 height 93
type textarea "BASE AMOUNT 2131.56 DUE BY 10/31"
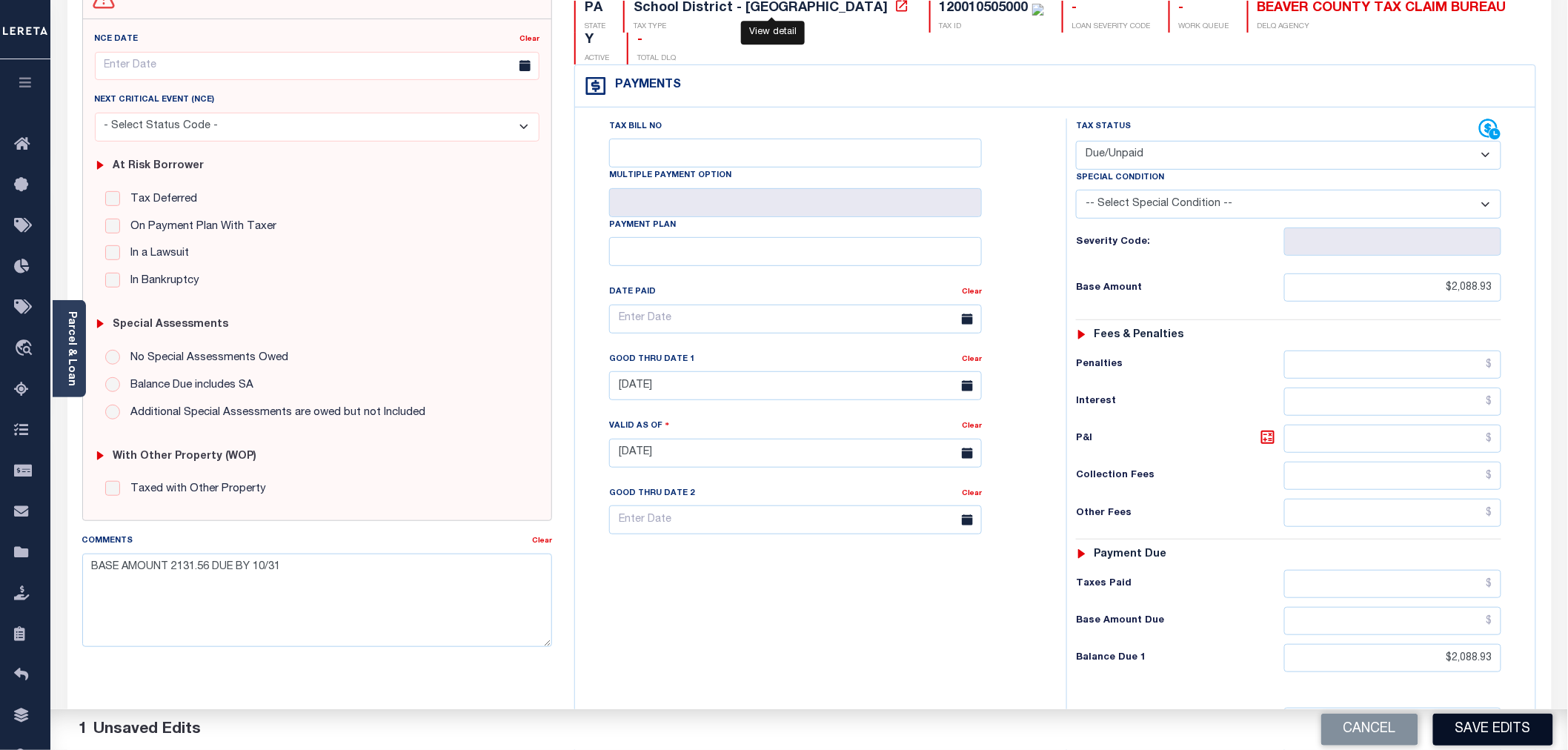
click at [1501, 745] on button "Save Edits" at bounding box center [1493, 730] width 120 height 32
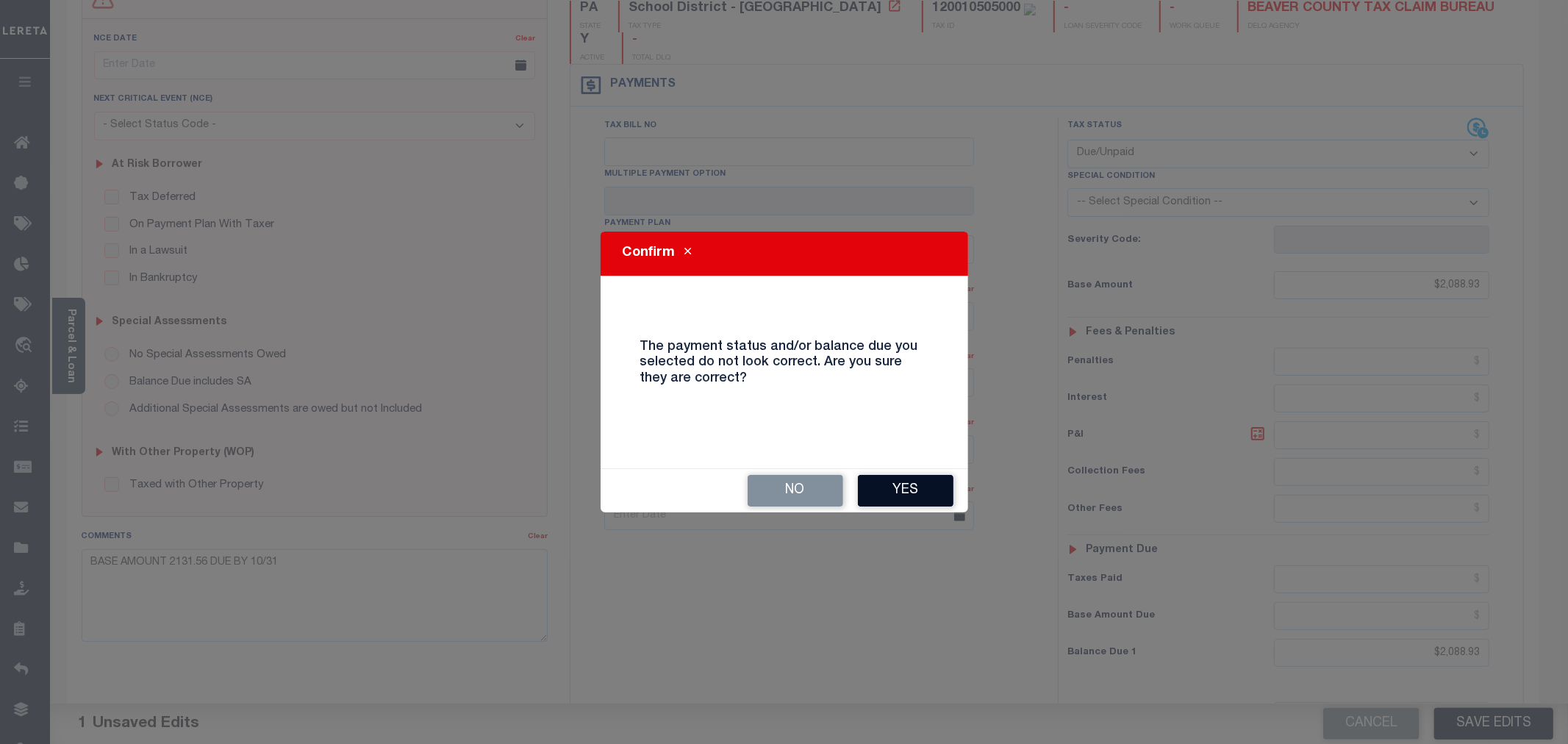
click at [923, 488] on button "Yes" at bounding box center [906, 491] width 96 height 32
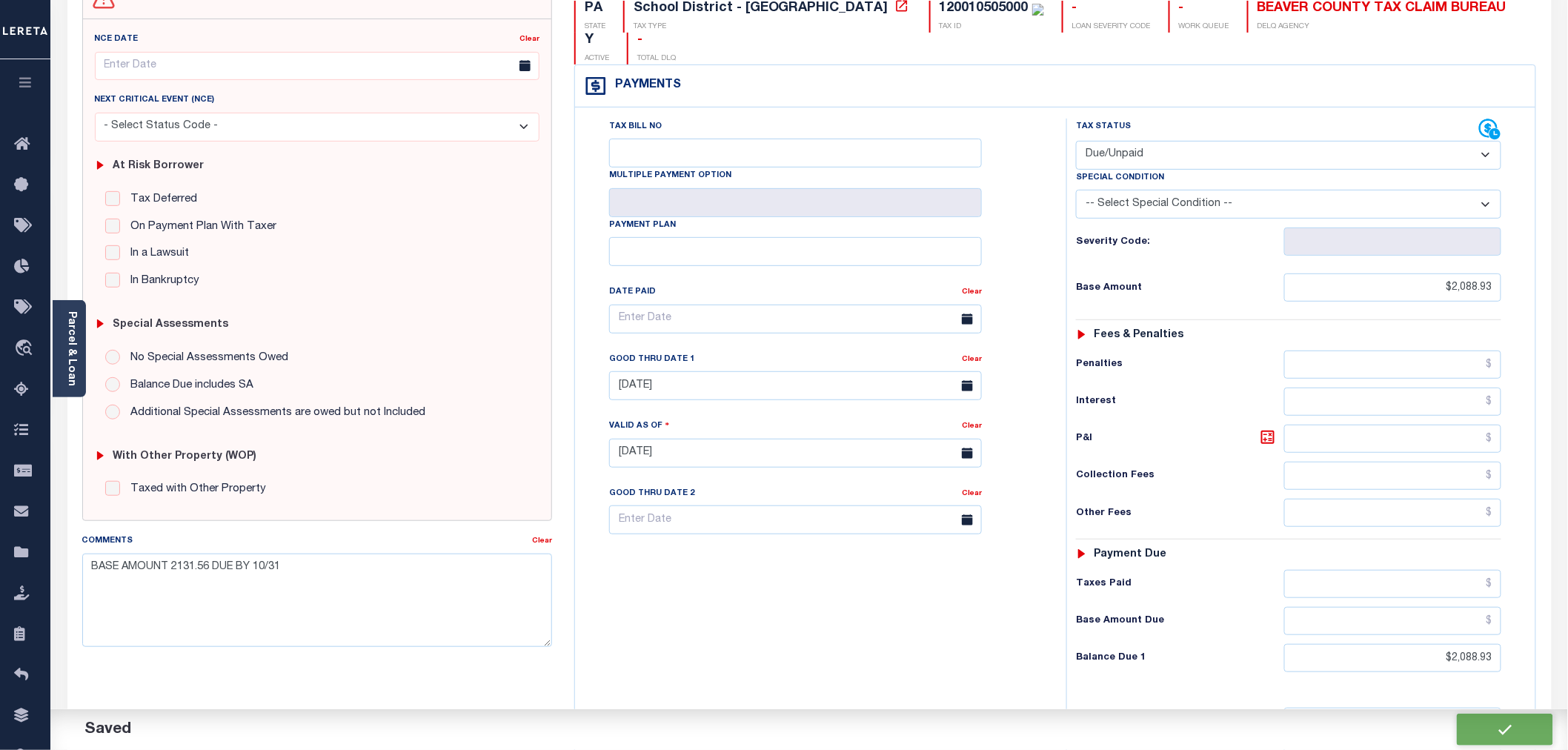
checkbox input "false"
type textarea "BASE AMOUNT 2131.56 DUE BY 10/31"
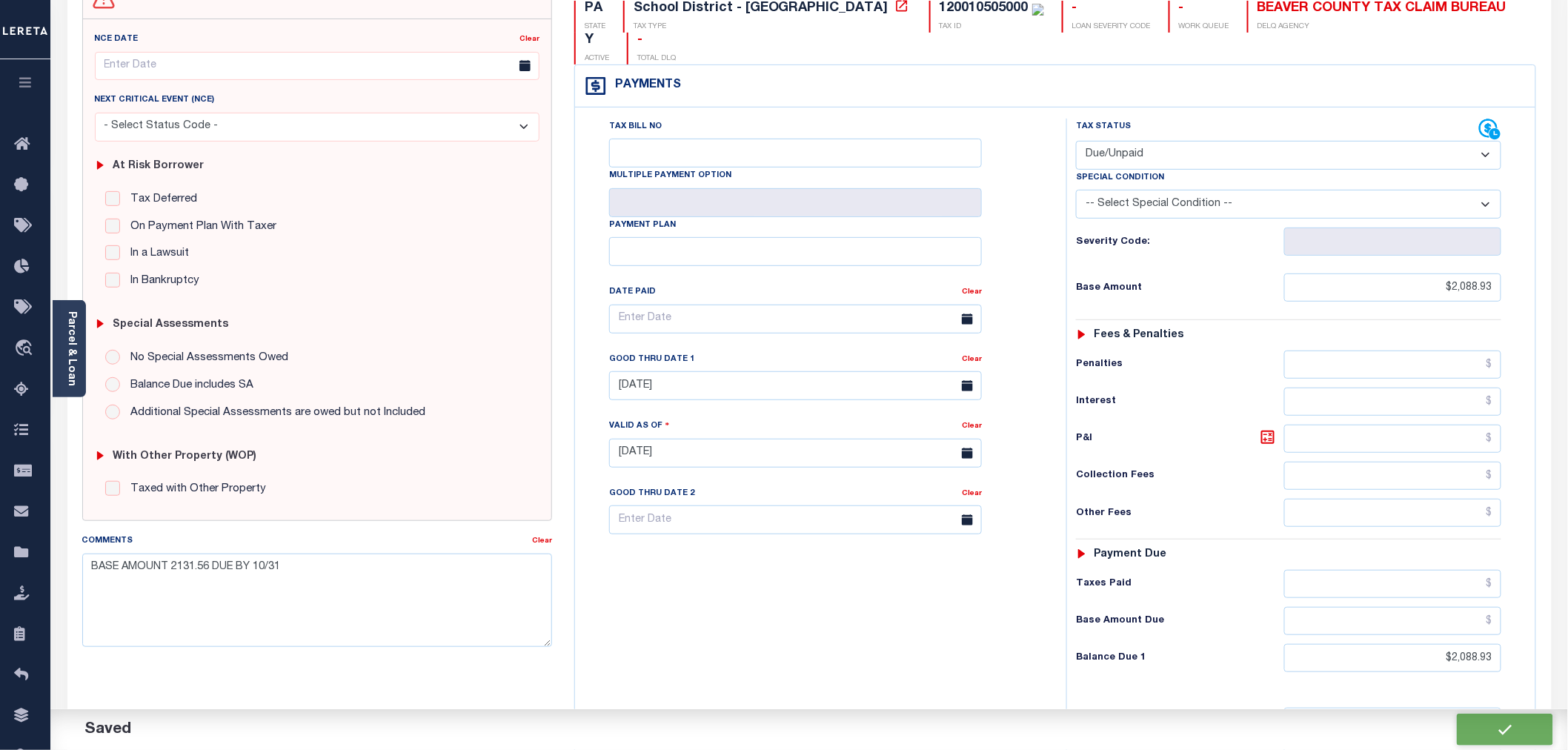
type input "$2,088.93"
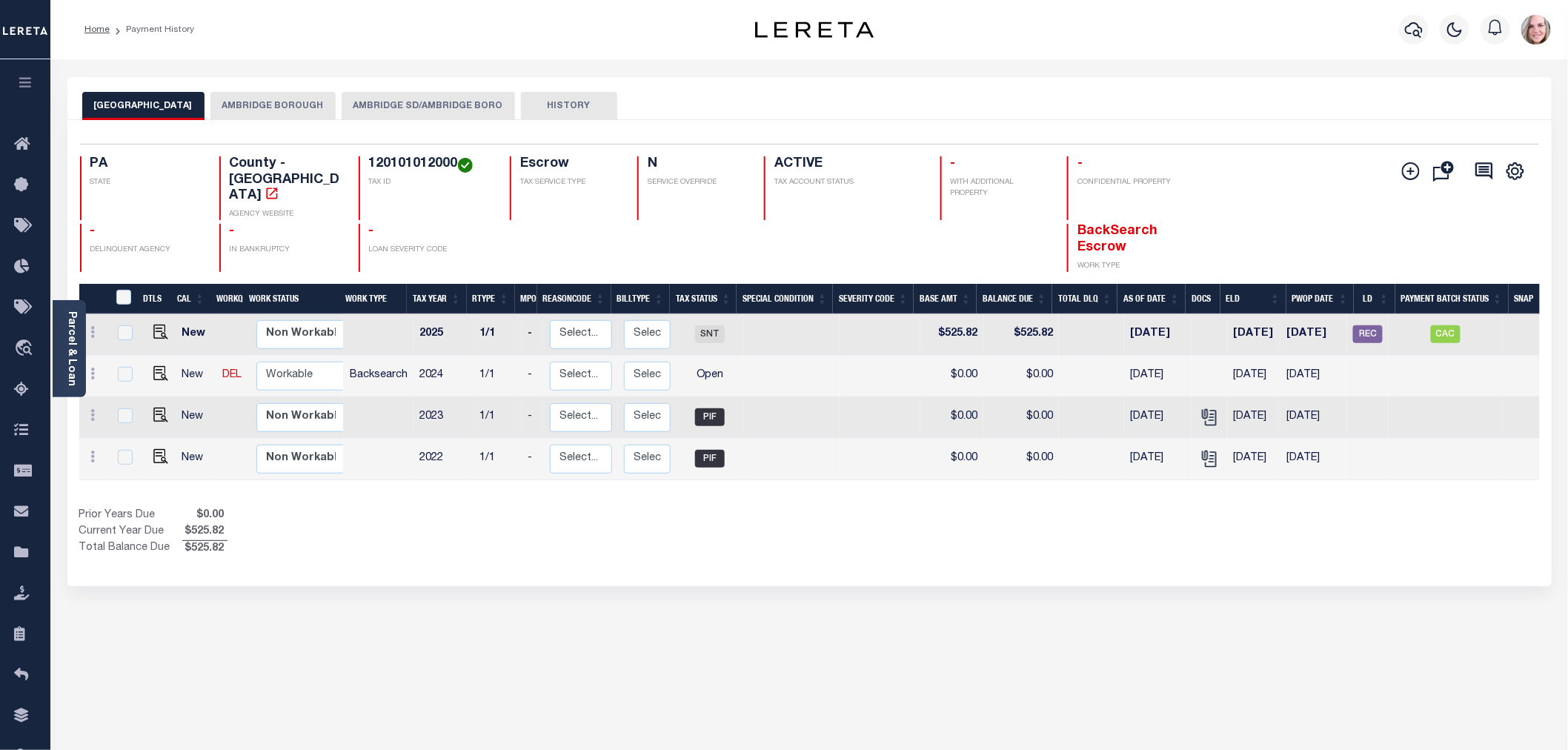
click at [423, 105] on button "AMBRIDGE SD/AMBRIDGE BORO" at bounding box center [428, 106] width 174 height 29
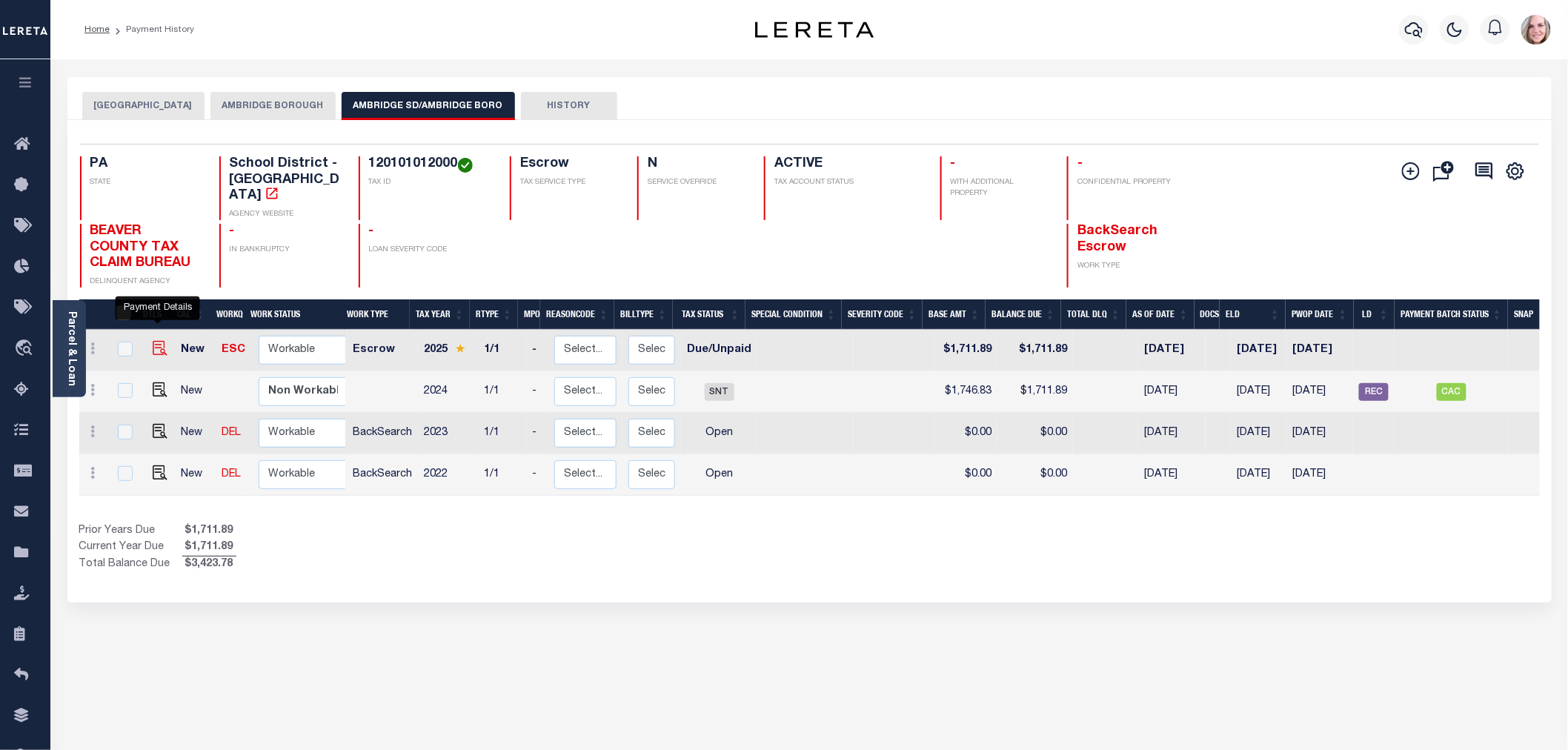
click at [153, 341] on img "" at bounding box center [160, 348] width 15 height 15
checkbox input "true"
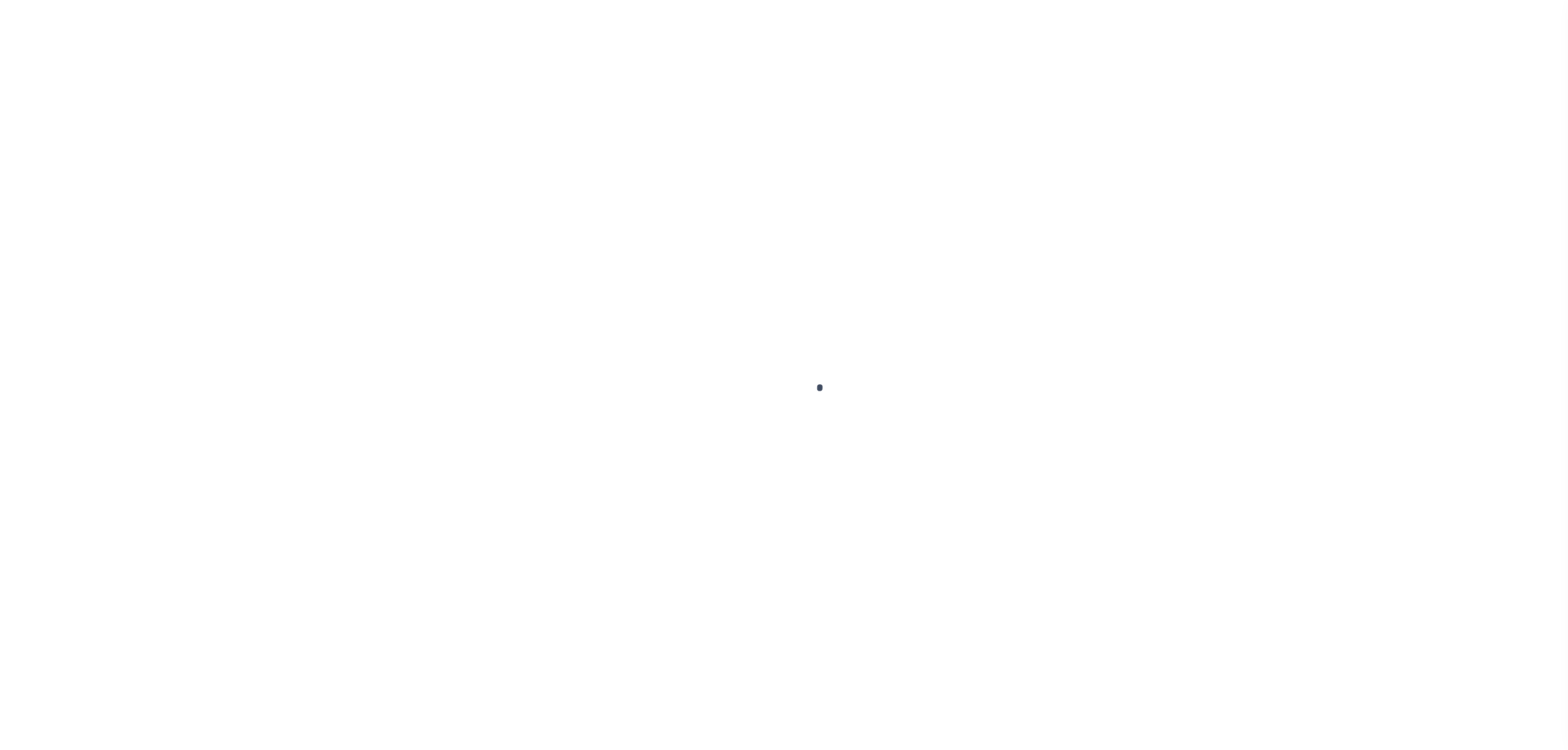
checkbox input "false"
type input "[DATE]"
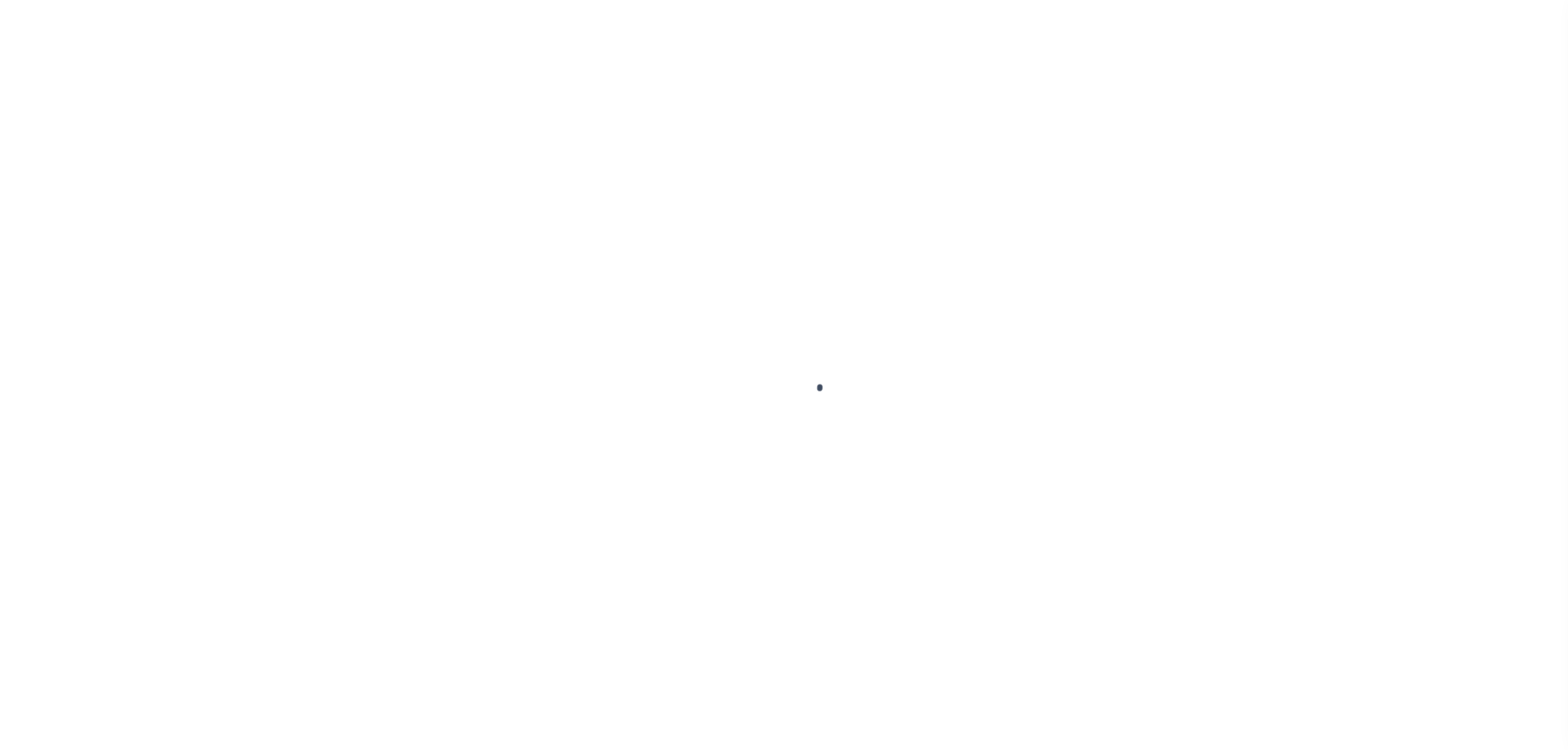
type input "[DATE]"
select select "DUE"
type input "$1,711.89"
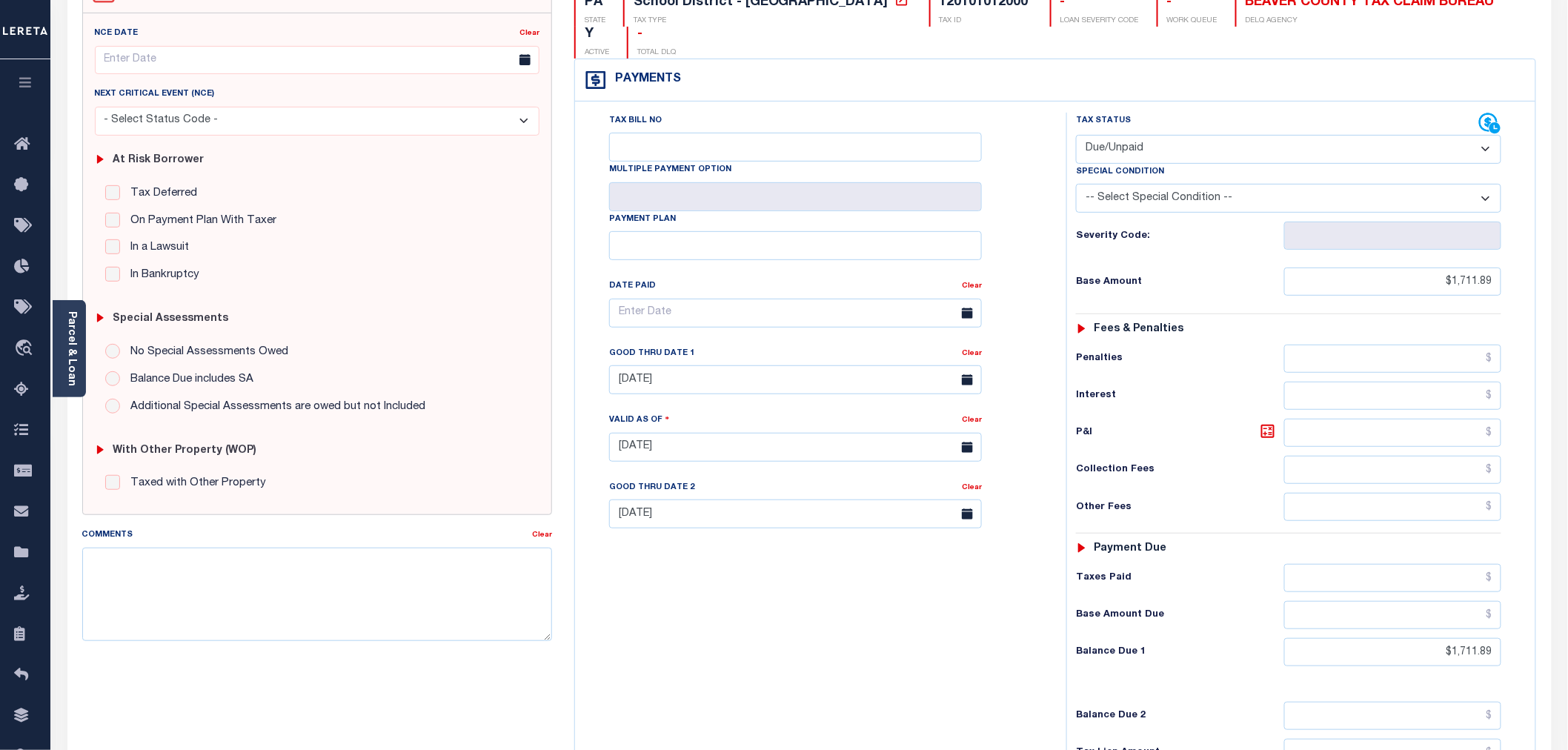
scroll to position [246, 0]
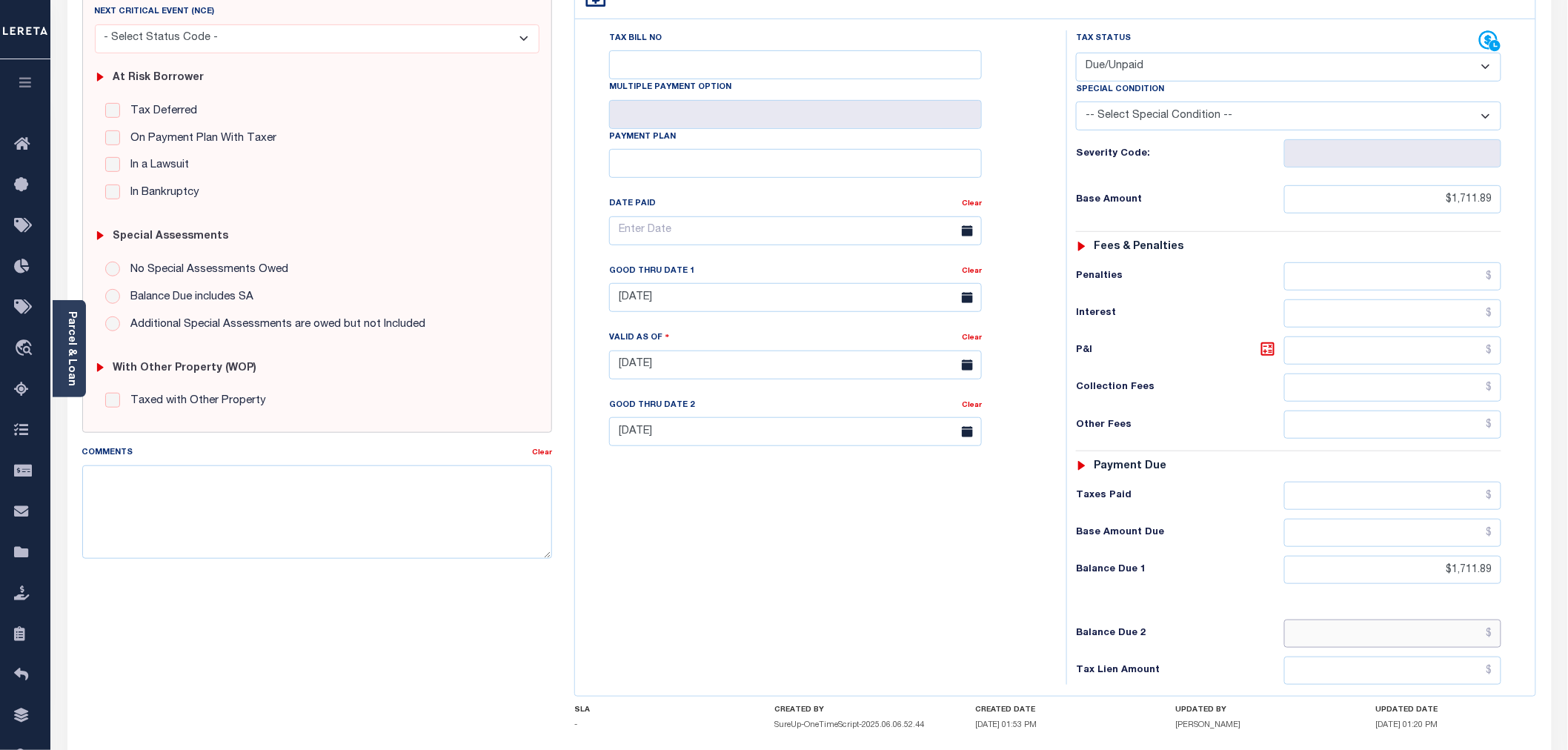
click at [1379, 619] on input "text" at bounding box center [1393, 633] width 218 height 29
type input "$1,746.83"
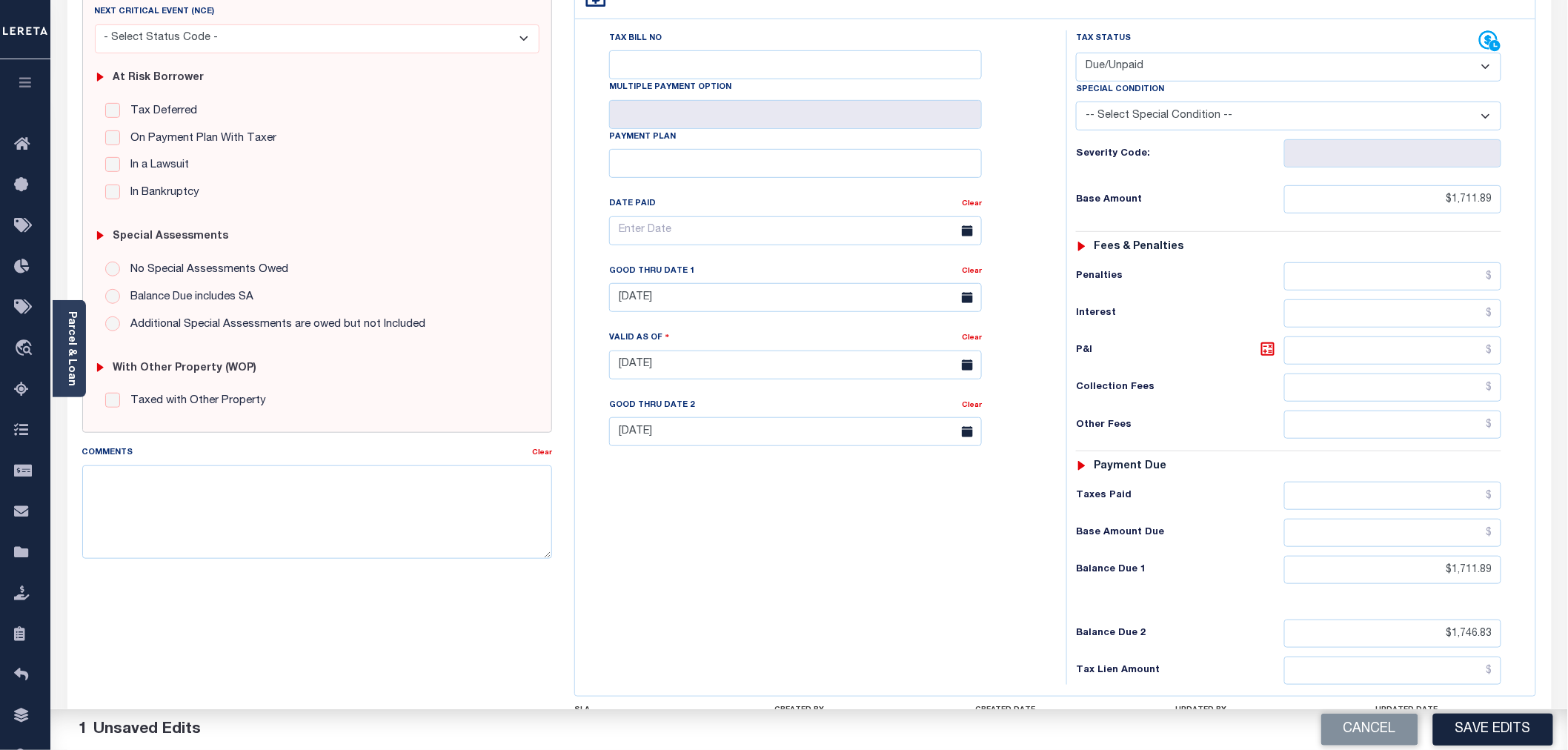
click at [877, 588] on div "Tax Bill No Multiple Payment Option Payment Plan Clear" at bounding box center [817, 357] width 476 height 655
click at [219, 499] on textarea "Comments" at bounding box center [317, 512] width 470 height 93
type textarea "BASE AMOUNT 1746.83 GOOD UNTIL 10/31"
click at [1514, 730] on button "Save Edits" at bounding box center [1493, 730] width 120 height 32
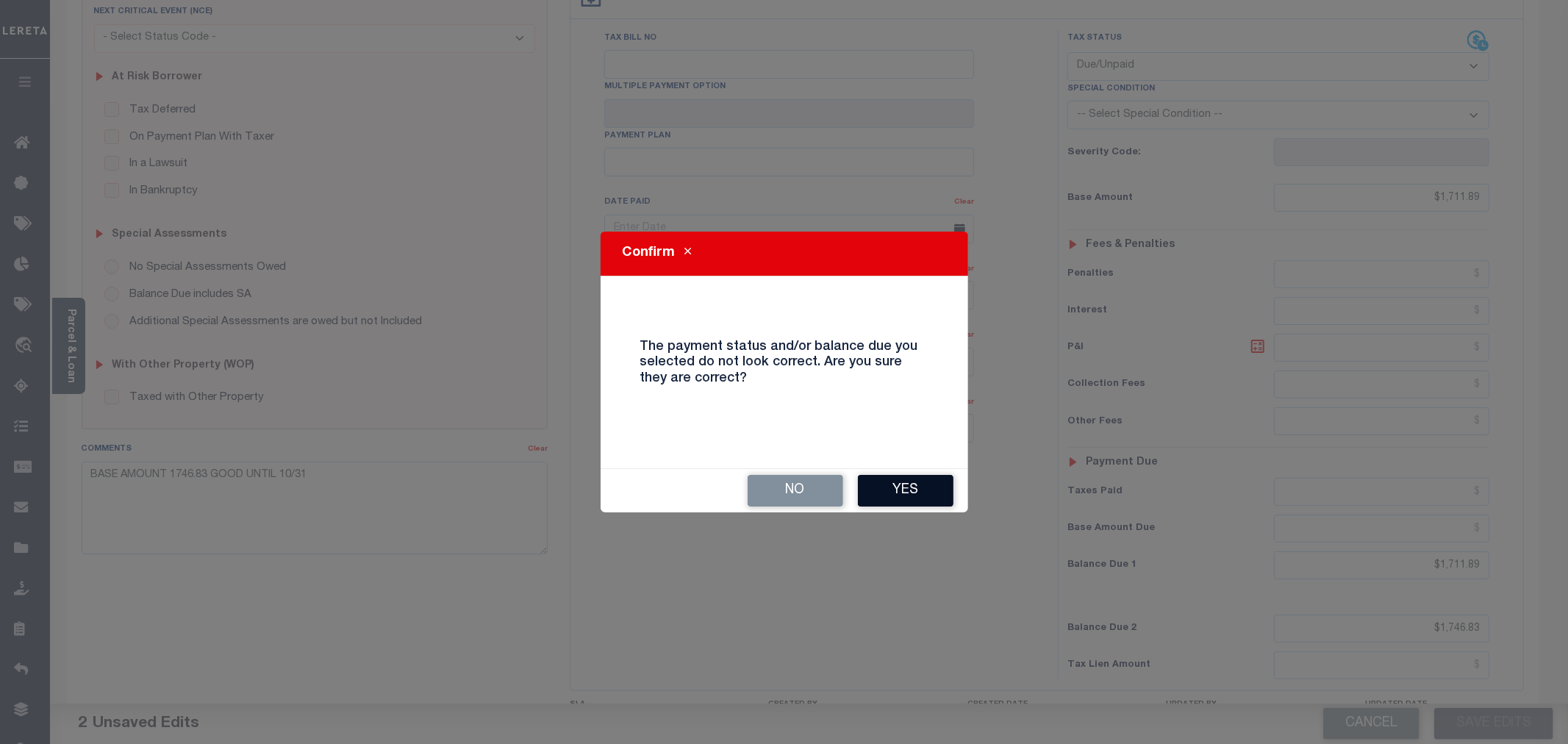
click at [931, 475] on button "Yes" at bounding box center [906, 491] width 96 height 32
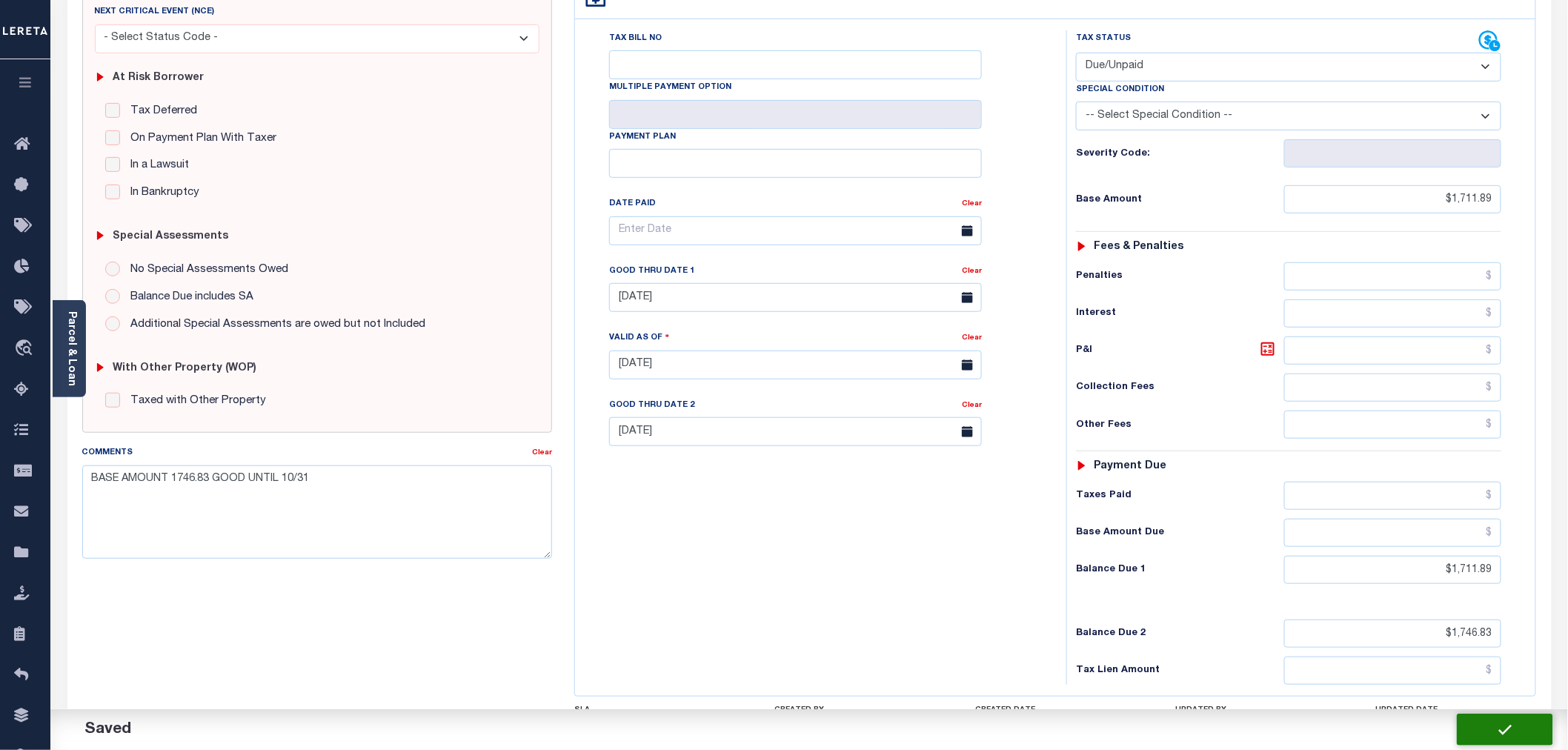
checkbox input "false"
type input "$1,711.89"
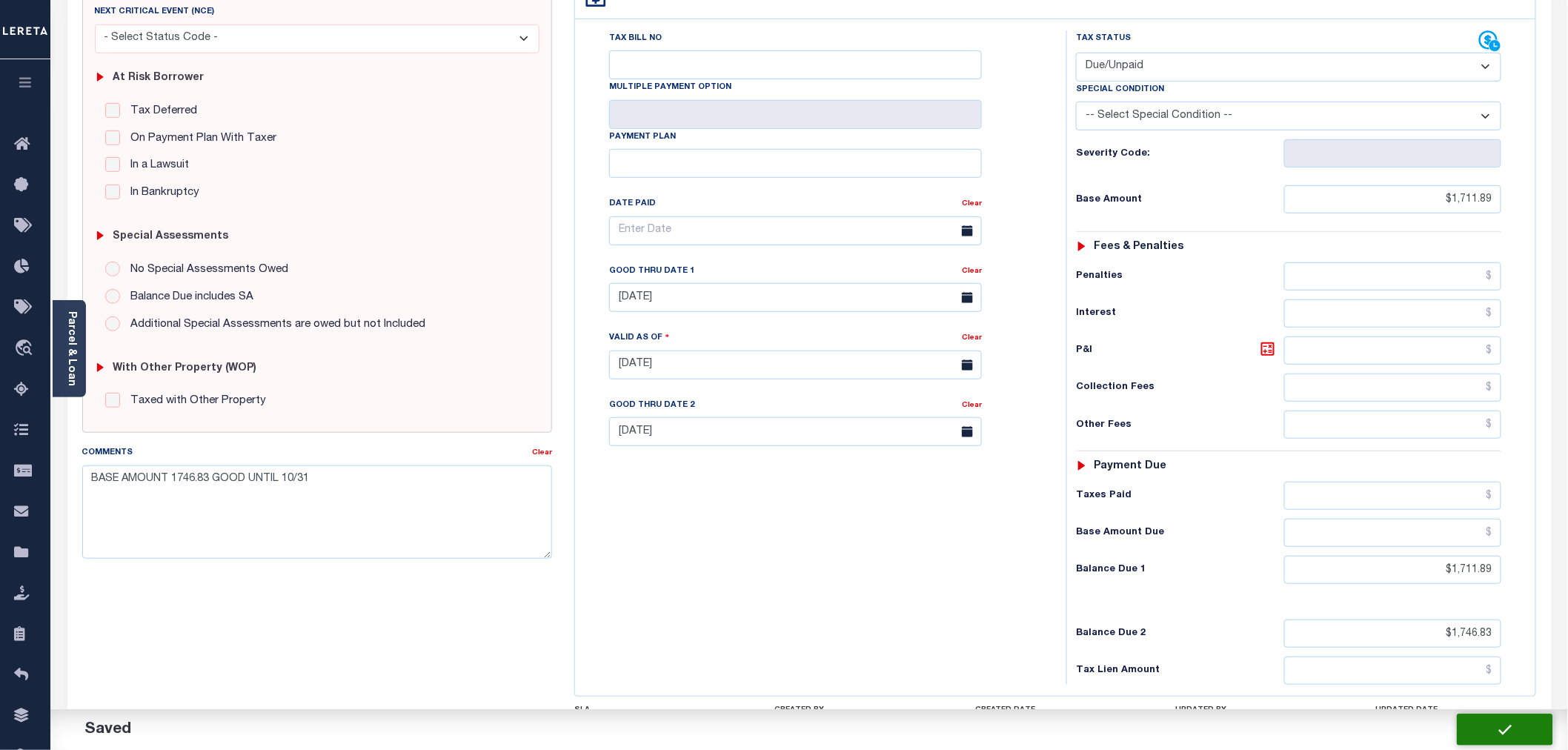
type input "$1,711.89"
type input "$1,746.83"
